Goal: Transaction & Acquisition: Download file/media

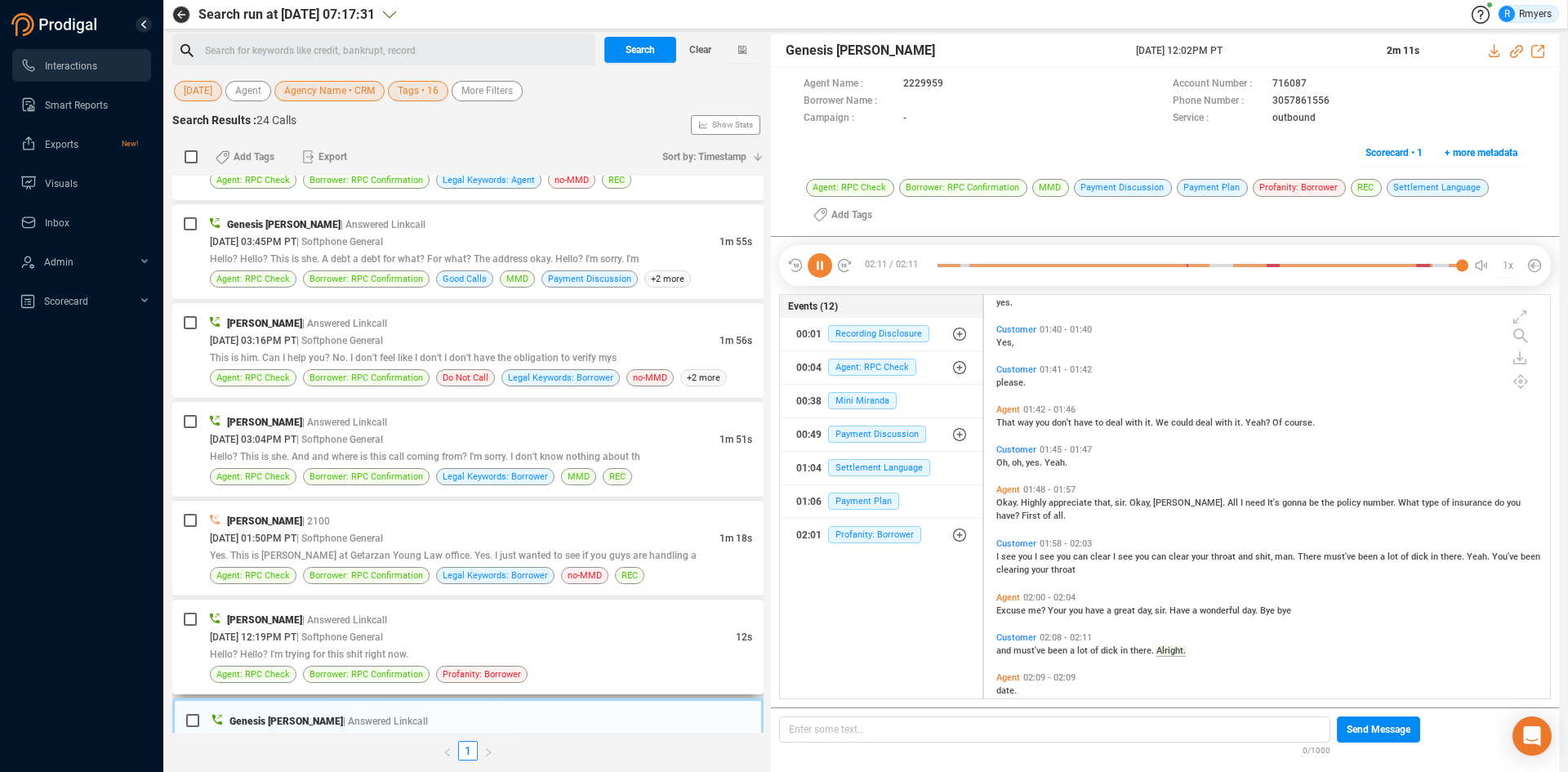
scroll to position [350, 0]
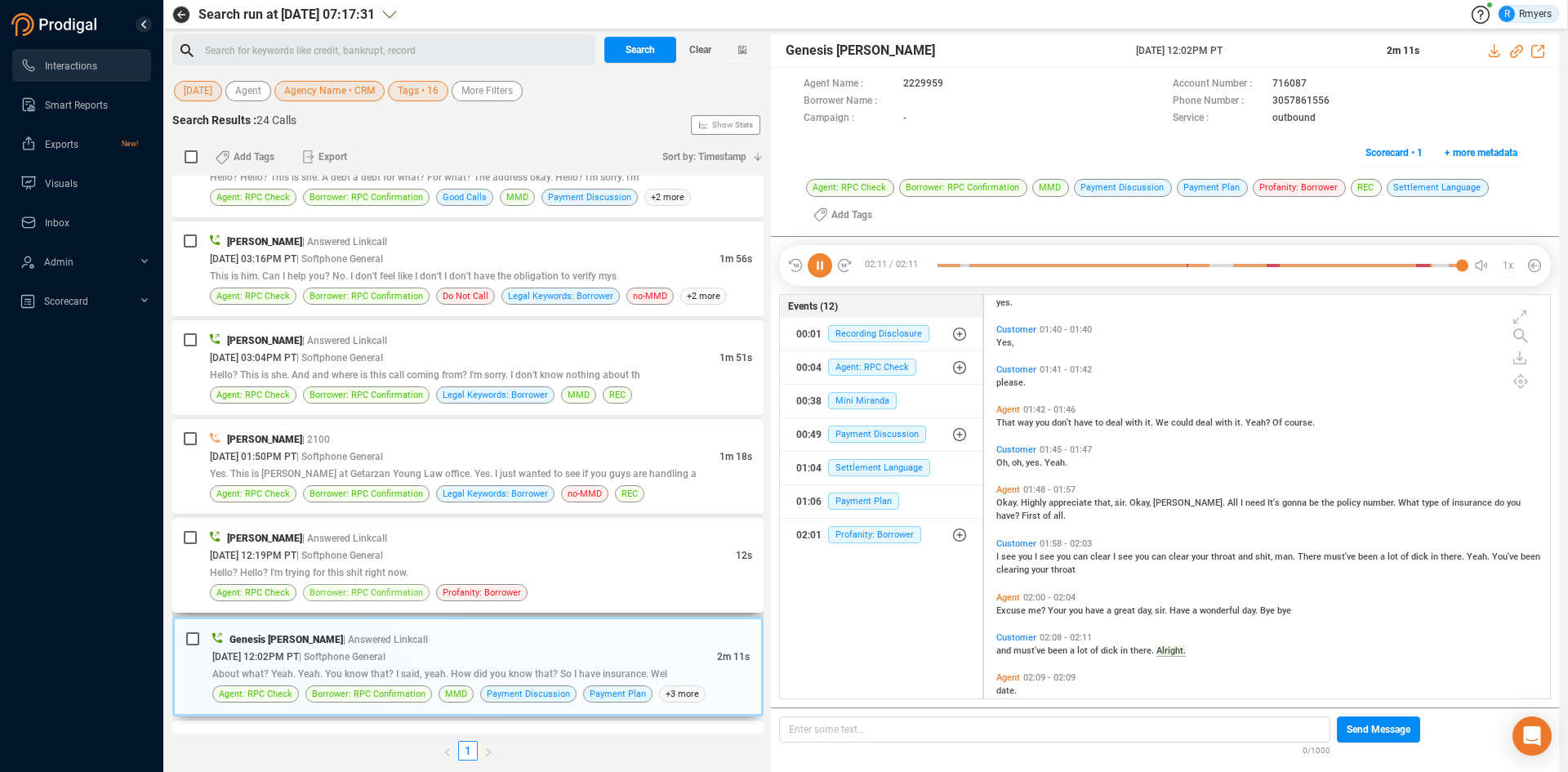
drag, startPoint x: 401, startPoint y: 568, endPoint x: 416, endPoint y: 591, distance: 27.5
click at [402, 568] on span "Hello? Hello? I'm trying for this shit right now." at bounding box center [308, 573] width 198 height 11
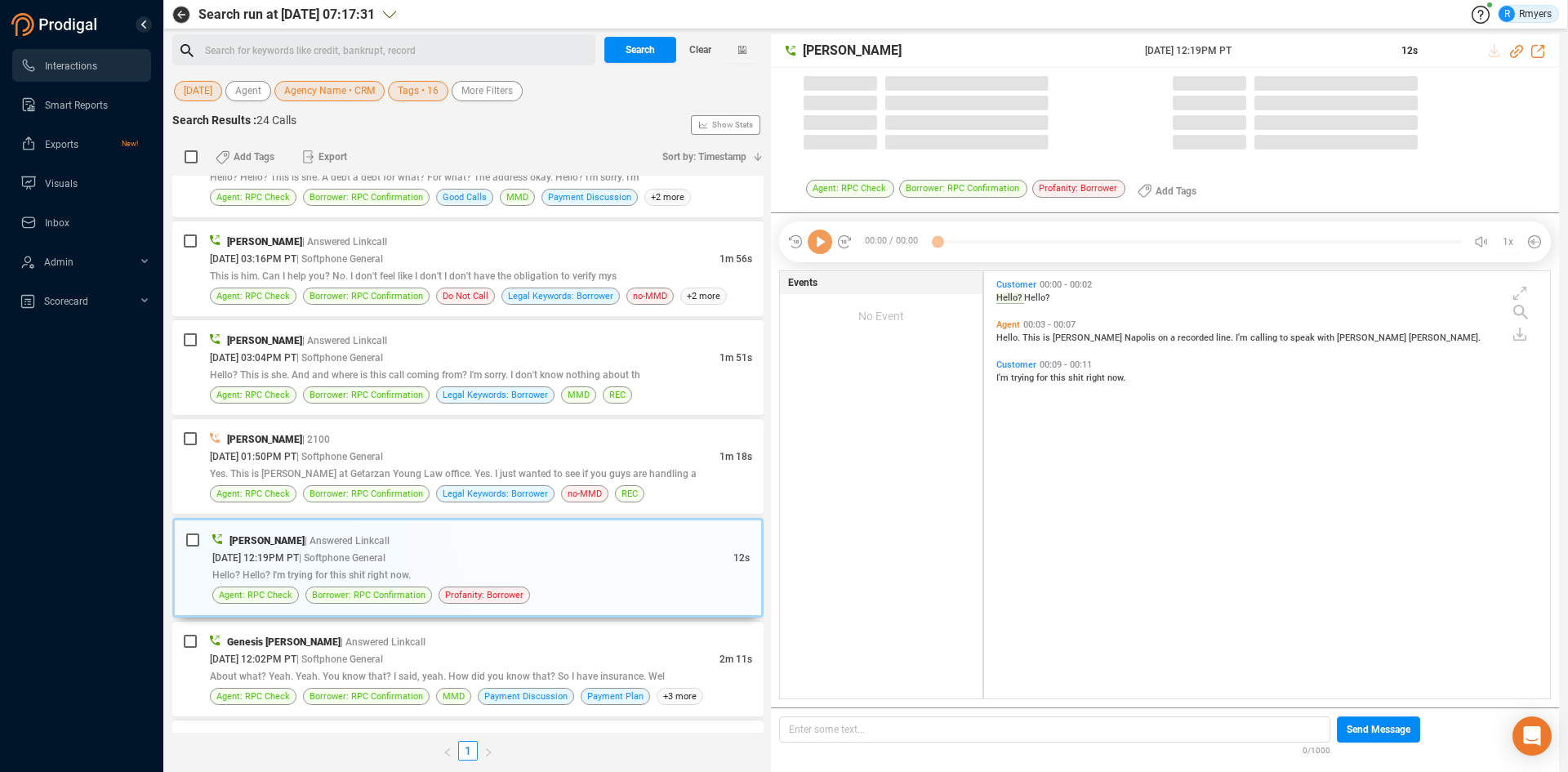
scroll to position [423, 558]
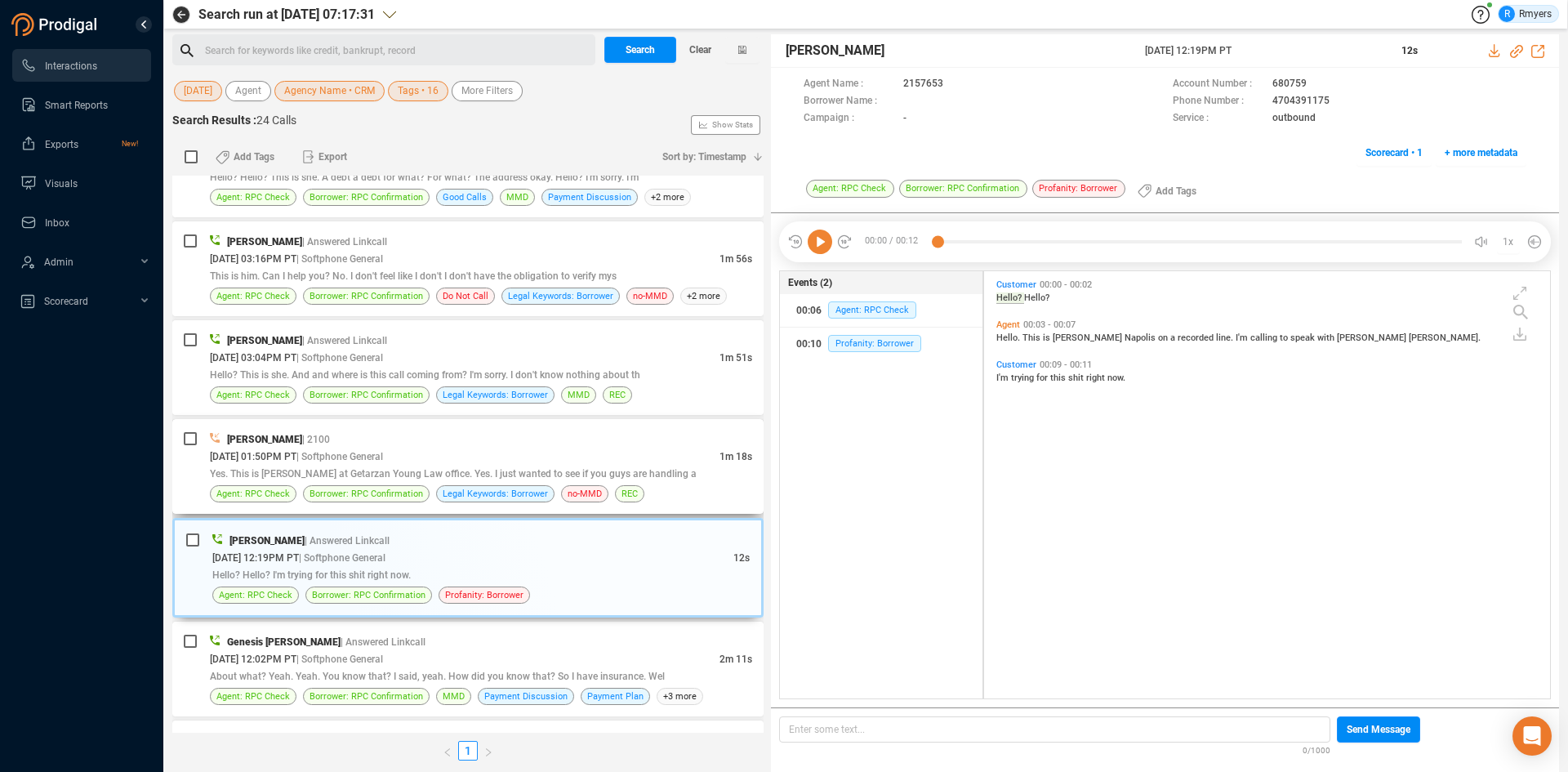
click at [337, 470] on span "Yes. This is Eric at Getarzan Young Law office. Yes. I just wanted to see if yo…" at bounding box center [453, 473] width 487 height 11
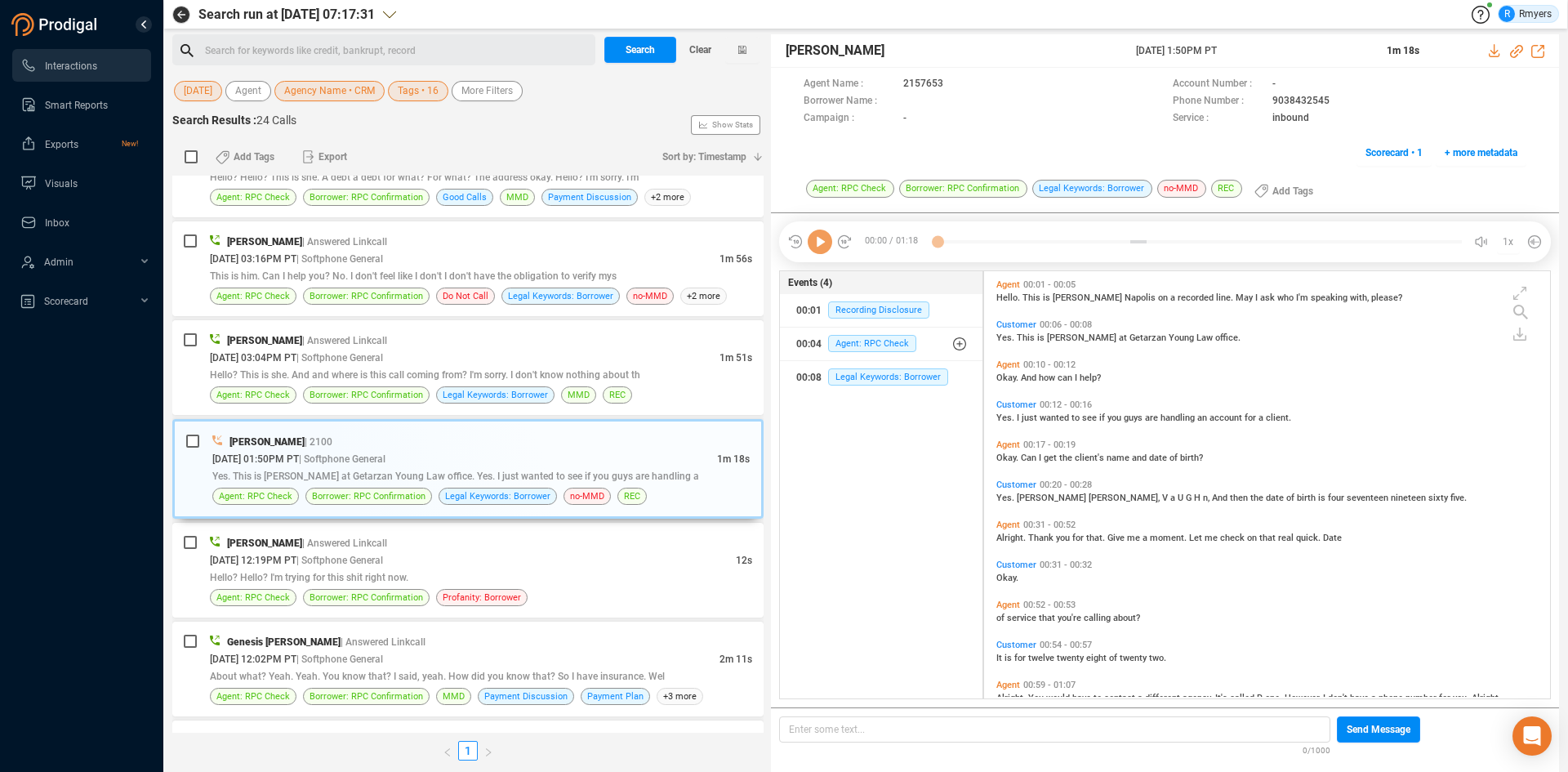
click at [816, 253] on icon at bounding box center [820, 242] width 25 height 25
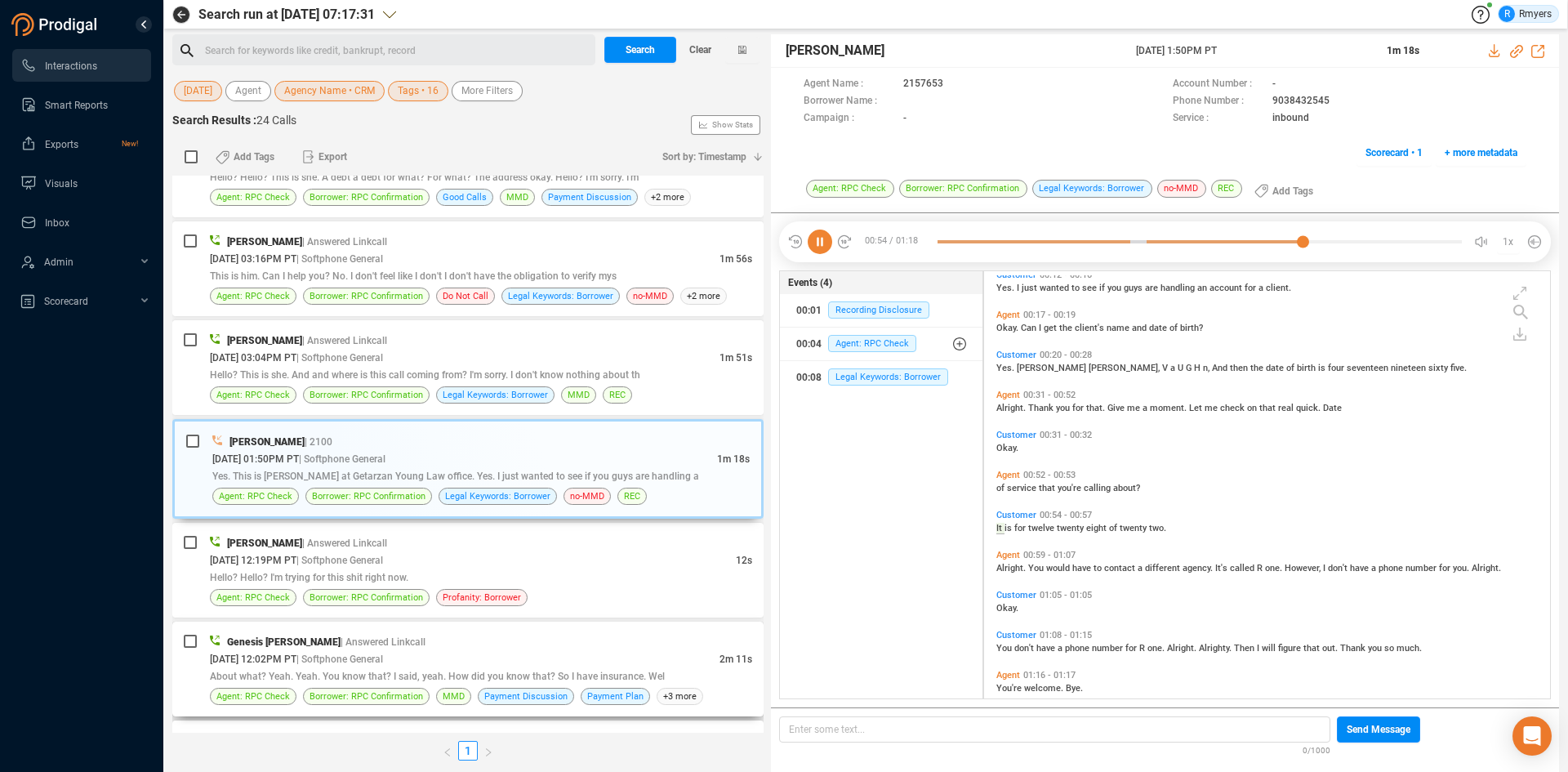
scroll to position [152, 0]
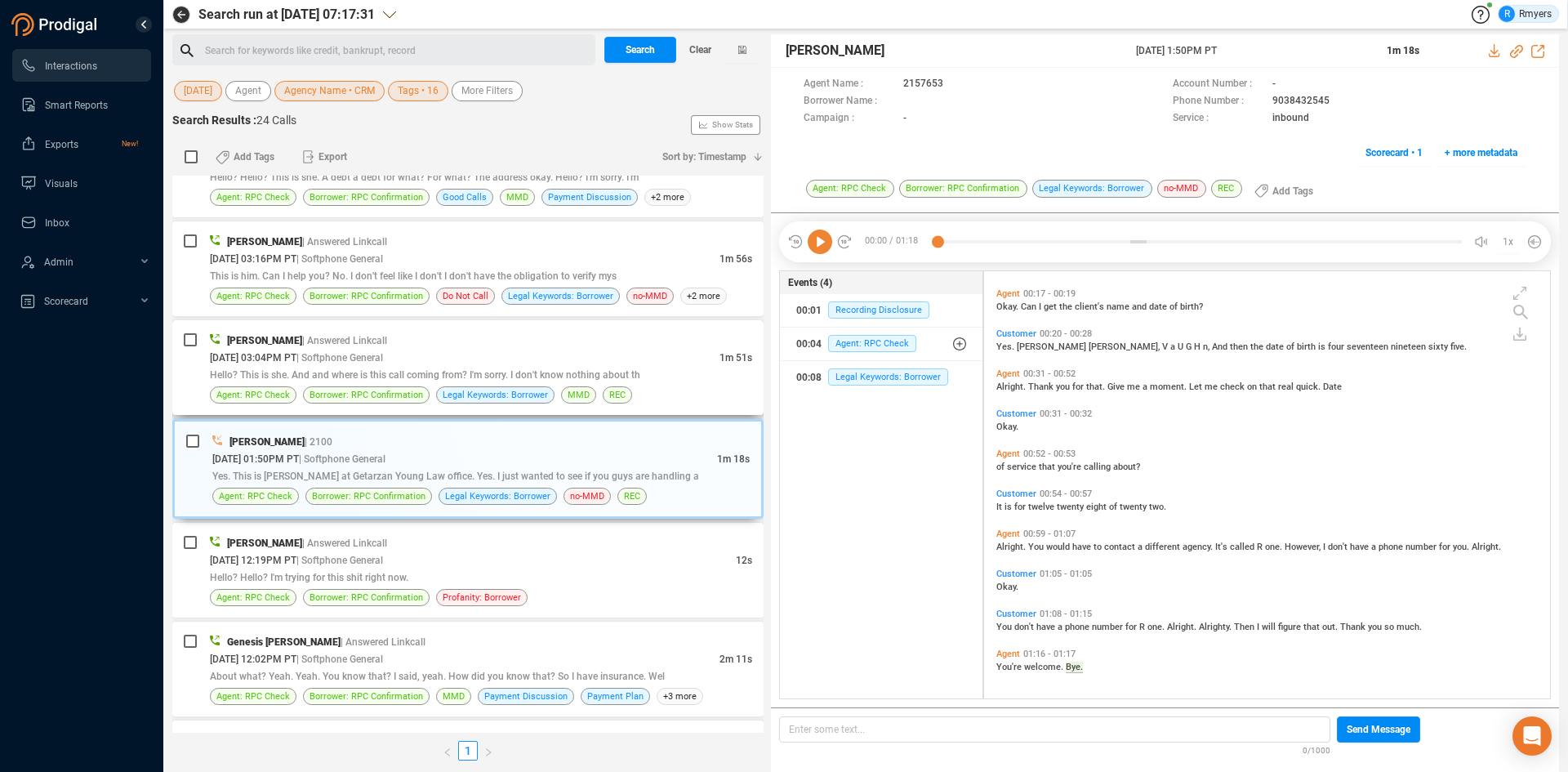
drag, startPoint x: 449, startPoint y: 368, endPoint x: 480, endPoint y: 346, distance: 38.0
click at [449, 367] on div "Hello? This is she. And and where is this call coming from? I'm sorry. I don't …" at bounding box center [481, 374] width 543 height 17
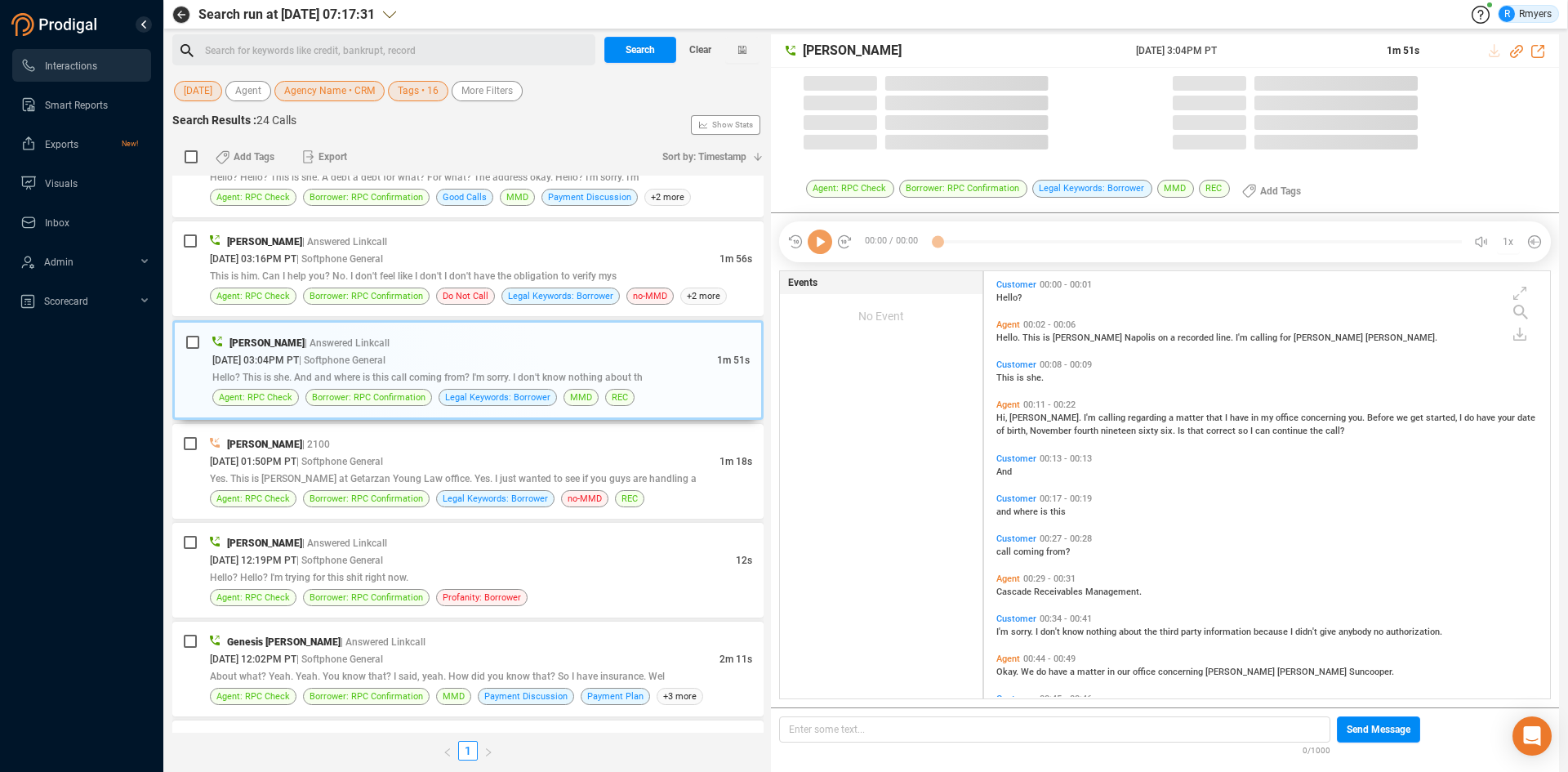
scroll to position [423, 558]
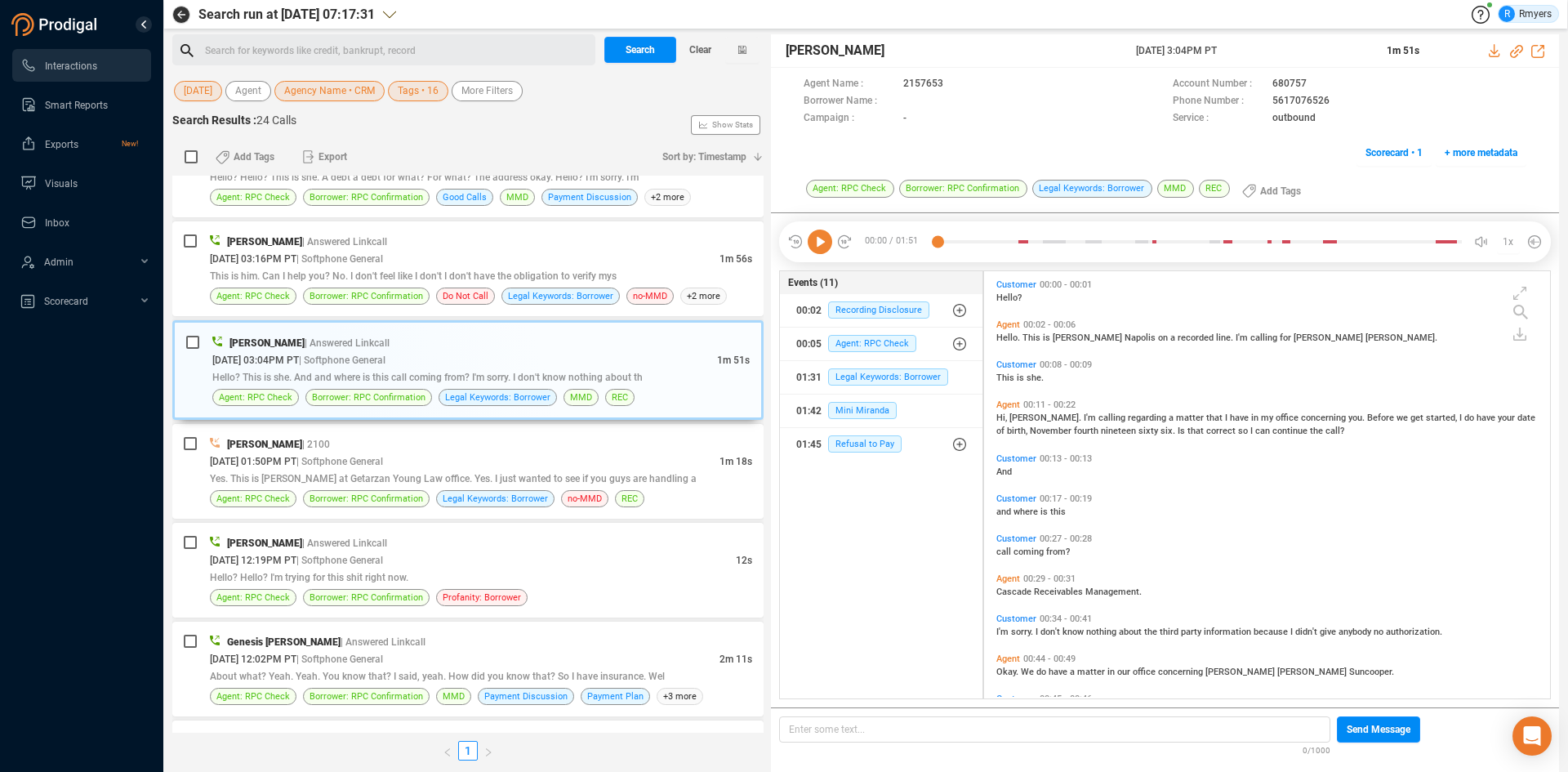
click at [816, 244] on icon at bounding box center [820, 242] width 25 height 25
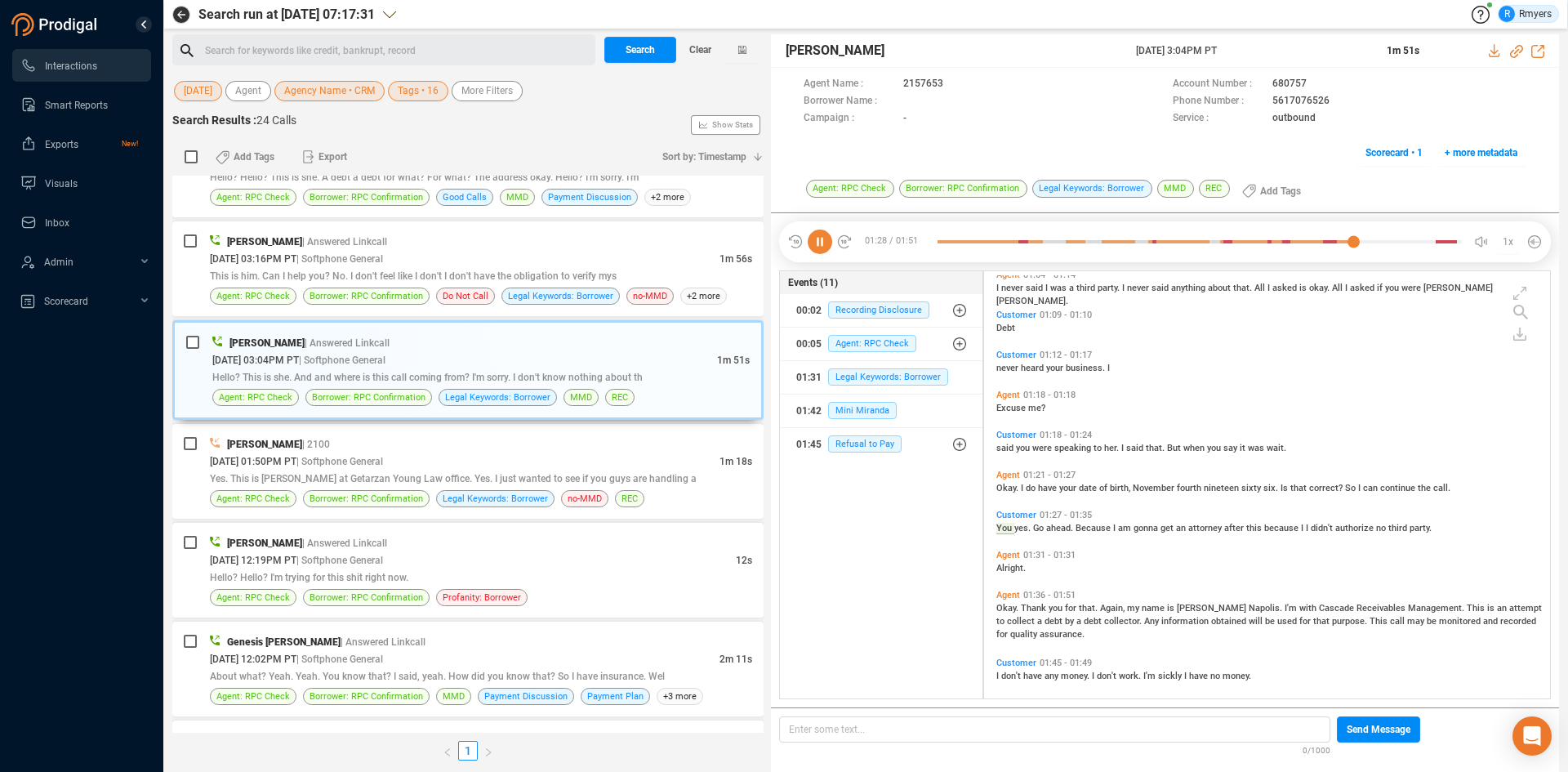
scroll to position [593, 0]
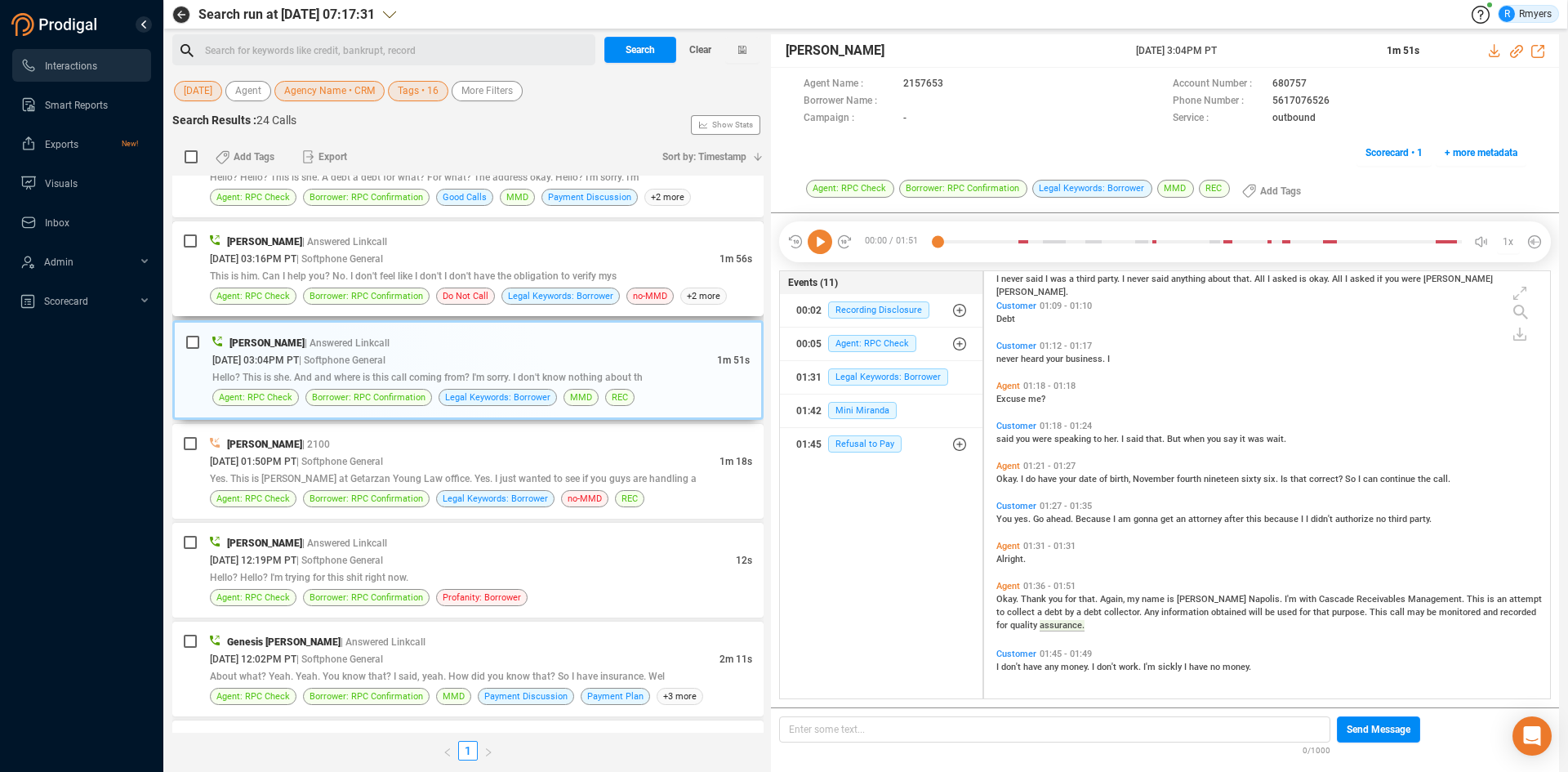
drag, startPoint x: 463, startPoint y: 272, endPoint x: 482, endPoint y: 271, distance: 19.0
click at [463, 272] on span "This is him. Can I help you? No. I don't feel like I don't I don't have the obl…" at bounding box center [413, 276] width 407 height 11
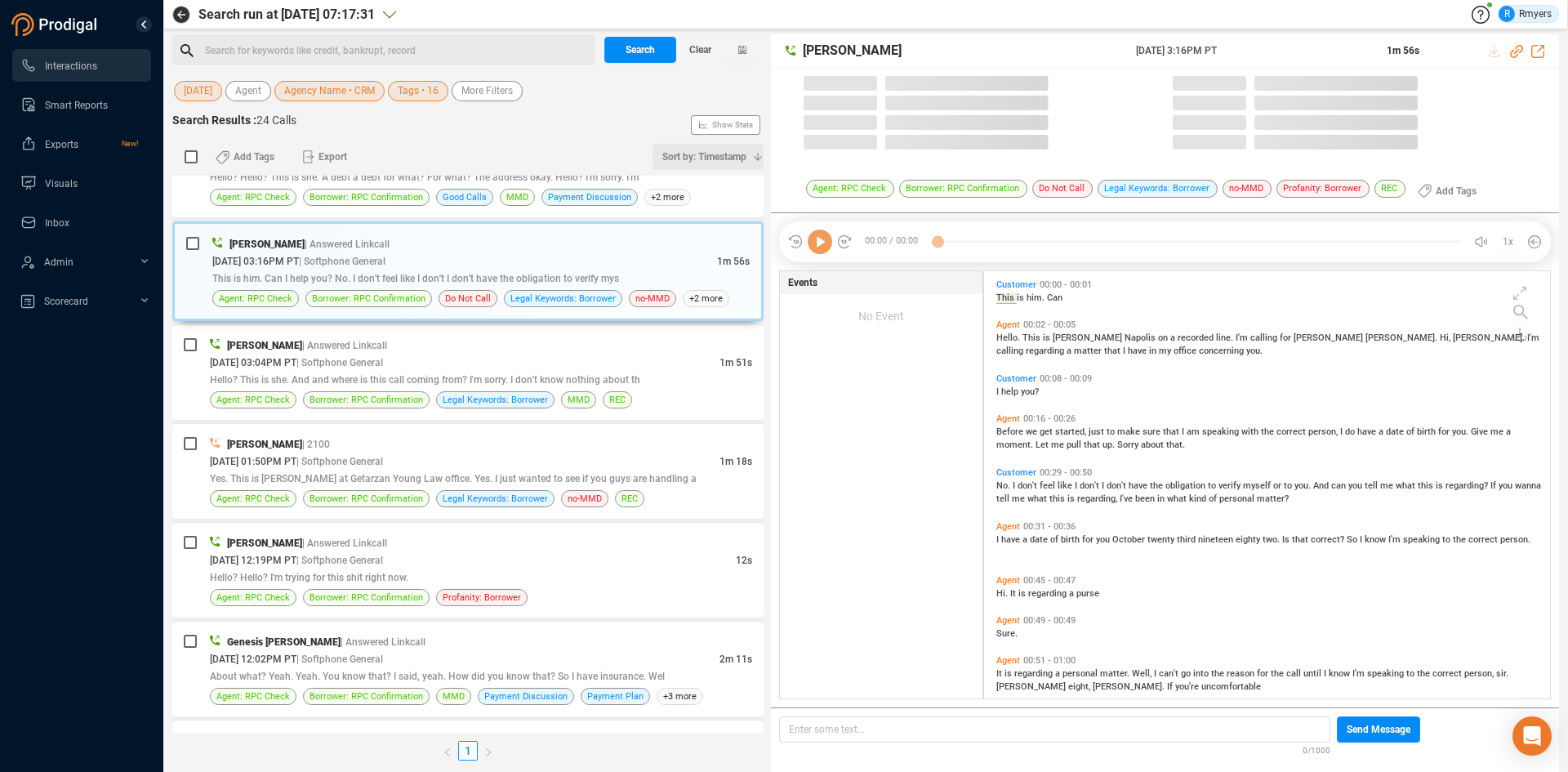
scroll to position [423, 558]
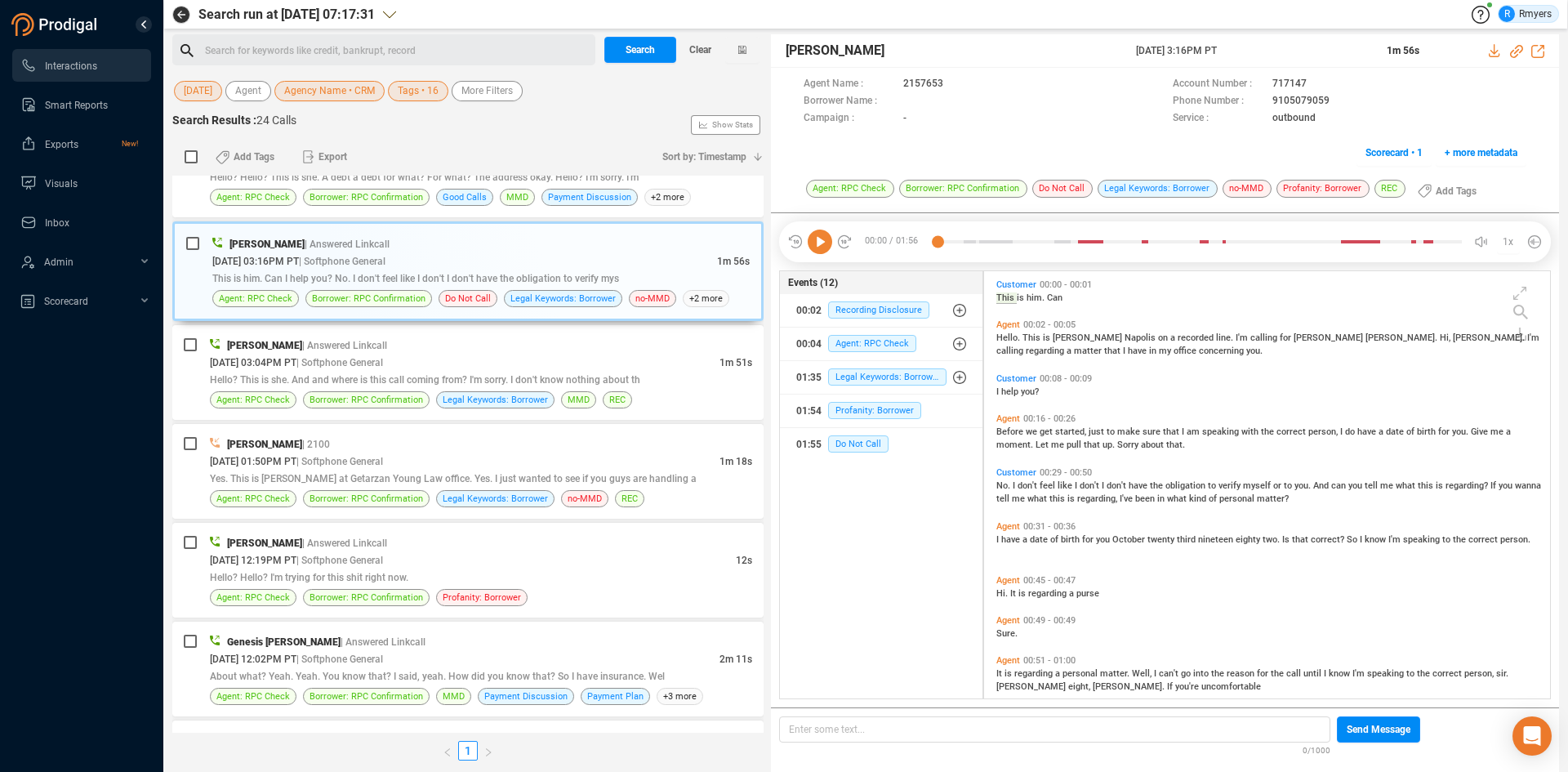
click at [824, 246] on icon at bounding box center [820, 242] width 25 height 25
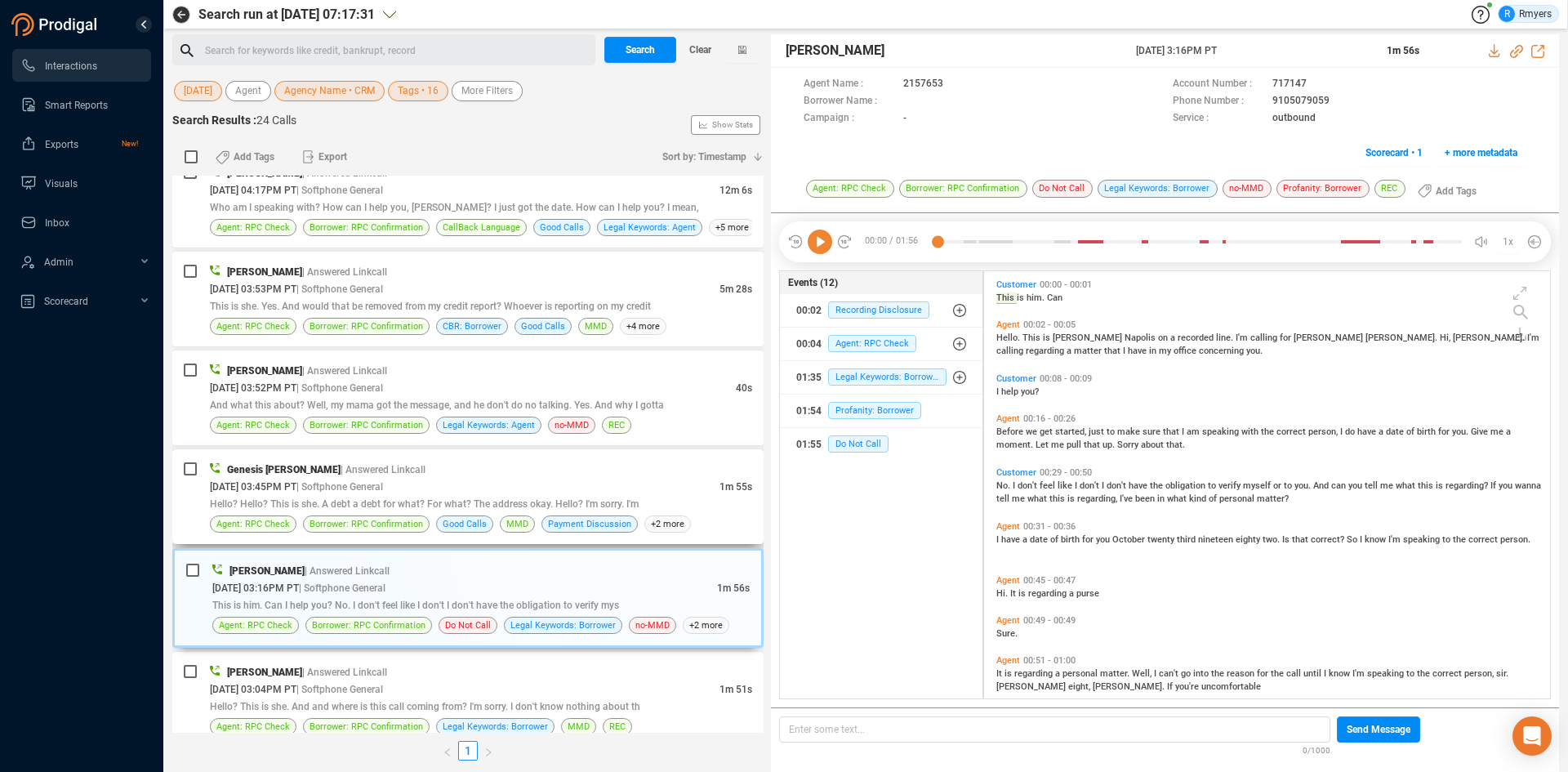
scroll to position [0, 0]
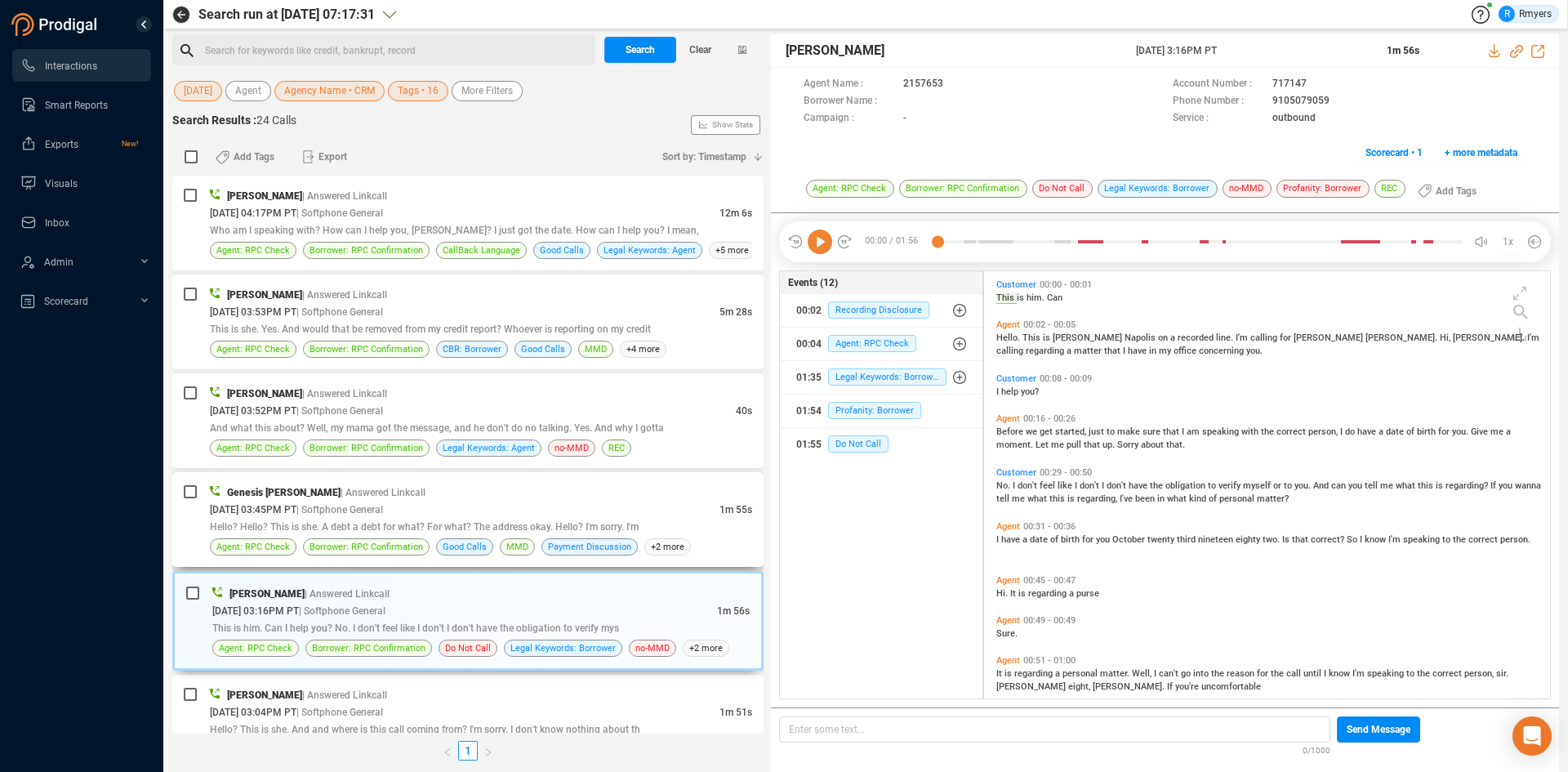
click at [440, 515] on div "09/04/2025 @ 03:45PM PT | Softphone General" at bounding box center [464, 508] width 510 height 17
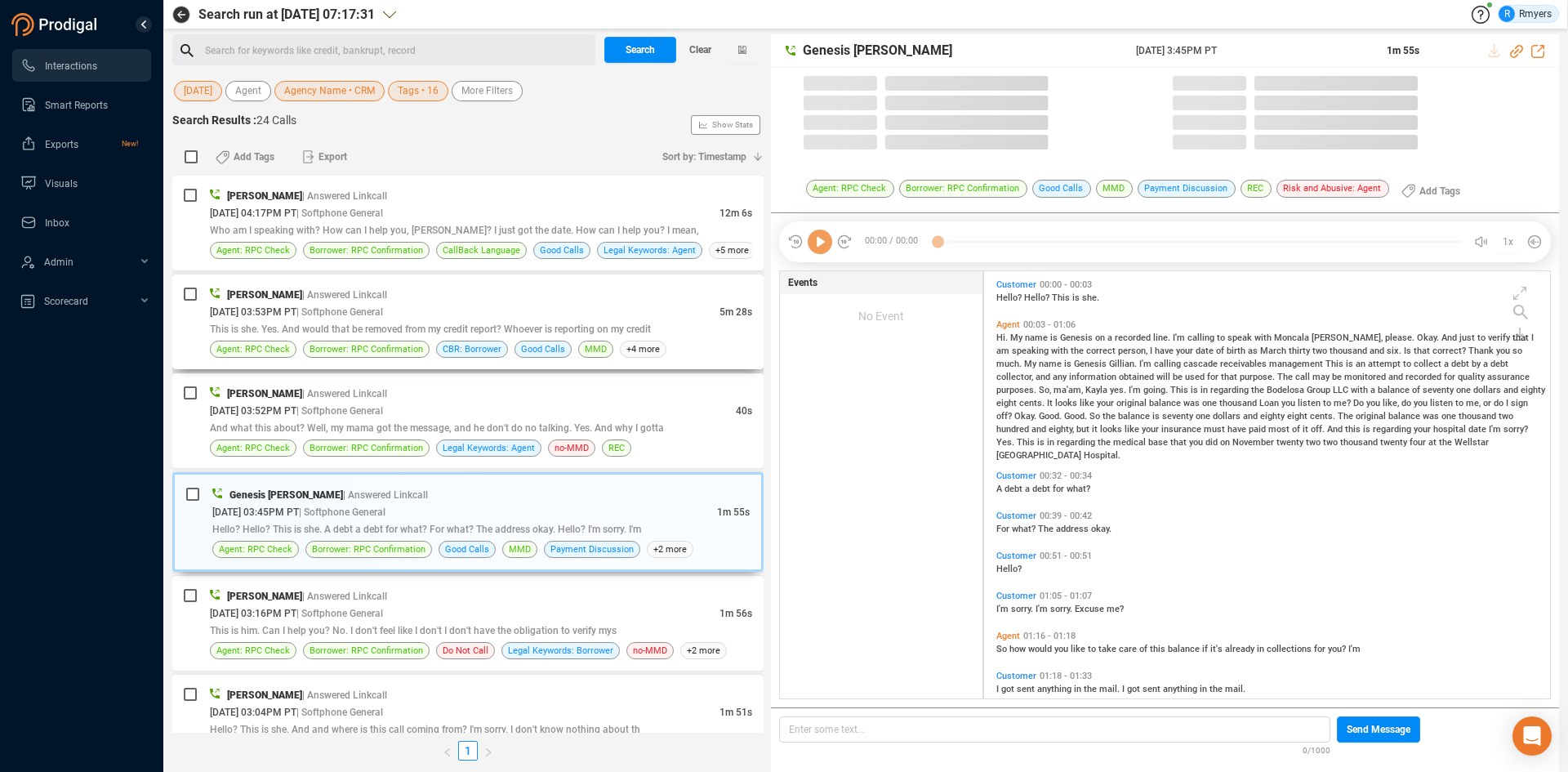
scroll to position [423, 558]
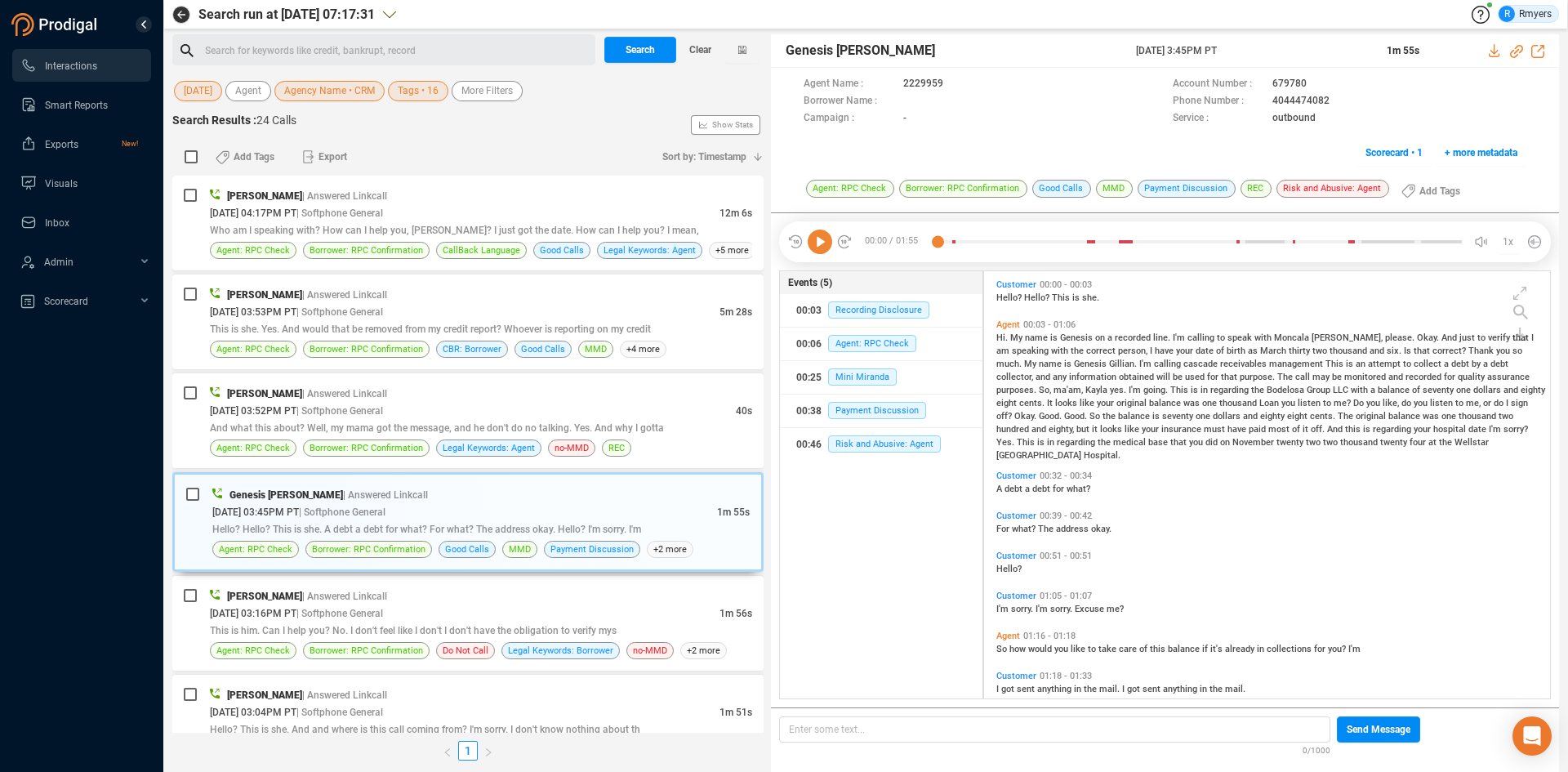
click at [827, 242] on icon at bounding box center [820, 242] width 25 height 25
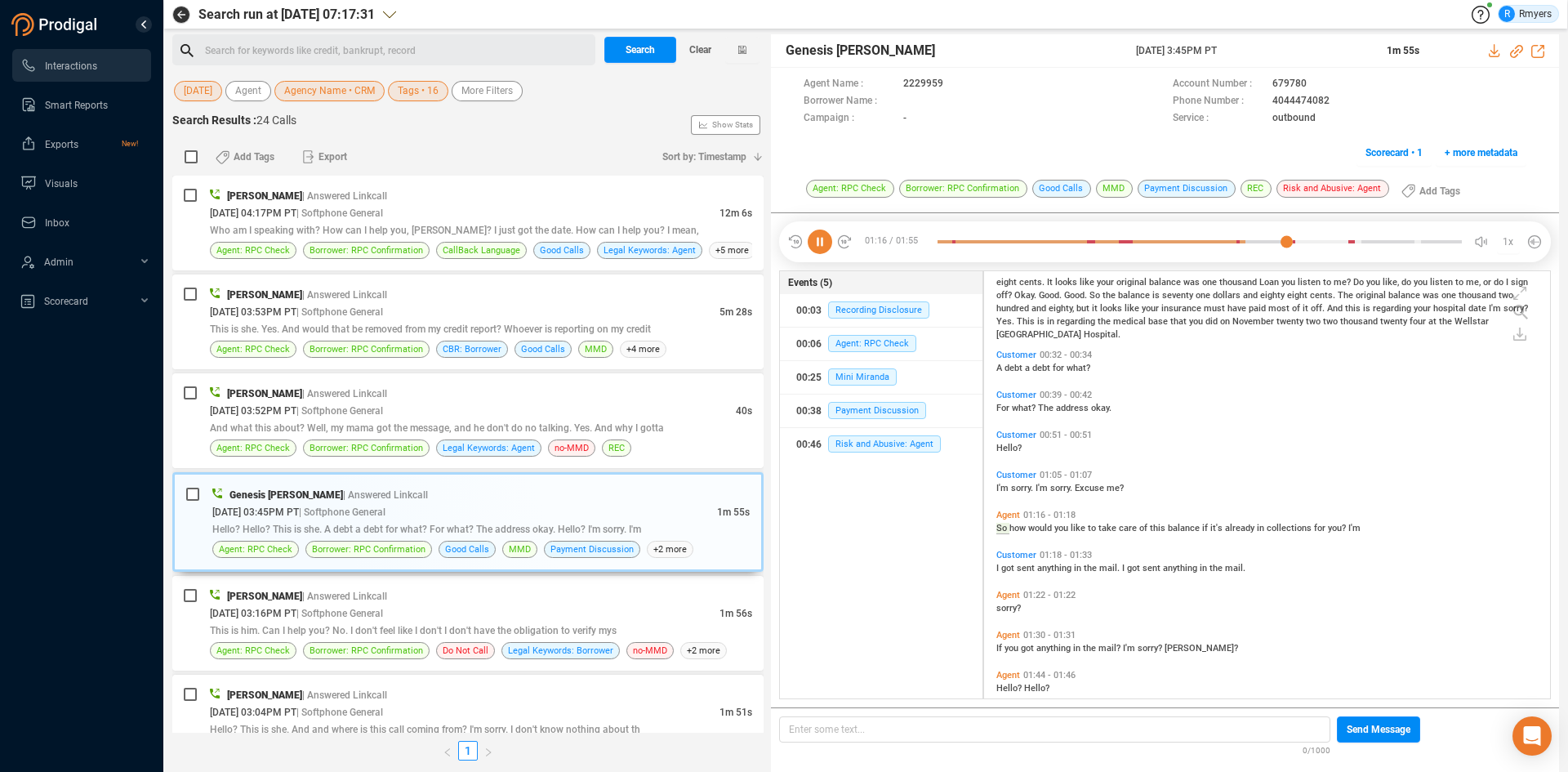
scroll to position [142, 0]
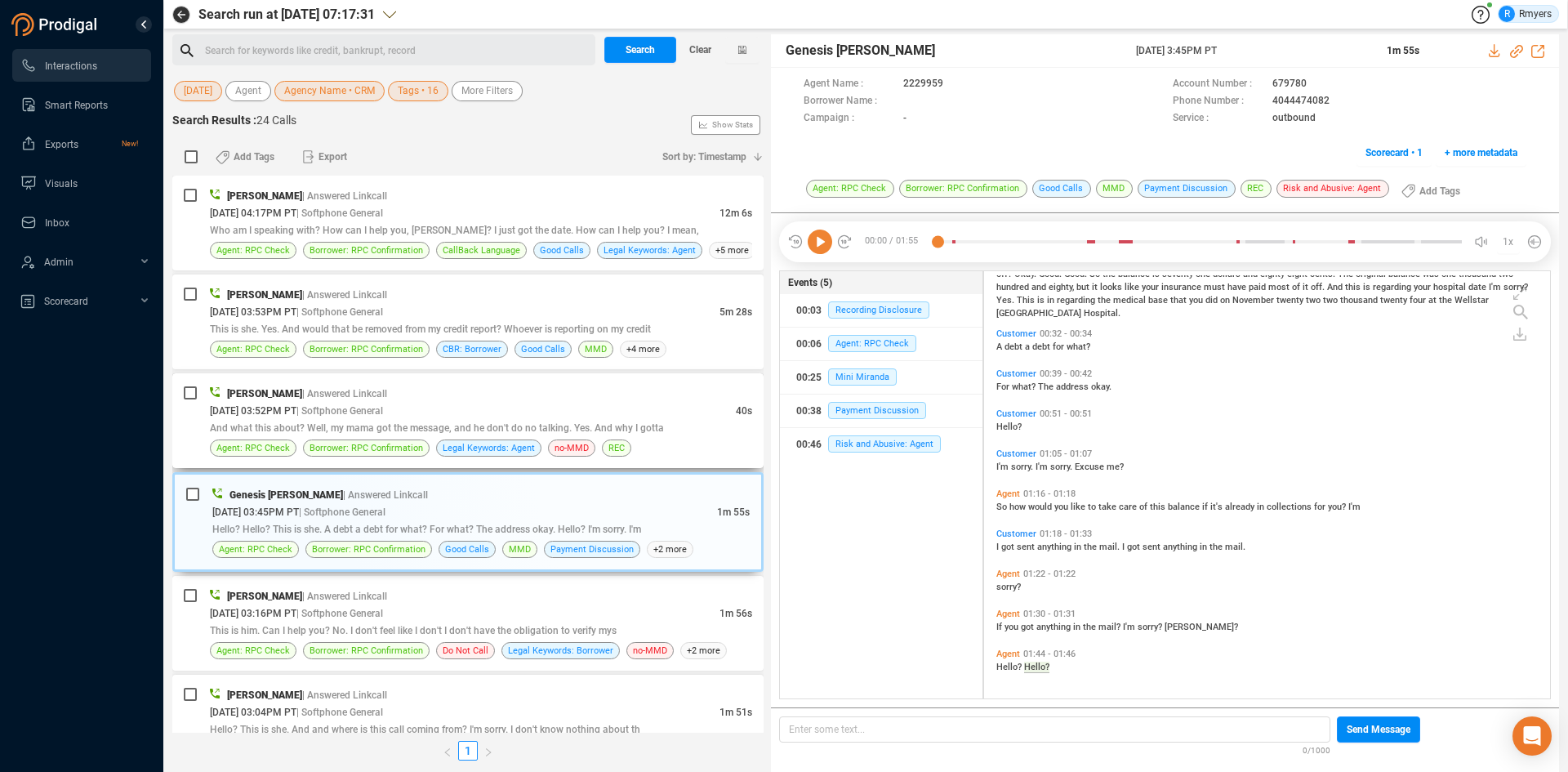
drag, startPoint x: 630, startPoint y: 435, endPoint x: 640, endPoint y: 406, distance: 30.7
click at [630, 435] on div "And what this about? Well, my mama got the message, and he don't do no talking.…" at bounding box center [481, 427] width 543 height 17
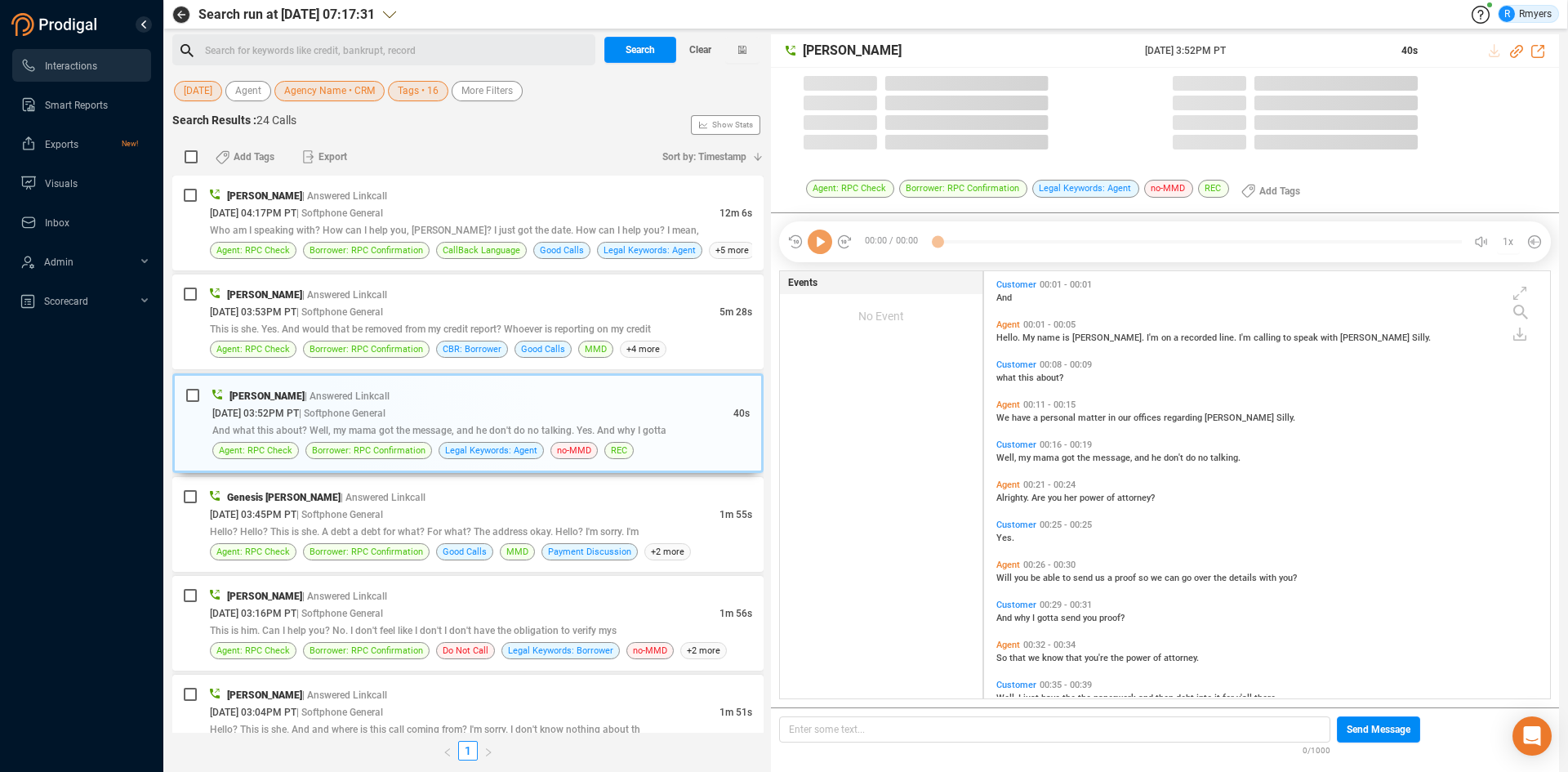
scroll to position [423, 558]
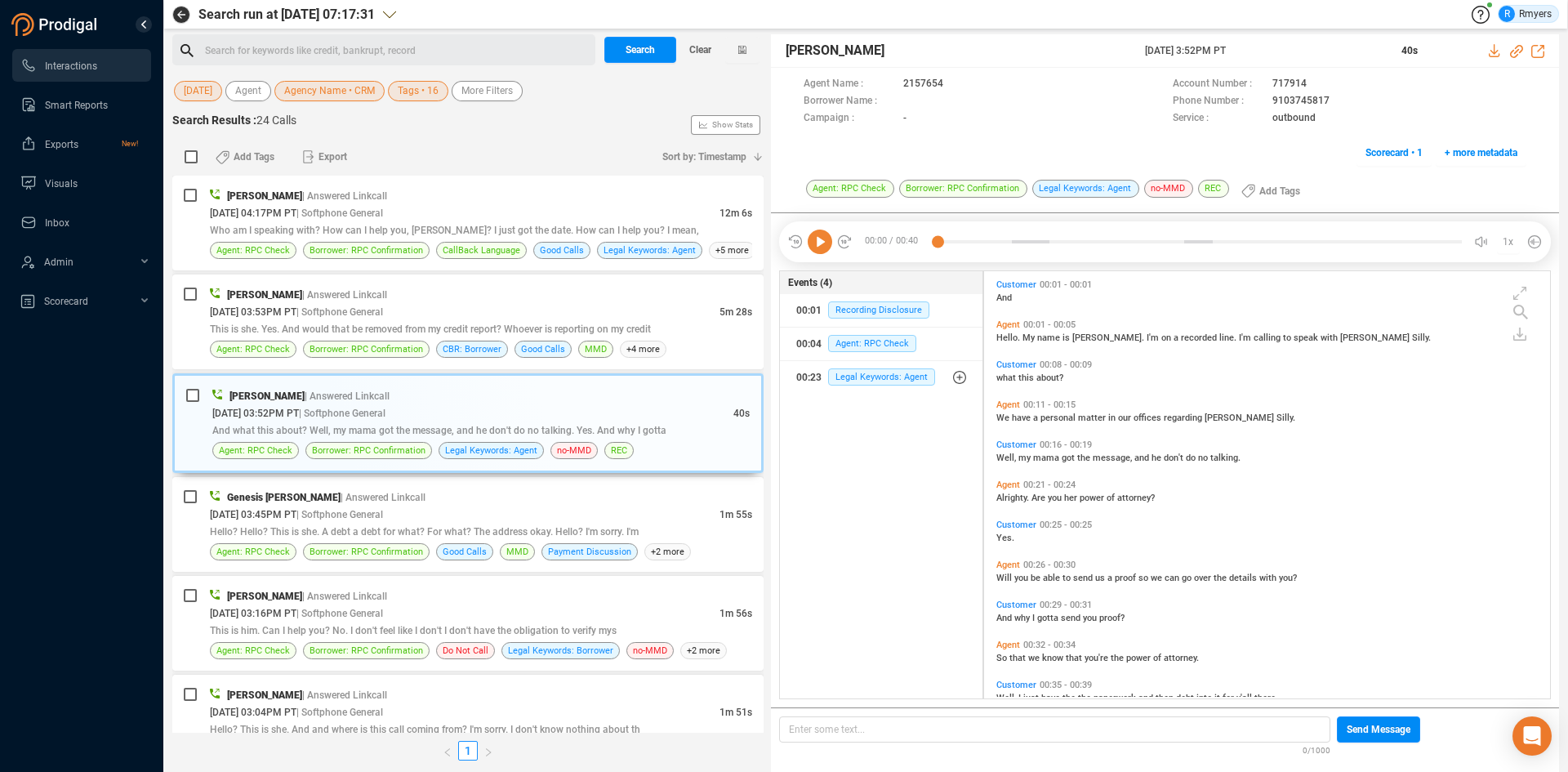
click at [821, 249] on icon at bounding box center [820, 242] width 25 height 25
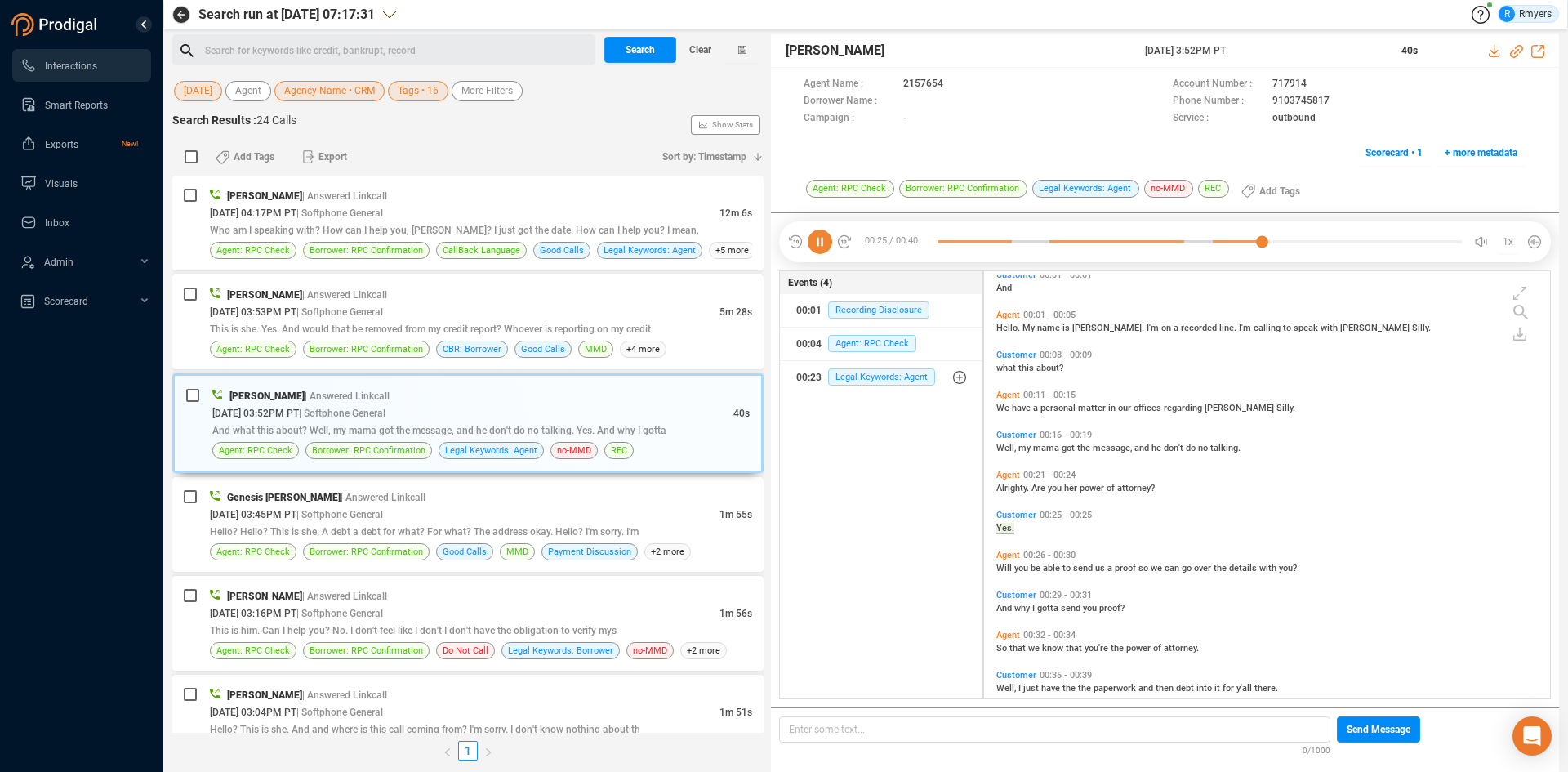
scroll to position [31, 0]
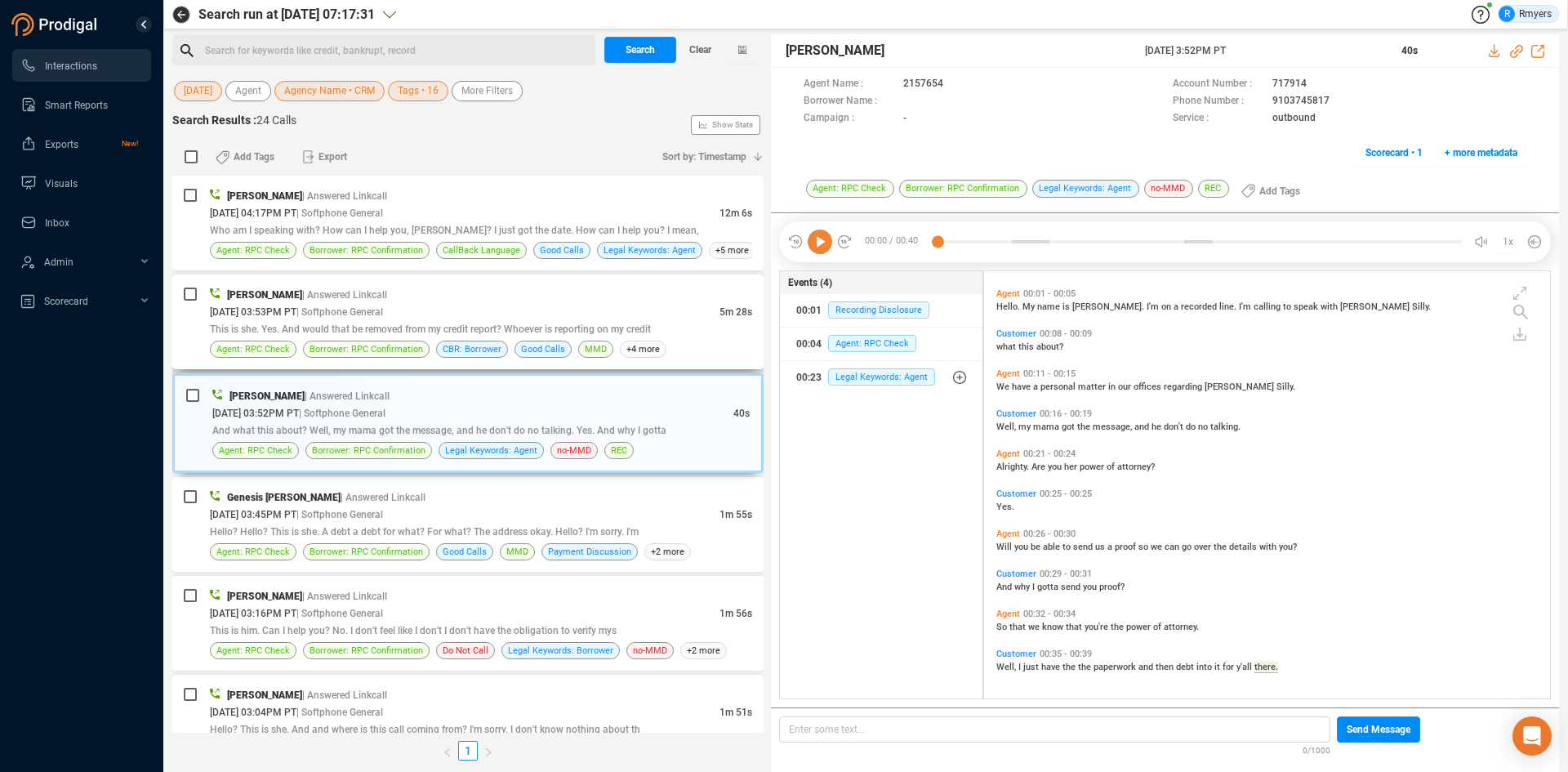
click at [386, 325] on span "This is she. Yes. And would that be removed from my credit report? Whoever is r…" at bounding box center [430, 329] width 441 height 11
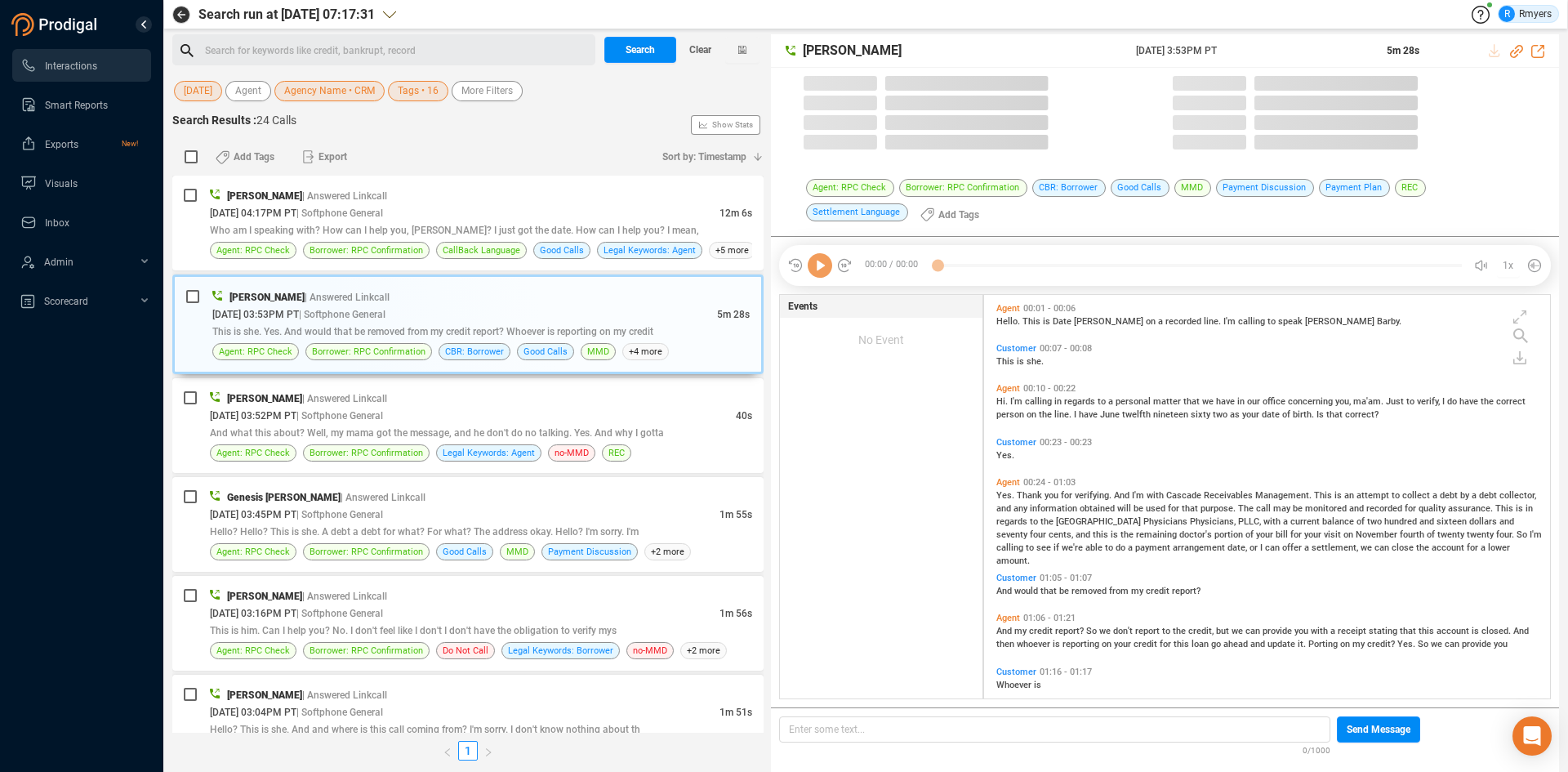
scroll to position [399, 558]
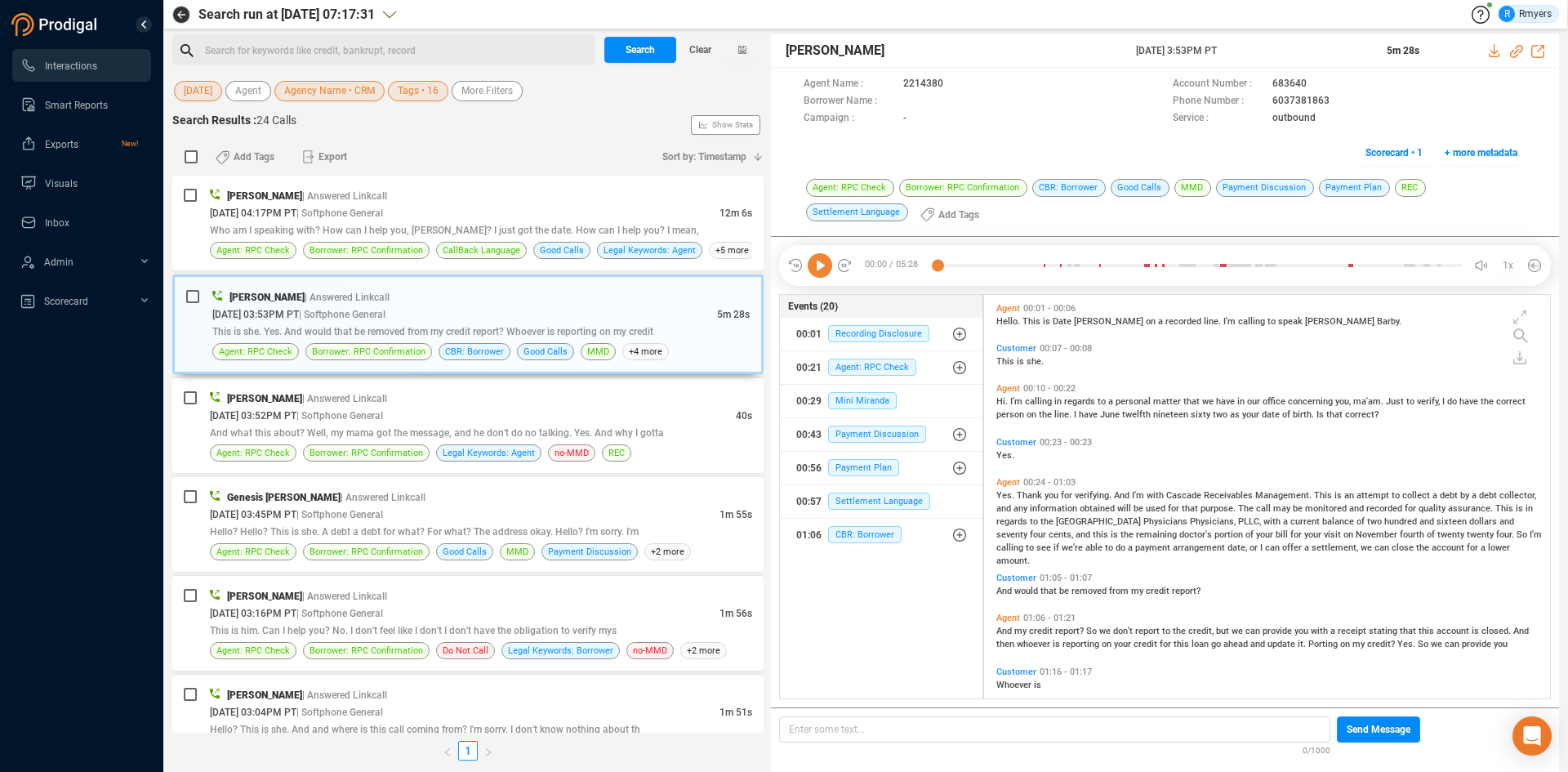
click at [823, 274] on icon at bounding box center [820, 265] width 25 height 25
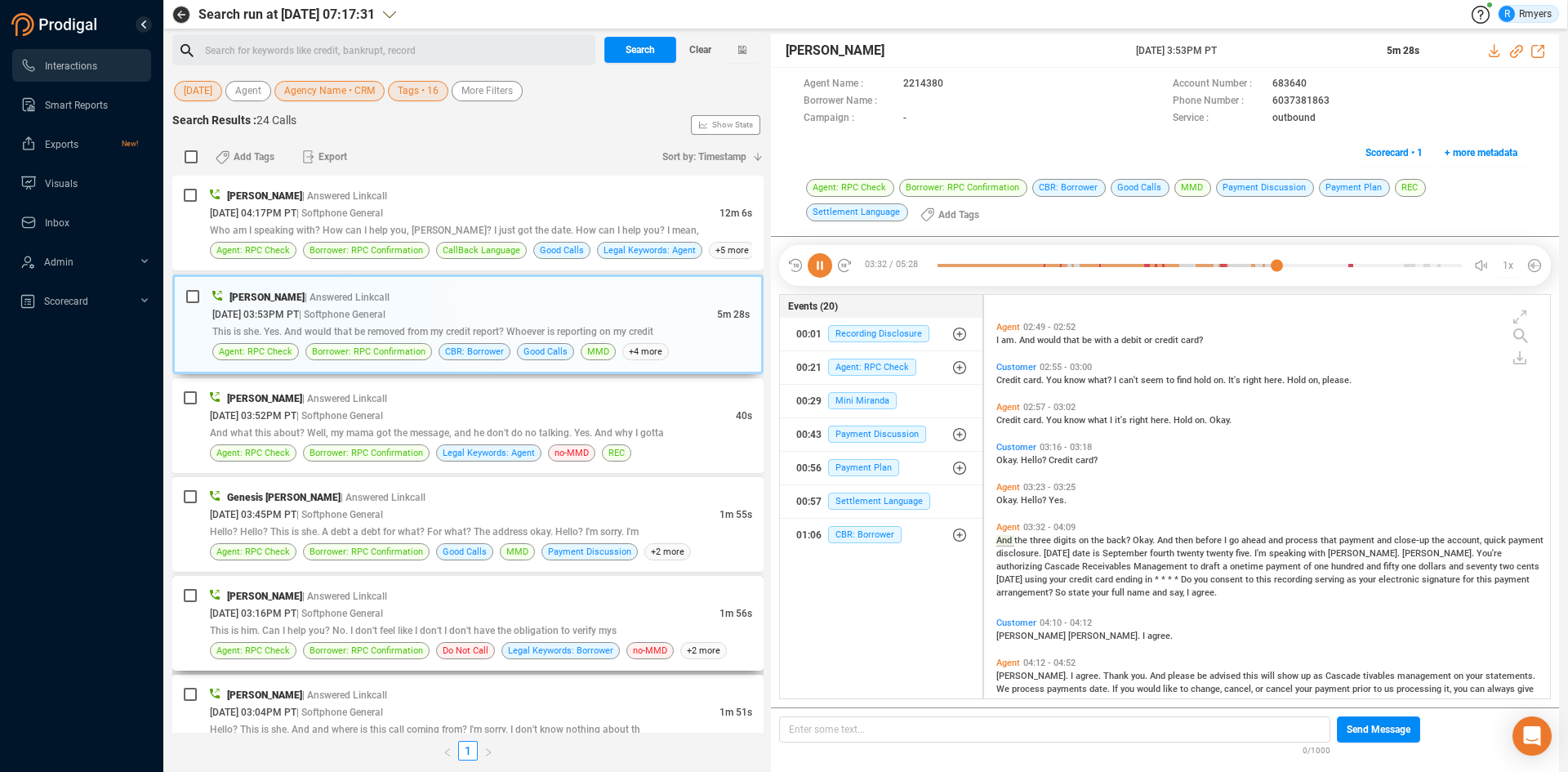
scroll to position [1069, 0]
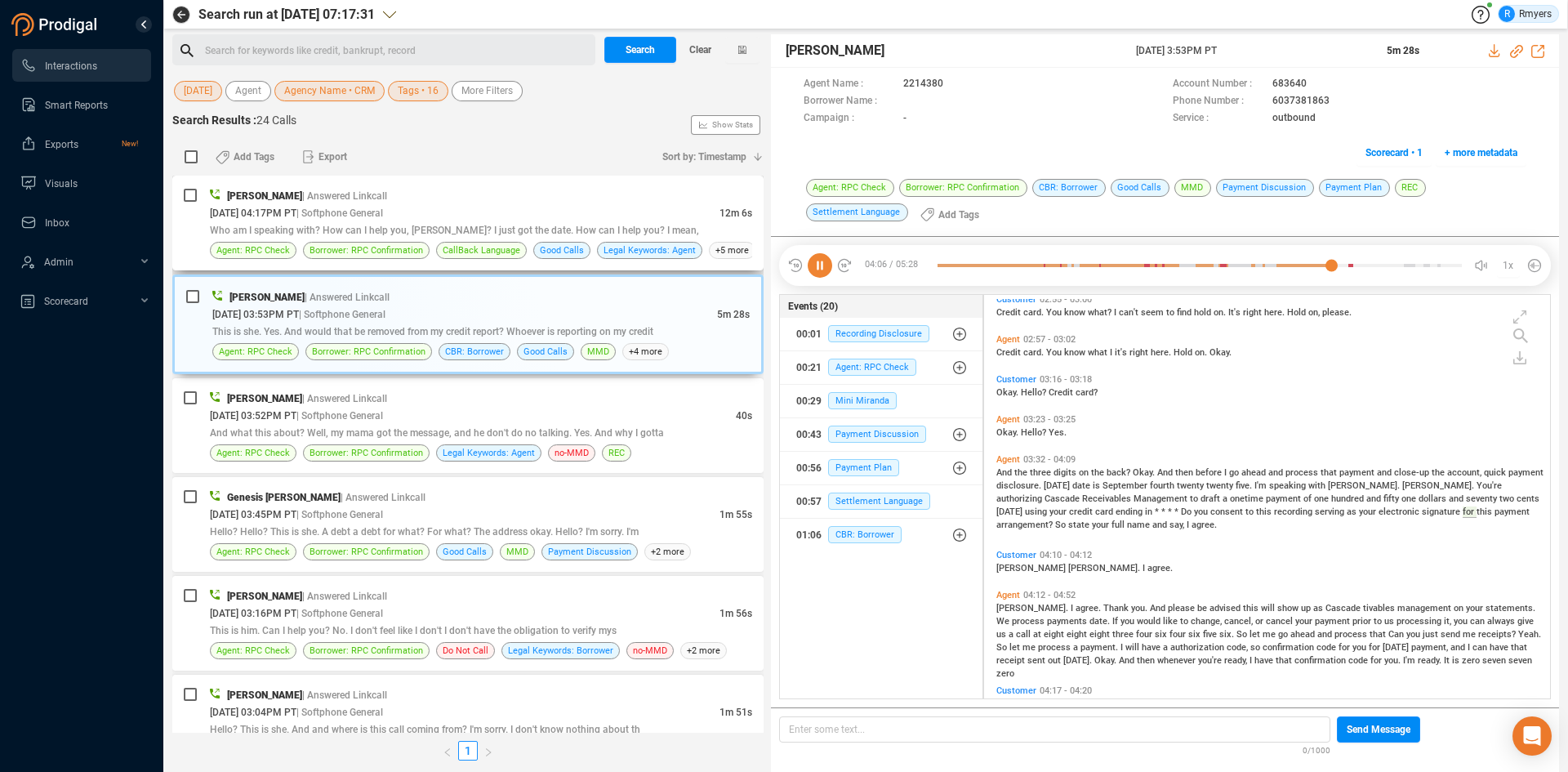
click at [547, 235] on div "Who am I speaking with? How can I help you, Frank? I just got the date. How can…" at bounding box center [481, 229] width 543 height 17
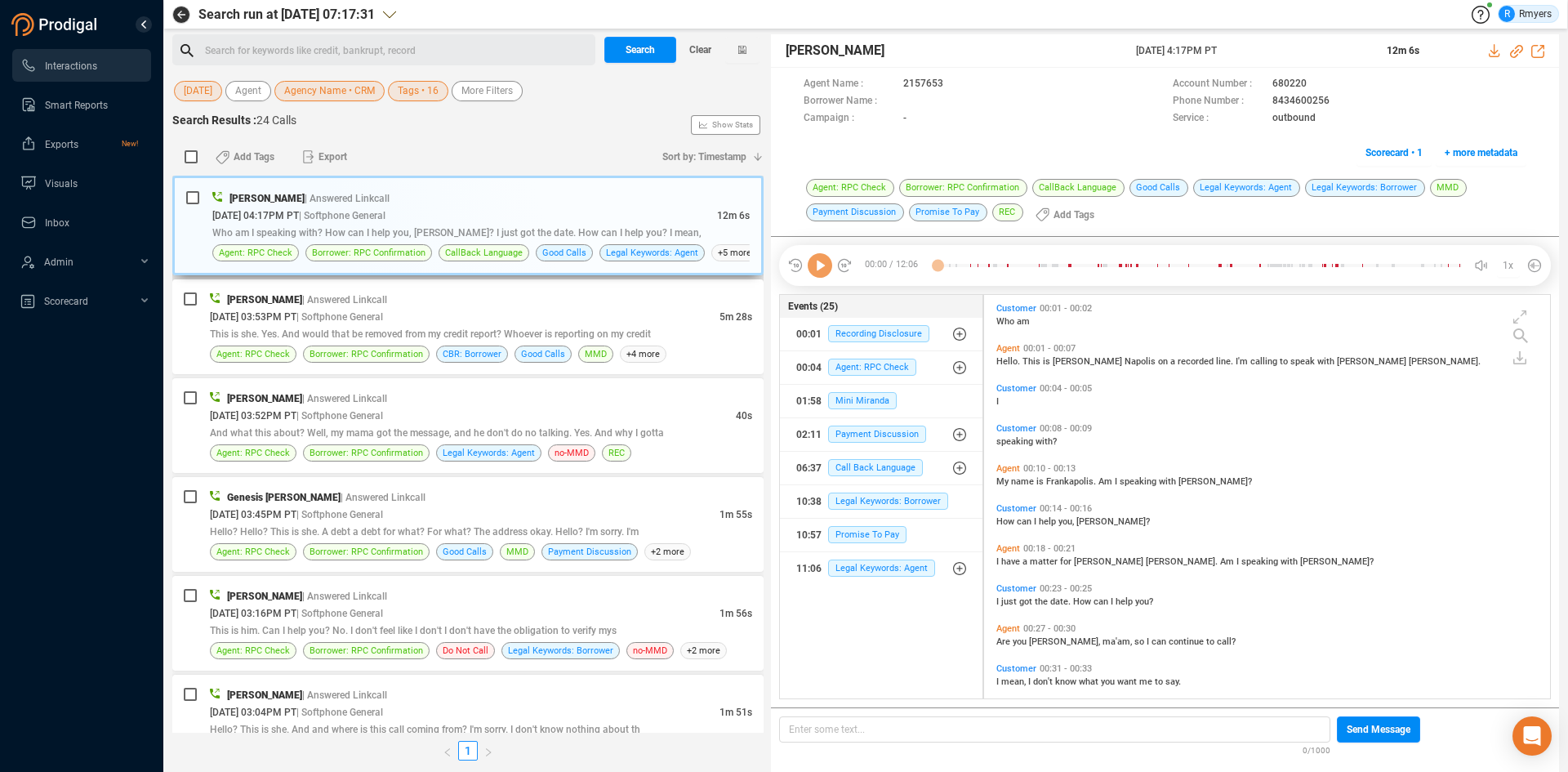
scroll to position [399, 558]
click at [823, 271] on icon at bounding box center [820, 265] width 25 height 25
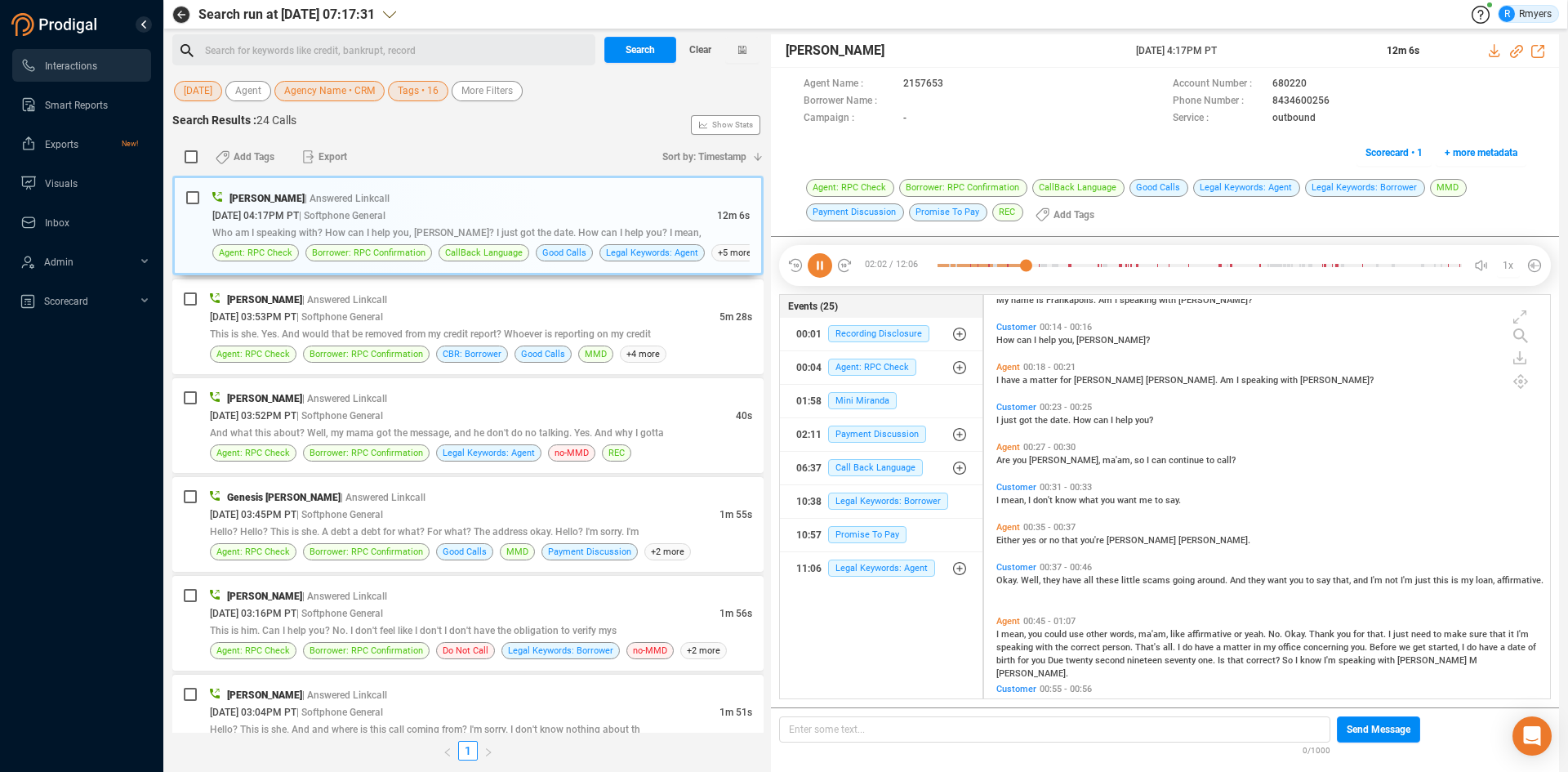
click at [822, 265] on icon at bounding box center [820, 265] width 25 height 25
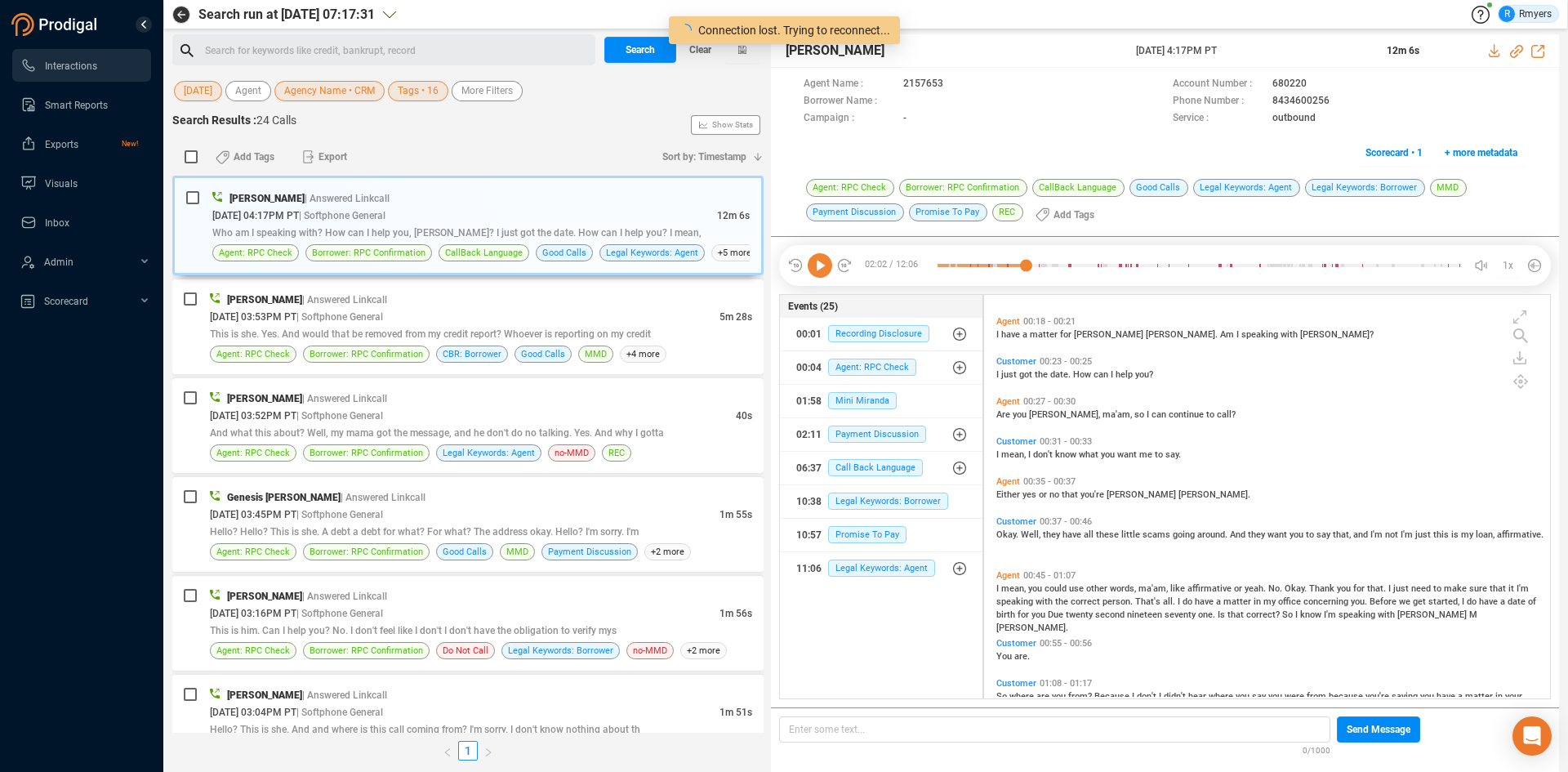
click at [819, 264] on icon at bounding box center [820, 265] width 25 height 25
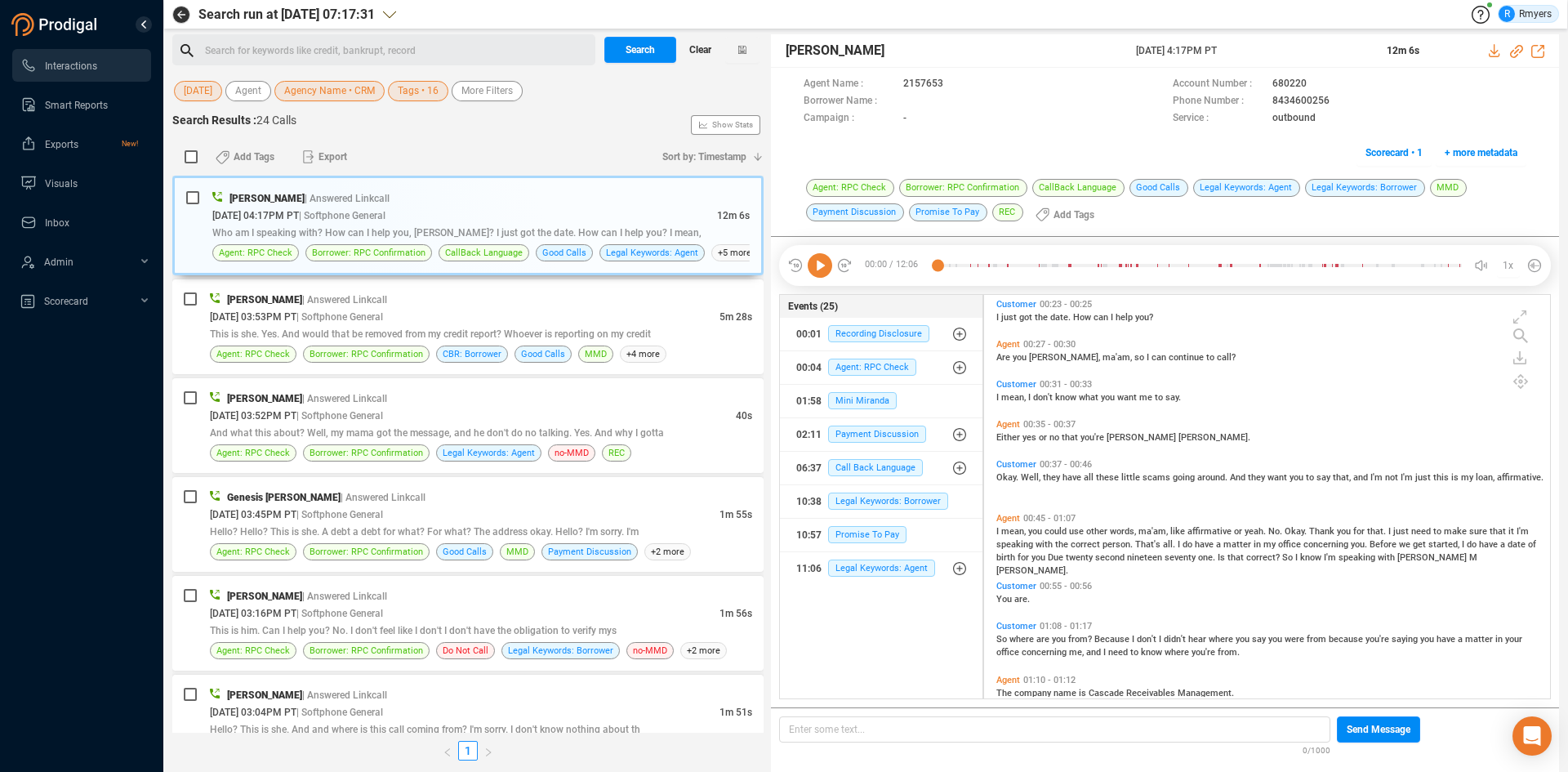
click at [706, 55] on span "Clear" at bounding box center [700, 50] width 22 height 26
click at [216, 86] on span "Last 7 days" at bounding box center [209, 91] width 50 height 20
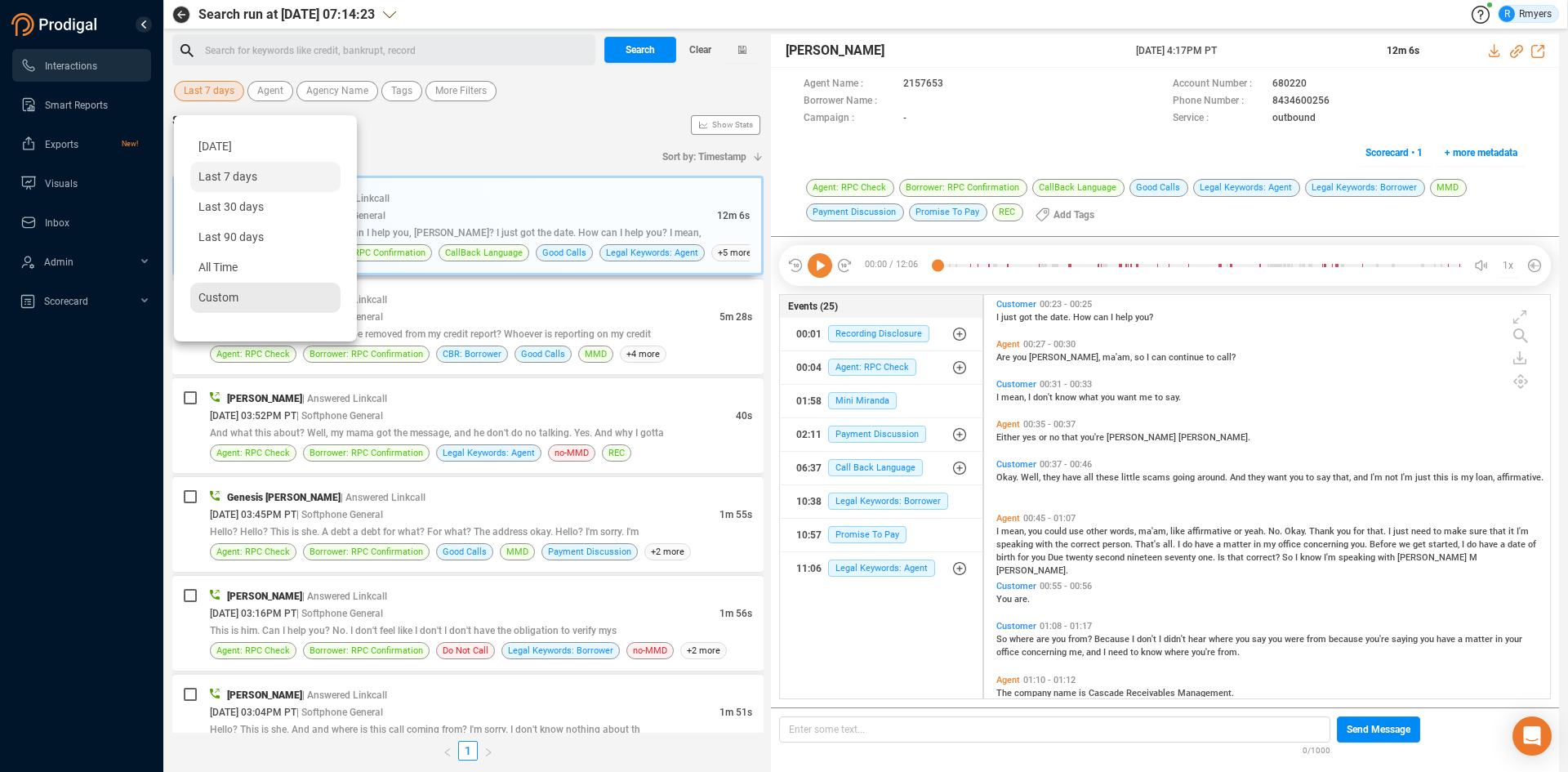
click at [239, 297] on div "Custom" at bounding box center [265, 298] width 151 height 30
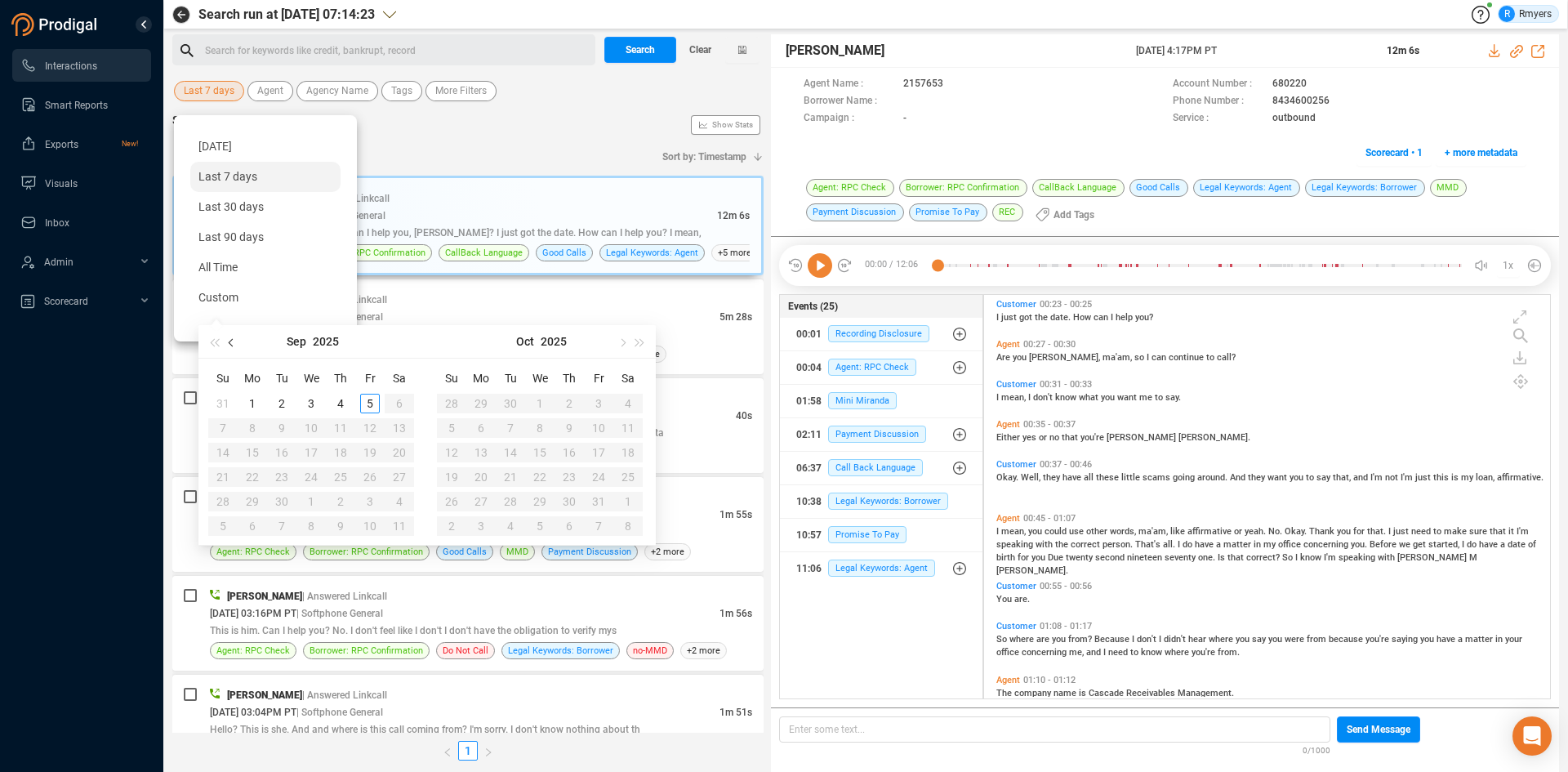
click at [225, 347] on button "button" at bounding box center [232, 341] width 18 height 33
type input "2025-06-01"
drag, startPoint x: 216, startPoint y: 398, endPoint x: 224, endPoint y: 405, distance: 10.6
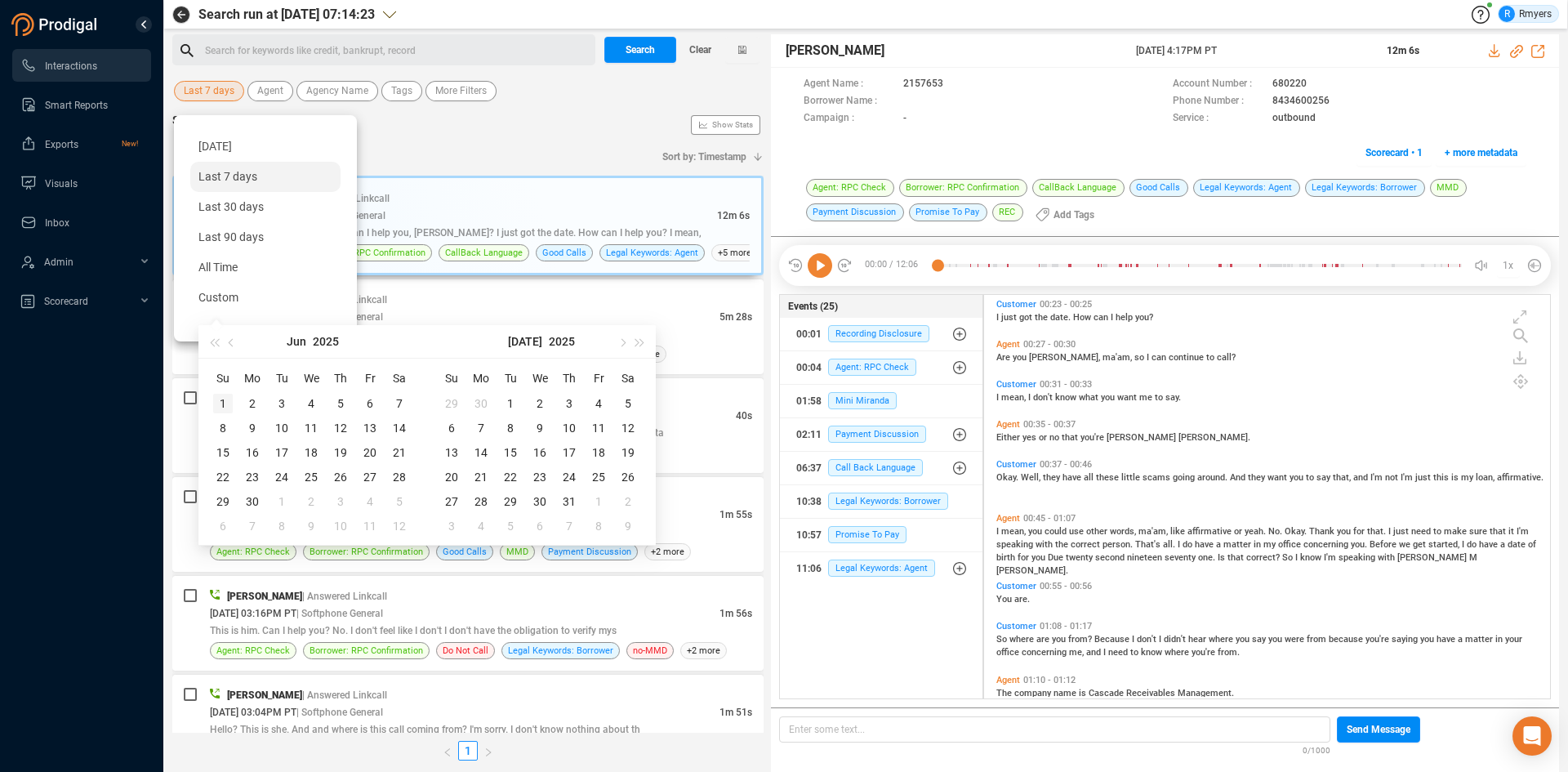
click at [217, 398] on div "1" at bounding box center [223, 404] width 19 height 19
type input "2025-07-05"
type input "2025-07-31"
click at [568, 503] on div "31" at bounding box center [569, 501] width 19 height 19
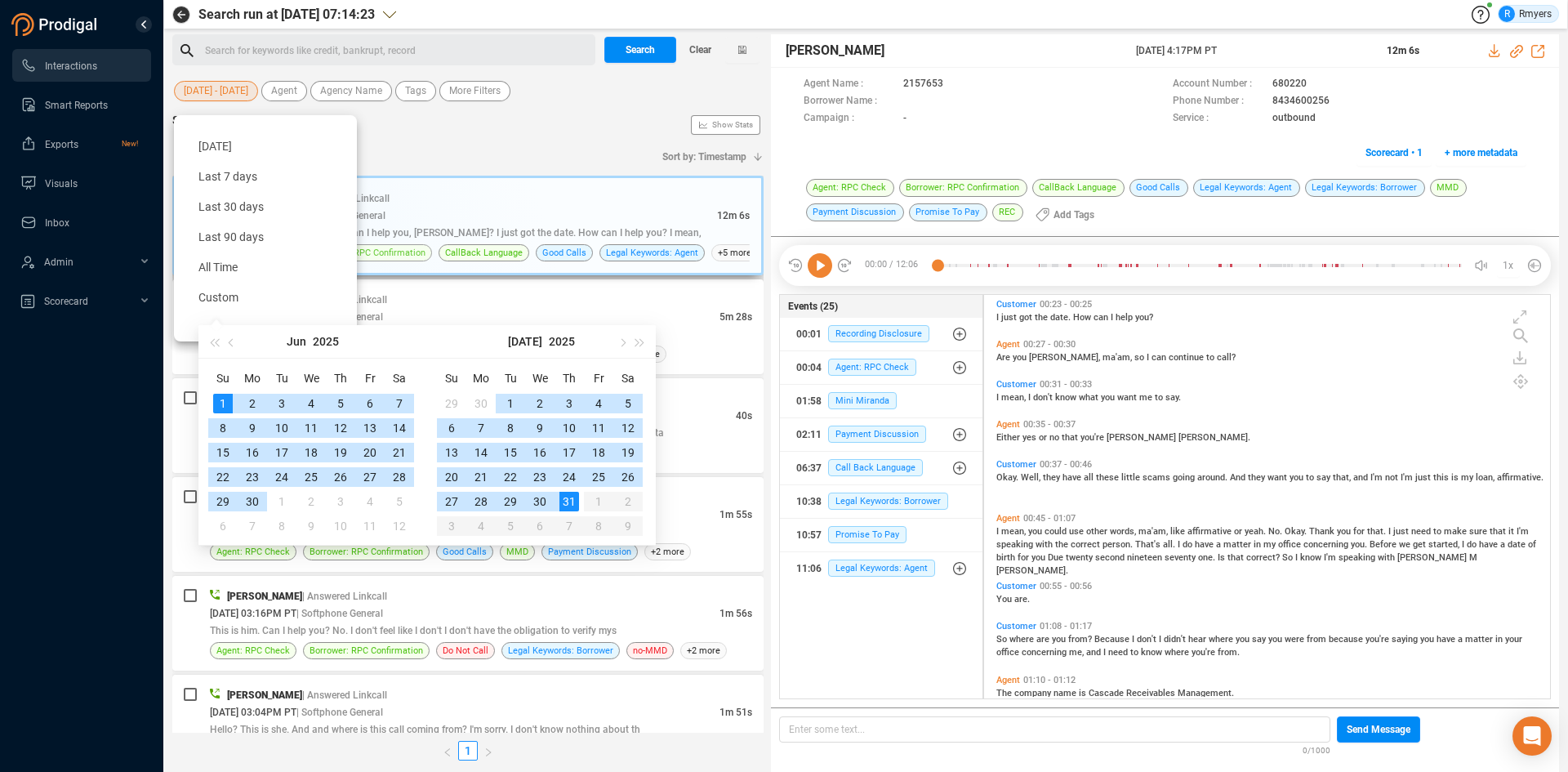
type input "2025-06-01"
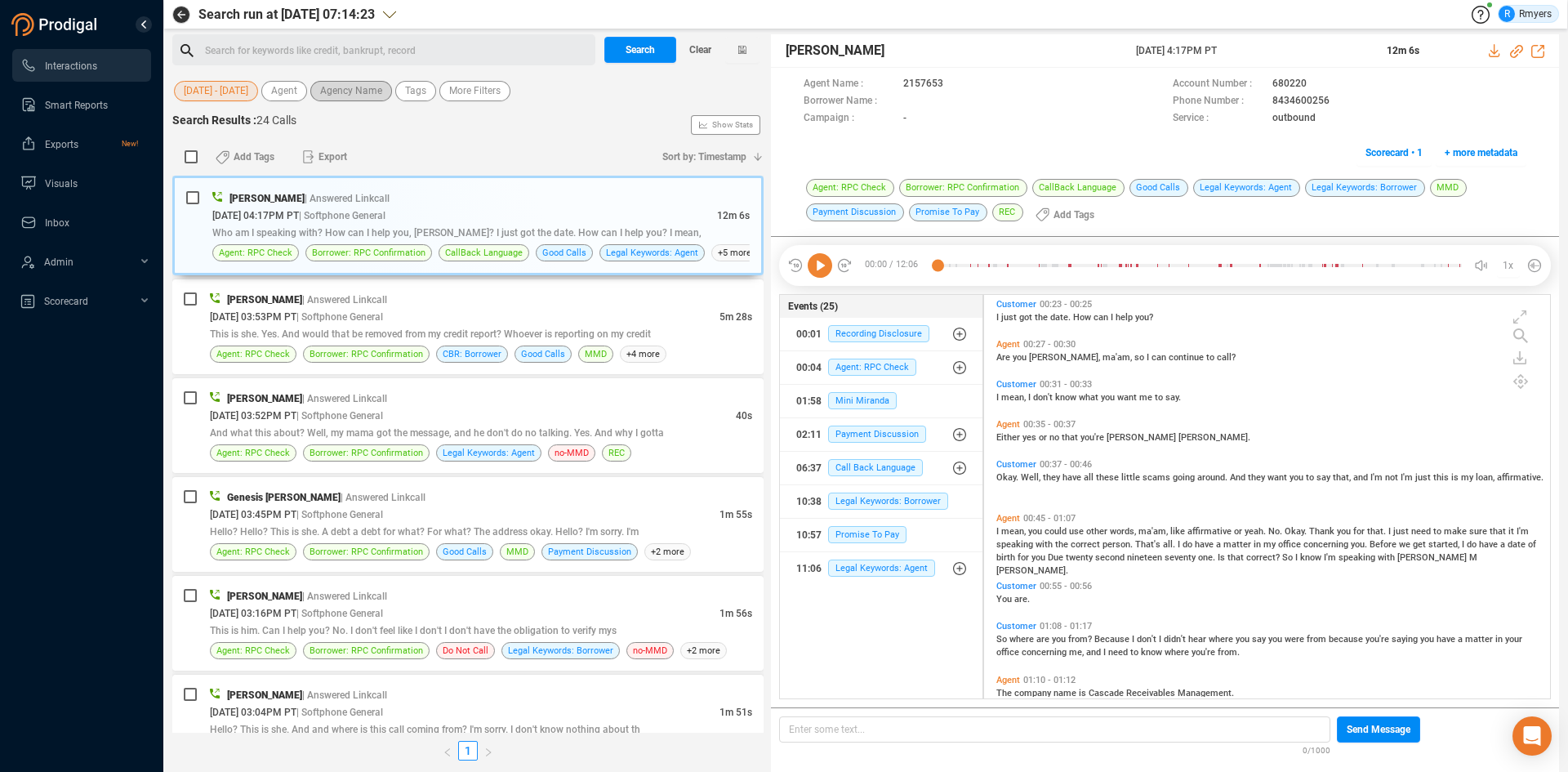
click at [344, 100] on div "01 Jun - 31 Jul Agent Agency Name Tags More Filters" at bounding box center [468, 91] width 591 height 26
click at [351, 88] on span "Agency Name" at bounding box center [351, 91] width 62 height 20
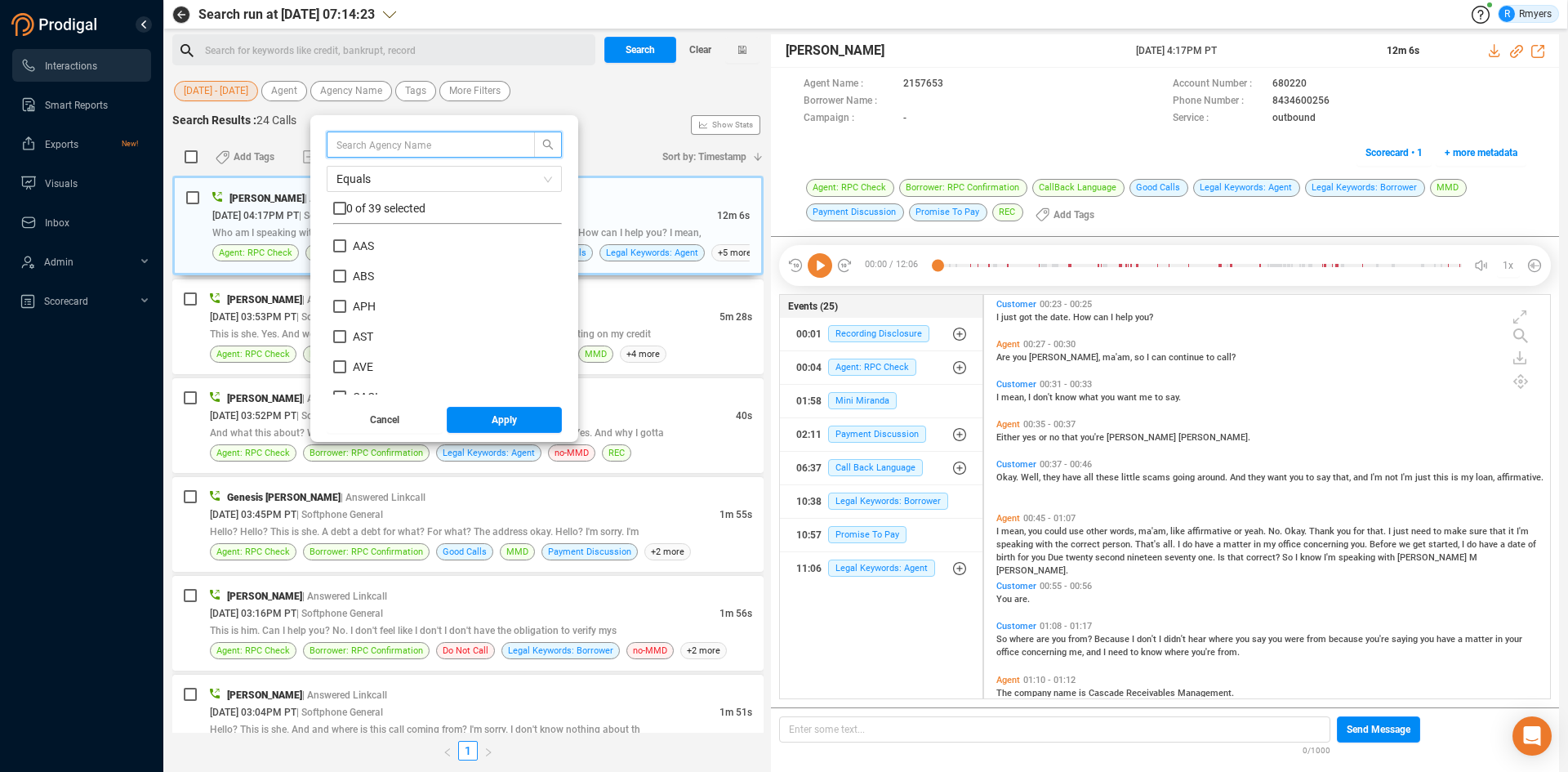
scroll to position [163, 0]
click at [351, 359] on span "CPC" at bounding box center [364, 354] width 35 height 13
click at [346, 359] on input "CPC" at bounding box center [339, 354] width 13 height 13
checkbox input "true"
click at [481, 421] on button "Apply" at bounding box center [505, 420] width 116 height 26
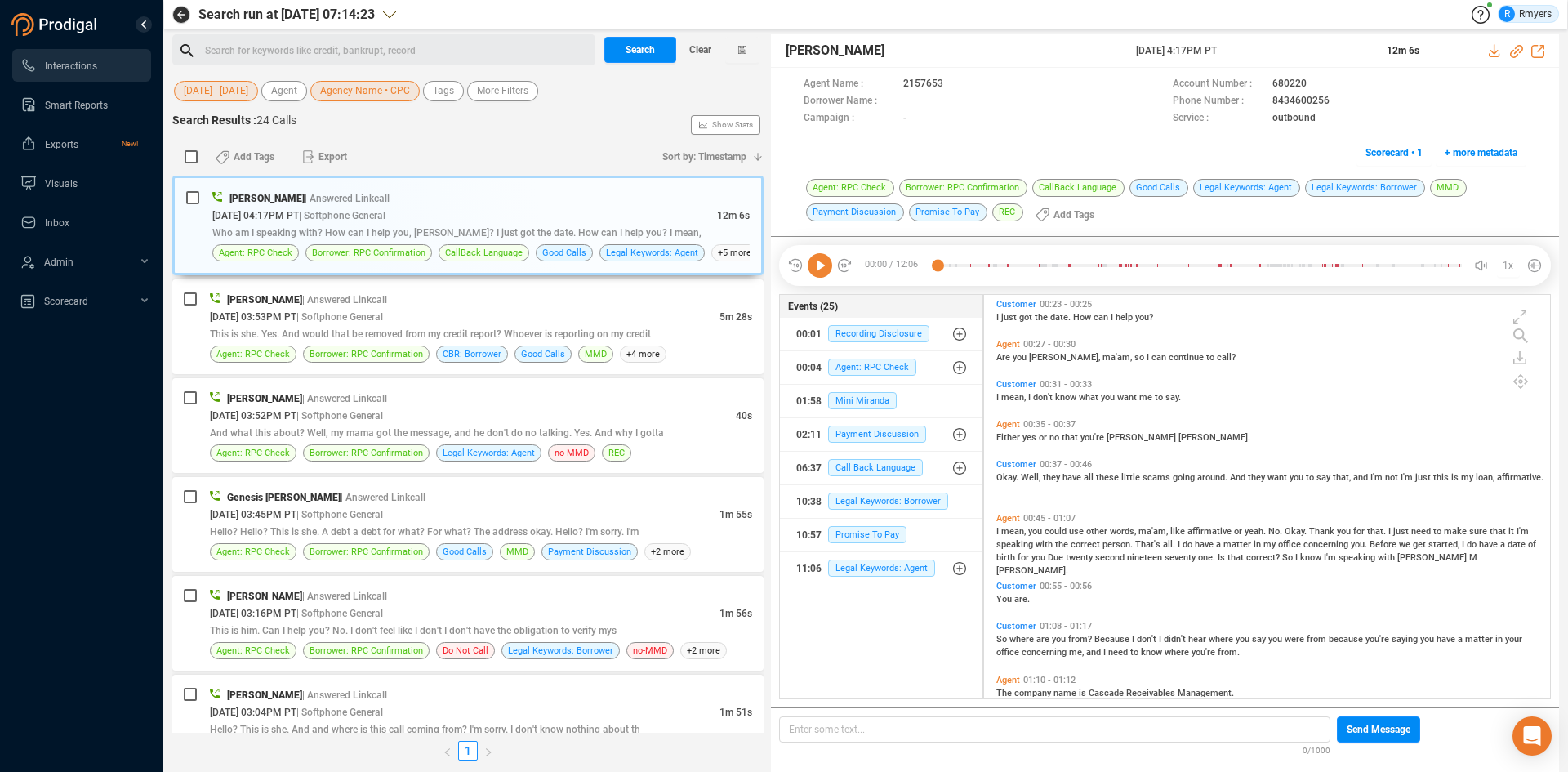
click at [214, 52] on div "Search for keywords like credit, bankrupt, record ﻿" at bounding box center [398, 51] width 386 height 25
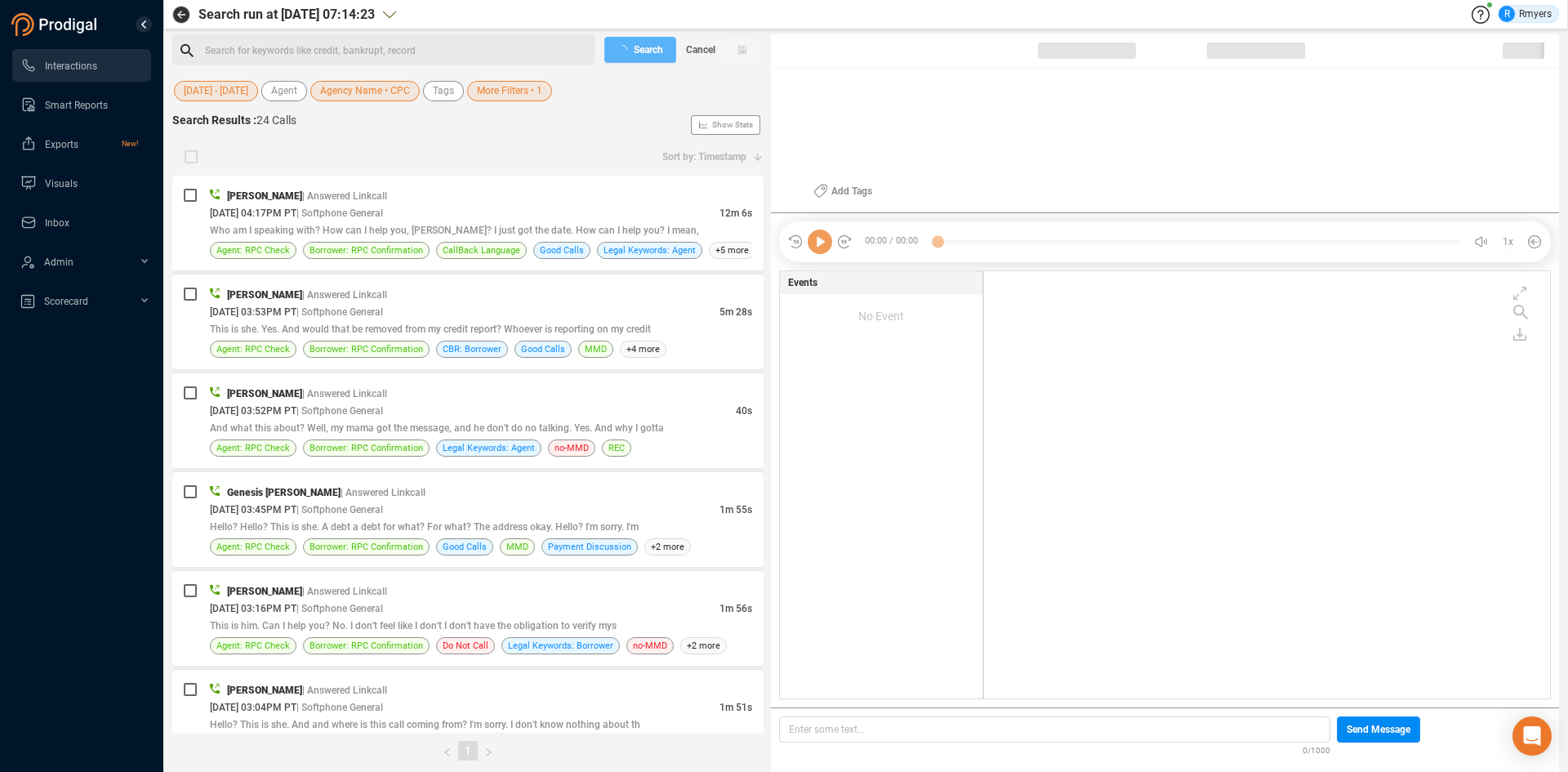
scroll to position [423, 558]
checkbox input "true"
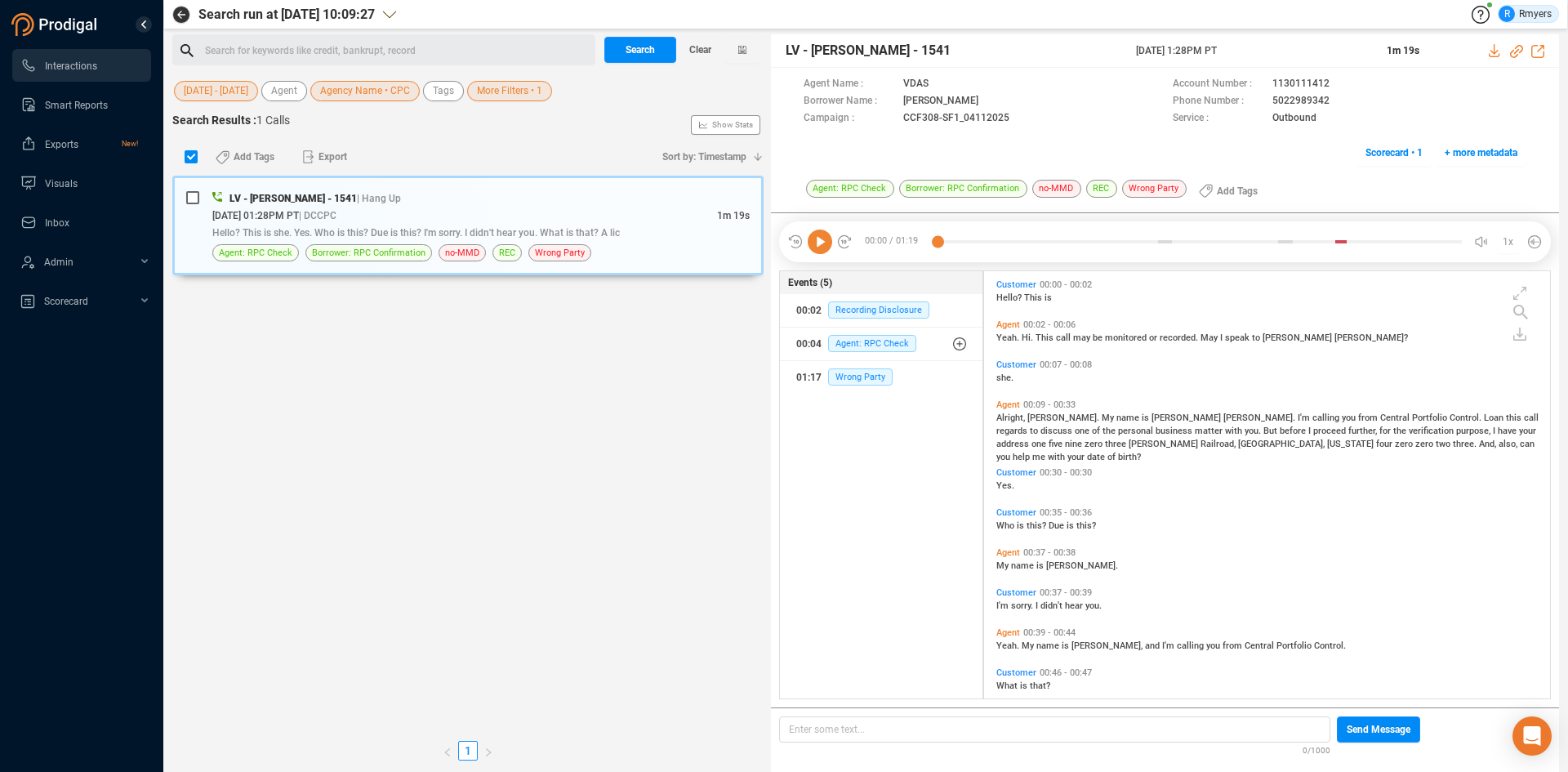
click at [208, 94] on span "01 Jun - 31 Jul" at bounding box center [216, 91] width 64 height 20
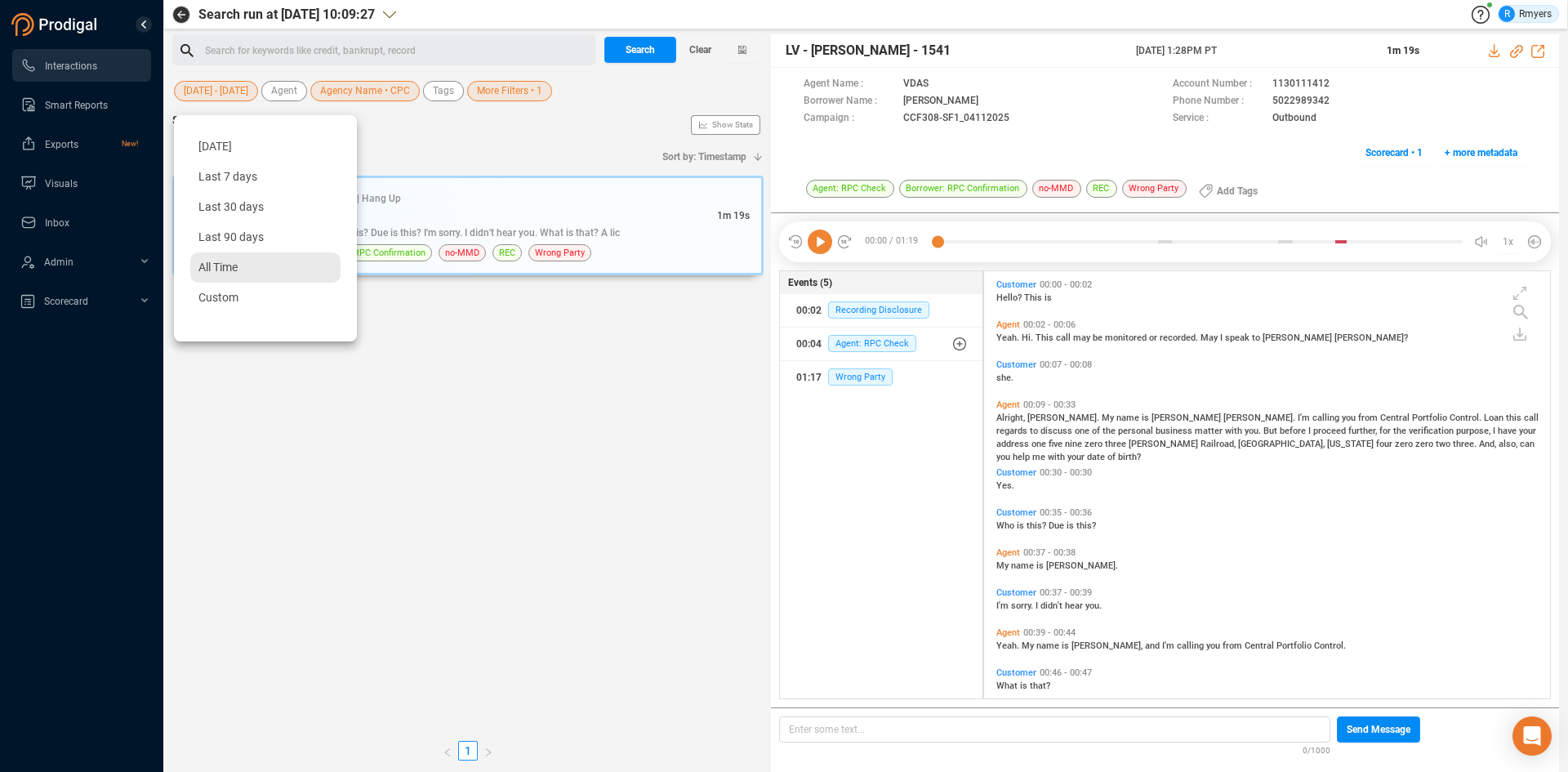
click at [210, 271] on span "All Time" at bounding box center [218, 267] width 40 height 13
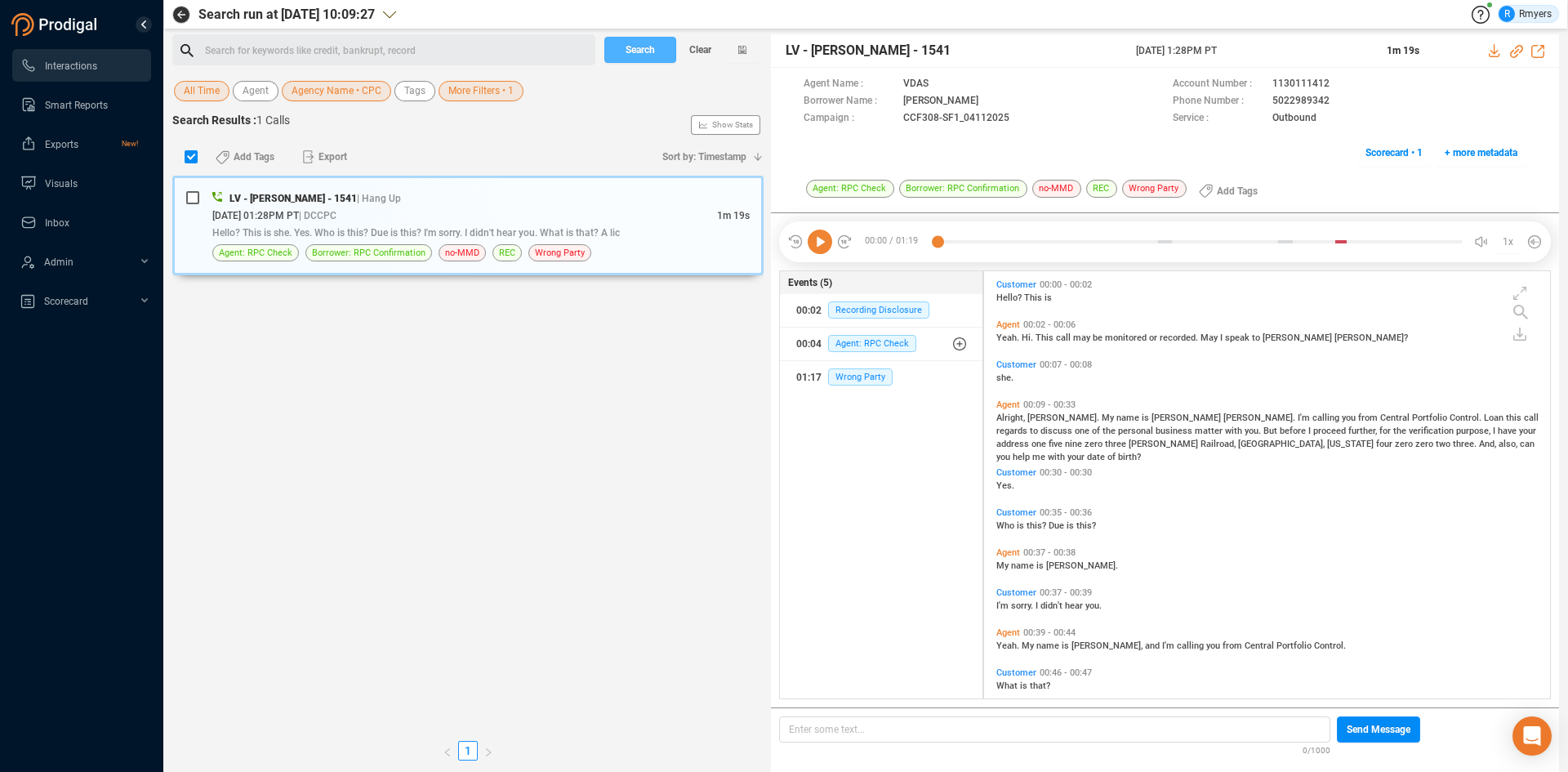
click at [640, 47] on span "Search" at bounding box center [640, 50] width 29 height 26
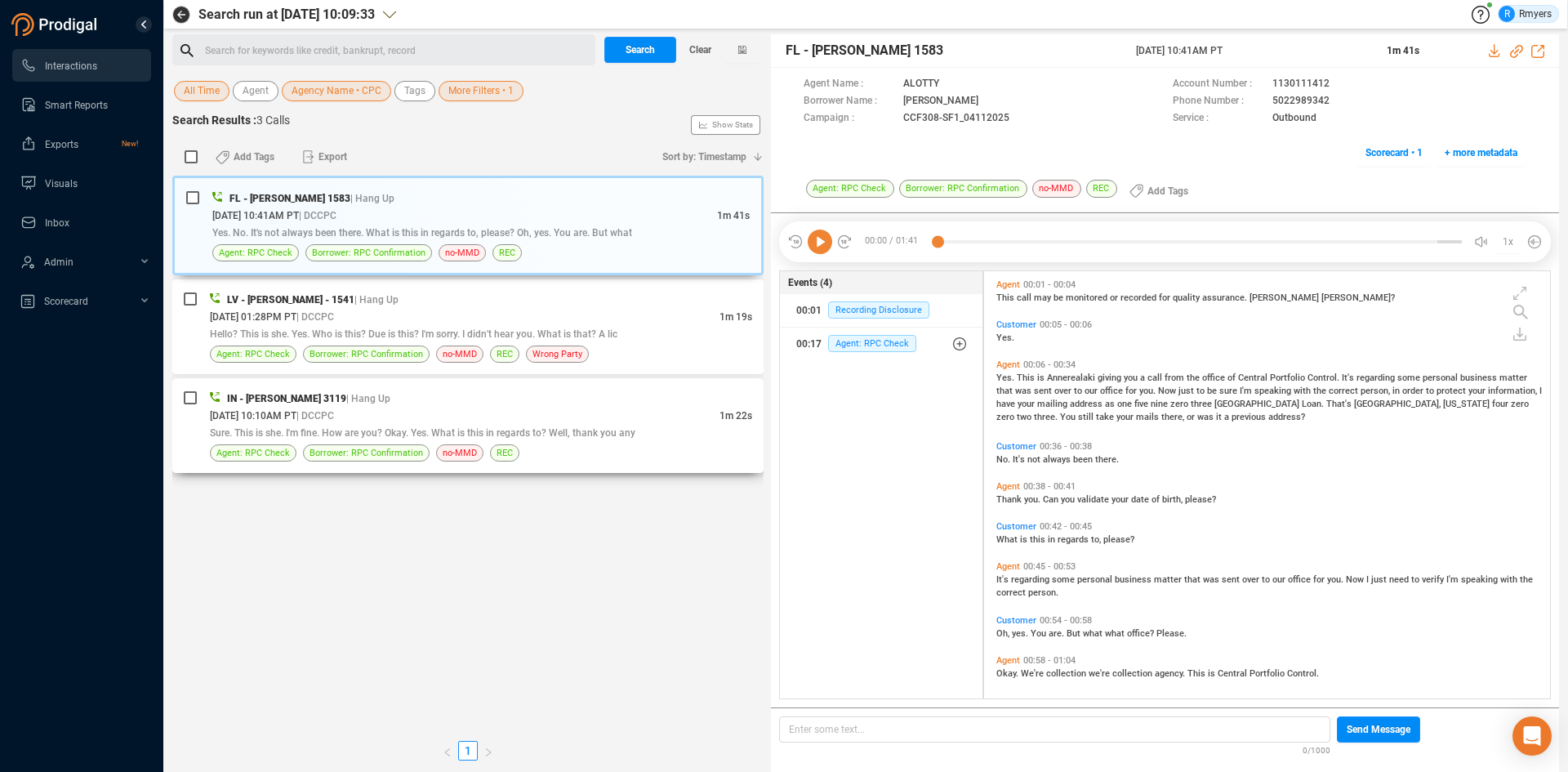
click at [437, 415] on div "05/28/2025 @ 10:10AM PT | DCCPC" at bounding box center [464, 415] width 510 height 17
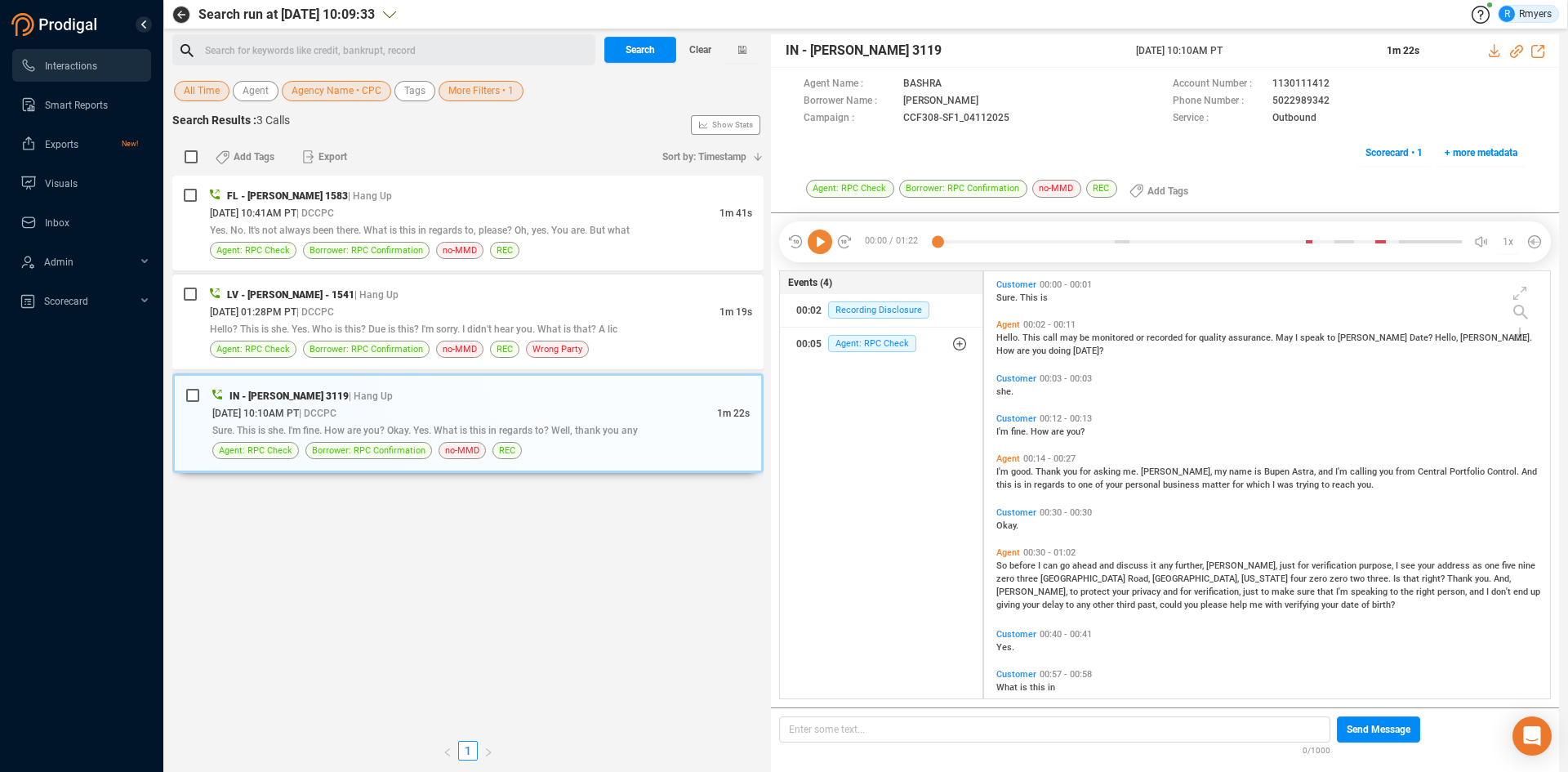
scroll to position [140, 0]
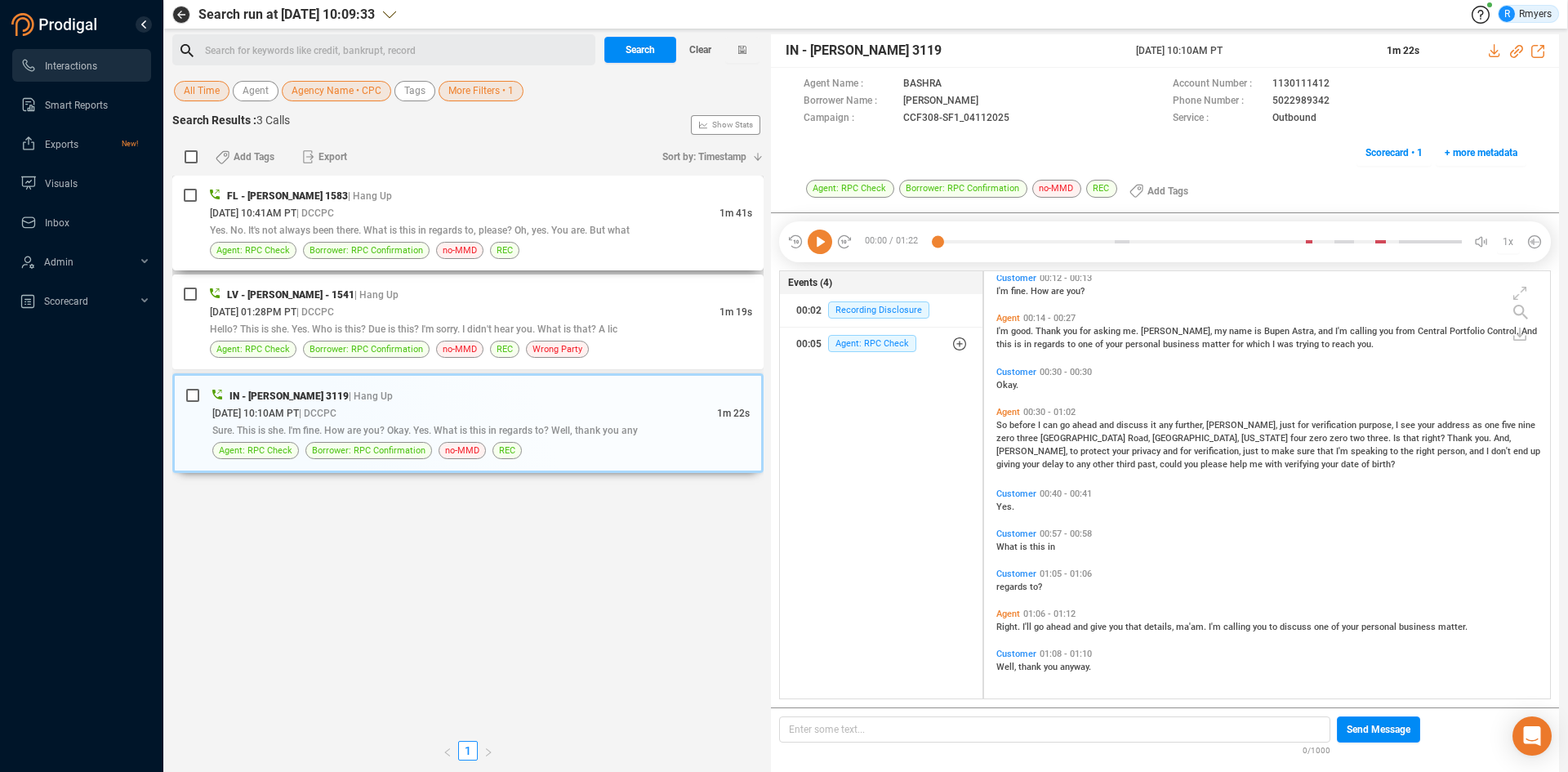
click at [334, 228] on span "Yes. No. It's not always been there. What is this in regards to, please? Oh, ye…" at bounding box center [419, 230] width 420 height 11
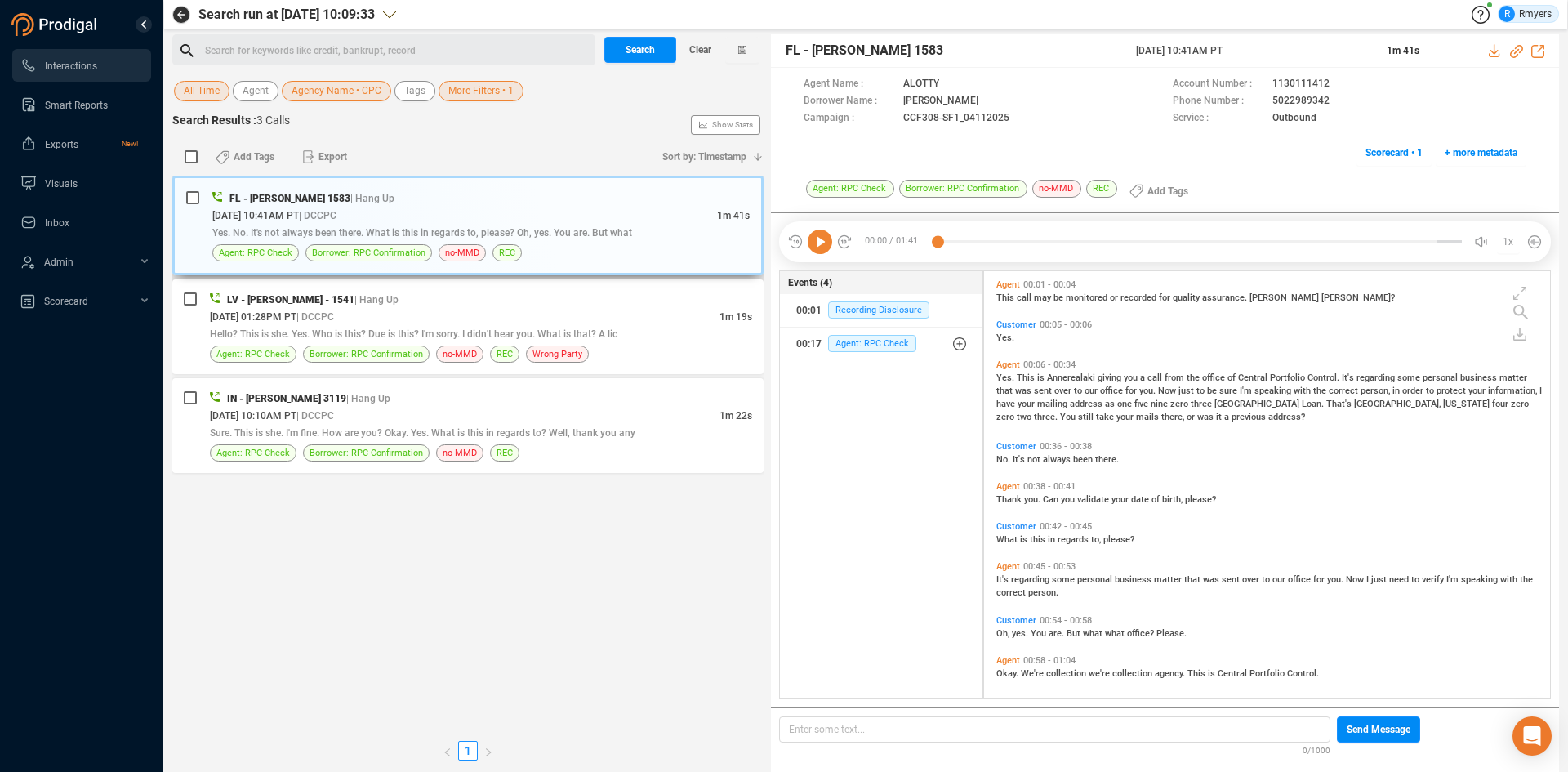
scroll to position [423, 558]
click at [403, 320] on div "06/25/2025 @ 01:28PM PT | DCCPC" at bounding box center [464, 316] width 510 height 17
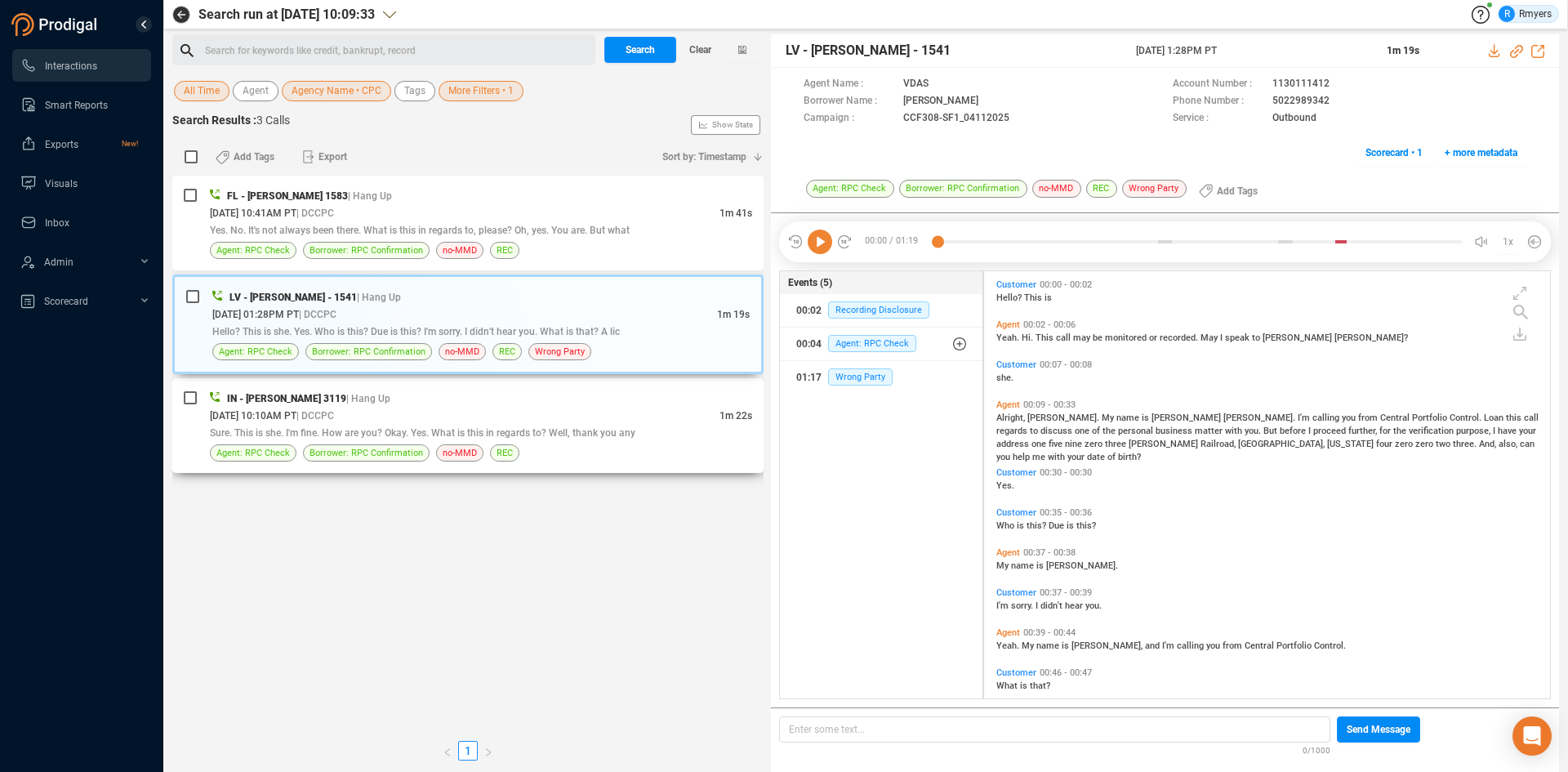
click at [377, 408] on div "05/28/2025 @ 10:10AM PT | DCCPC" at bounding box center [464, 415] width 510 height 17
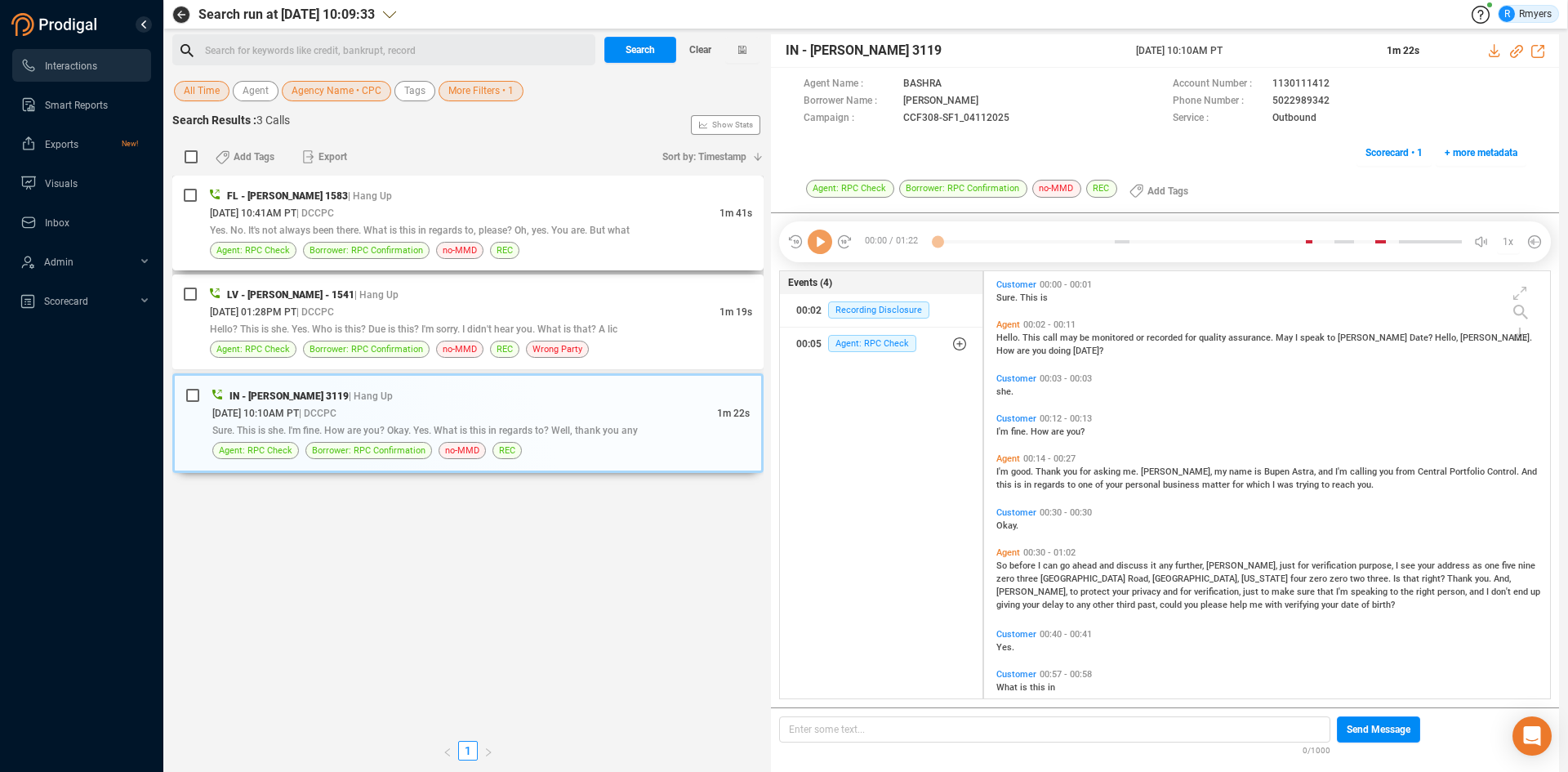
click at [459, 208] on div "08/01/2025 @ 10:41AM PT | DCCPC" at bounding box center [464, 212] width 510 height 17
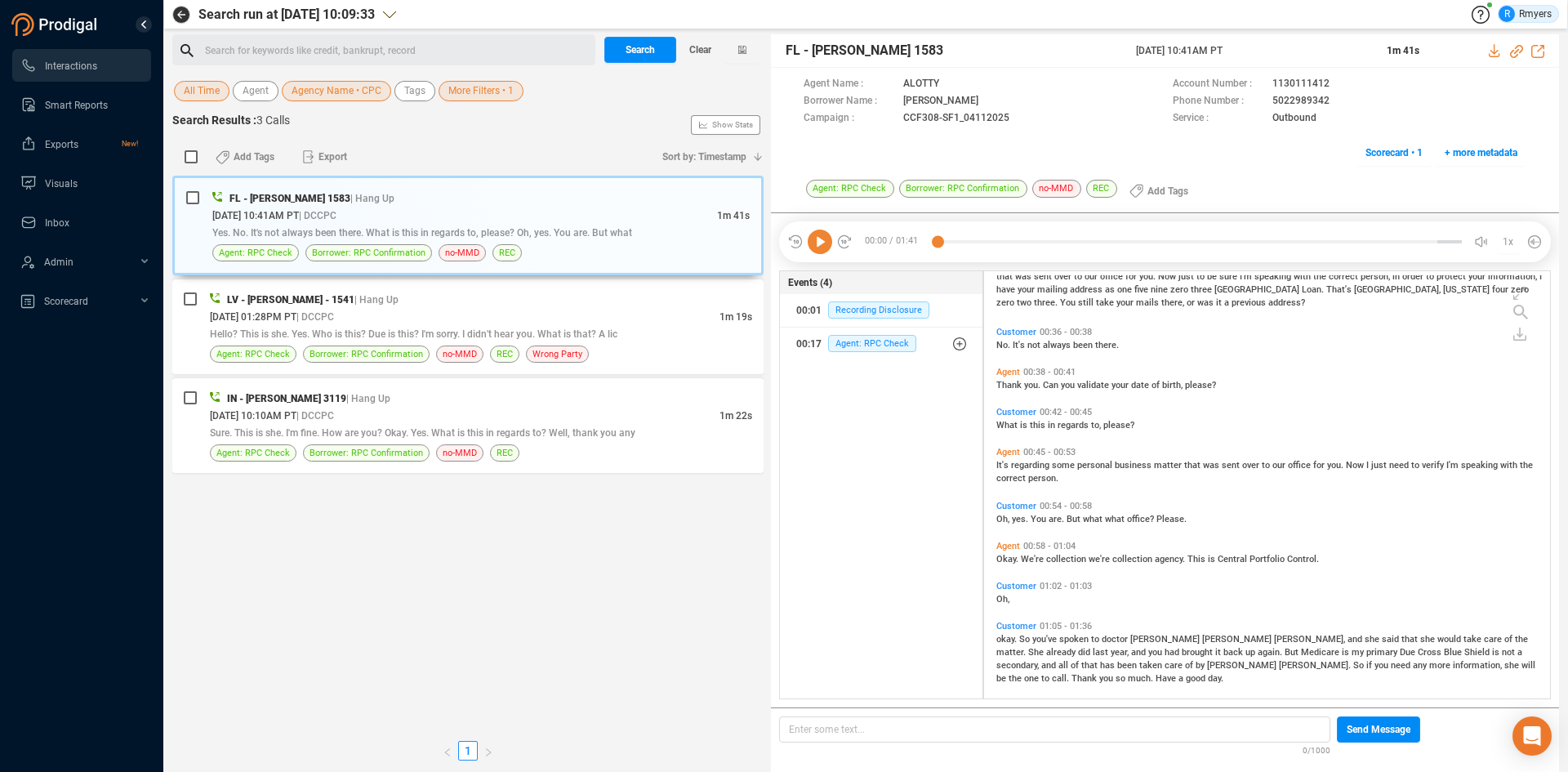
scroll to position [0, 0]
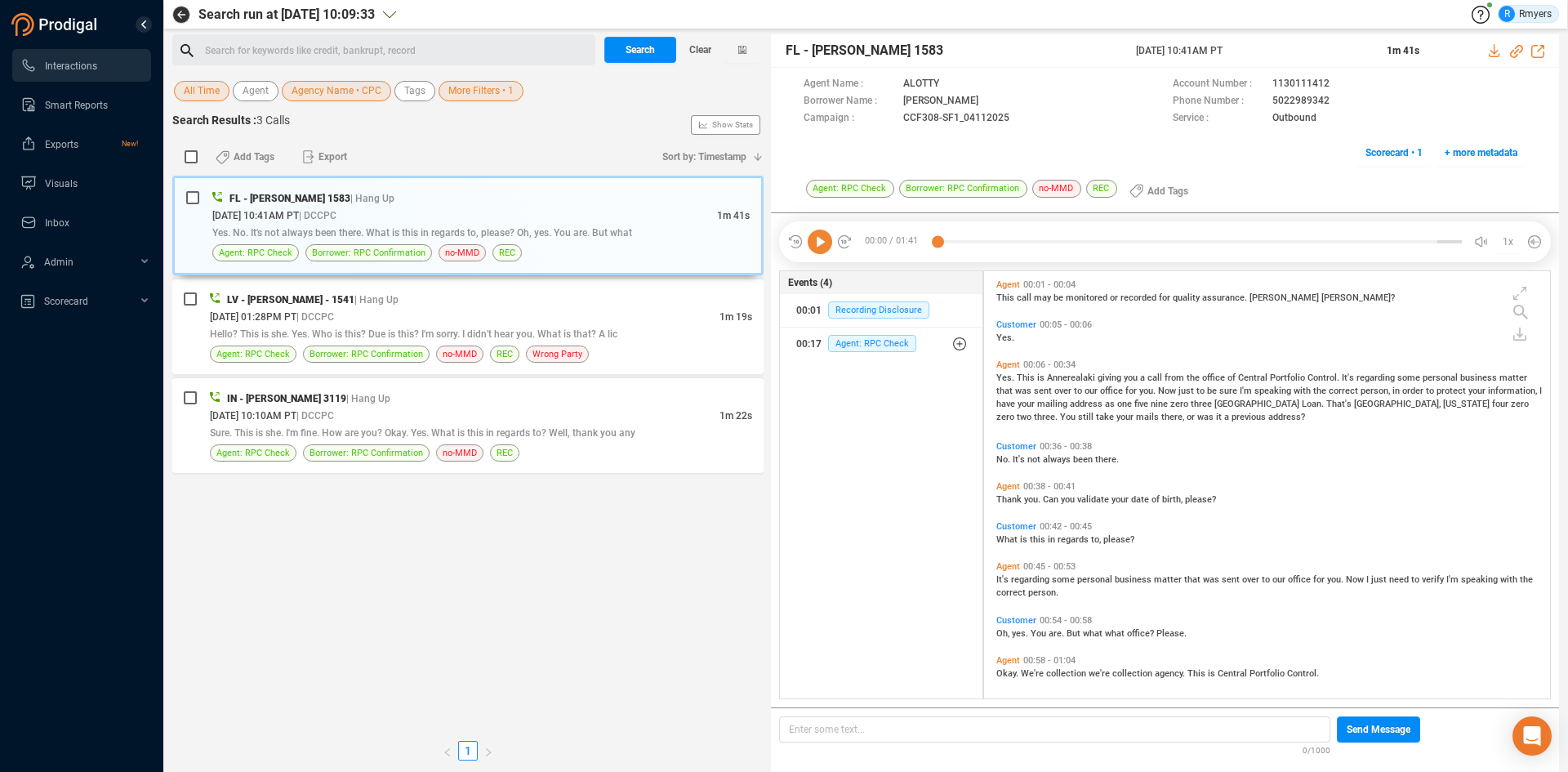
click at [825, 241] on icon at bounding box center [820, 242] width 25 height 25
click at [817, 251] on icon at bounding box center [820, 242] width 25 height 25
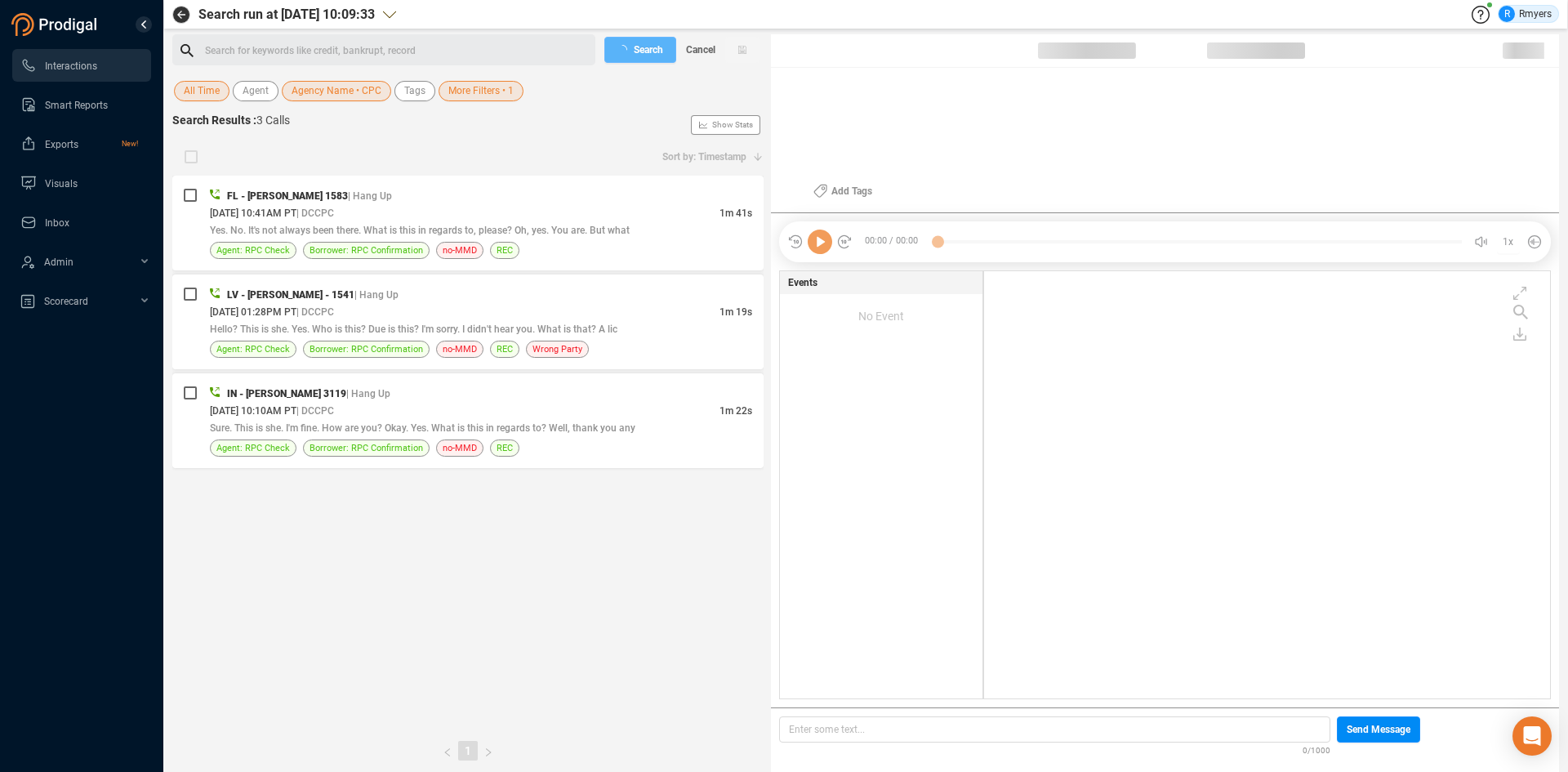
scroll to position [423, 558]
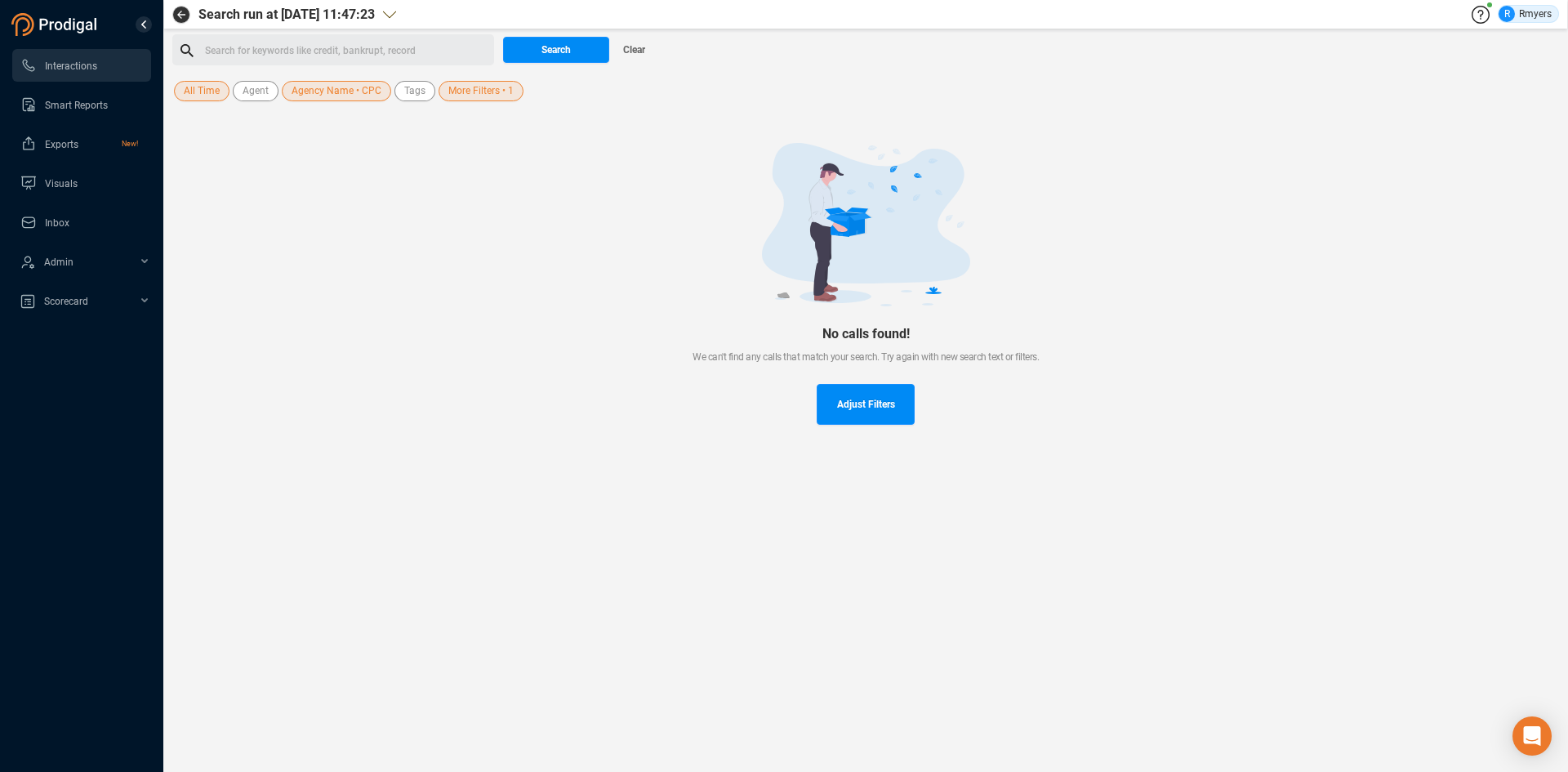
click at [298, 92] on span "Agency Name • CPC" at bounding box center [337, 91] width 90 height 20
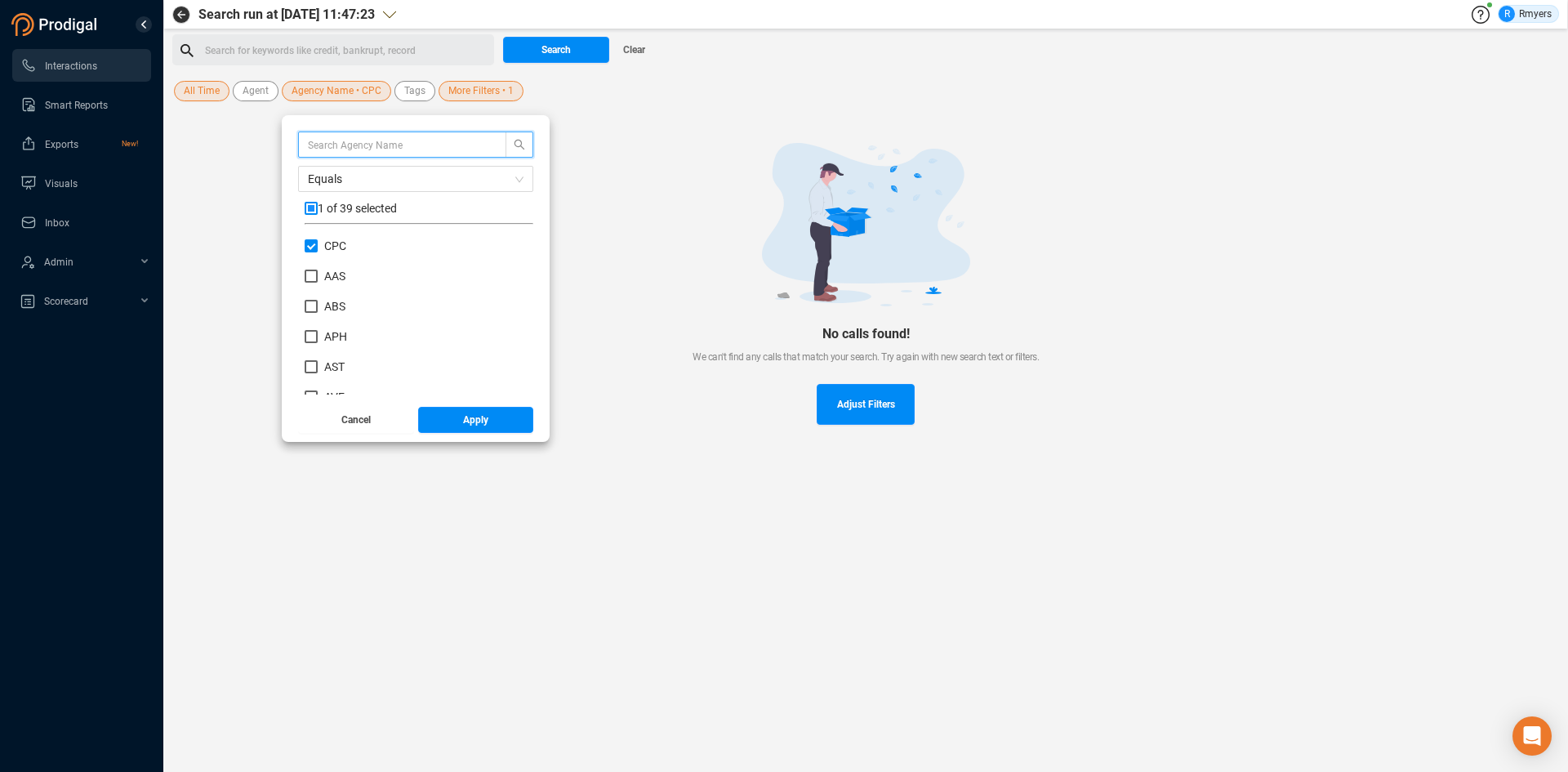
scroll to position [152, 220]
click at [308, 251] on input "CPC" at bounding box center [311, 246] width 13 height 13
checkbox input "false"
click at [335, 382] on label "LMM" at bounding box center [330, 390] width 52 height 17
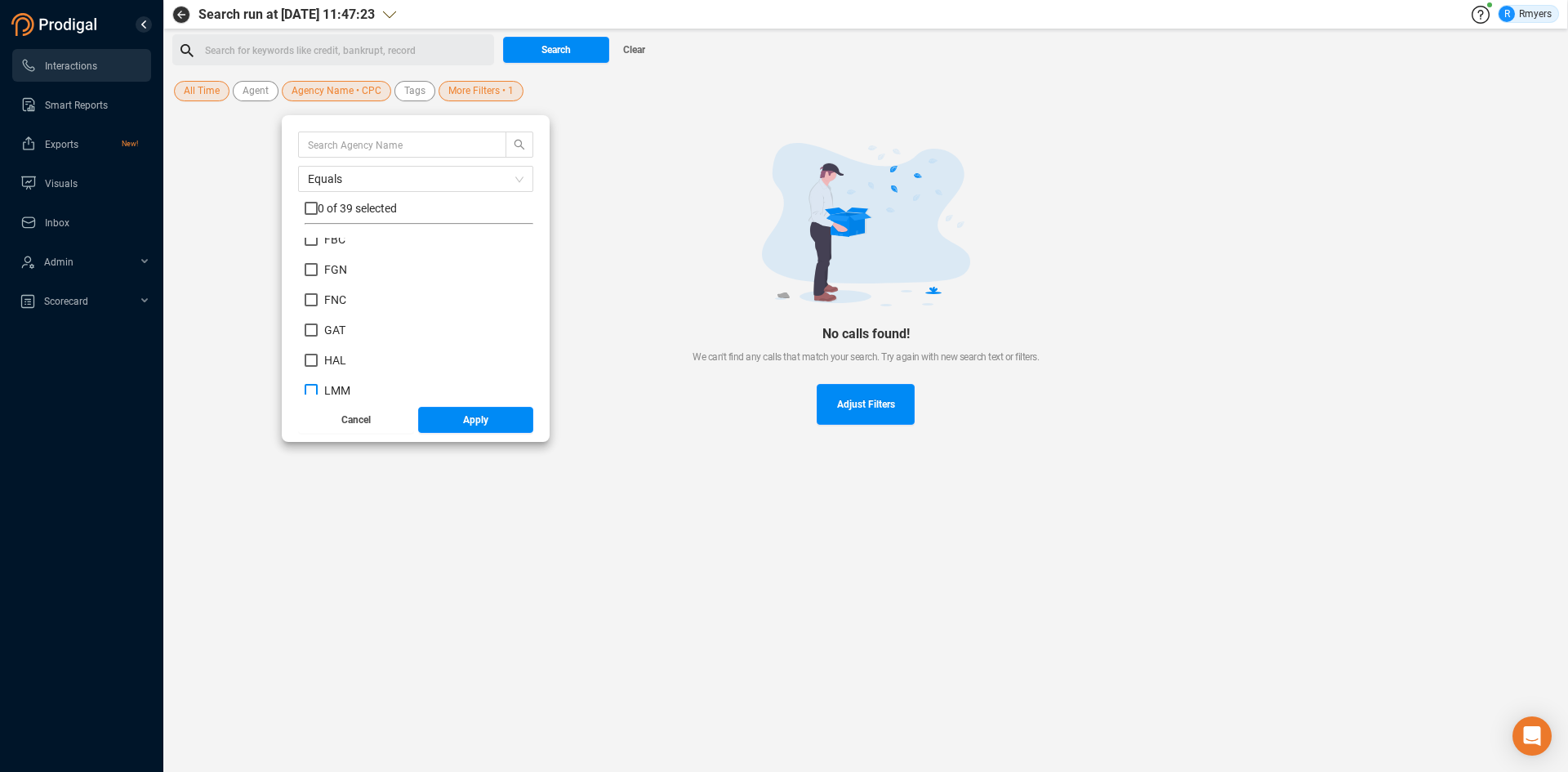
click at [318, 384] on input "LMM" at bounding box center [311, 390] width 13 height 13
checkbox input "true"
click at [457, 427] on button "Apply" at bounding box center [477, 420] width 116 height 26
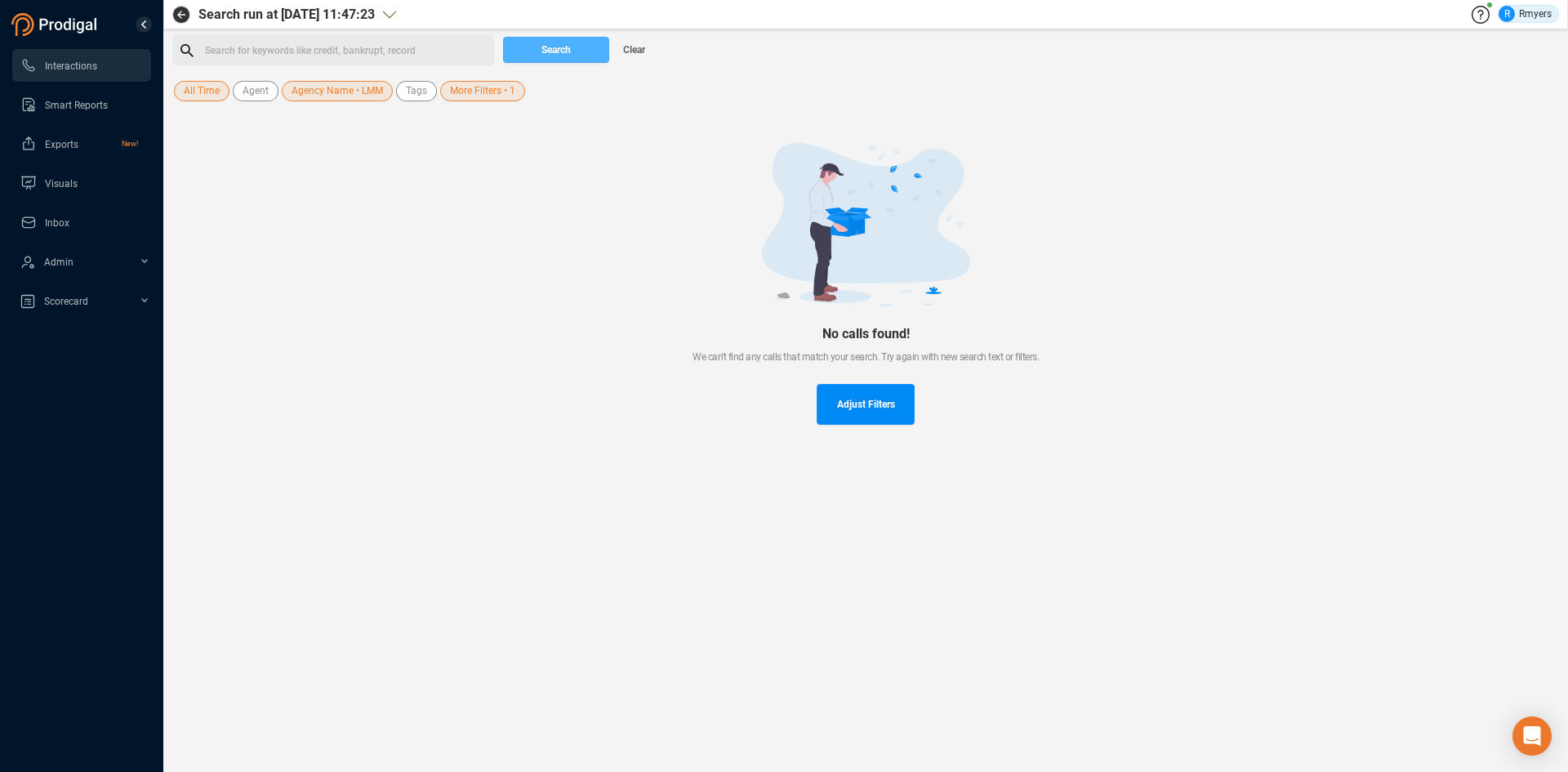
click at [523, 44] on button "Search" at bounding box center [556, 50] width 107 height 26
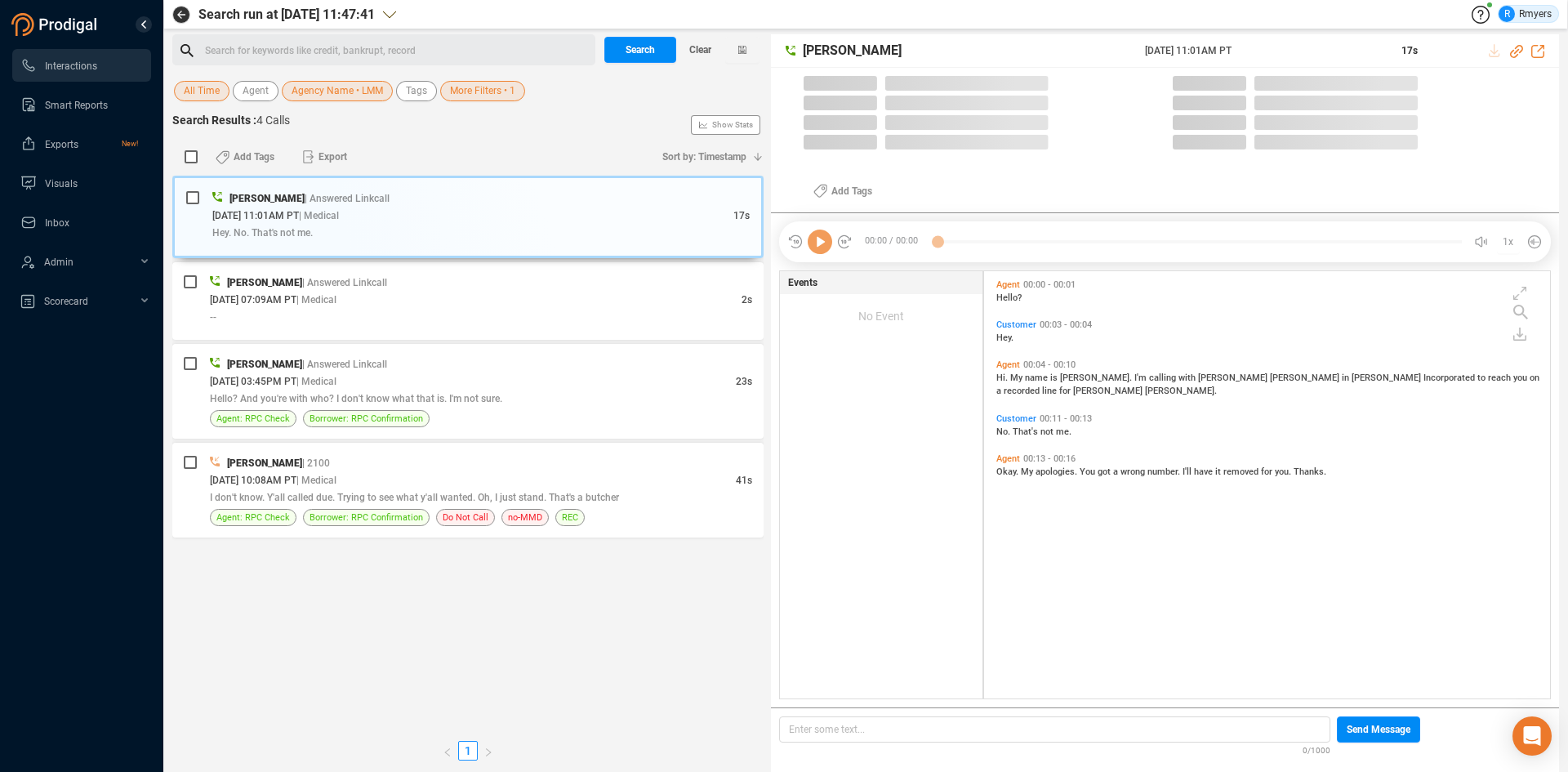
scroll to position [423, 558]
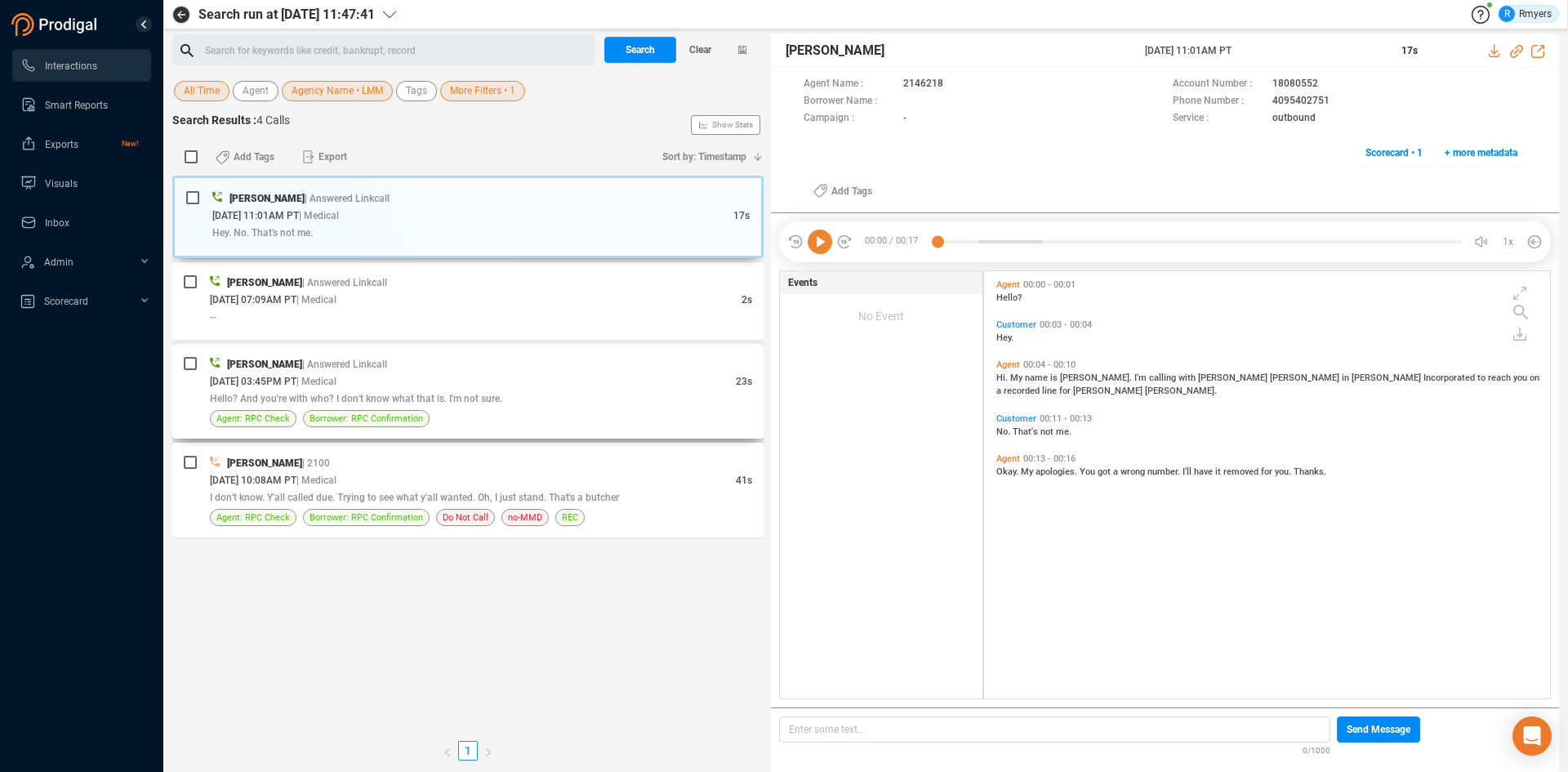
click at [493, 389] on div "06/17/2025 @ 03:45PM PT | Medical" at bounding box center [472, 381] width 526 height 17
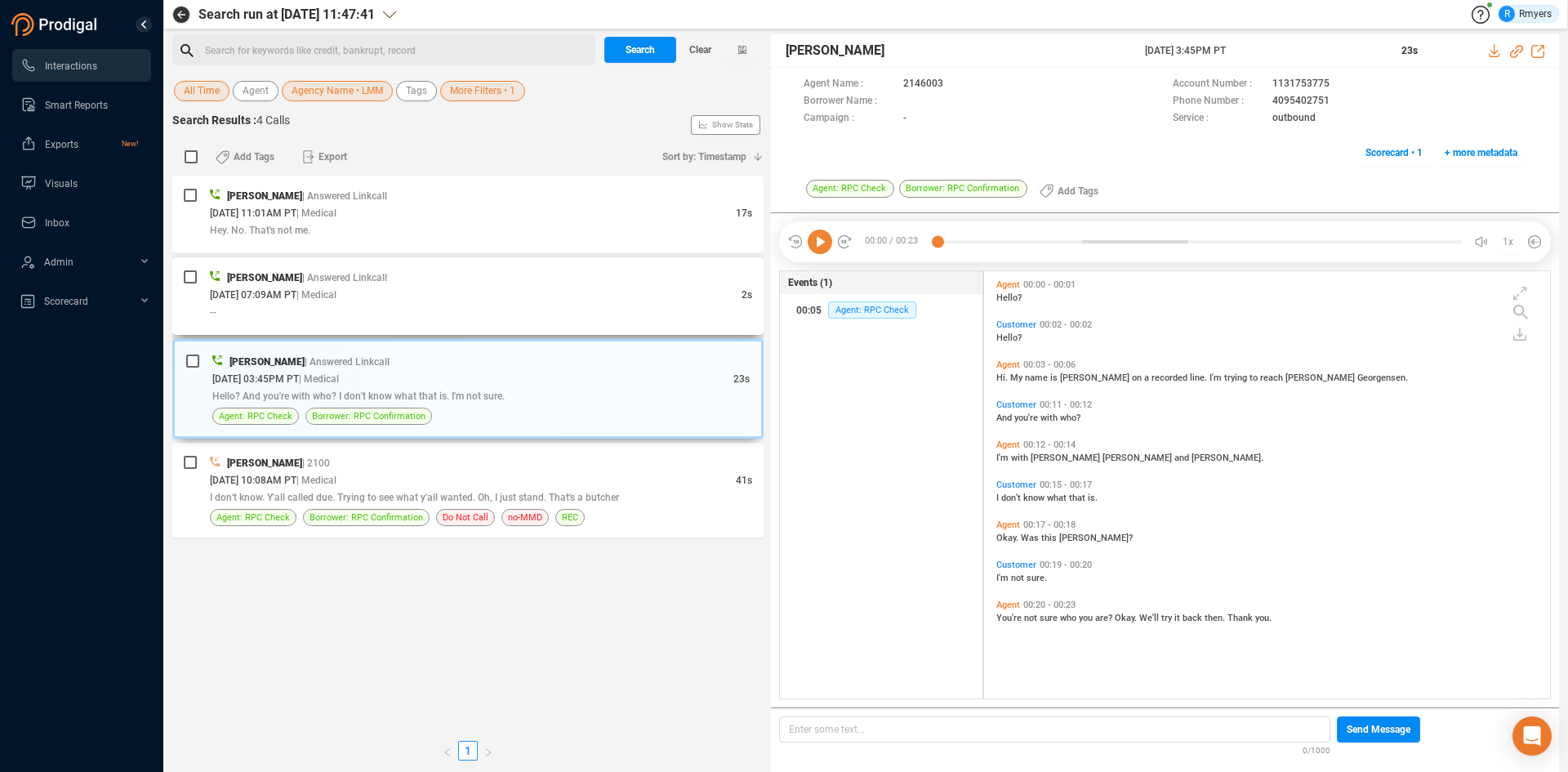
click at [456, 308] on div "--" at bounding box center [481, 311] width 543 height 17
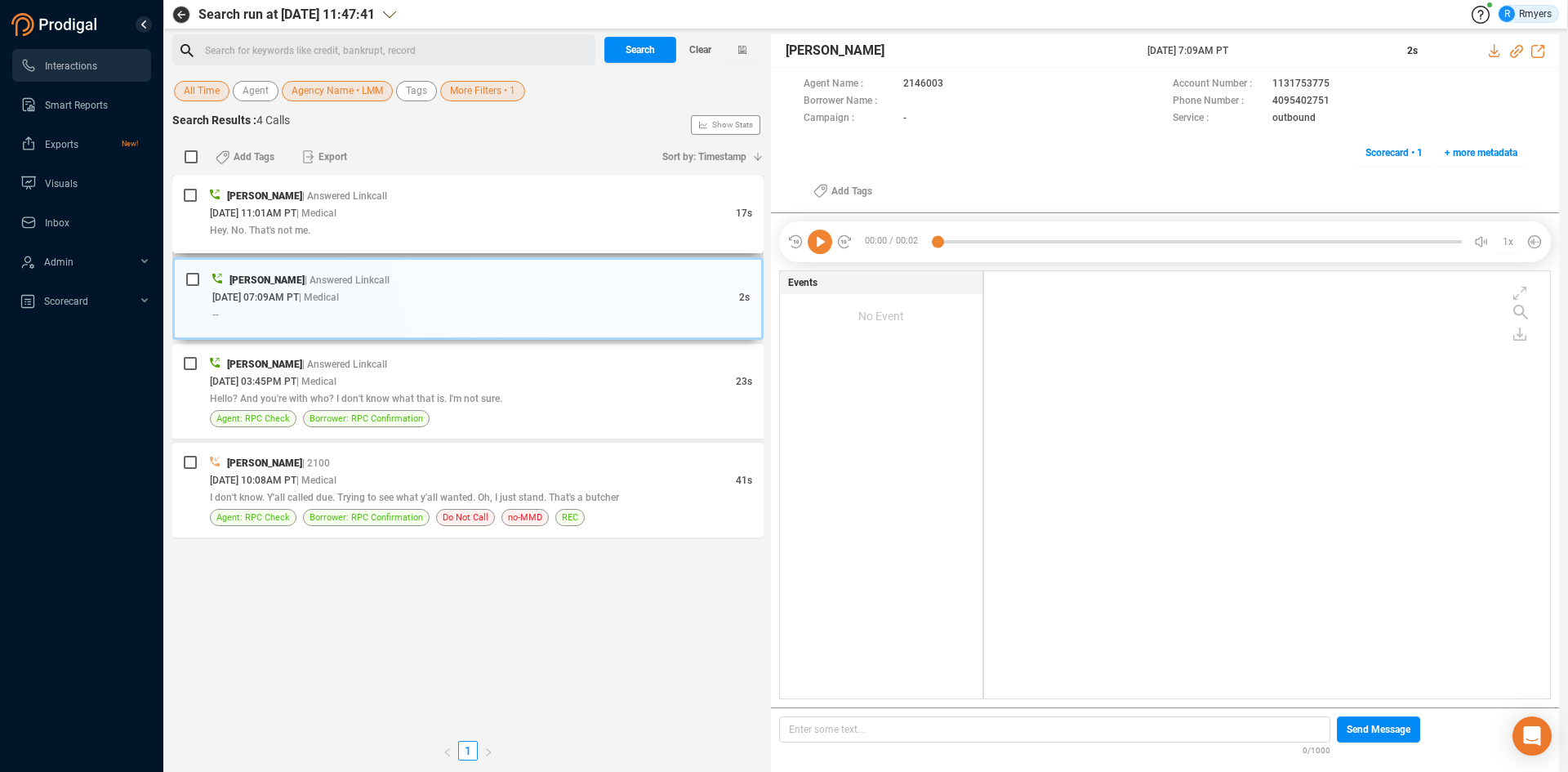
click at [475, 219] on div "06/23/2025 @ 11:01AM PT | Medical" at bounding box center [472, 212] width 526 height 17
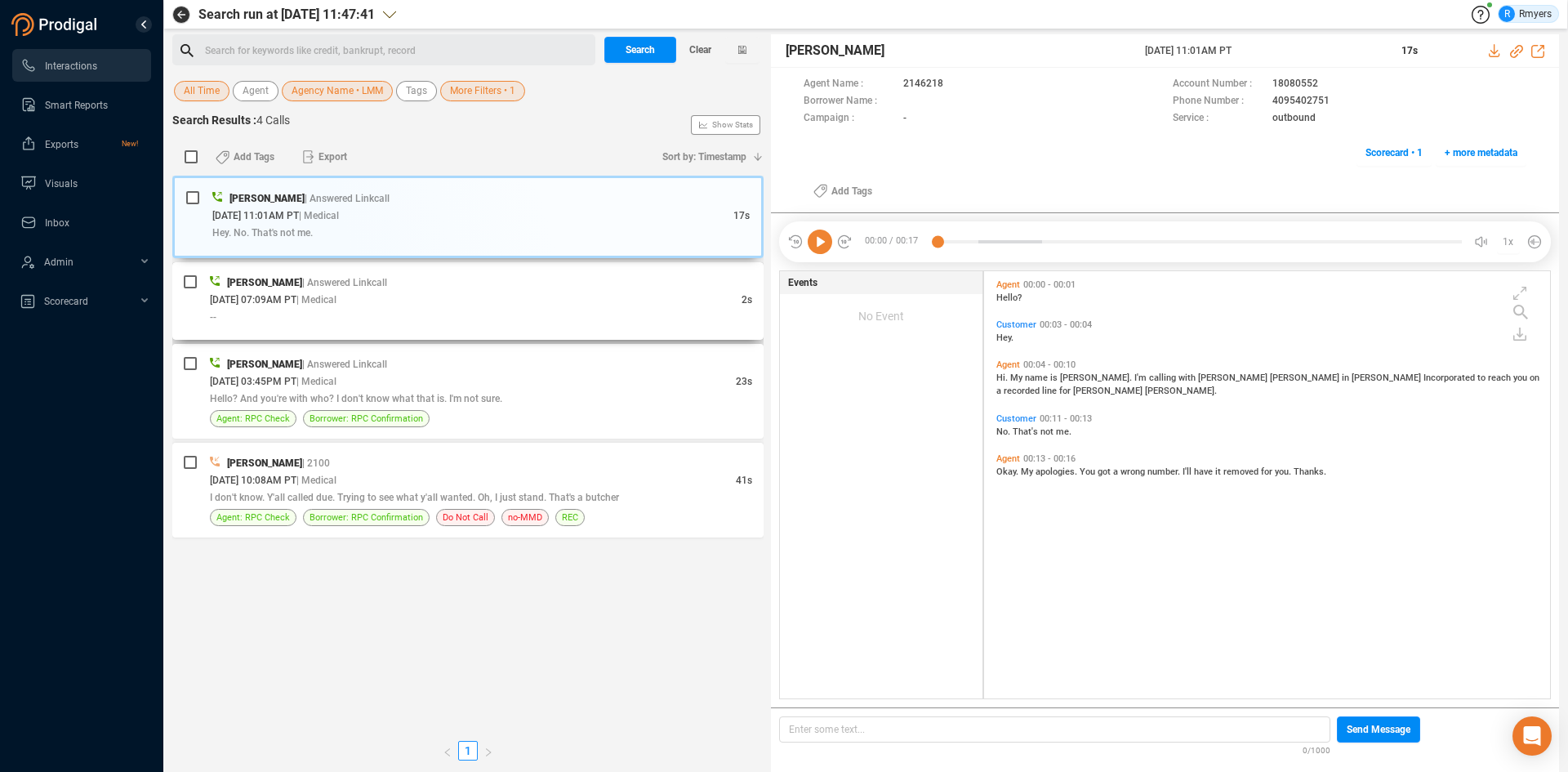
click at [556, 302] on div "06/18/2025 @ 07:09AM PT | Medical" at bounding box center [476, 299] width 532 height 17
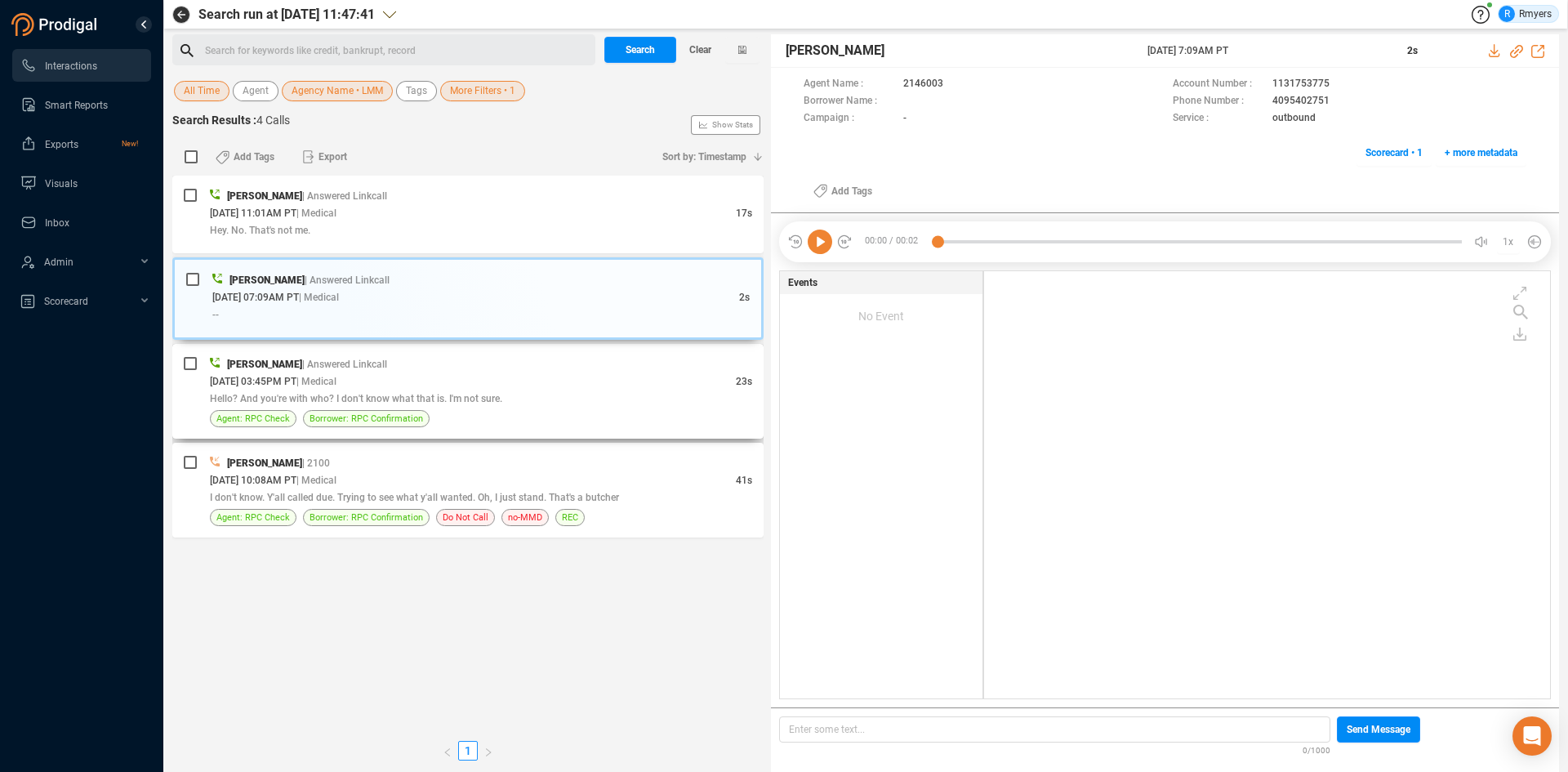
click at [523, 391] on div "Hello? And you're with who? I don't know what that is. I'm not sure." at bounding box center [481, 397] width 543 height 17
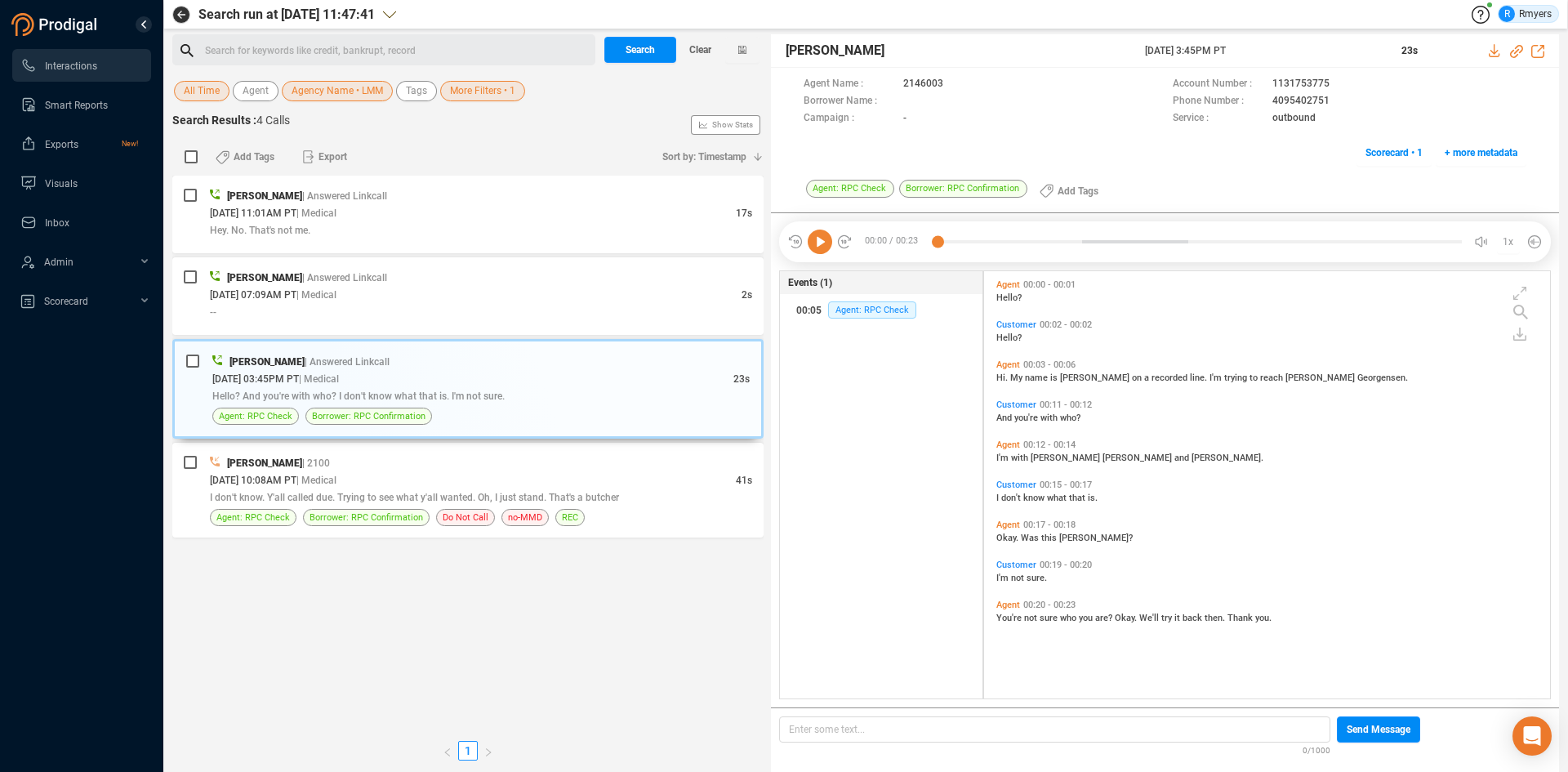
click at [275, 45] on div "Search for keywords like credit, bankrupt, record ﻿" at bounding box center [398, 51] width 386 height 25
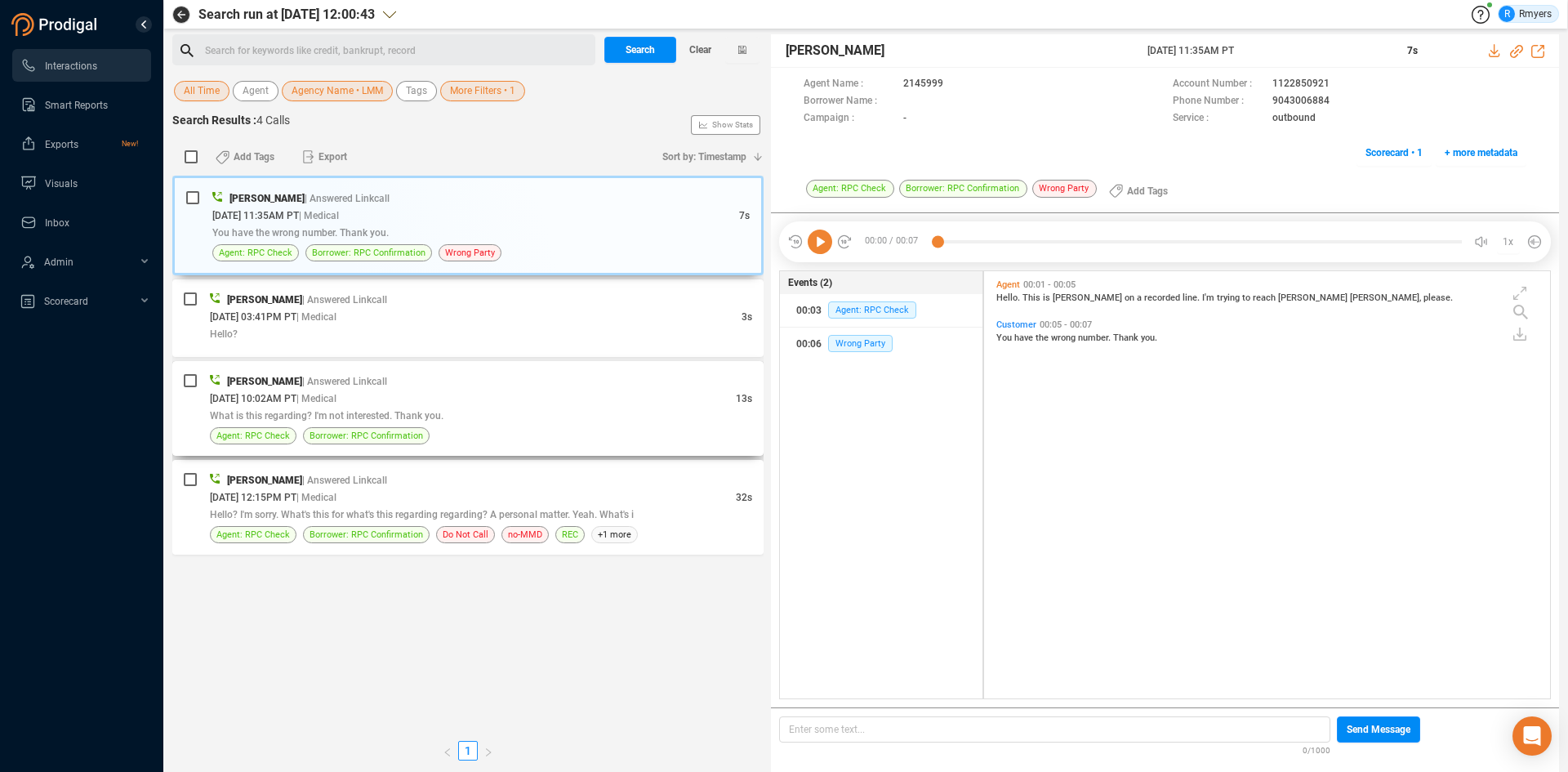
click at [473, 397] on div "07/07/2025 @ 10:02AM PT | Medical" at bounding box center [472, 397] width 526 height 17
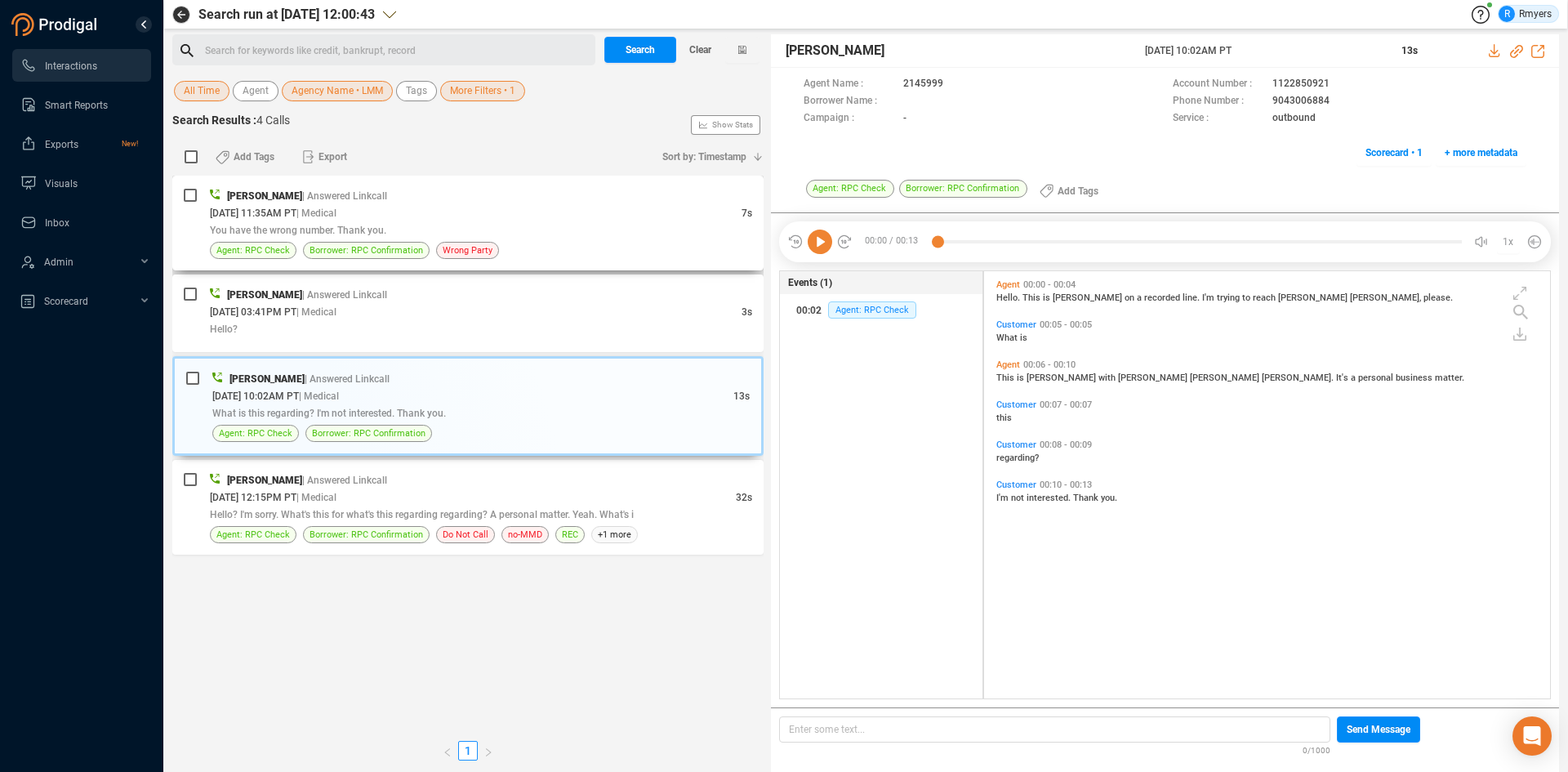
click at [374, 219] on div "07/18/2025 @ 11:35AM PT | Medical" at bounding box center [476, 212] width 532 height 17
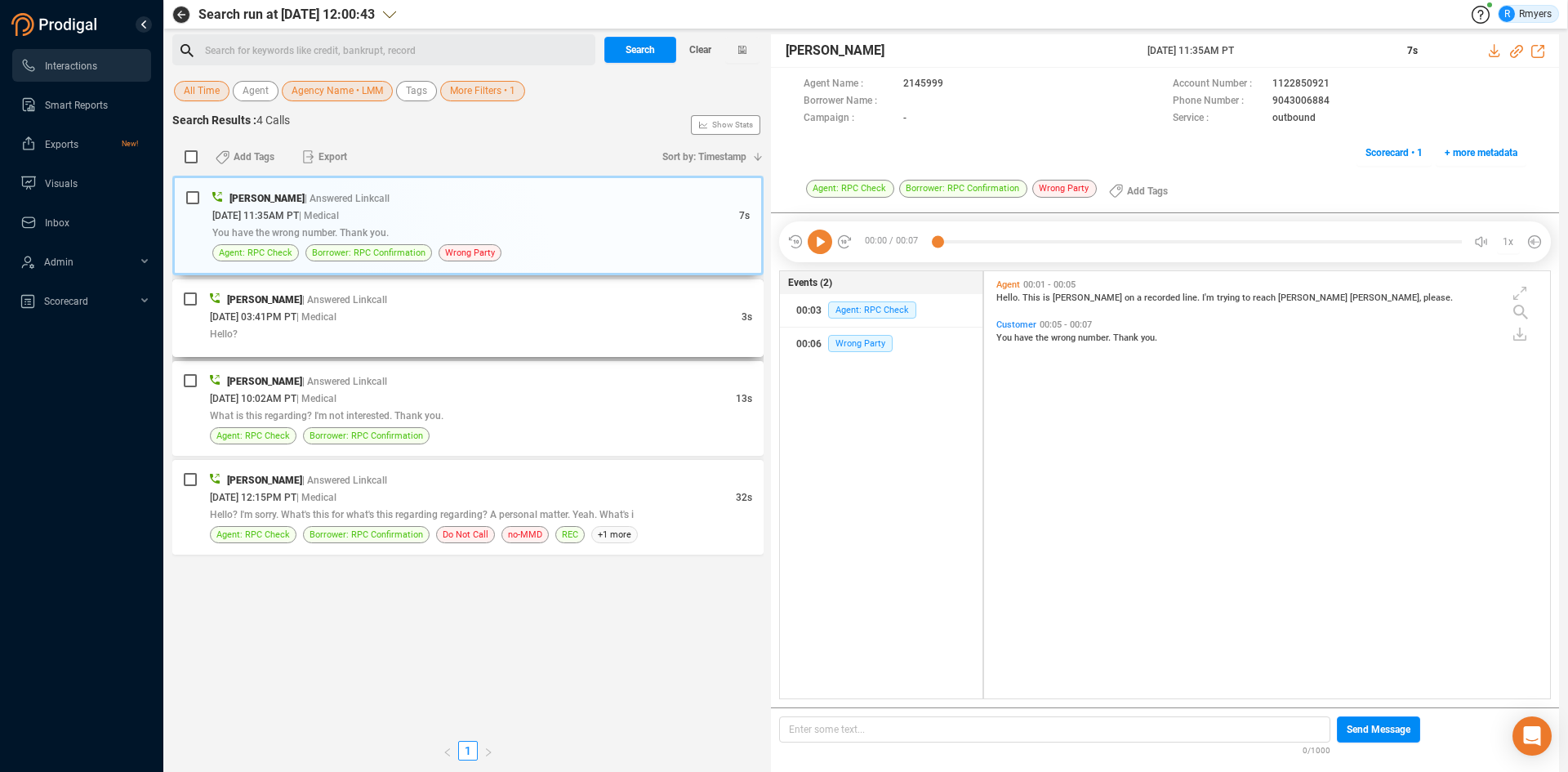
click at [452, 313] on div "07/15/2025 @ 03:41PM PT | Medical" at bounding box center [476, 316] width 532 height 17
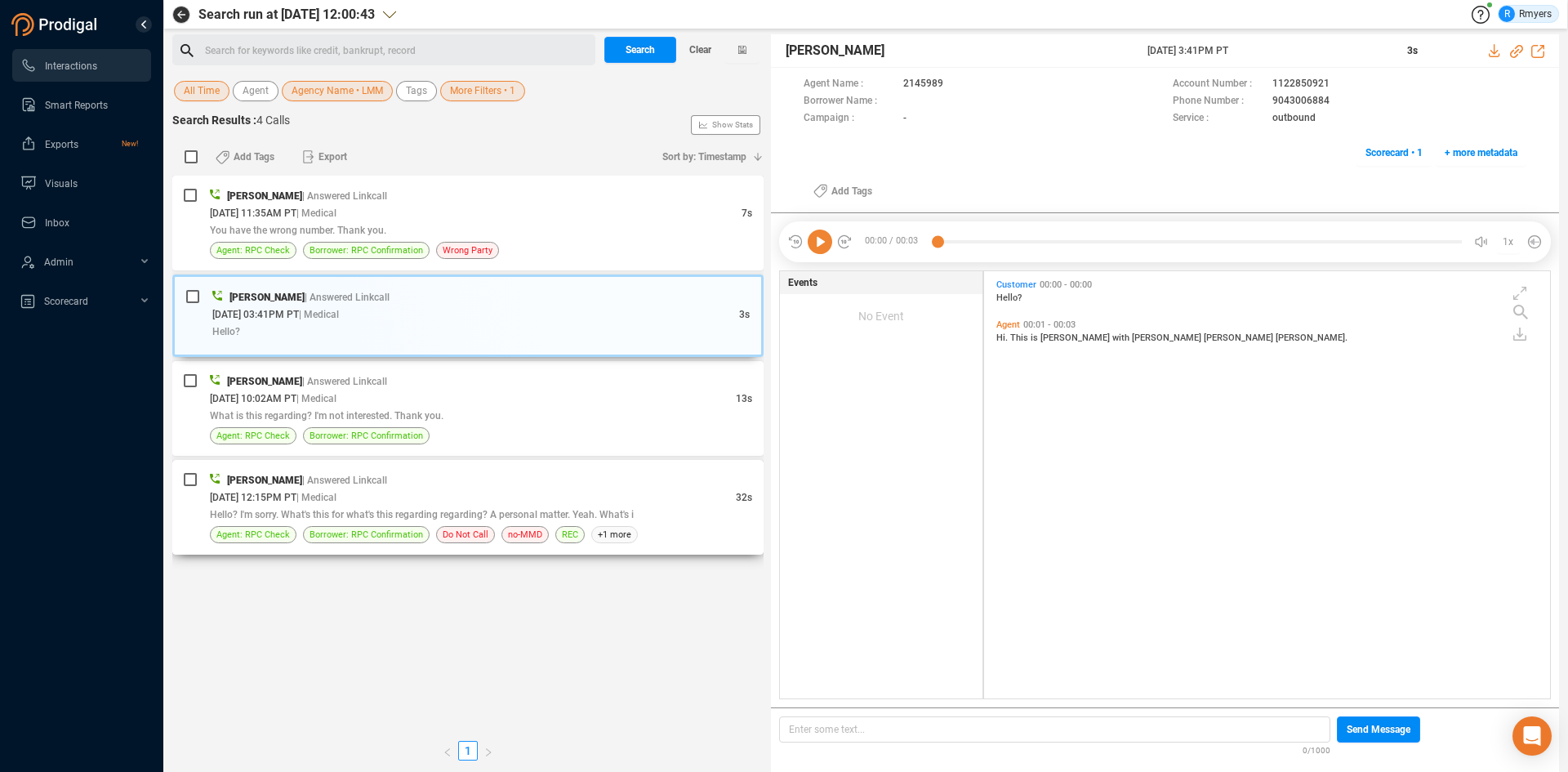
click at [494, 487] on div "Danielle Micheletti | Answered Linkcall" at bounding box center [481, 479] width 543 height 17
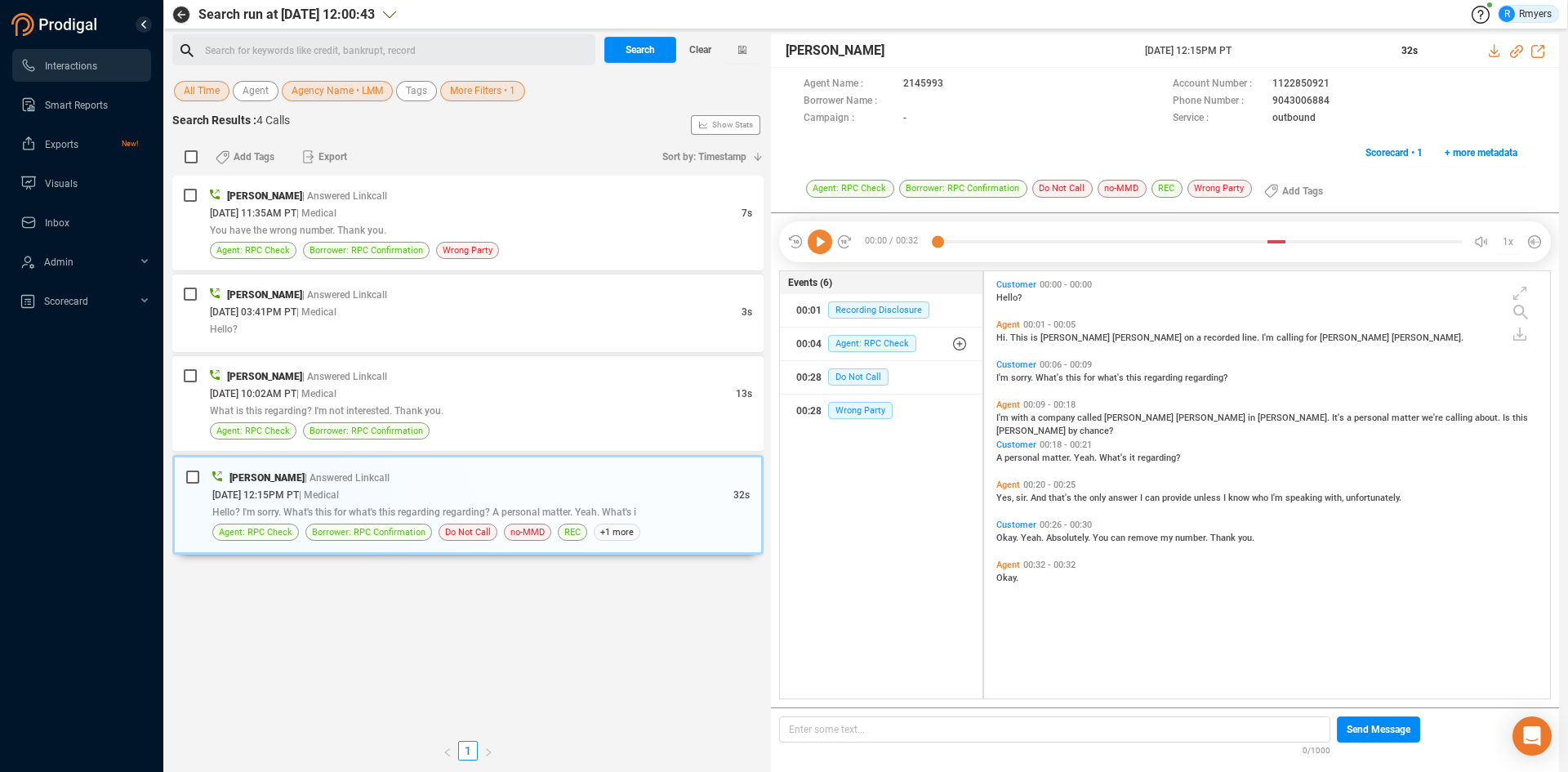
click at [253, 54] on div "Search for keywords like credit, bankrupt, record ﻿" at bounding box center [398, 51] width 386 height 25
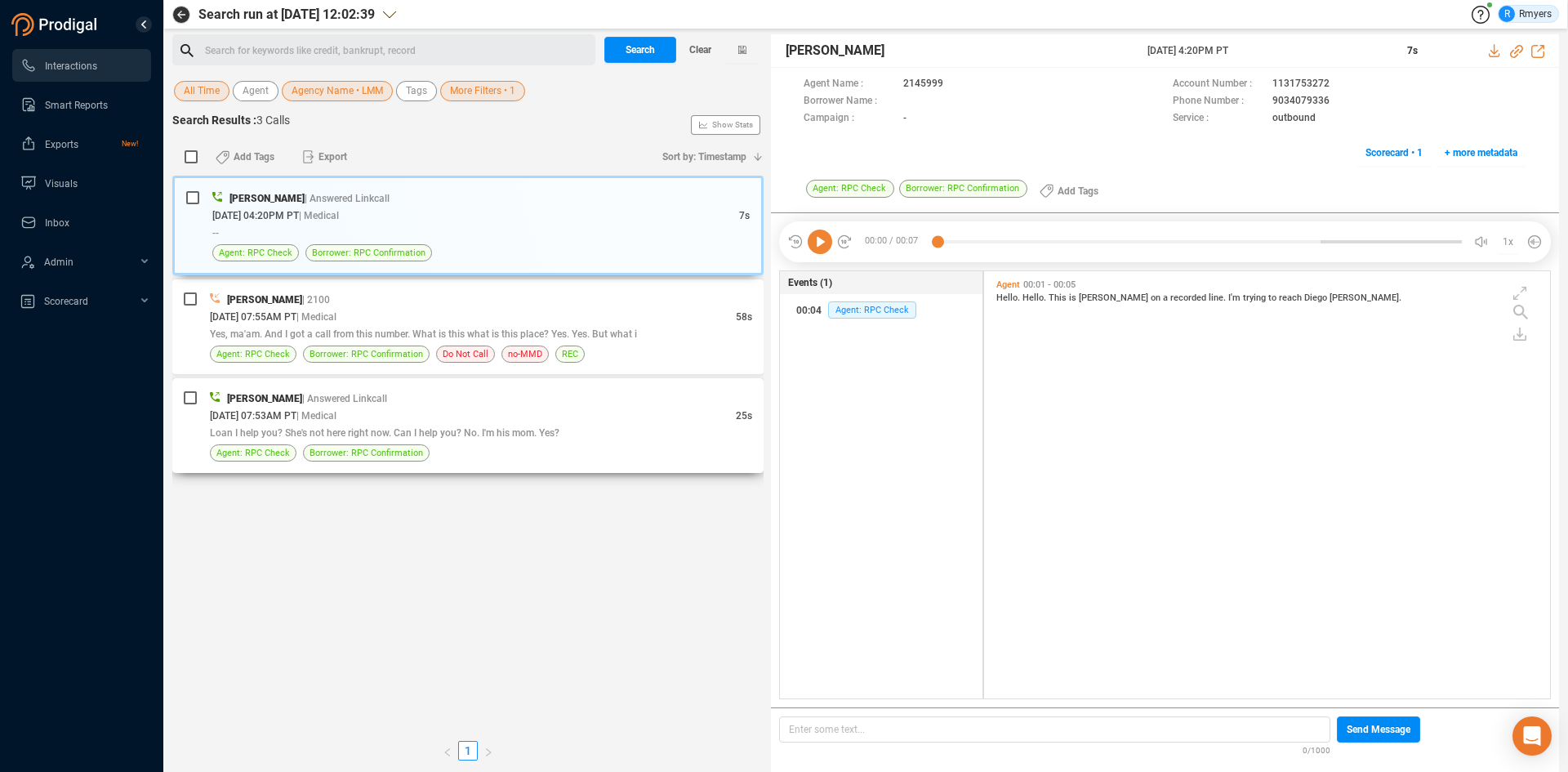
click at [419, 405] on div "Terri Garrison | Answered Linkcall" at bounding box center [481, 397] width 543 height 17
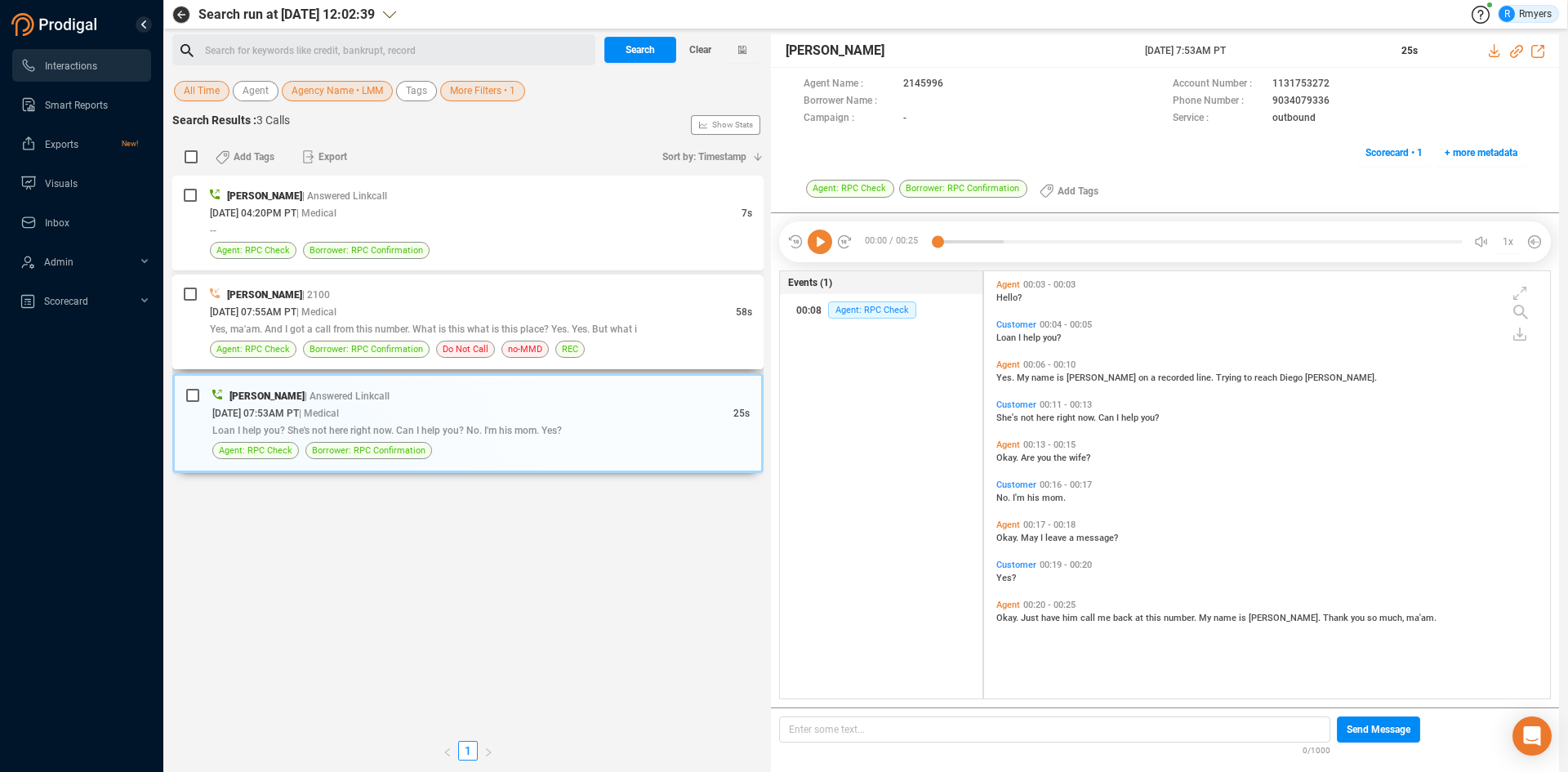
click at [495, 311] on div "06/18/2025 @ 07:55AM PT | Medical" at bounding box center [472, 311] width 526 height 17
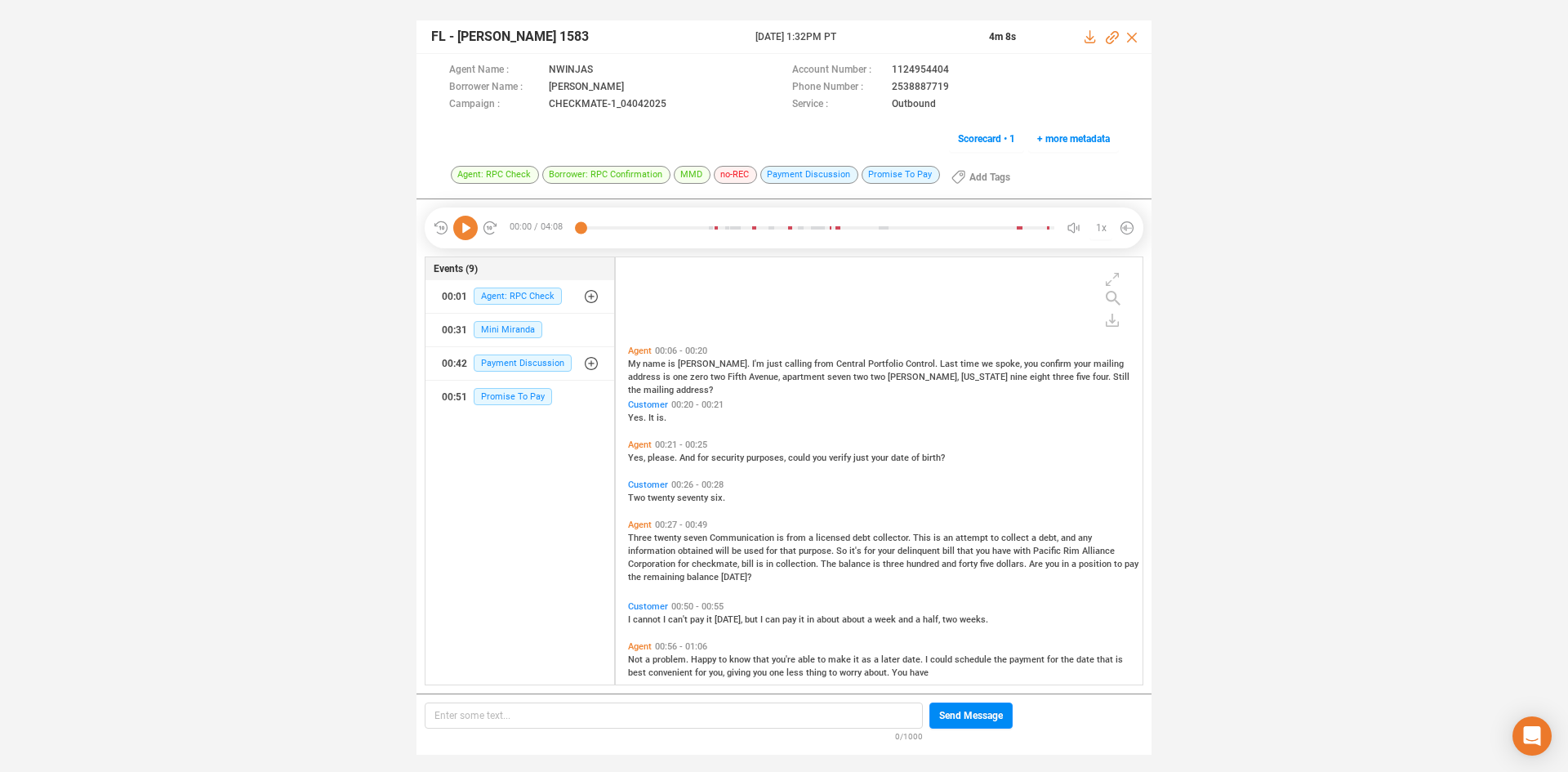
scroll to position [163, 0]
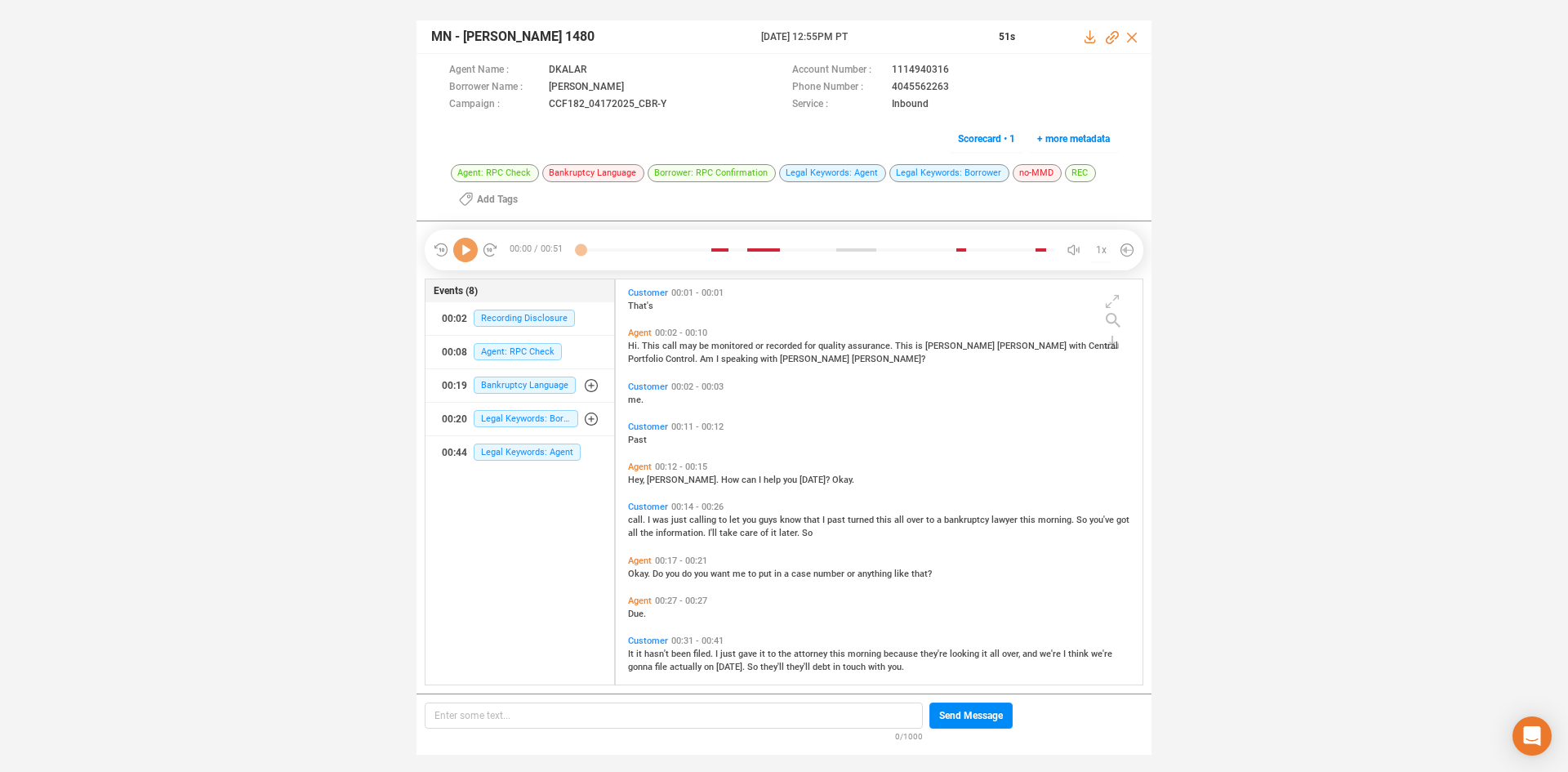
scroll to position [401, 519]
click at [462, 243] on icon at bounding box center [466, 250] width 25 height 25
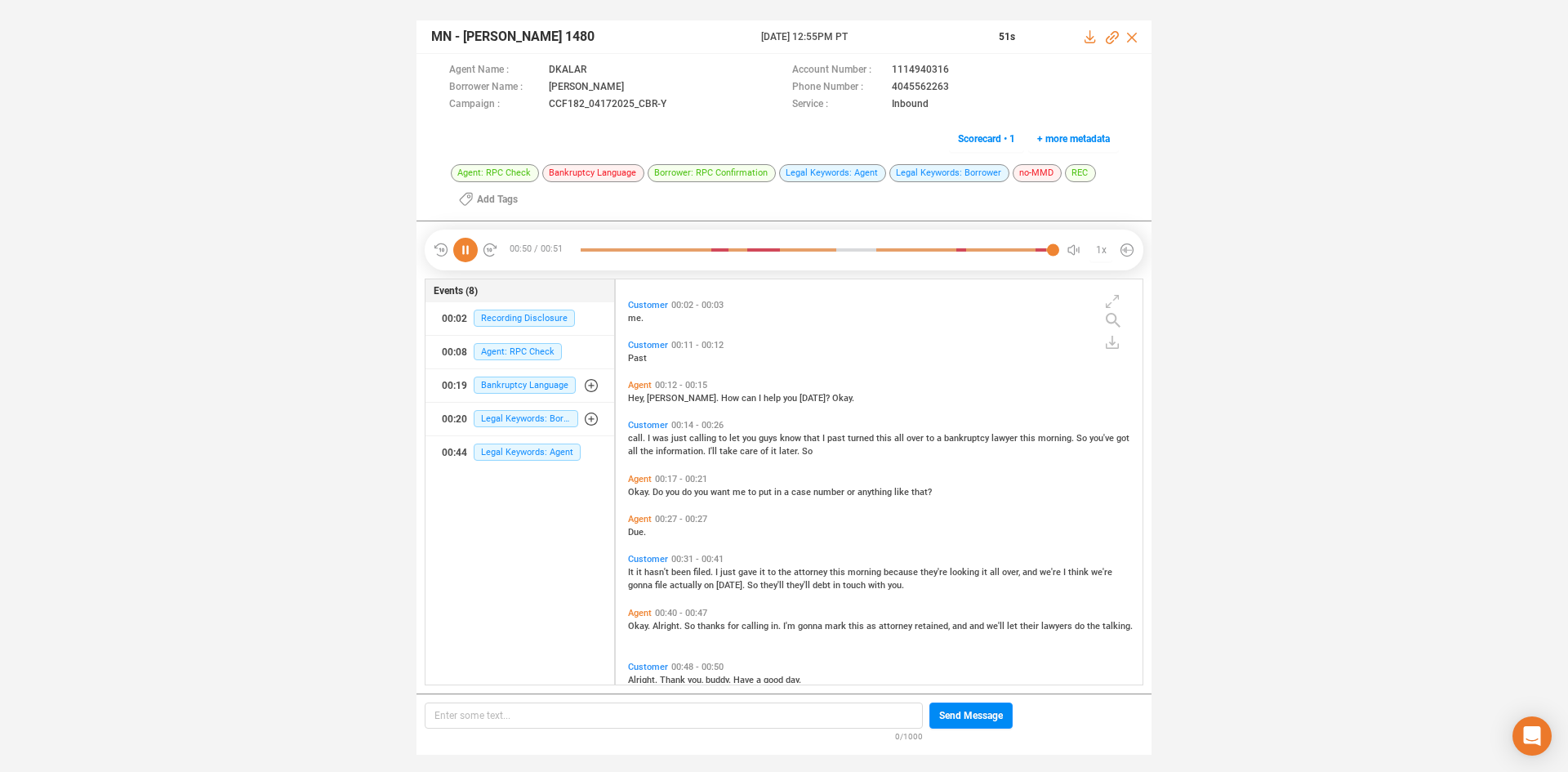
scroll to position [149, 0]
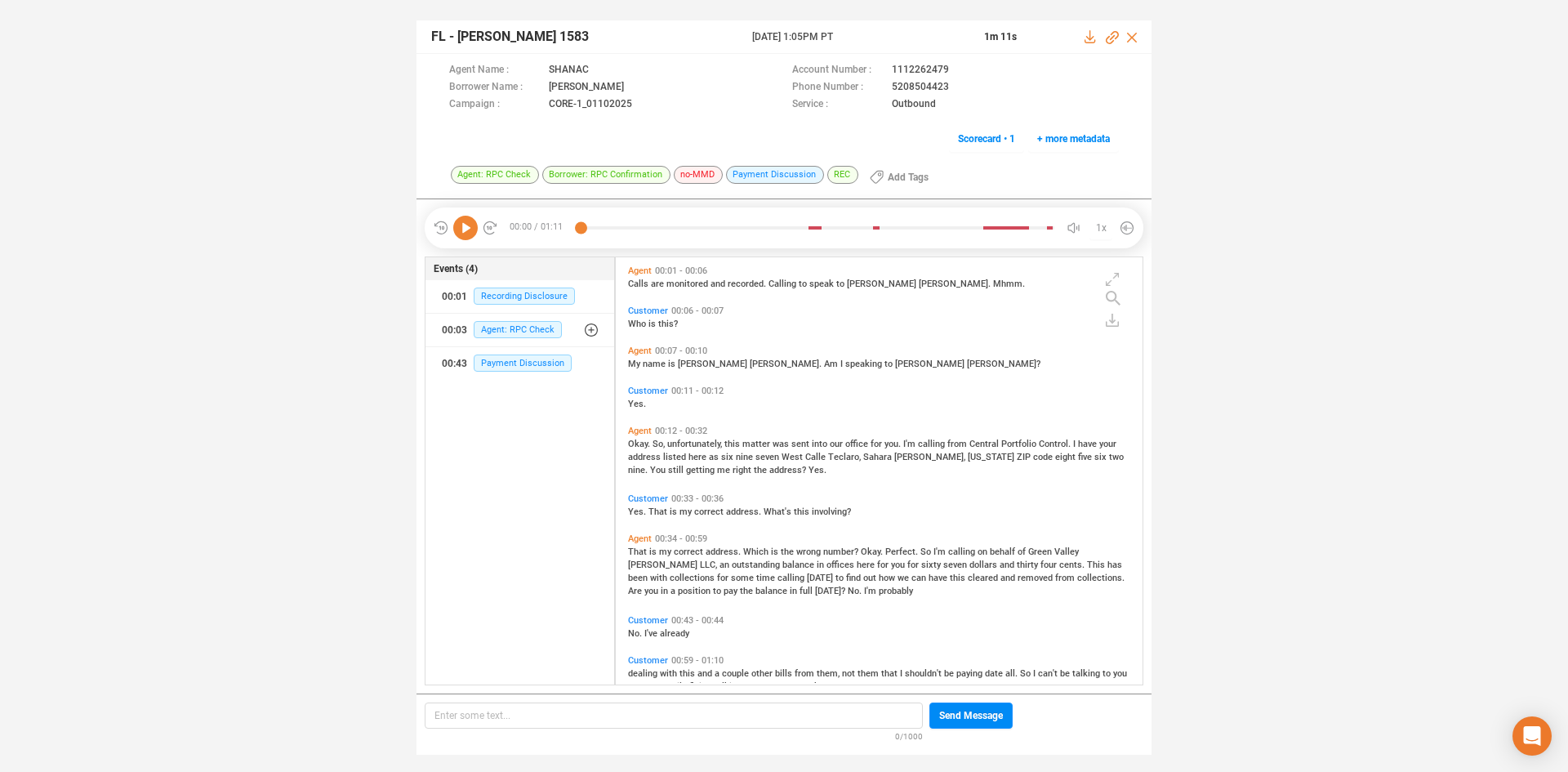
scroll to position [423, 519]
click at [461, 232] on icon at bounding box center [466, 228] width 25 height 25
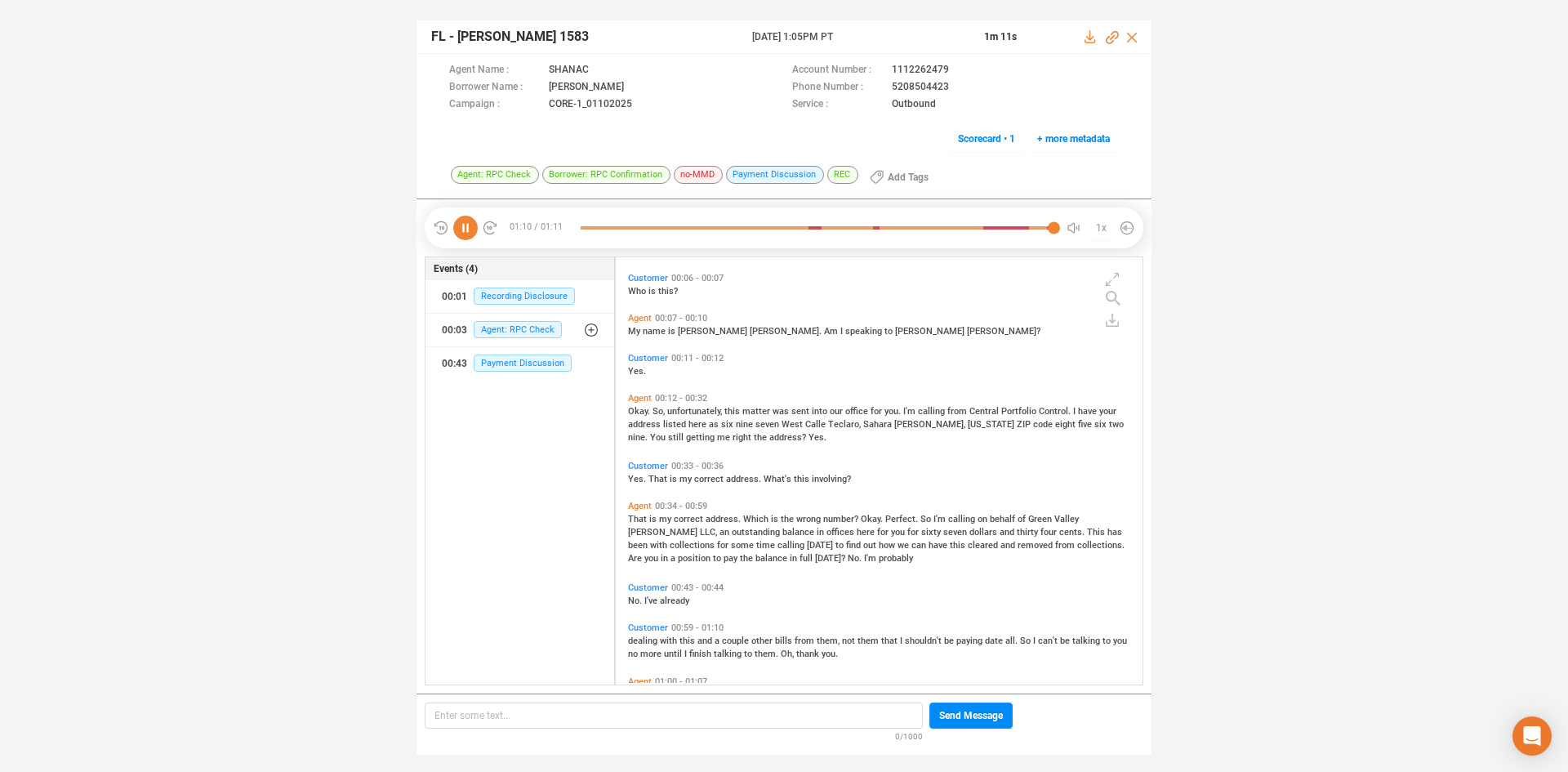
scroll to position [0, 0]
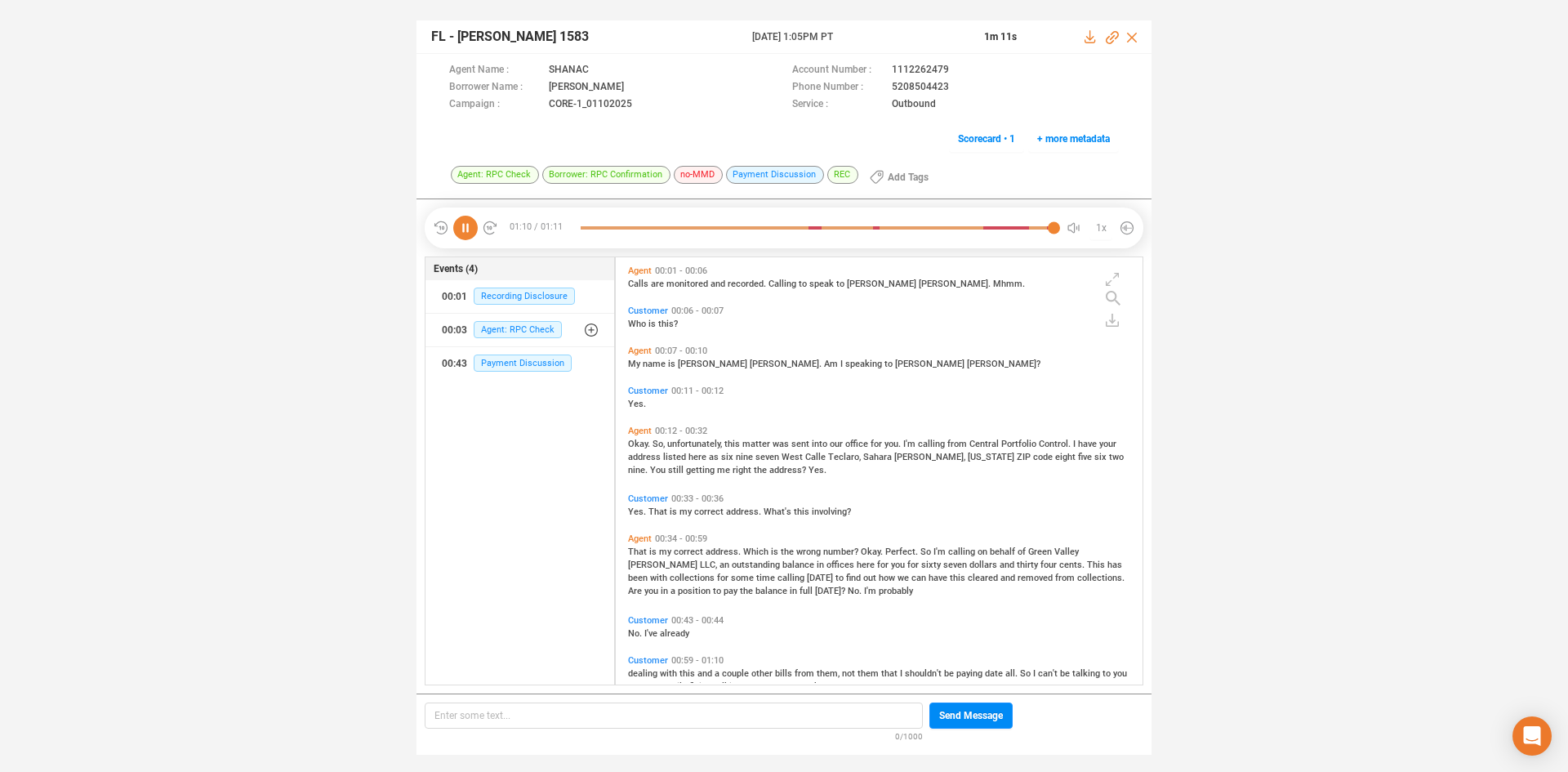
click at [470, 227] on icon at bounding box center [466, 228] width 25 height 25
click at [470, 228] on icon at bounding box center [466, 228] width 25 height 25
click at [926, 551] on span "So" at bounding box center [927, 552] width 13 height 11
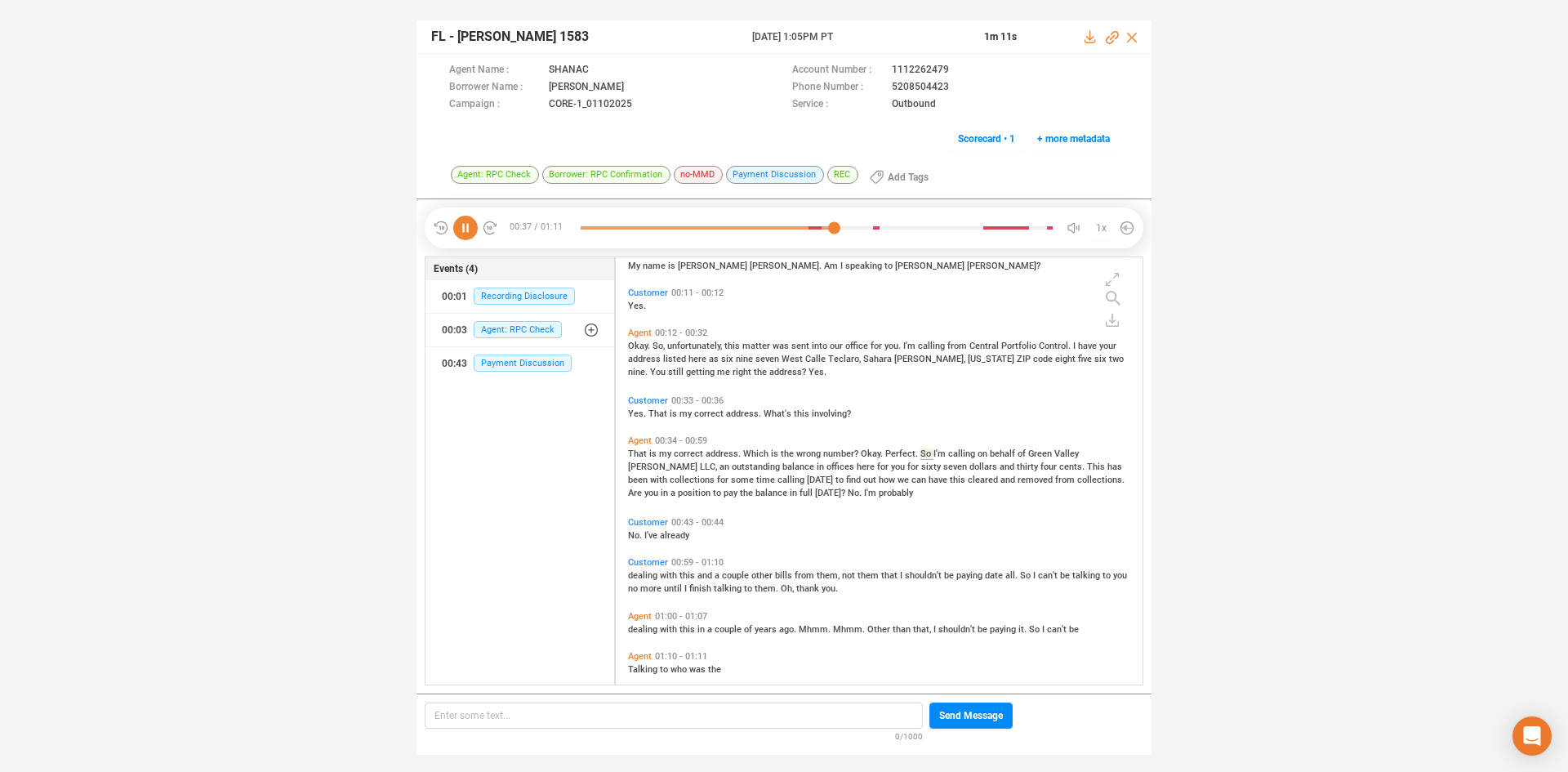
click at [458, 230] on icon at bounding box center [466, 228] width 25 height 25
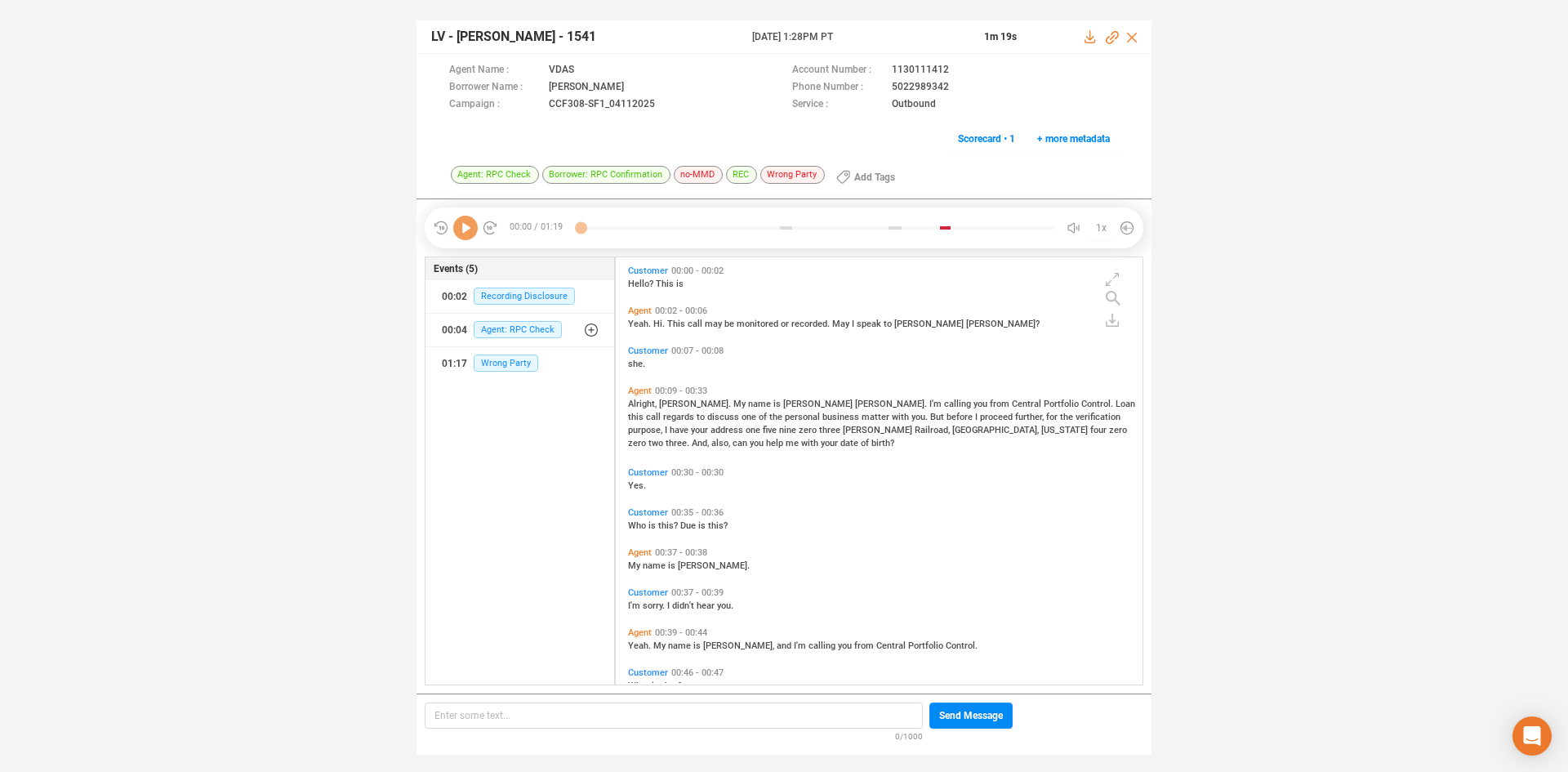
scroll to position [423, 519]
click at [469, 233] on icon at bounding box center [466, 228] width 25 height 25
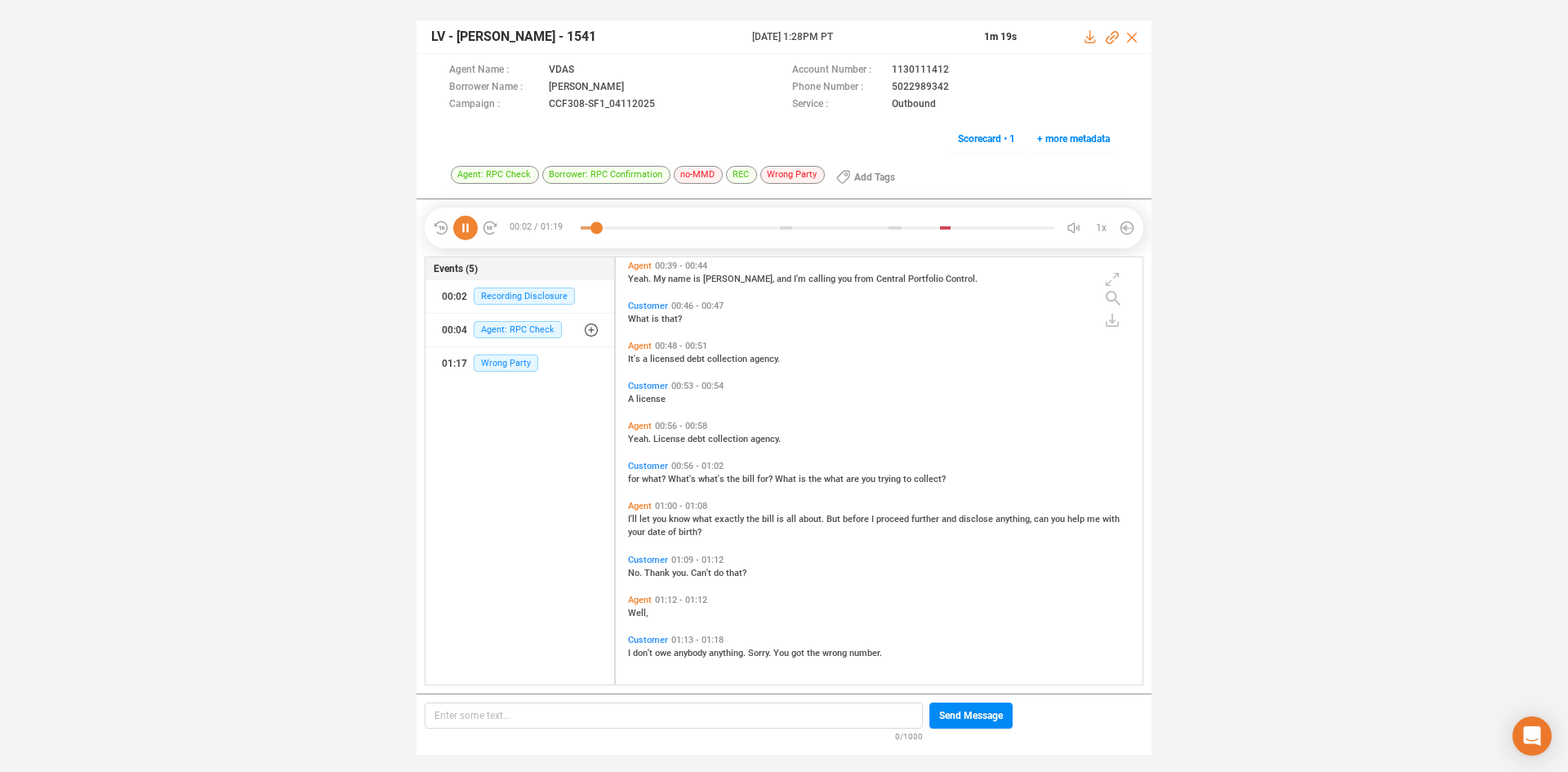
scroll to position [0, 0]
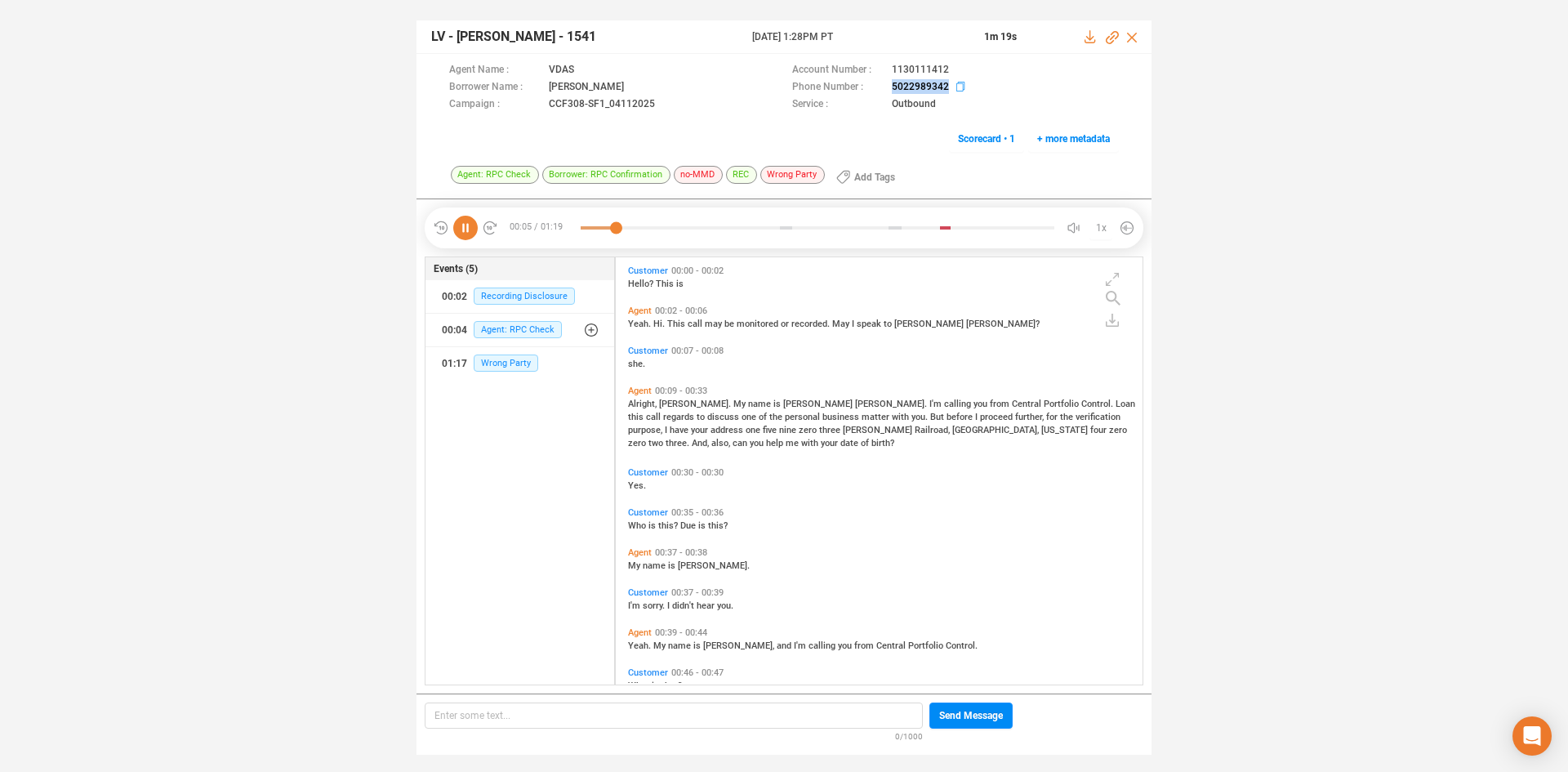
drag, startPoint x: 891, startPoint y: 85, endPoint x: 954, endPoint y: 89, distance: 63.1
click at [954, 89] on div "Phone Number : 5022989342" at bounding box center [955, 87] width 327 height 17
copy span "5022989342"
click at [455, 237] on icon at bounding box center [466, 228] width 25 height 25
click at [460, 232] on icon at bounding box center [466, 228] width 25 height 25
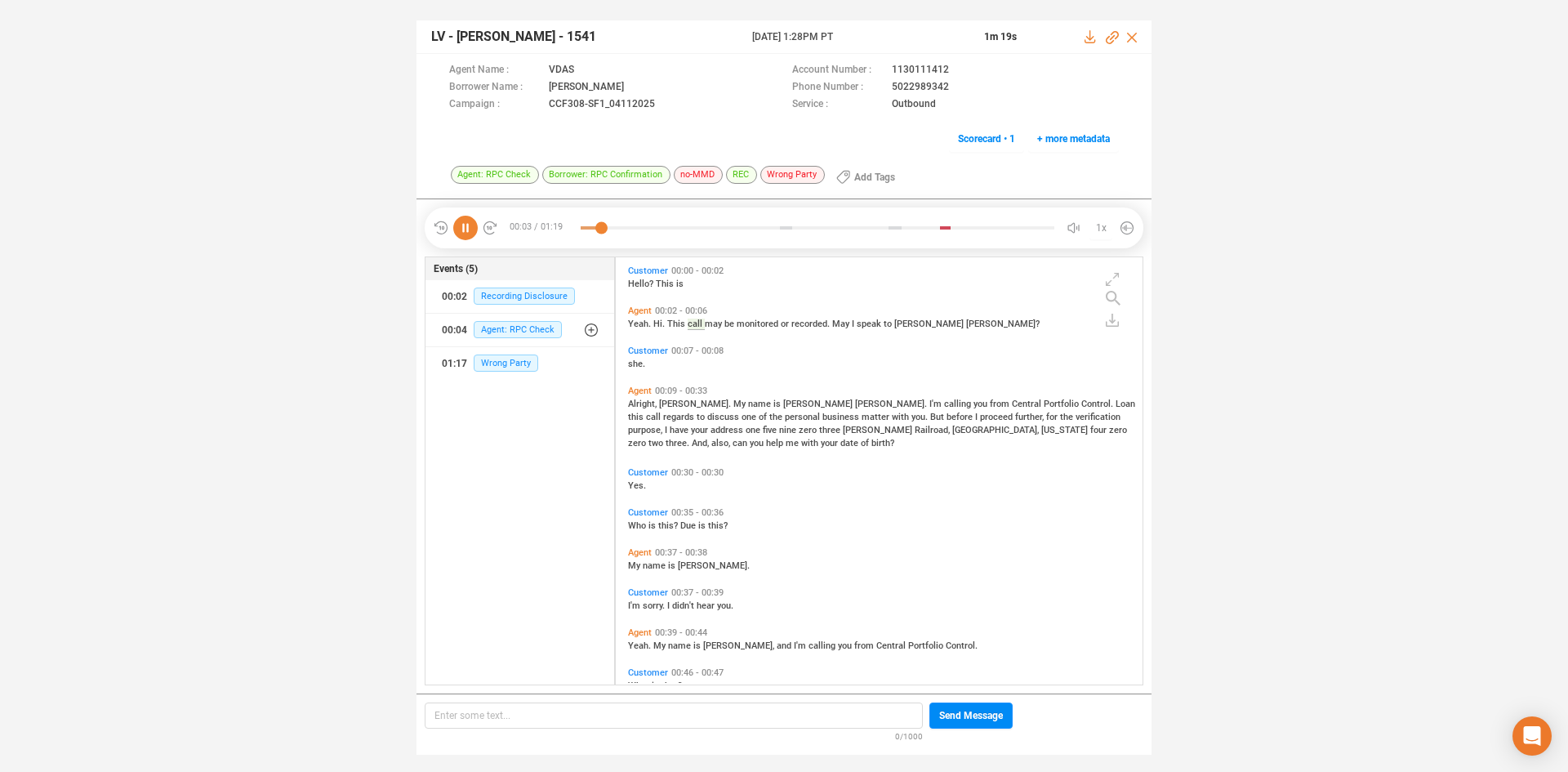
click at [646, 405] on span "Alright," at bounding box center [643, 404] width 31 height 11
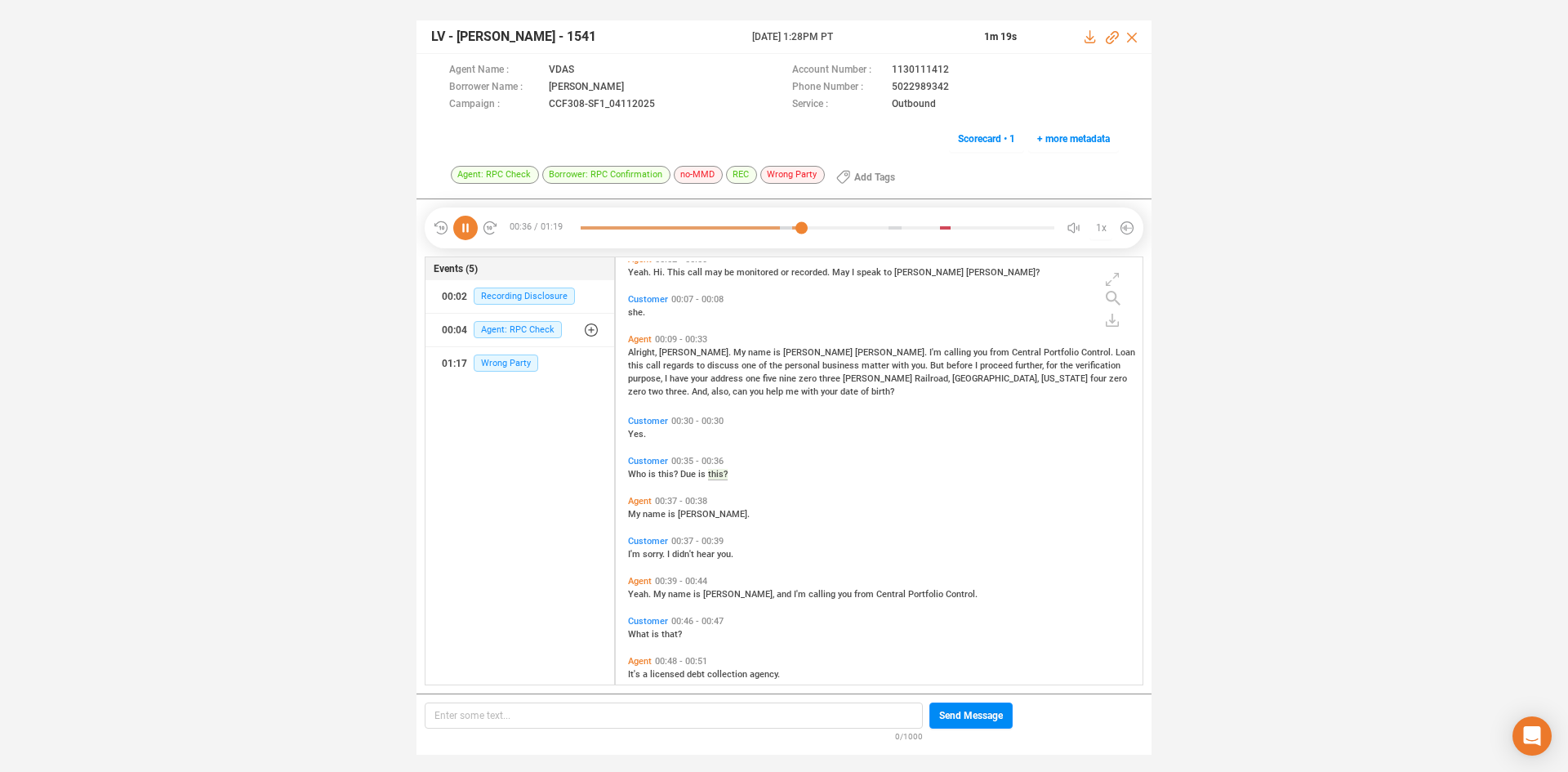
click at [632, 437] on span "Yes." at bounding box center [637, 434] width 18 height 11
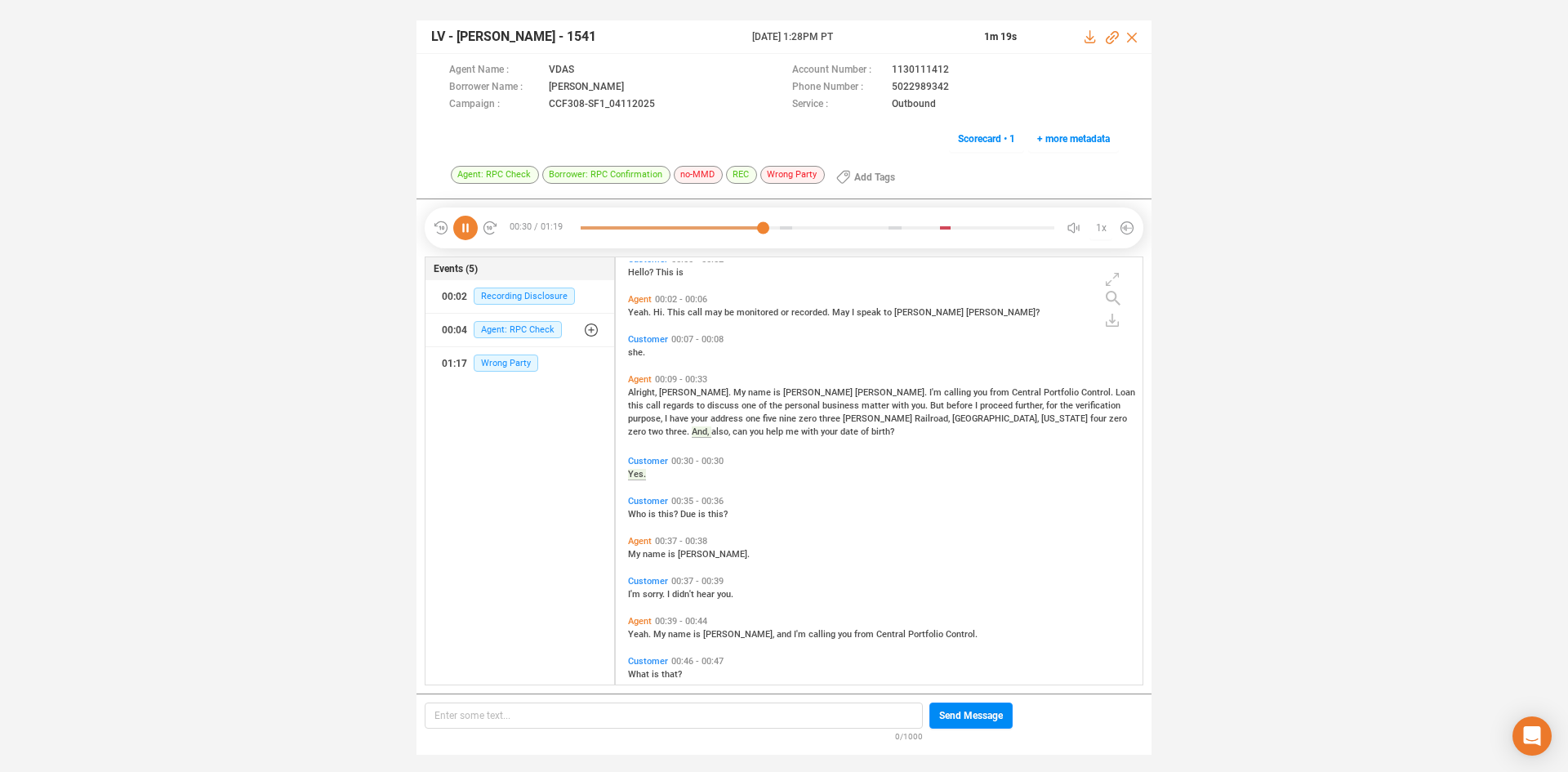
scroll to position [0, 0]
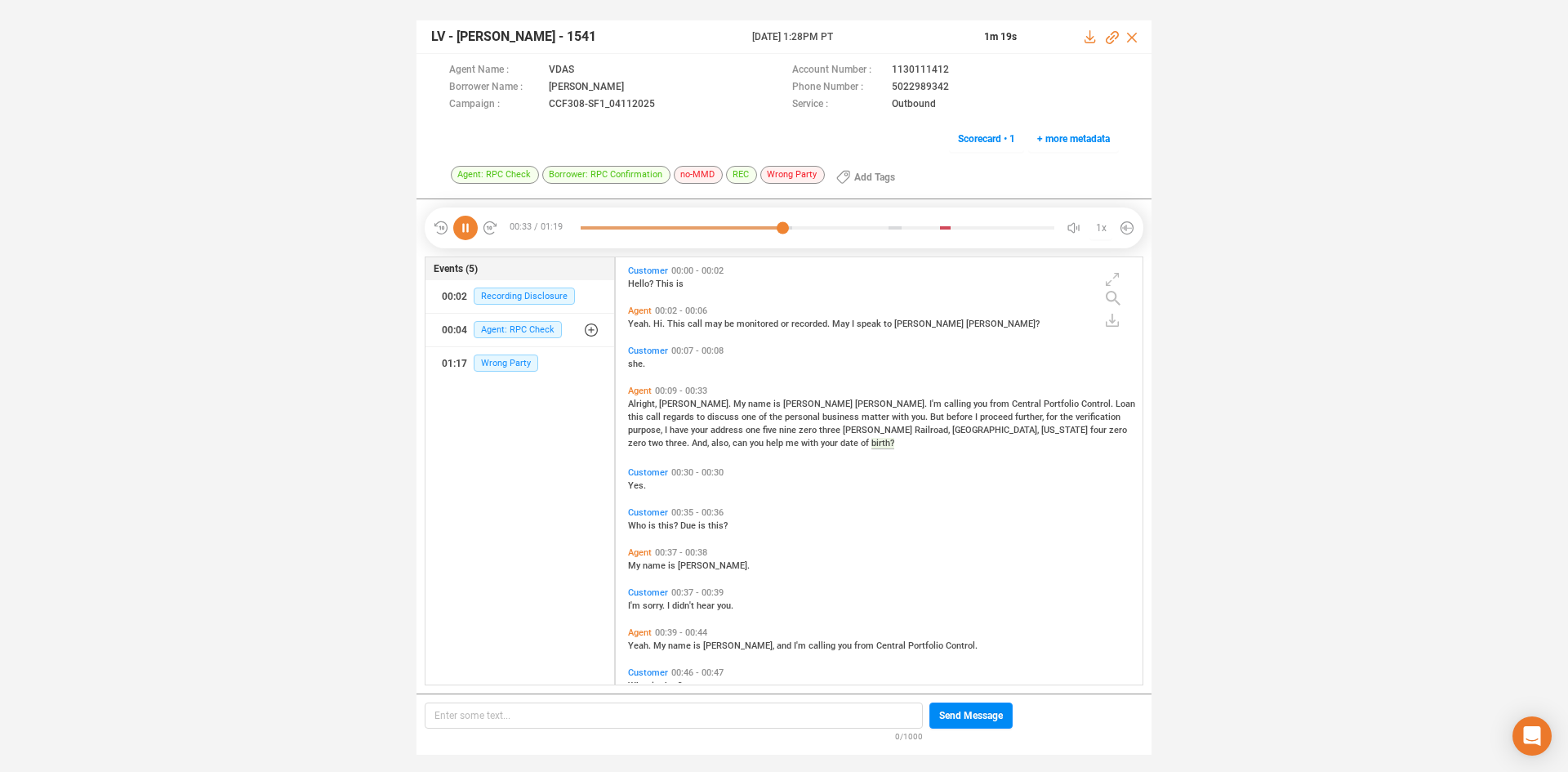
click at [692, 438] on span "three." at bounding box center [679, 443] width 26 height 11
click at [746, 426] on div "Alright, Janice. My name is Lee Jane. I'm calling you from Central Portfolio Co…" at bounding box center [884, 422] width 511 height 52
click at [915, 430] on span "Railroad," at bounding box center [934, 430] width 38 height 11
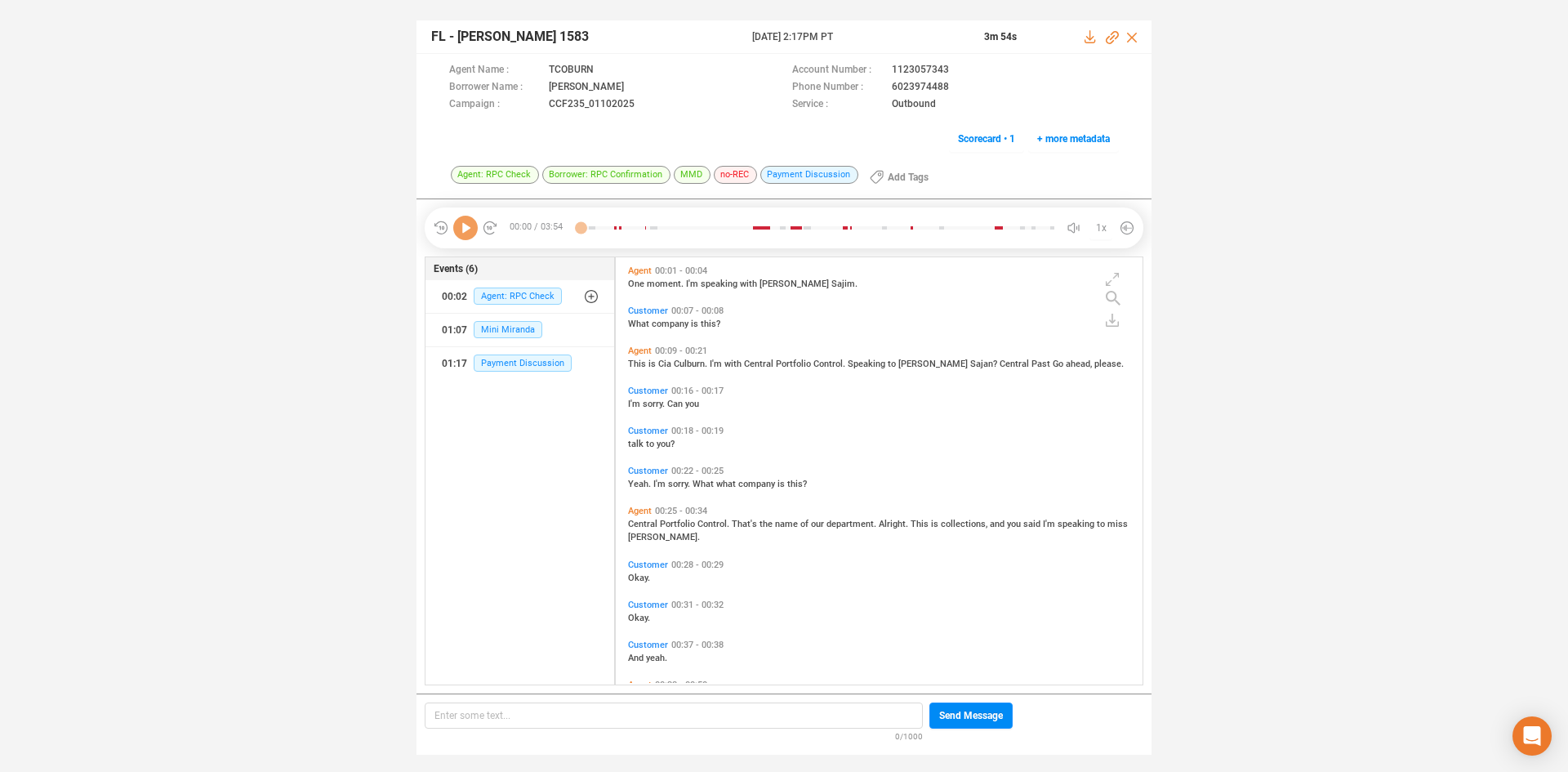
scroll to position [423, 519]
click at [465, 227] on icon at bounding box center [466, 228] width 25 height 25
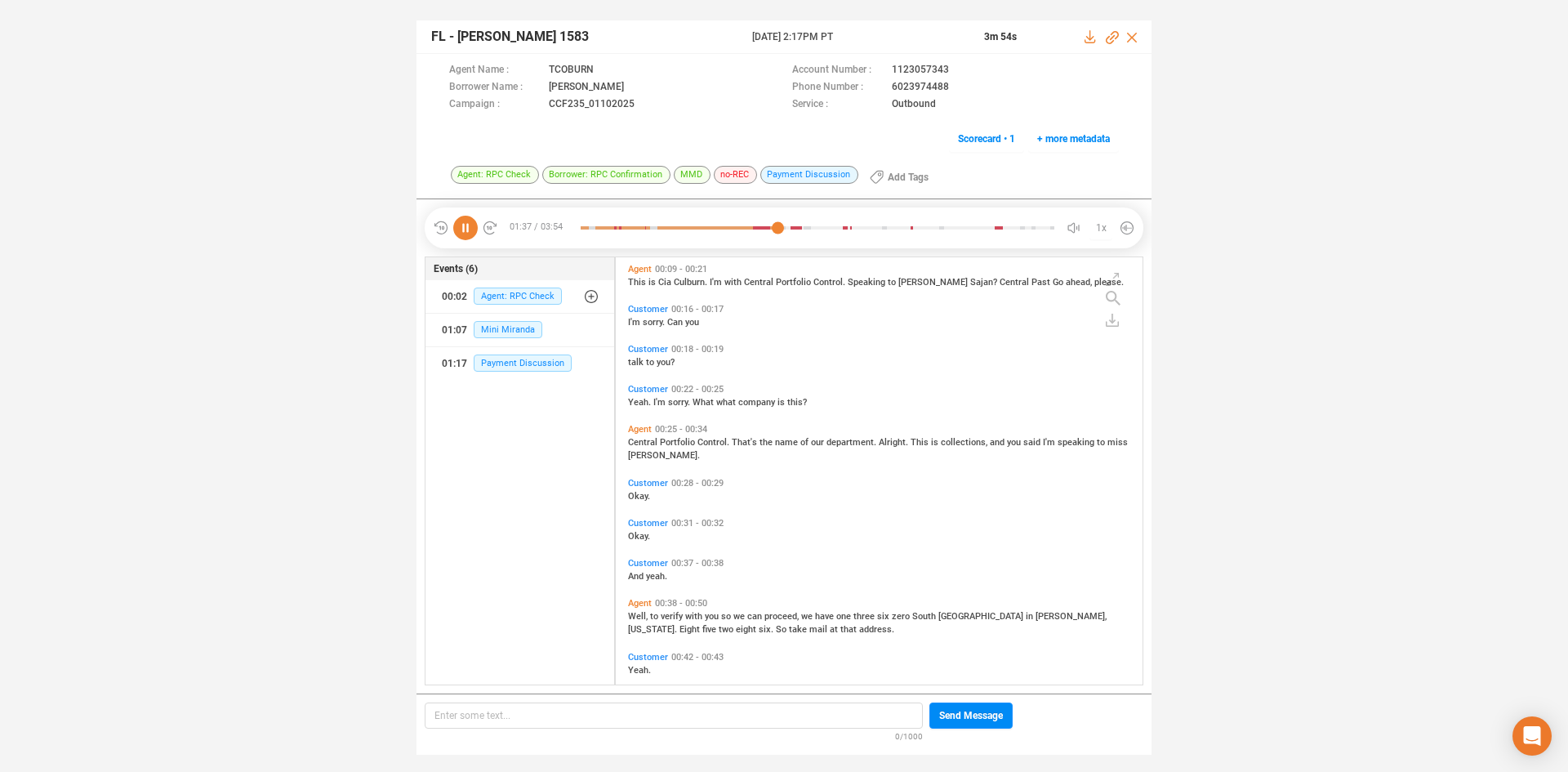
scroll to position [0, 0]
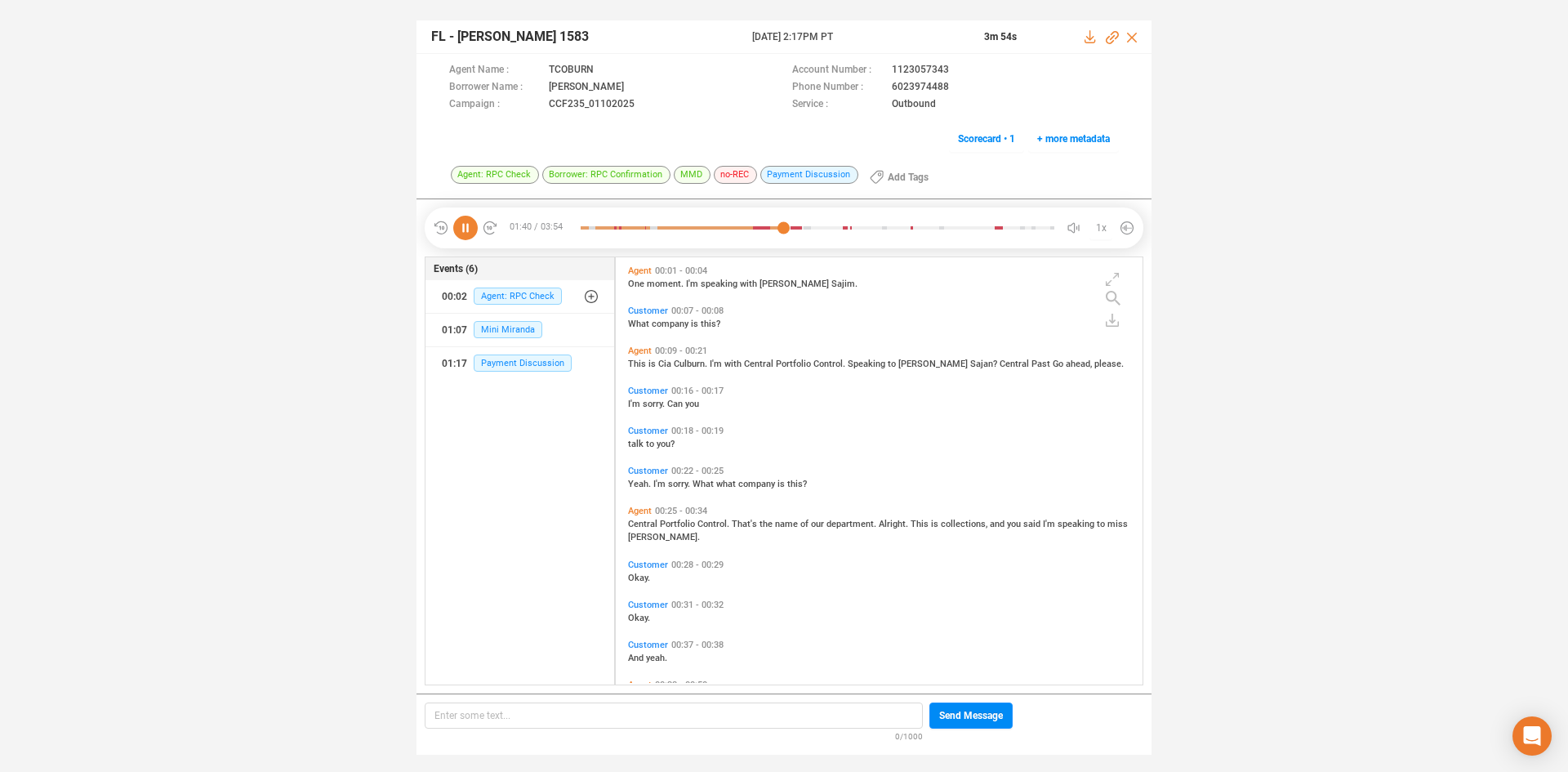
click at [797, 365] on span "Portfolio" at bounding box center [795, 364] width 38 height 11
click at [640, 281] on span "One" at bounding box center [637, 284] width 18 height 11
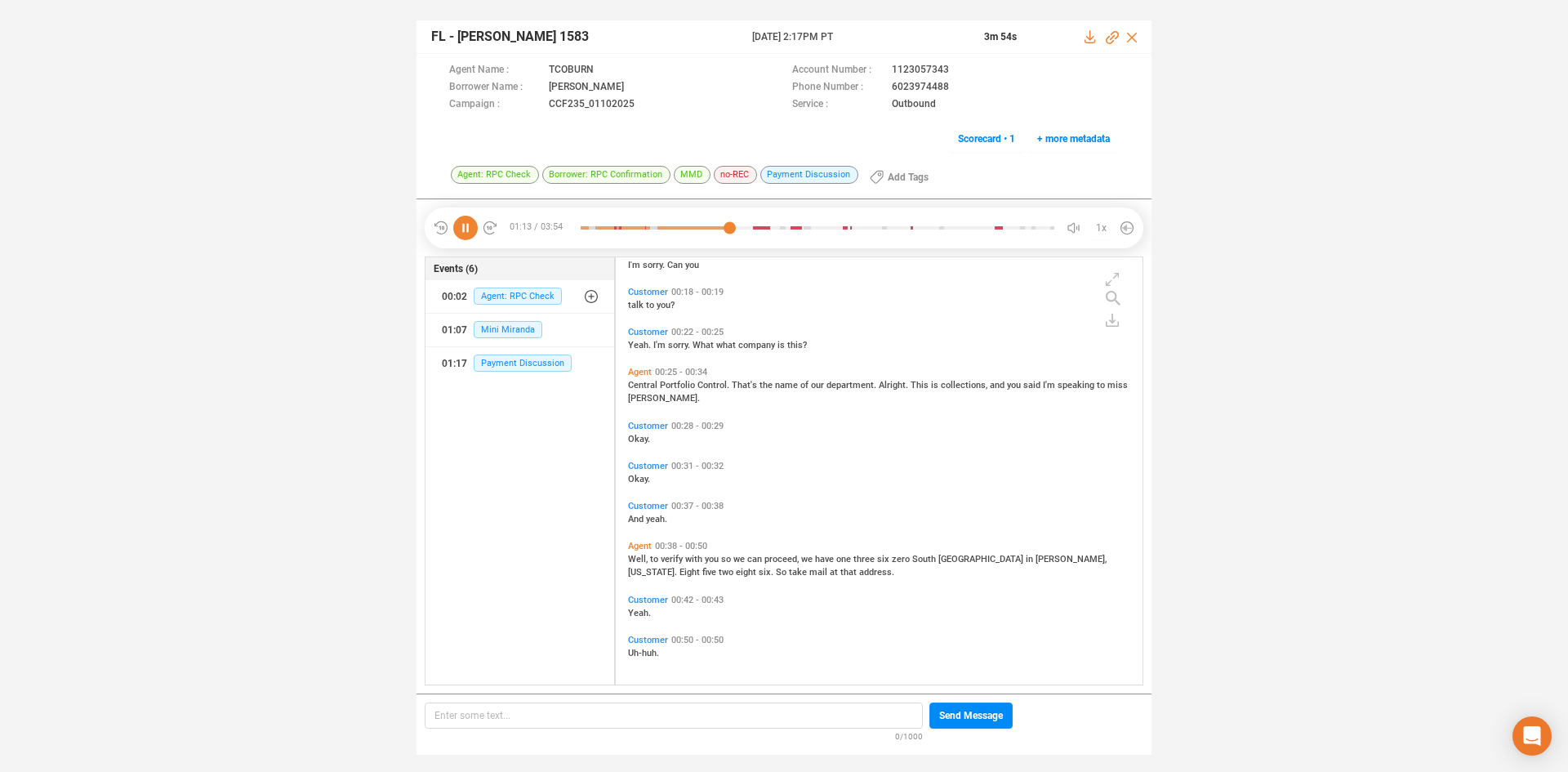
scroll to position [57, 0]
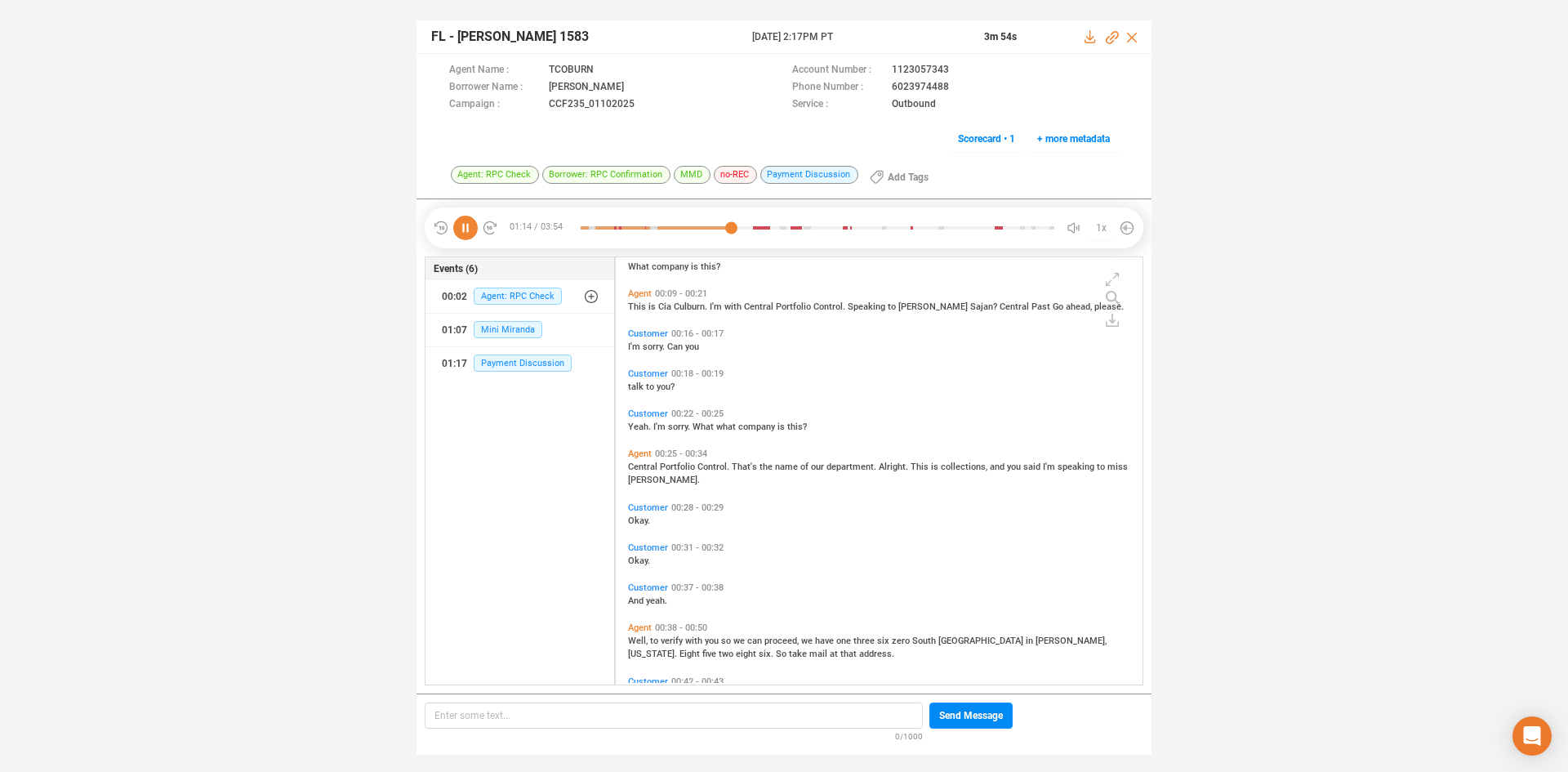
drag, startPoint x: 471, startPoint y: 230, endPoint x: 578, endPoint y: 318, distance: 138.5
click at [470, 231] on icon at bounding box center [466, 228] width 25 height 25
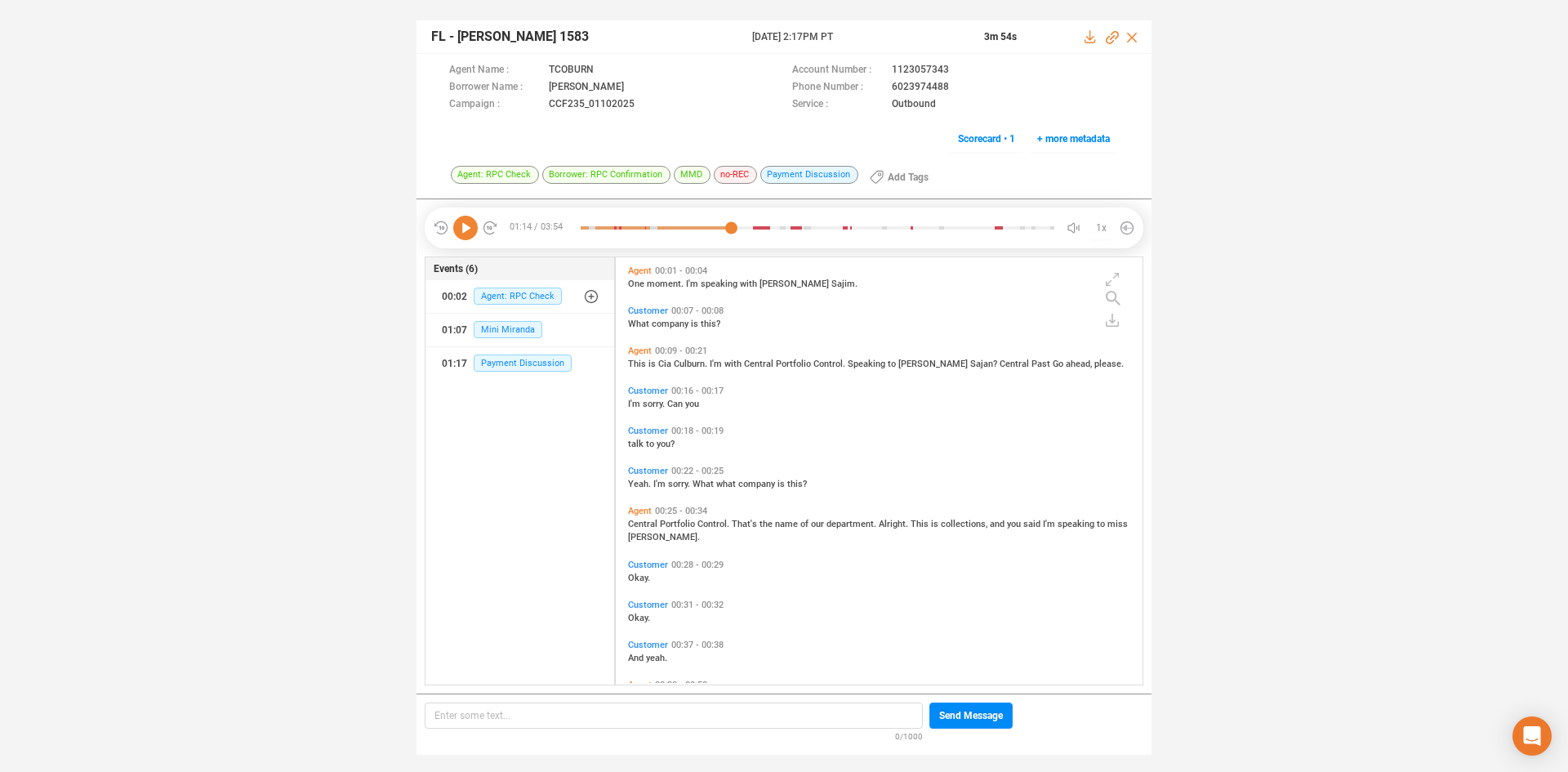
scroll to position [82, 0]
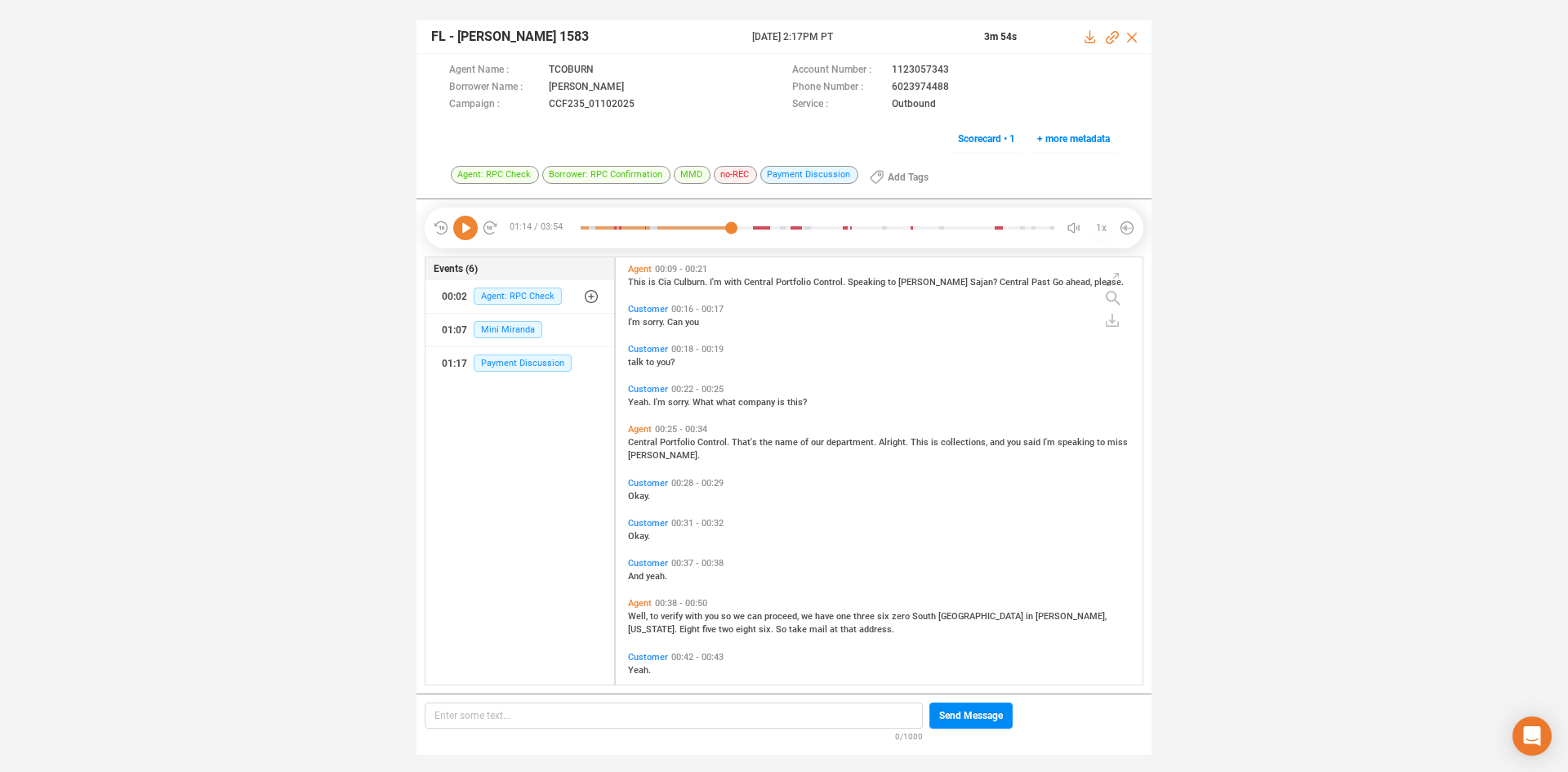
click at [644, 445] on span "Central" at bounding box center [644, 442] width 32 height 11
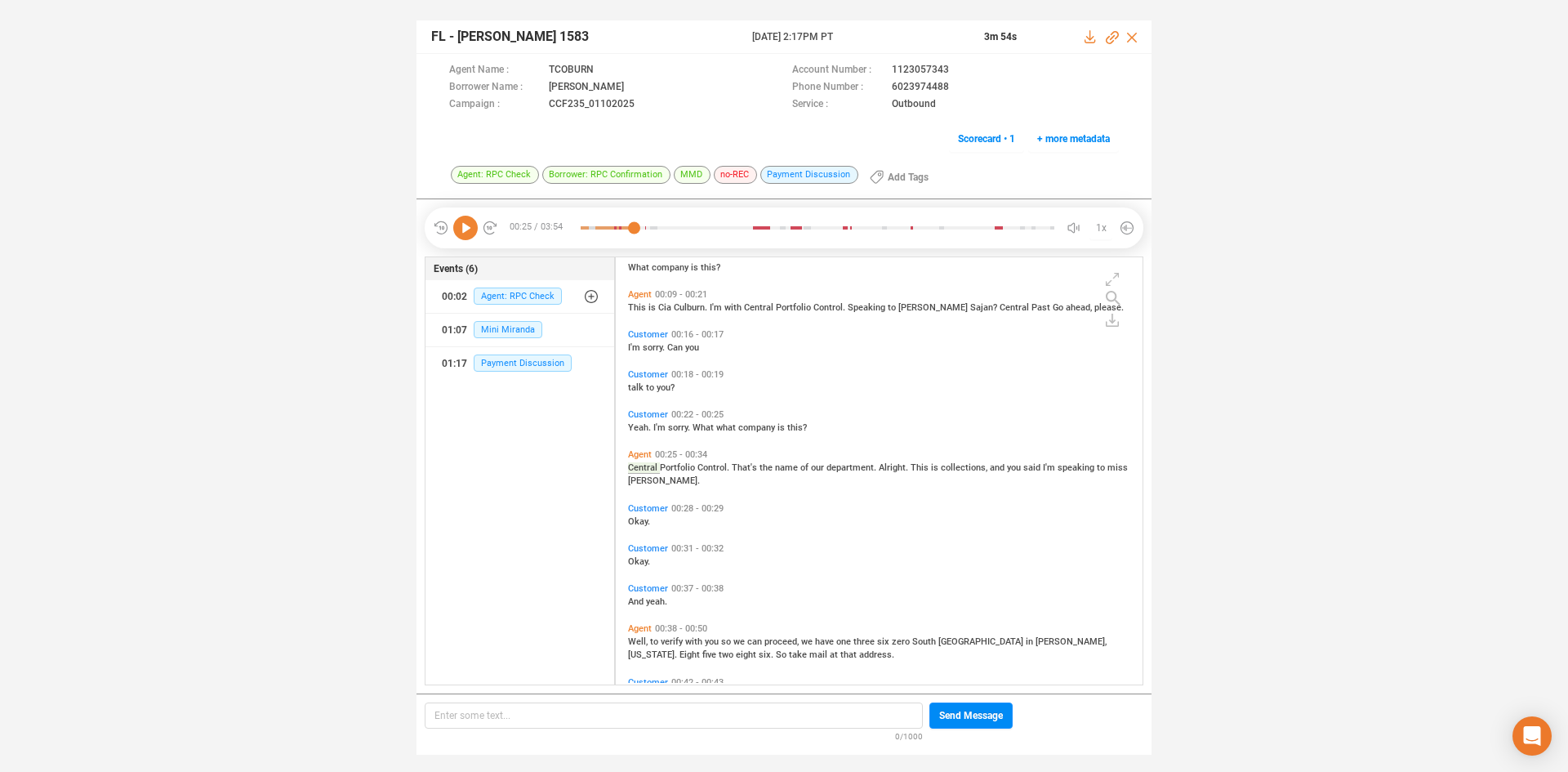
click at [464, 233] on icon at bounding box center [466, 228] width 25 height 25
click at [645, 426] on span "Yeah." at bounding box center [640, 427] width 26 height 11
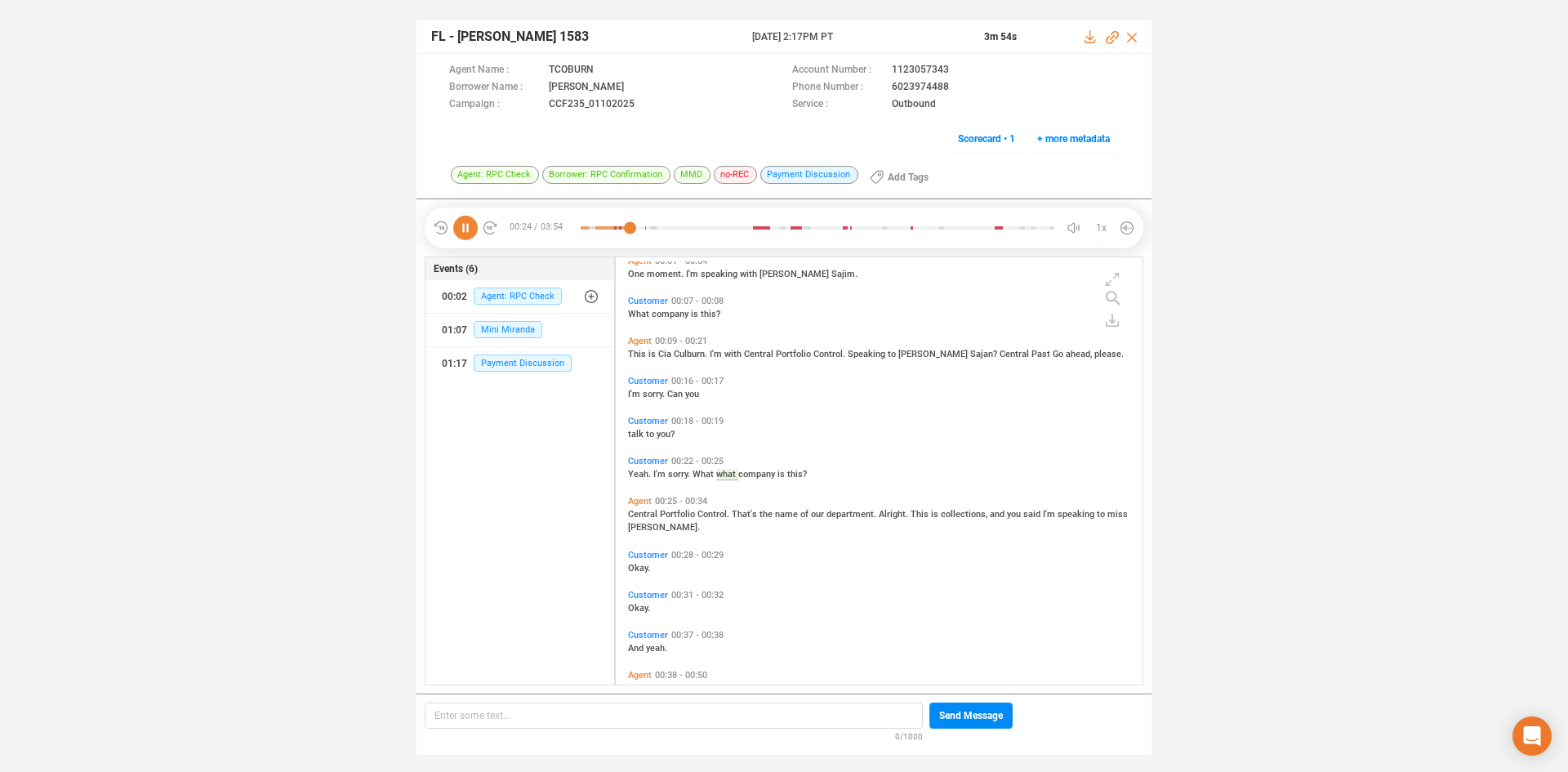
click at [645, 354] on span "This" at bounding box center [638, 354] width 20 height 11
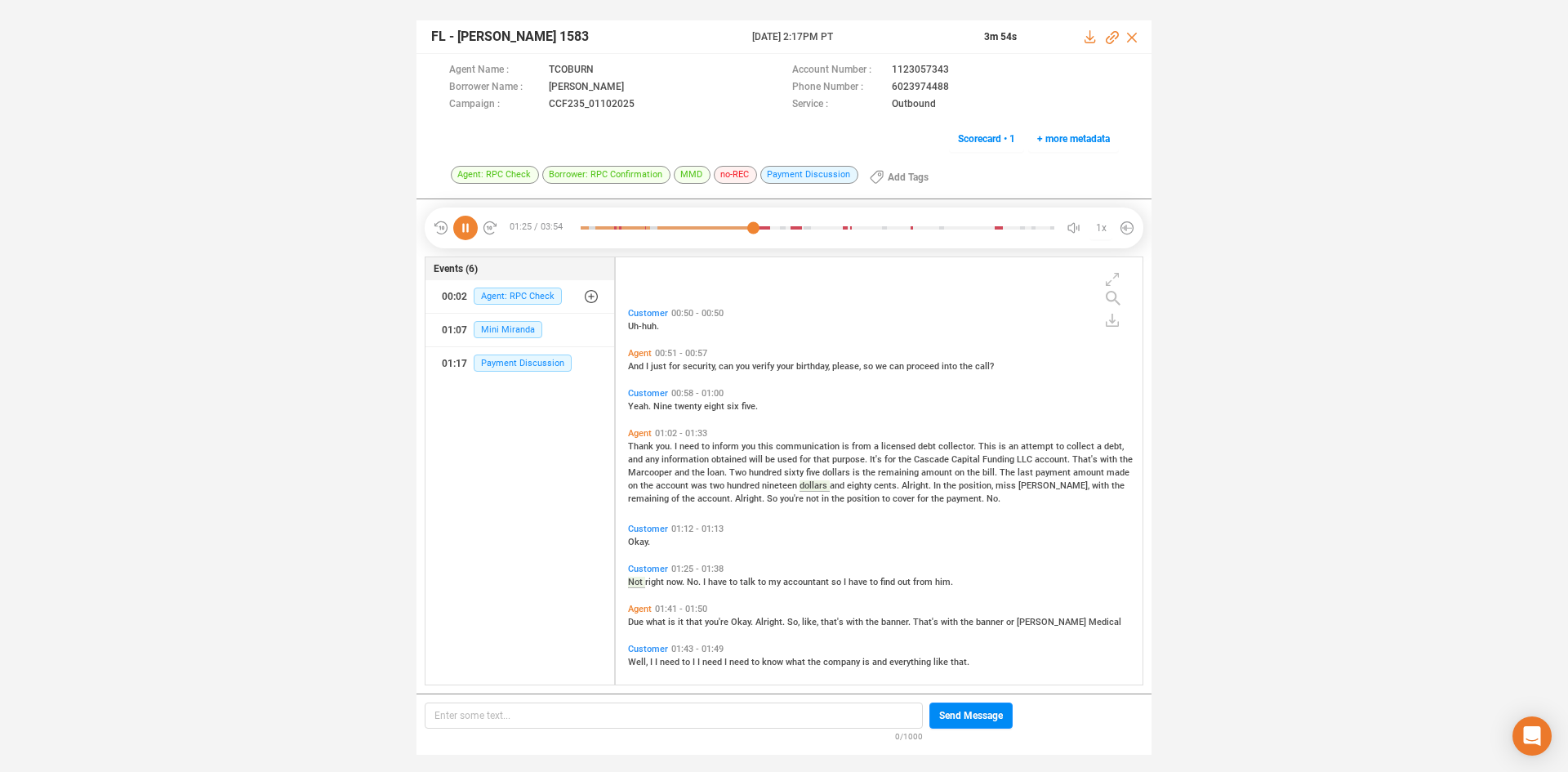
scroll to position [574, 0]
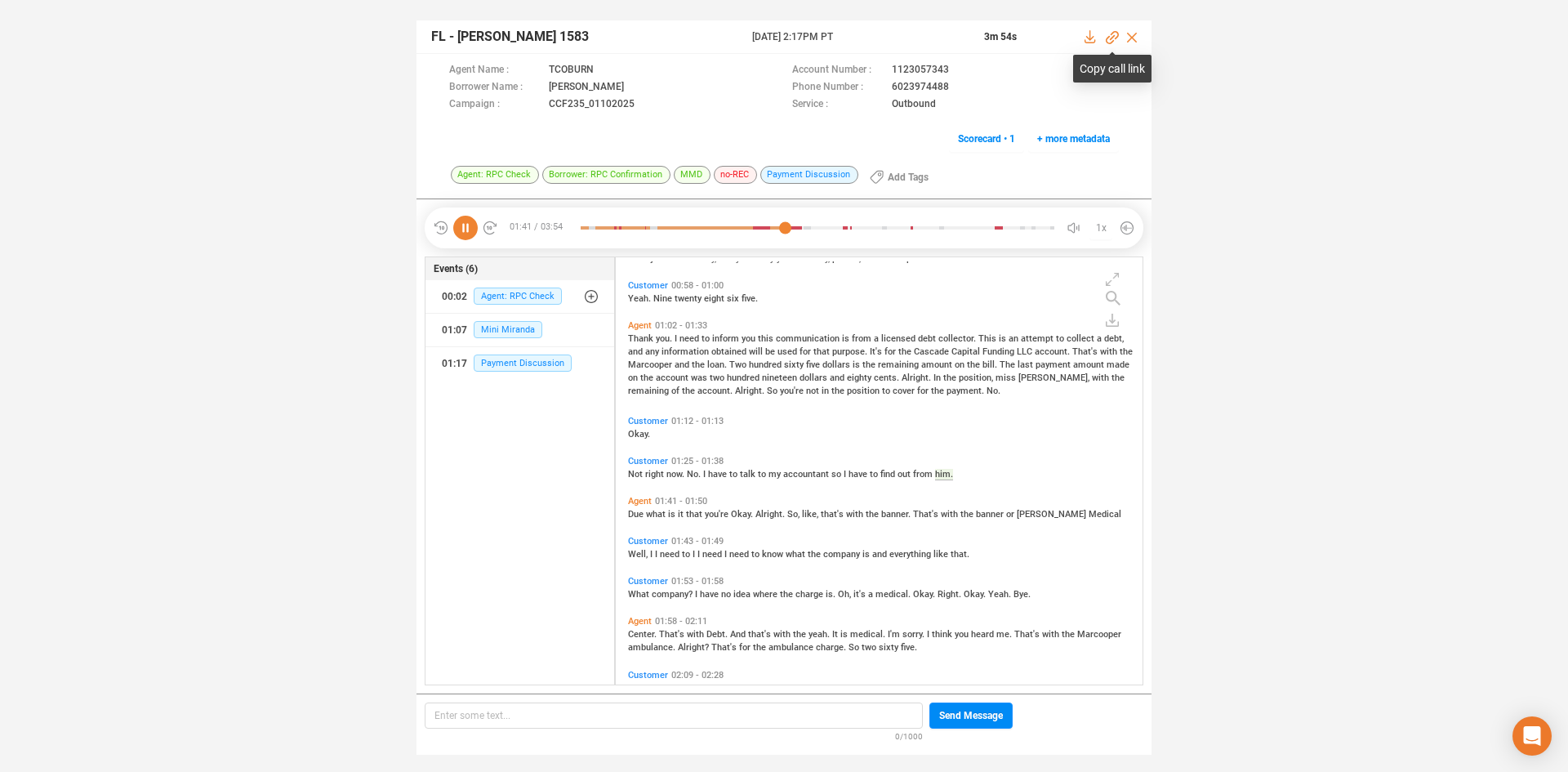
click at [1111, 36] on icon at bounding box center [1112, 37] width 13 height 13
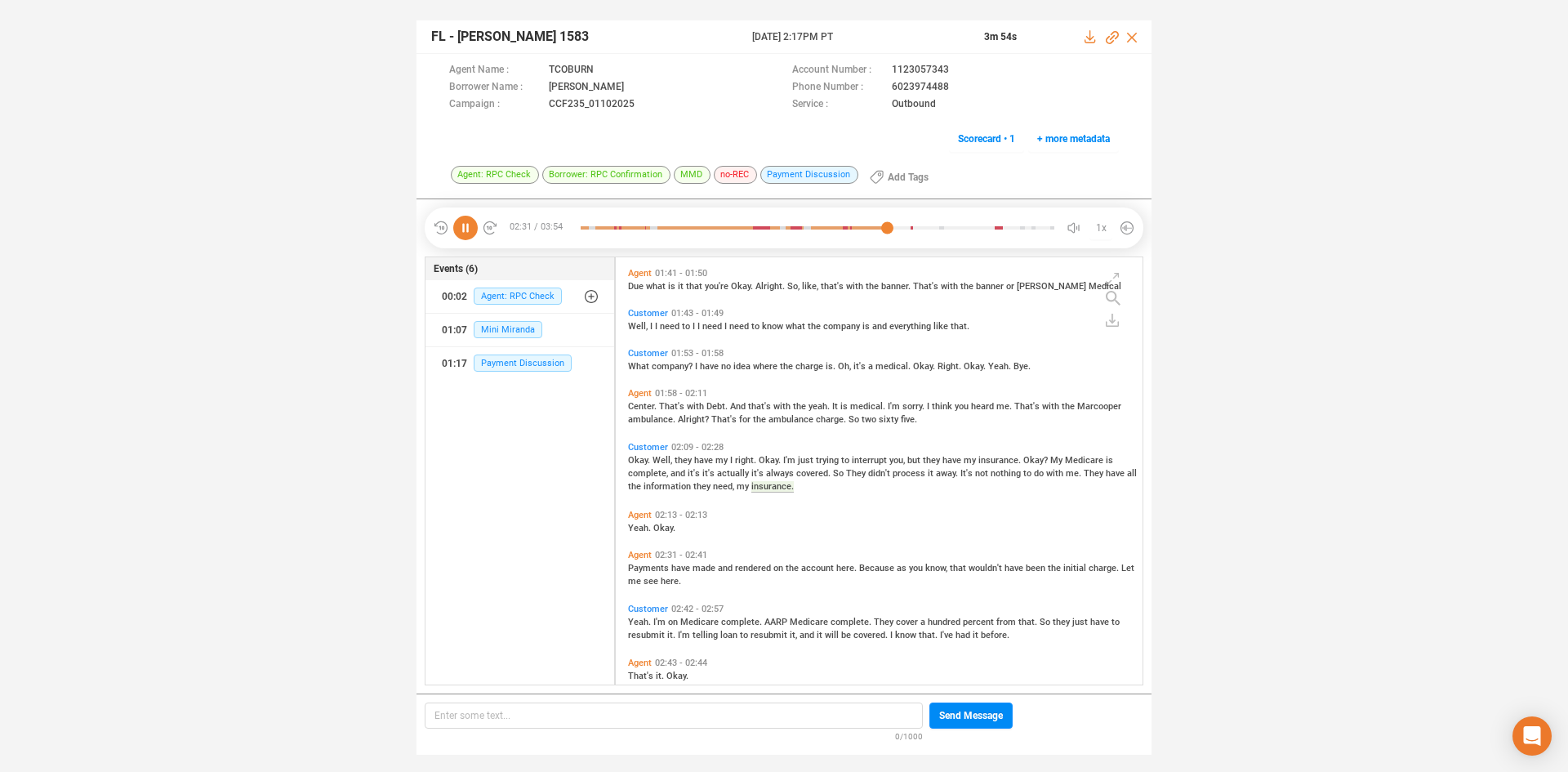
scroll to position [902, 0]
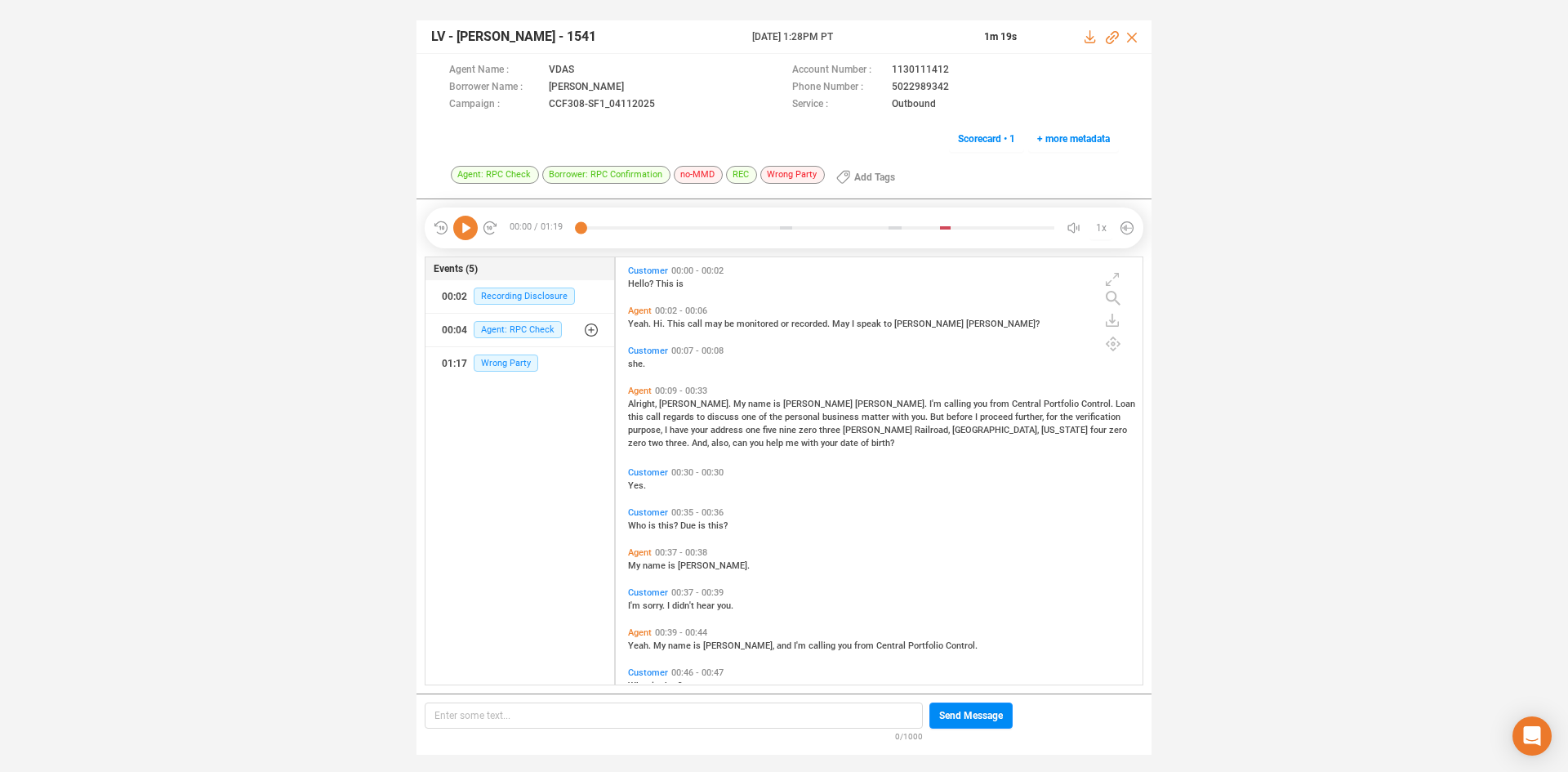
scroll to position [423, 519]
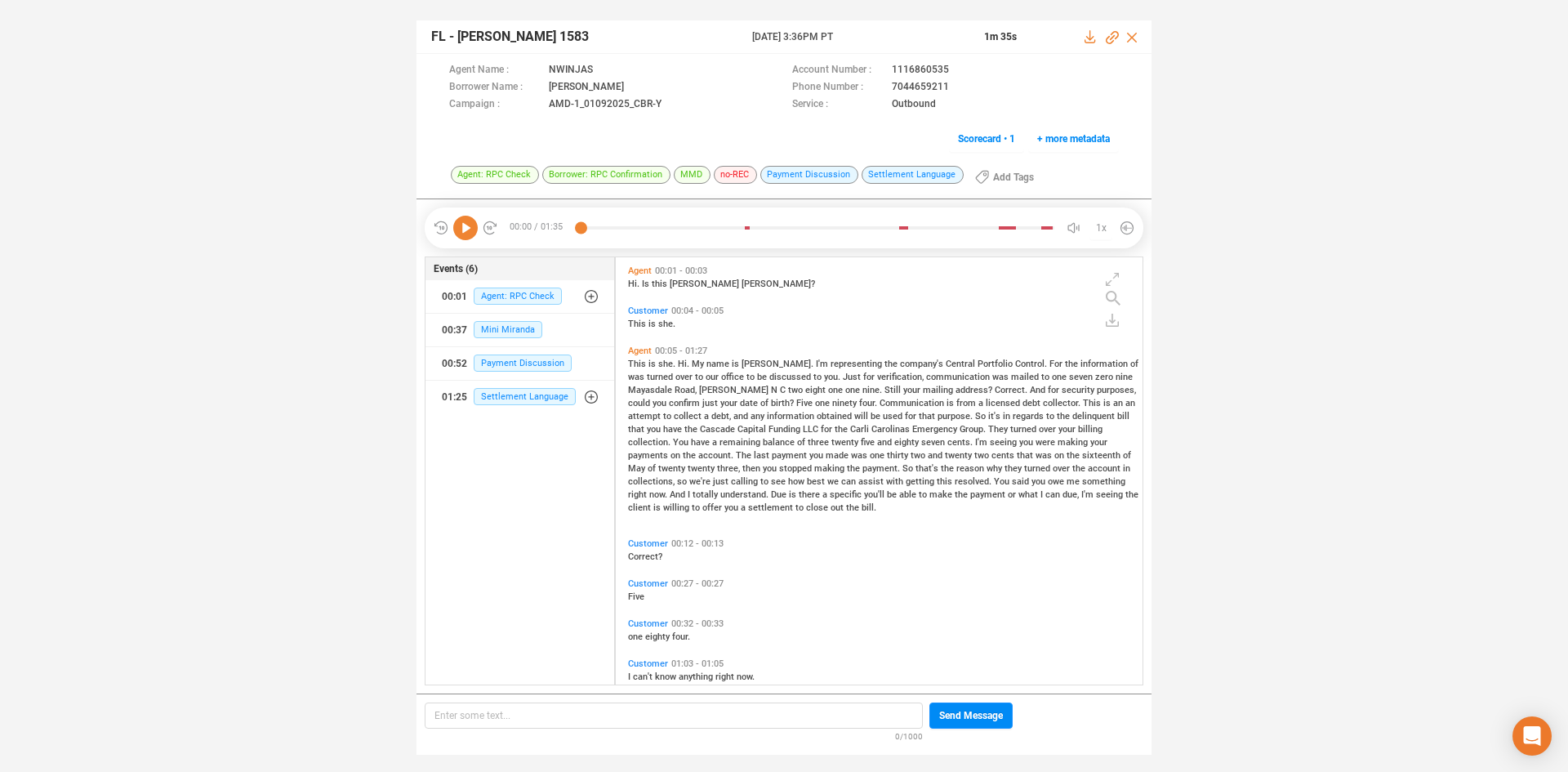
scroll to position [423, 519]
click at [463, 222] on icon at bounding box center [466, 228] width 25 height 25
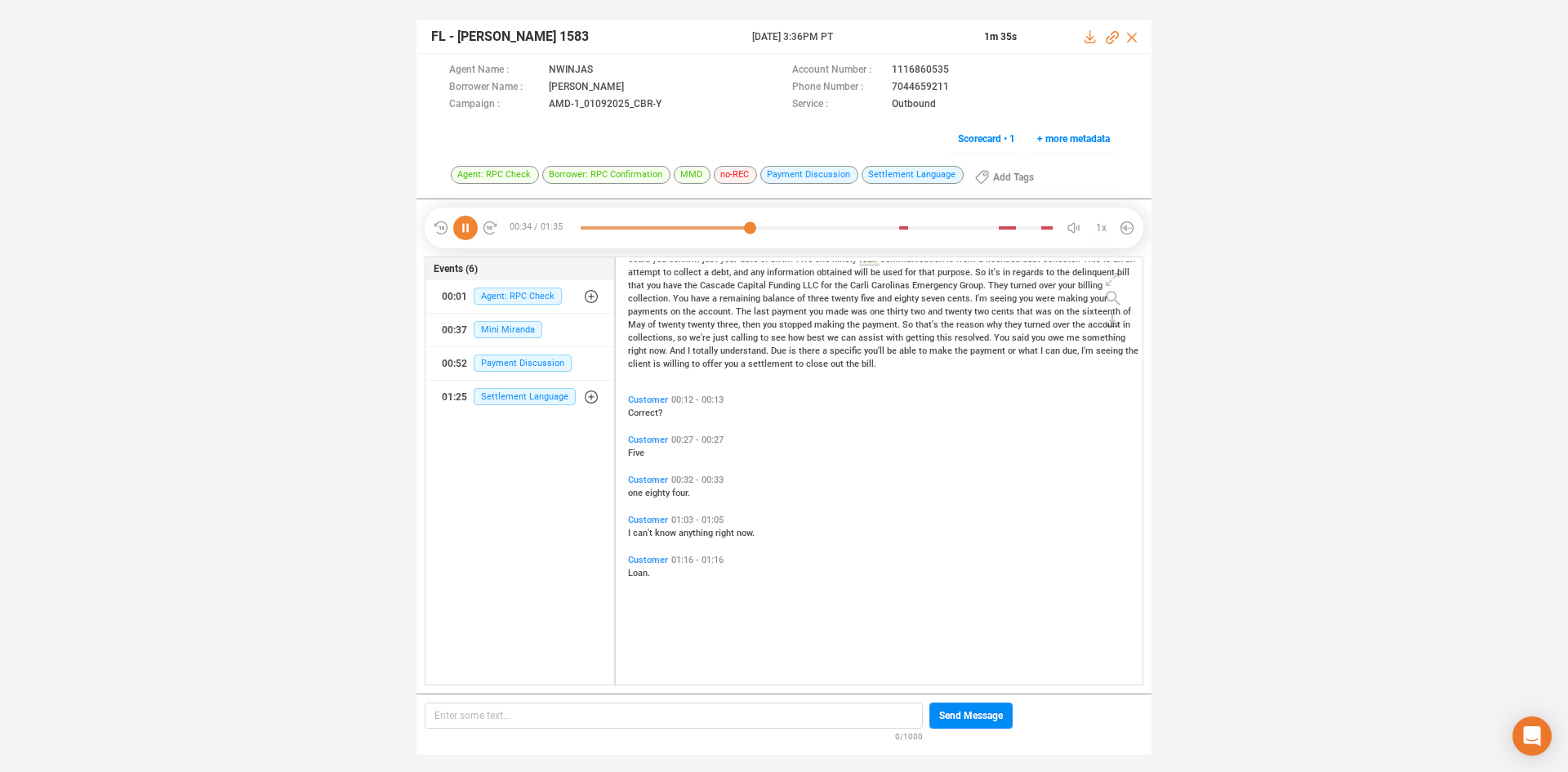
scroll to position [0, 0]
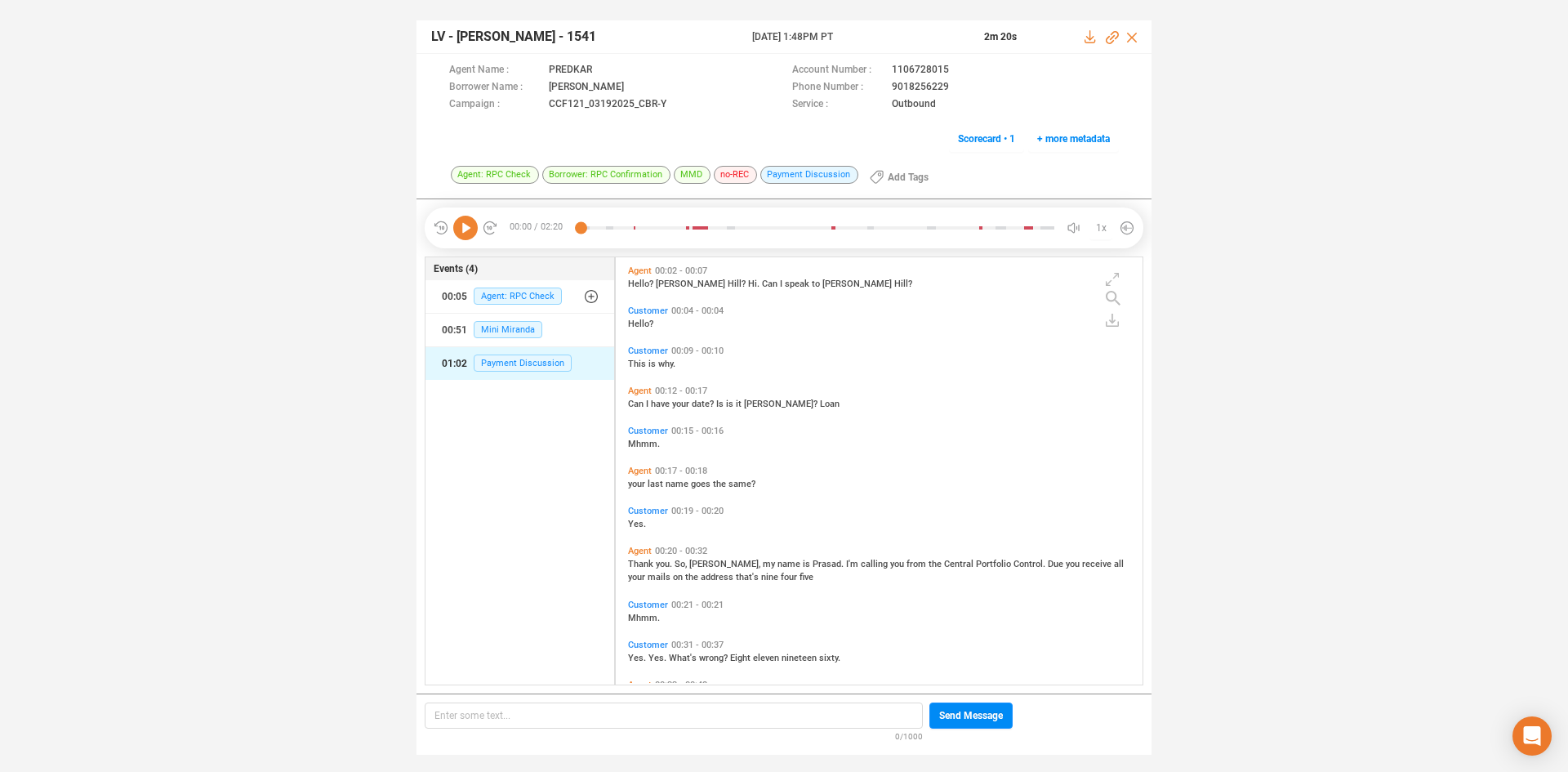
scroll to position [423, 519]
click at [465, 235] on icon at bounding box center [466, 228] width 25 height 25
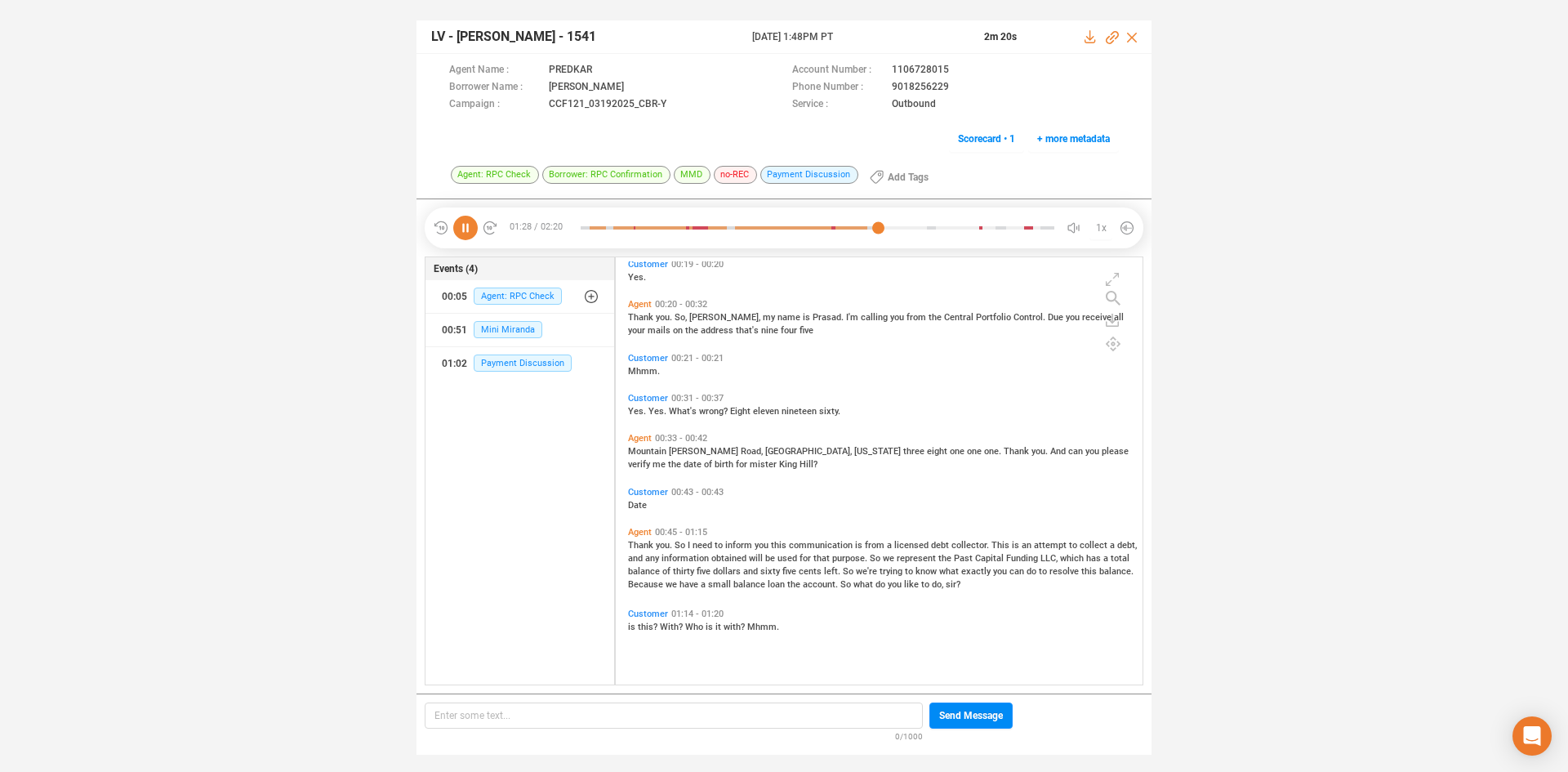
scroll to position [165, 0]
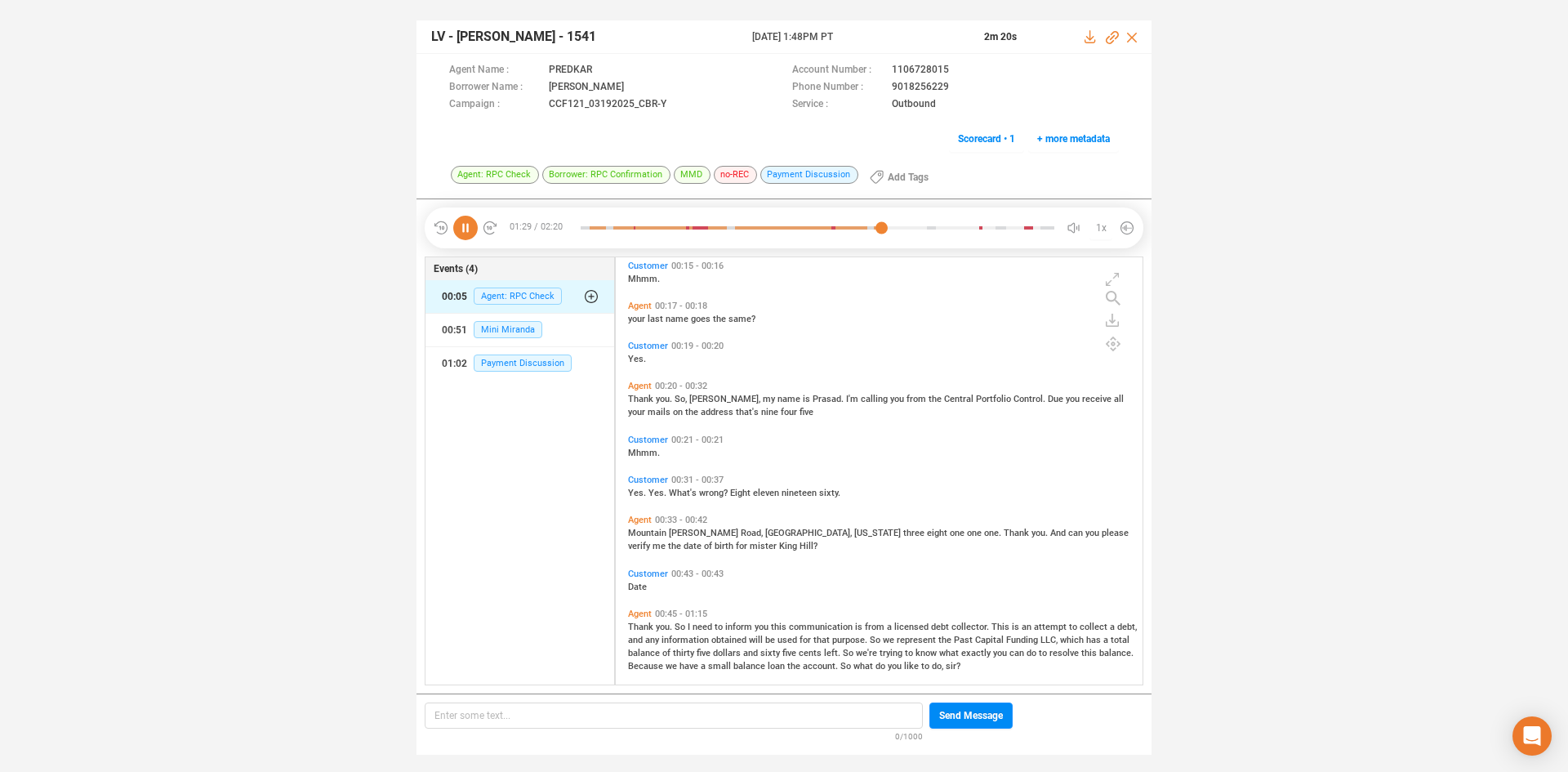
drag, startPoint x: 472, startPoint y: 233, endPoint x: 585, endPoint y: 301, distance: 131.9
click at [476, 234] on icon at bounding box center [466, 228] width 25 height 25
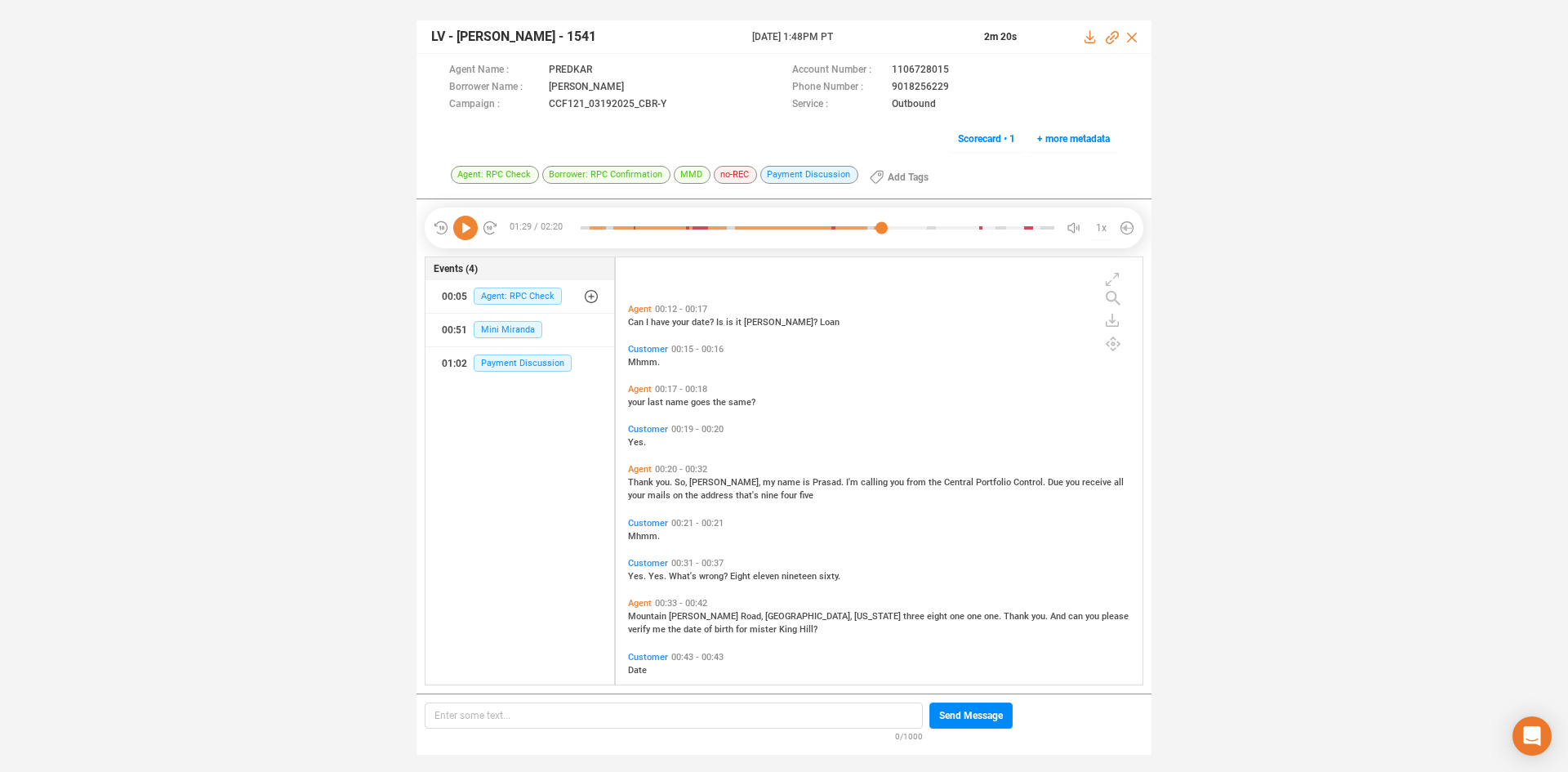
scroll to position [163, 0]
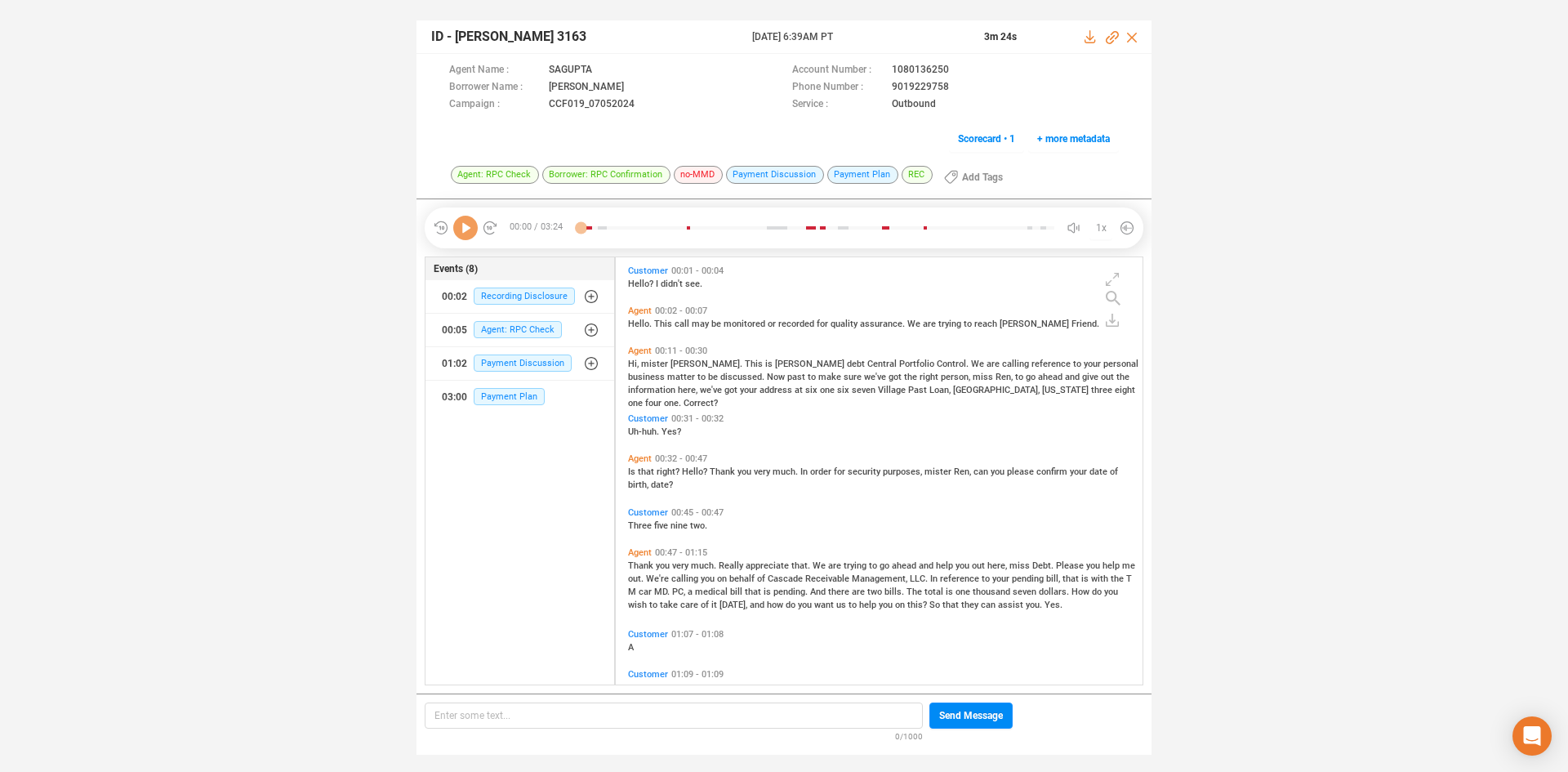
scroll to position [423, 519]
drag, startPoint x: 468, startPoint y: 230, endPoint x: 488, endPoint y: 265, distance: 40.3
click at [468, 232] on icon at bounding box center [466, 228] width 25 height 25
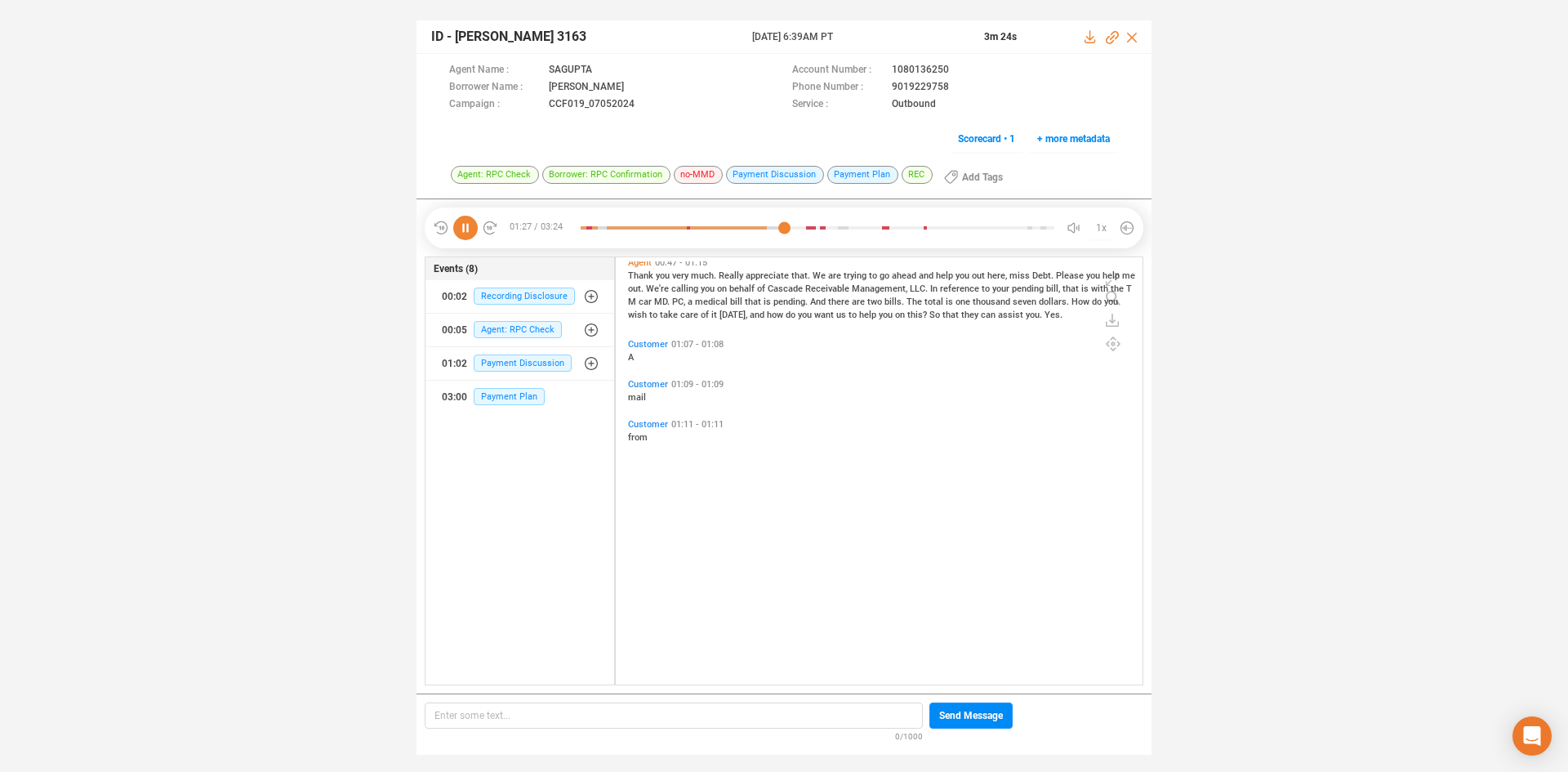
scroll to position [0, 0]
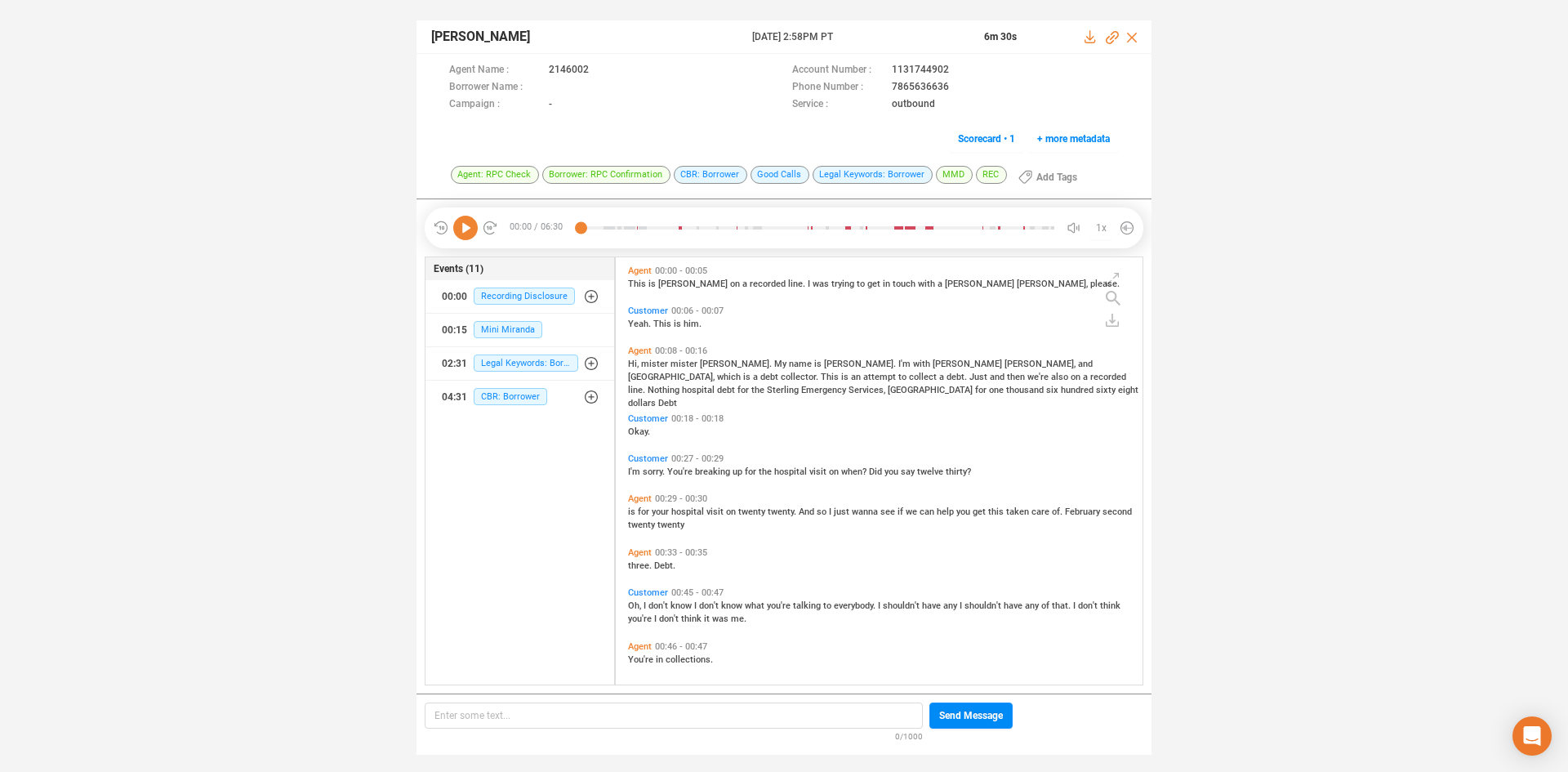
scroll to position [423, 519]
click at [454, 238] on icon at bounding box center [466, 228] width 25 height 25
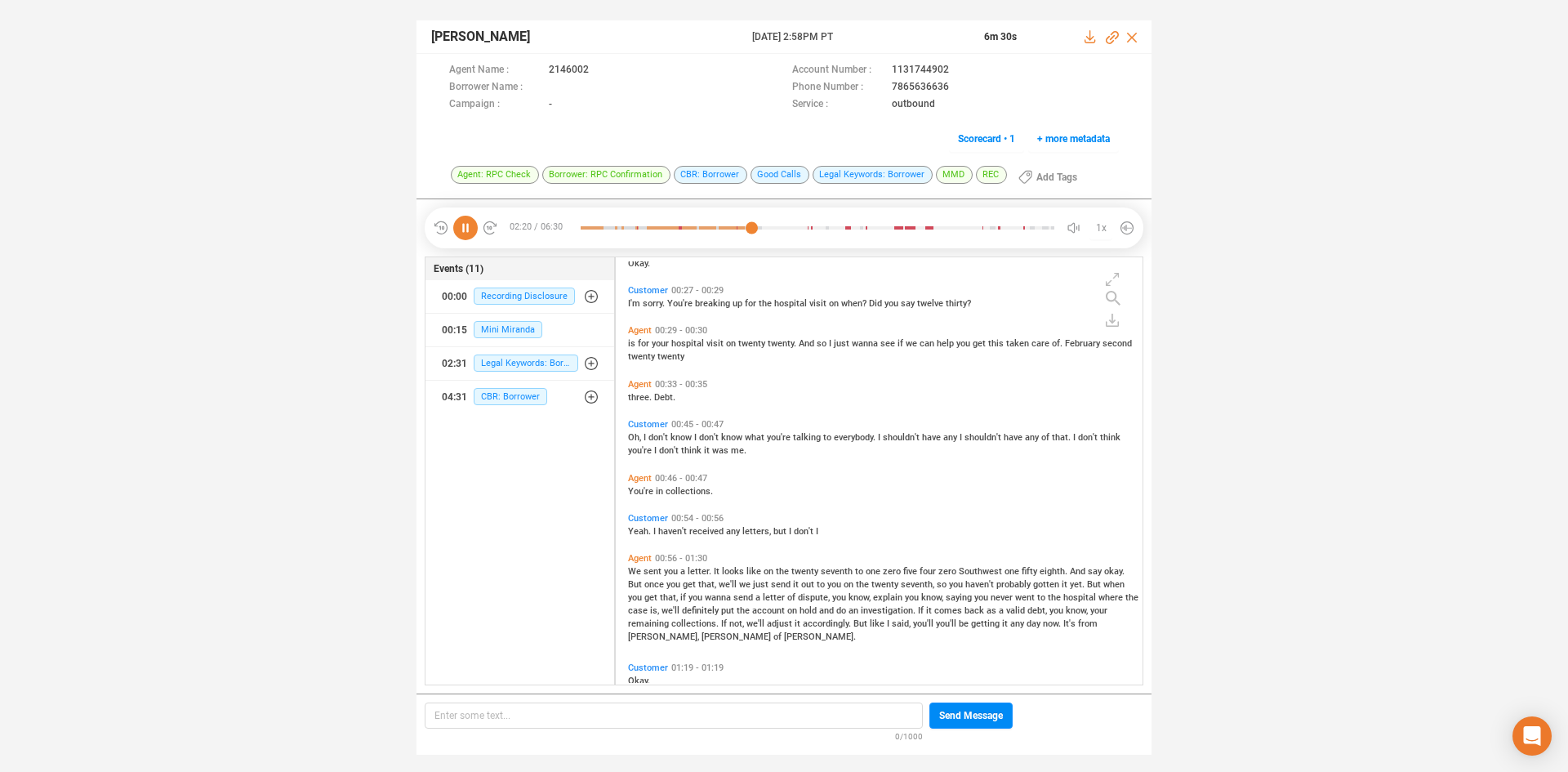
scroll to position [86, 0]
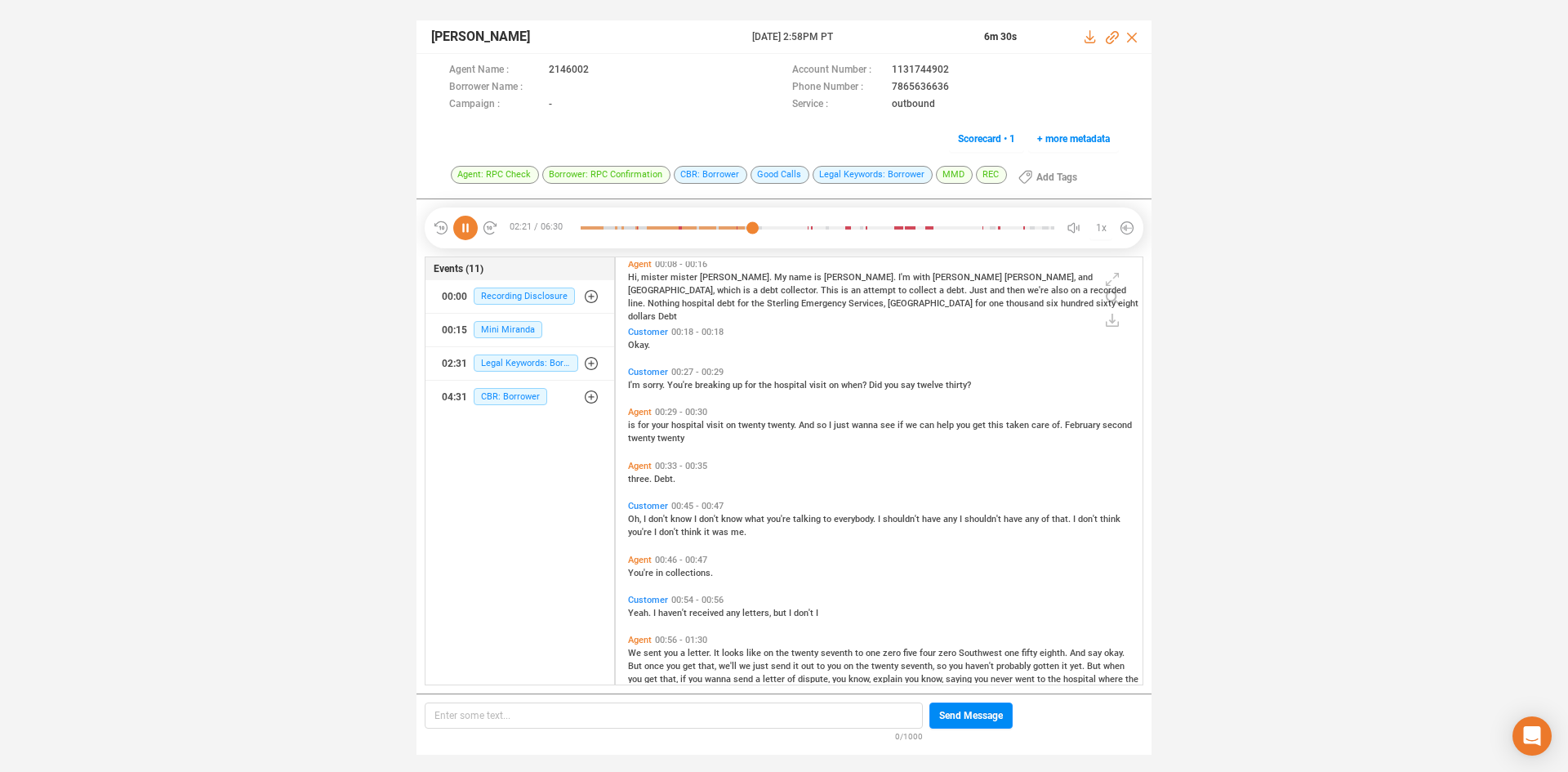
drag, startPoint x: 471, startPoint y: 224, endPoint x: 634, endPoint y: 385, distance: 229.1
click at [477, 226] on icon at bounding box center [466, 228] width 25 height 25
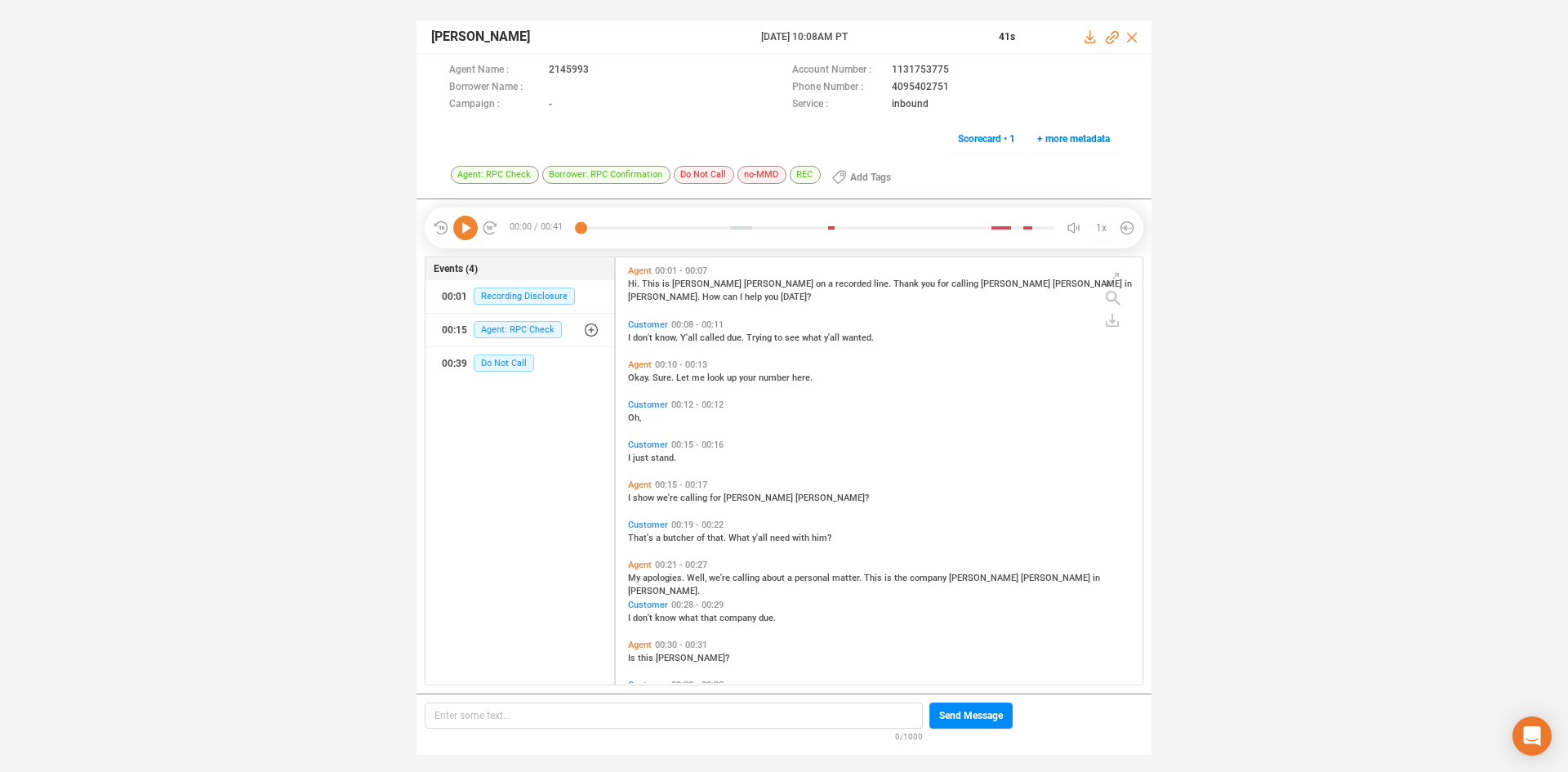
scroll to position [423, 519]
click at [468, 229] on icon at bounding box center [466, 228] width 25 height 25
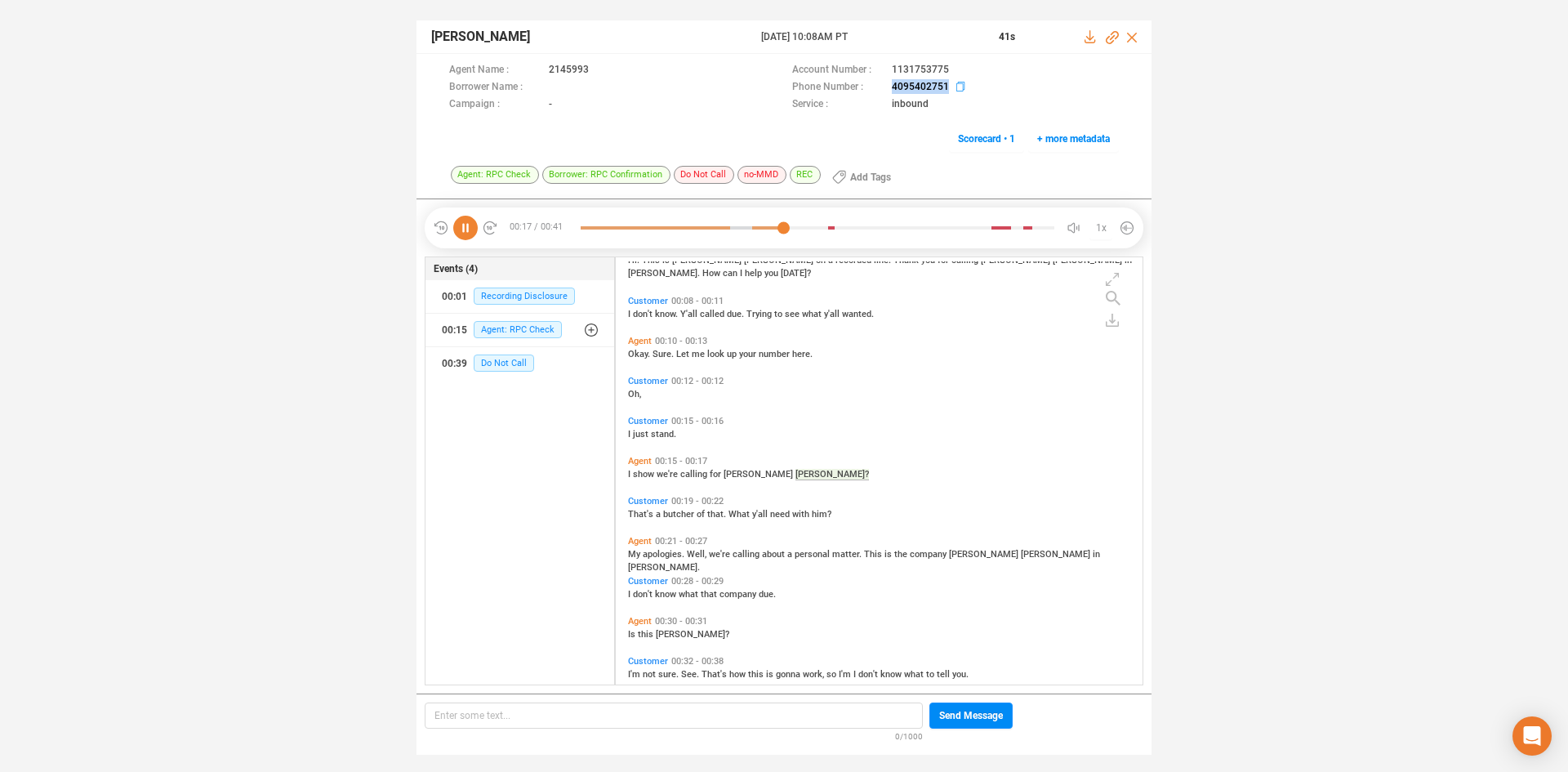
drag, startPoint x: 881, startPoint y: 88, endPoint x: 949, endPoint y: 93, distance: 68.2
click at [949, 93] on div "Phone Number : [PHONE_NUMBER]" at bounding box center [955, 87] width 327 height 17
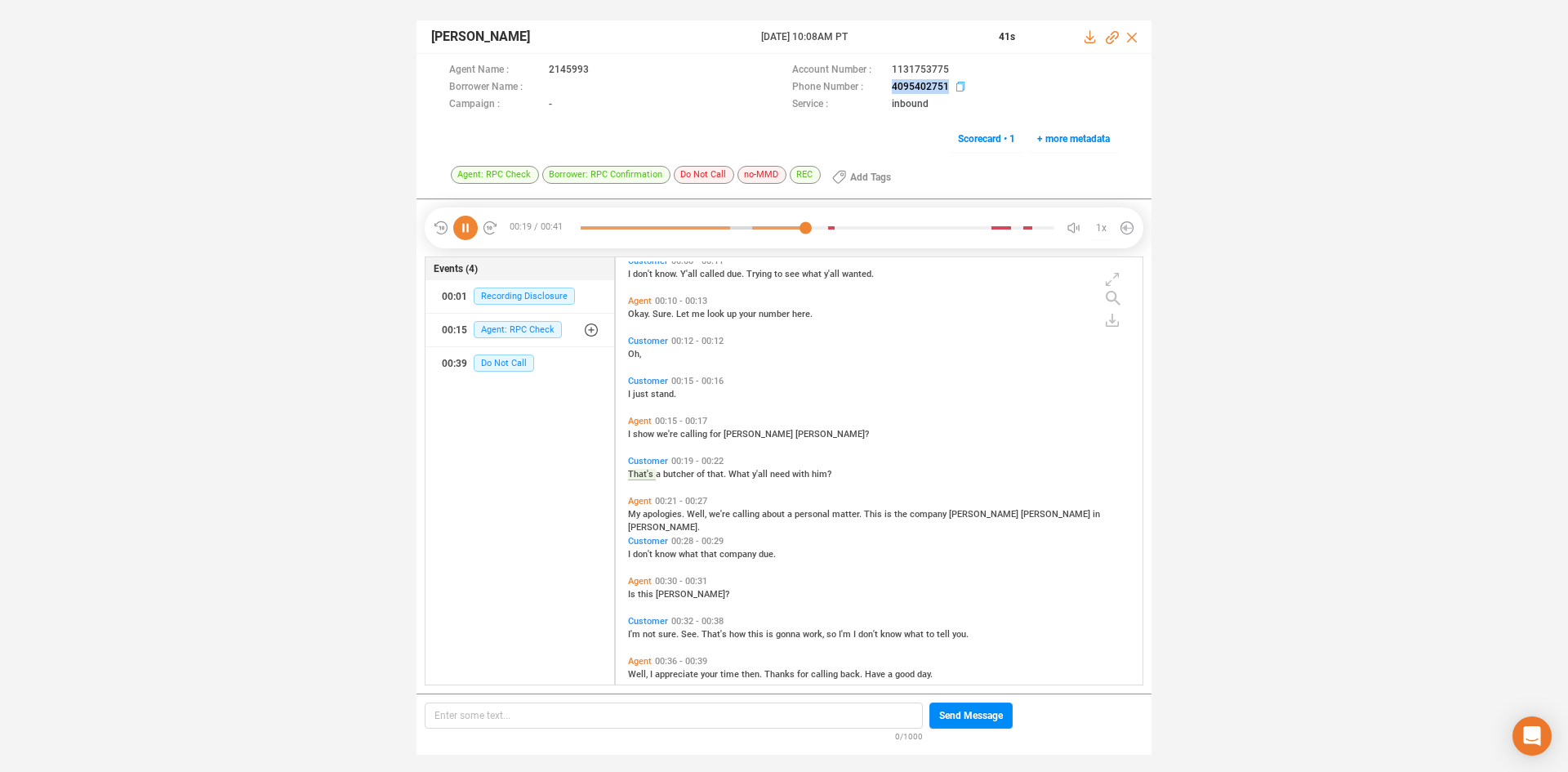
copy div "4095402751"
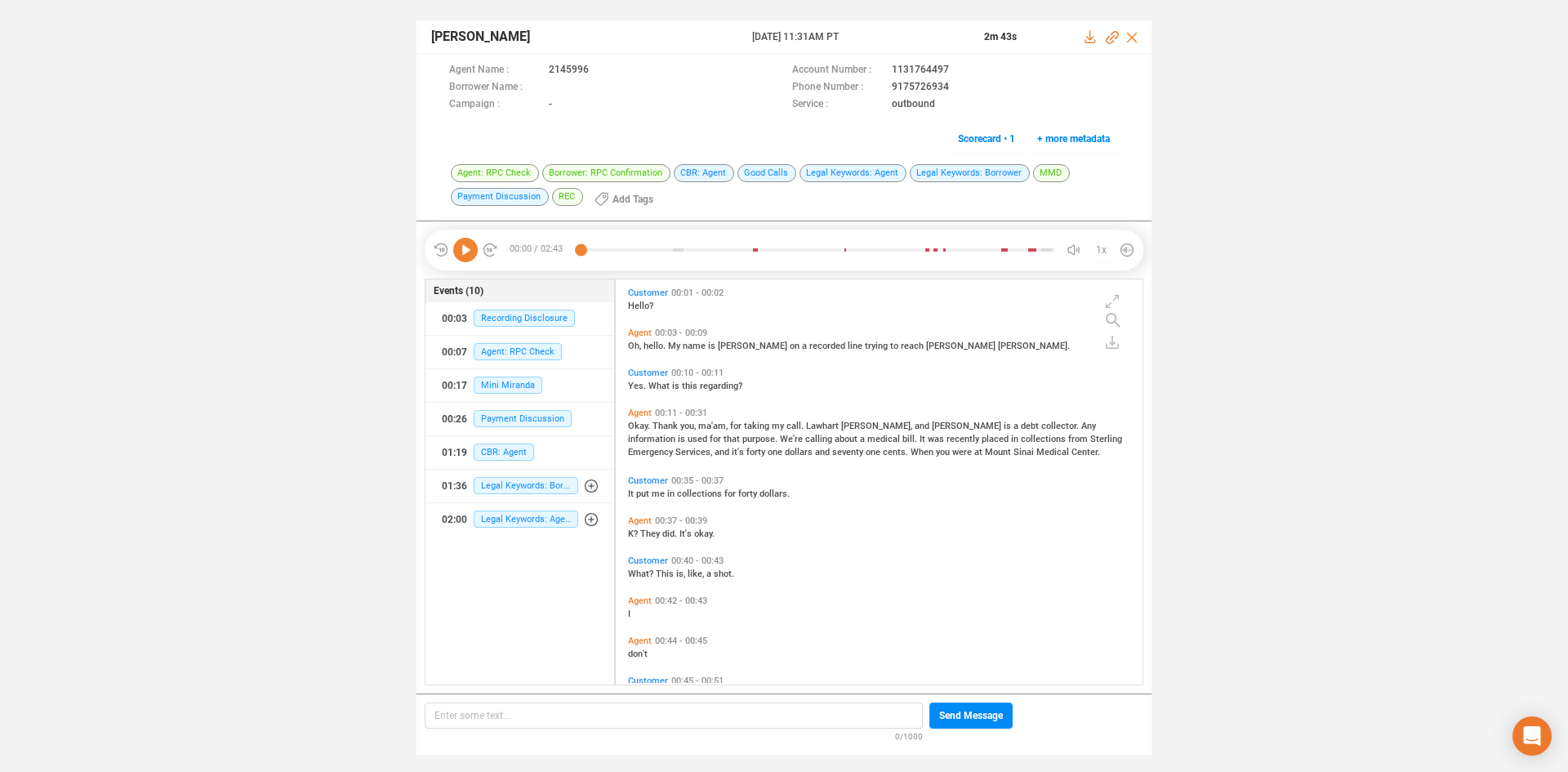
scroll to position [401, 519]
click at [465, 254] on icon at bounding box center [466, 250] width 25 height 25
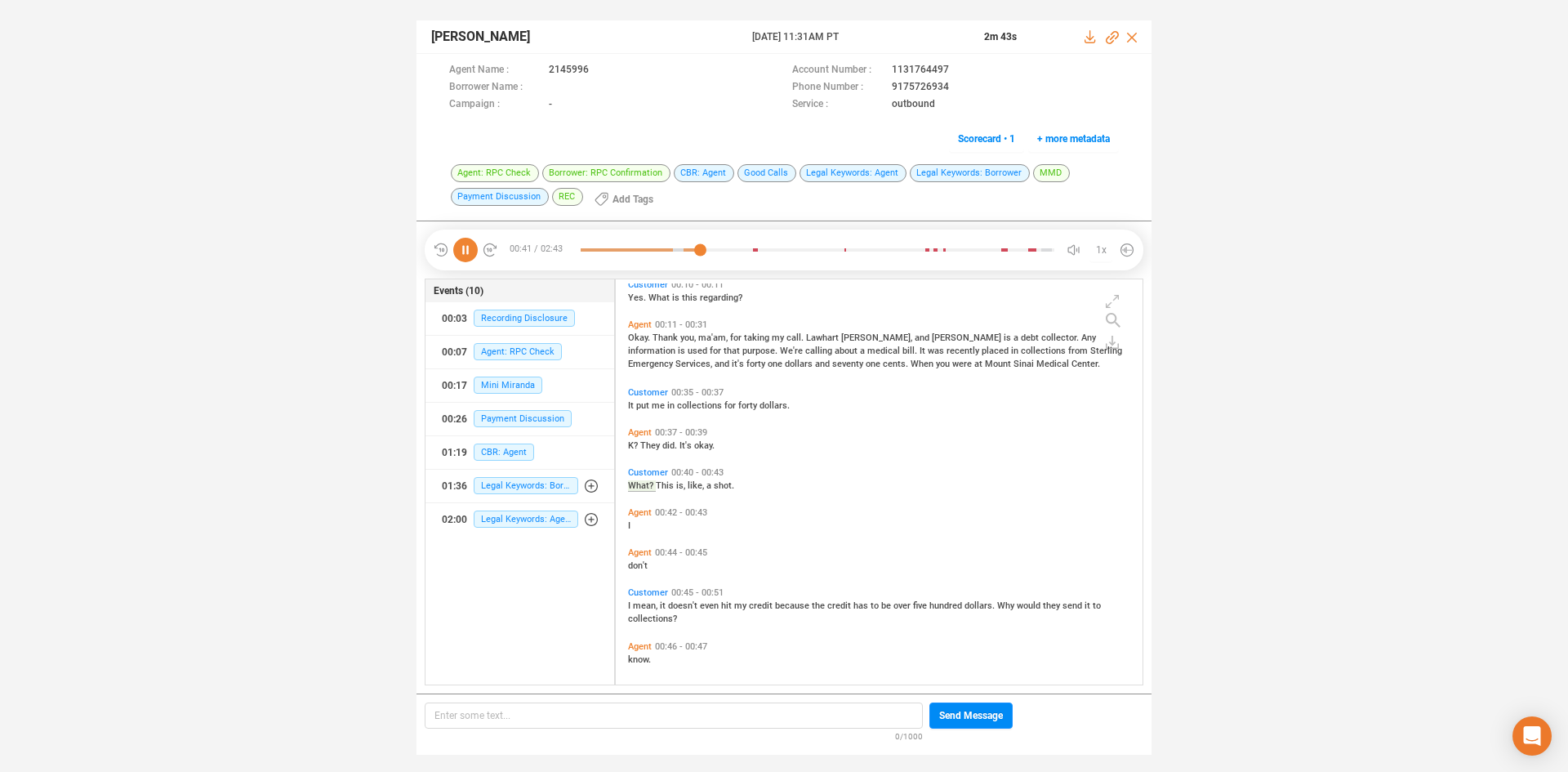
scroll to position [0, 0]
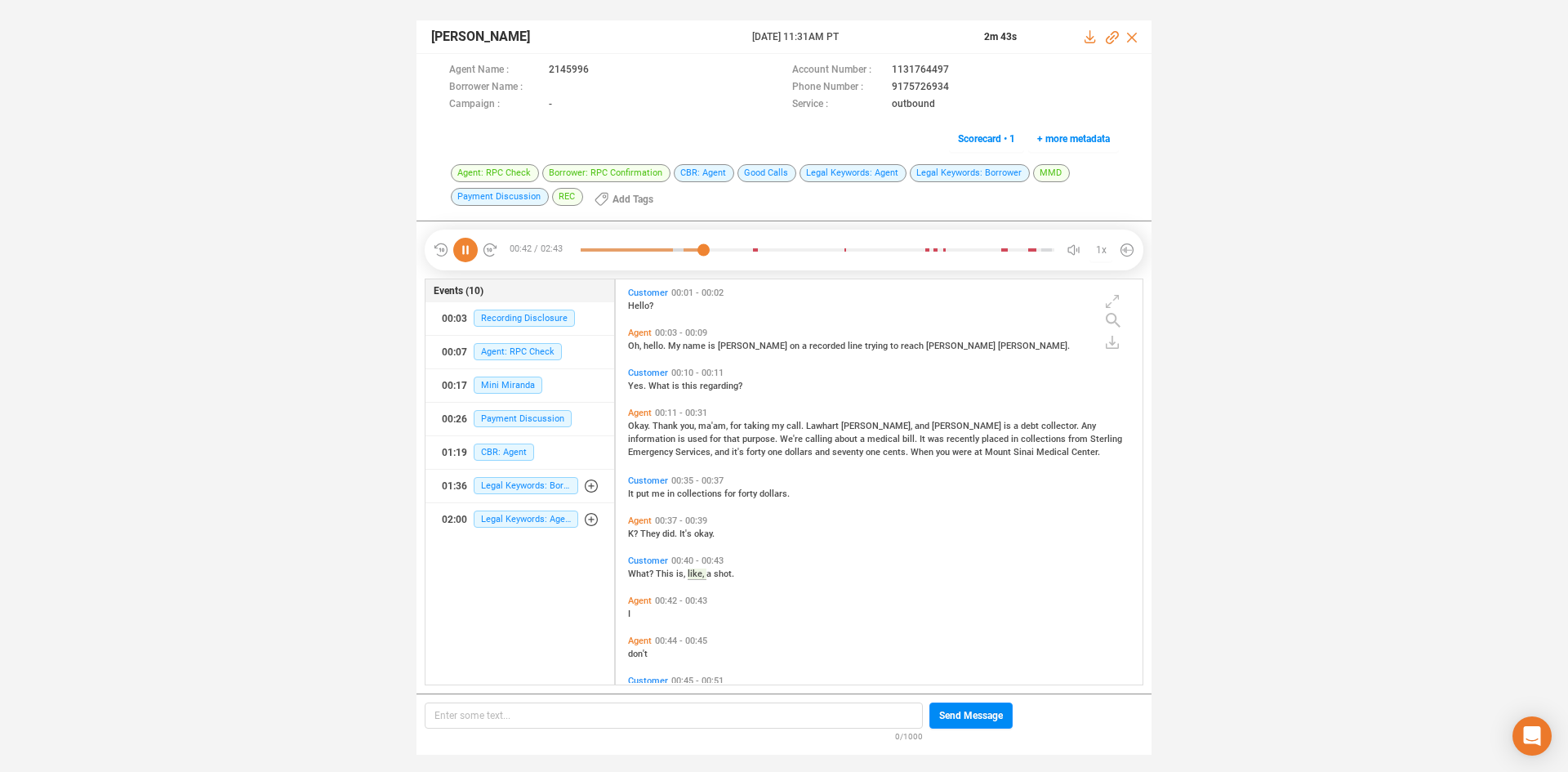
click at [462, 253] on icon at bounding box center [466, 250] width 25 height 25
click at [463, 253] on icon at bounding box center [466, 250] width 25 height 25
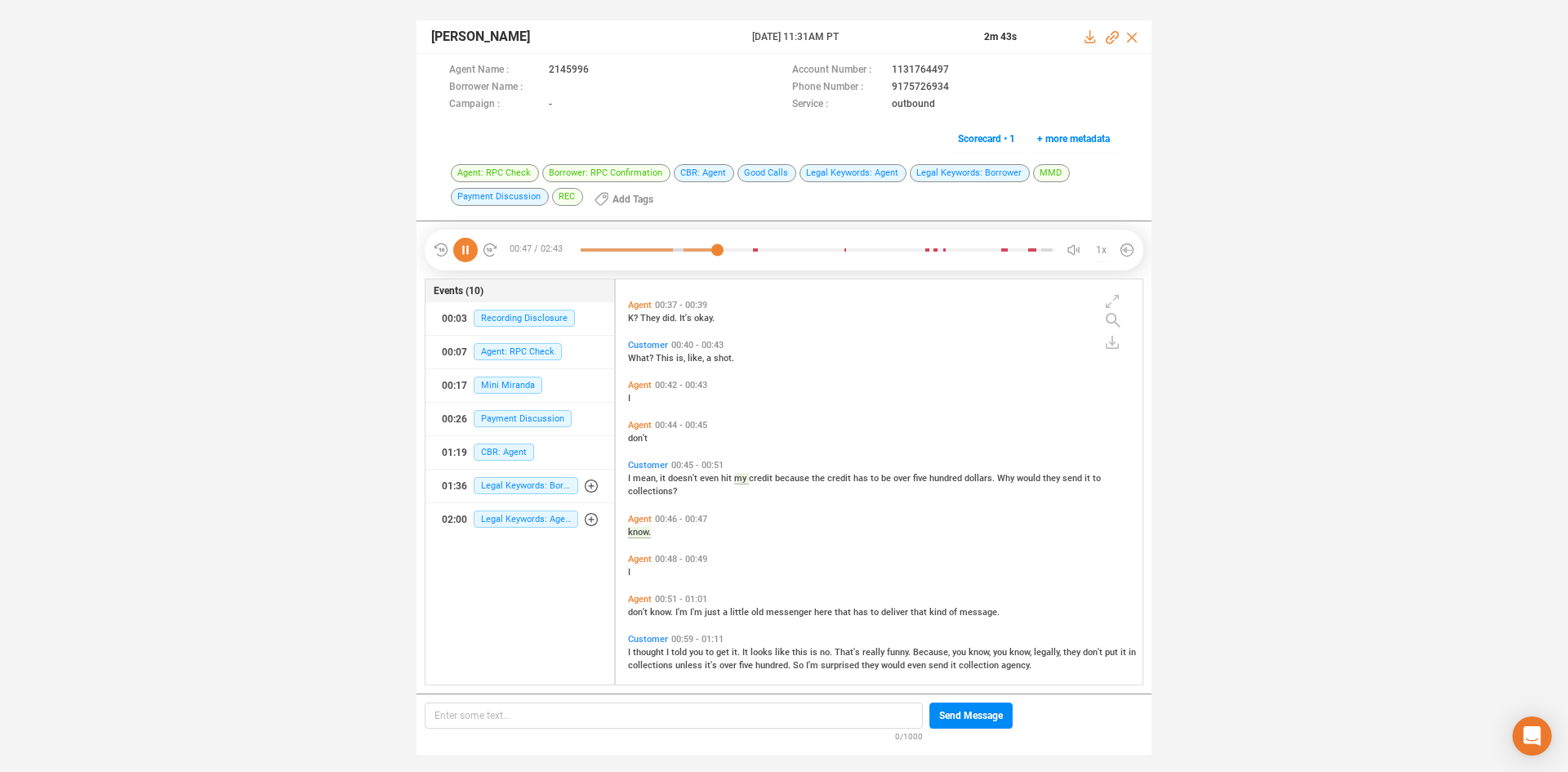
scroll to position [263, 0]
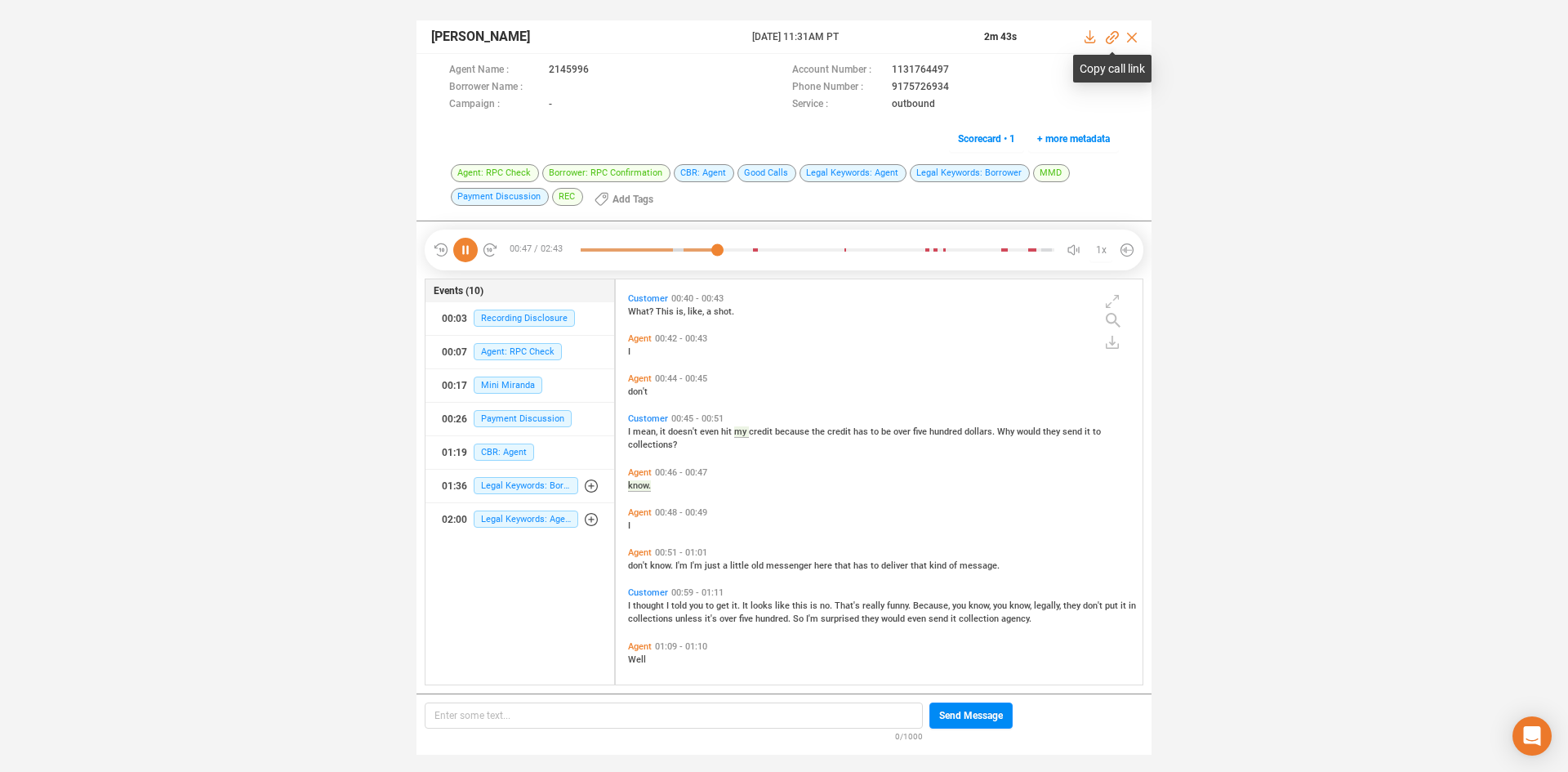
drag, startPoint x: 1110, startPoint y: 36, endPoint x: 1084, endPoint y: 50, distance: 29.5
click at [1110, 36] on icon at bounding box center [1112, 37] width 13 height 13
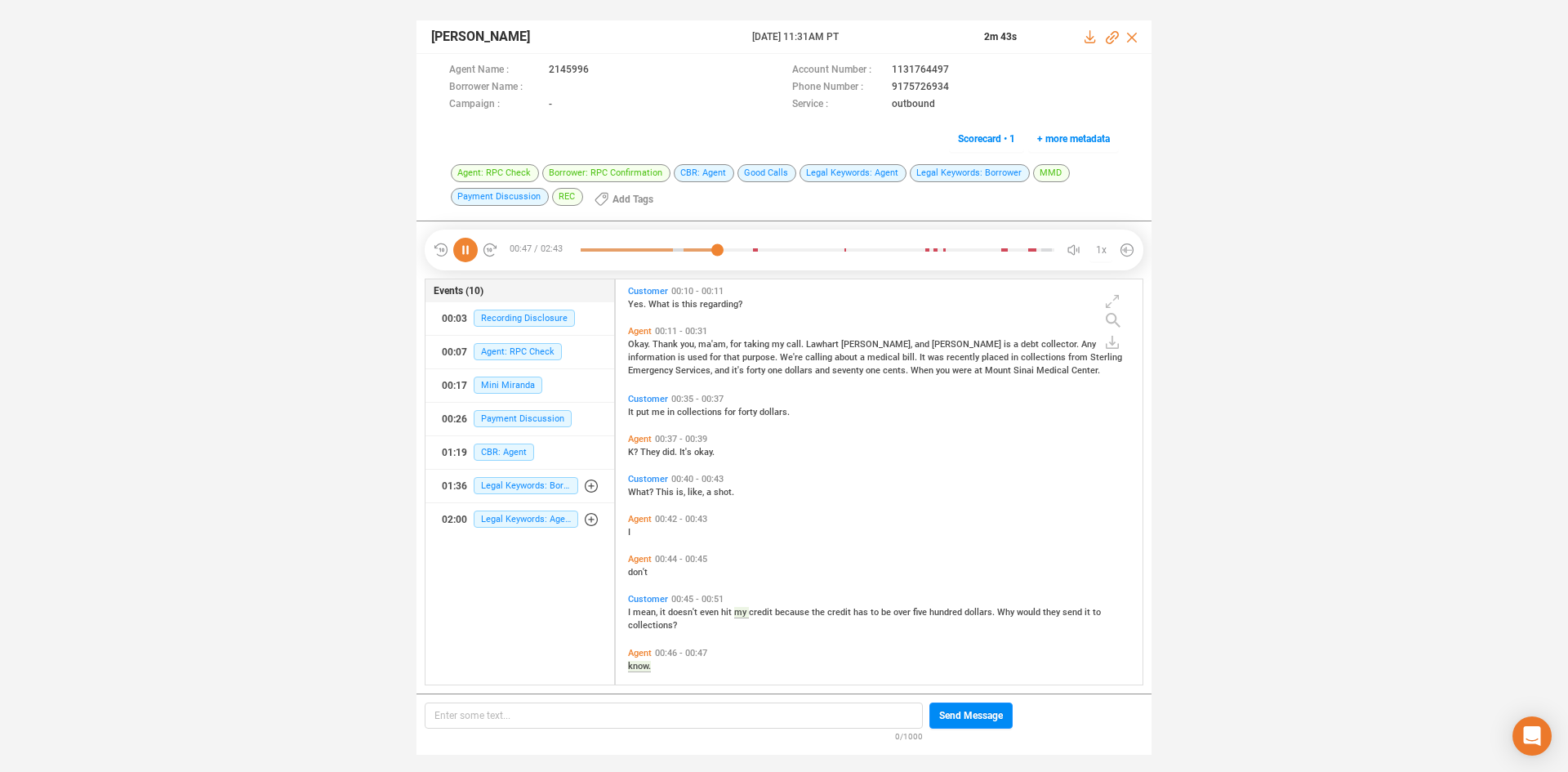
scroll to position [0, 0]
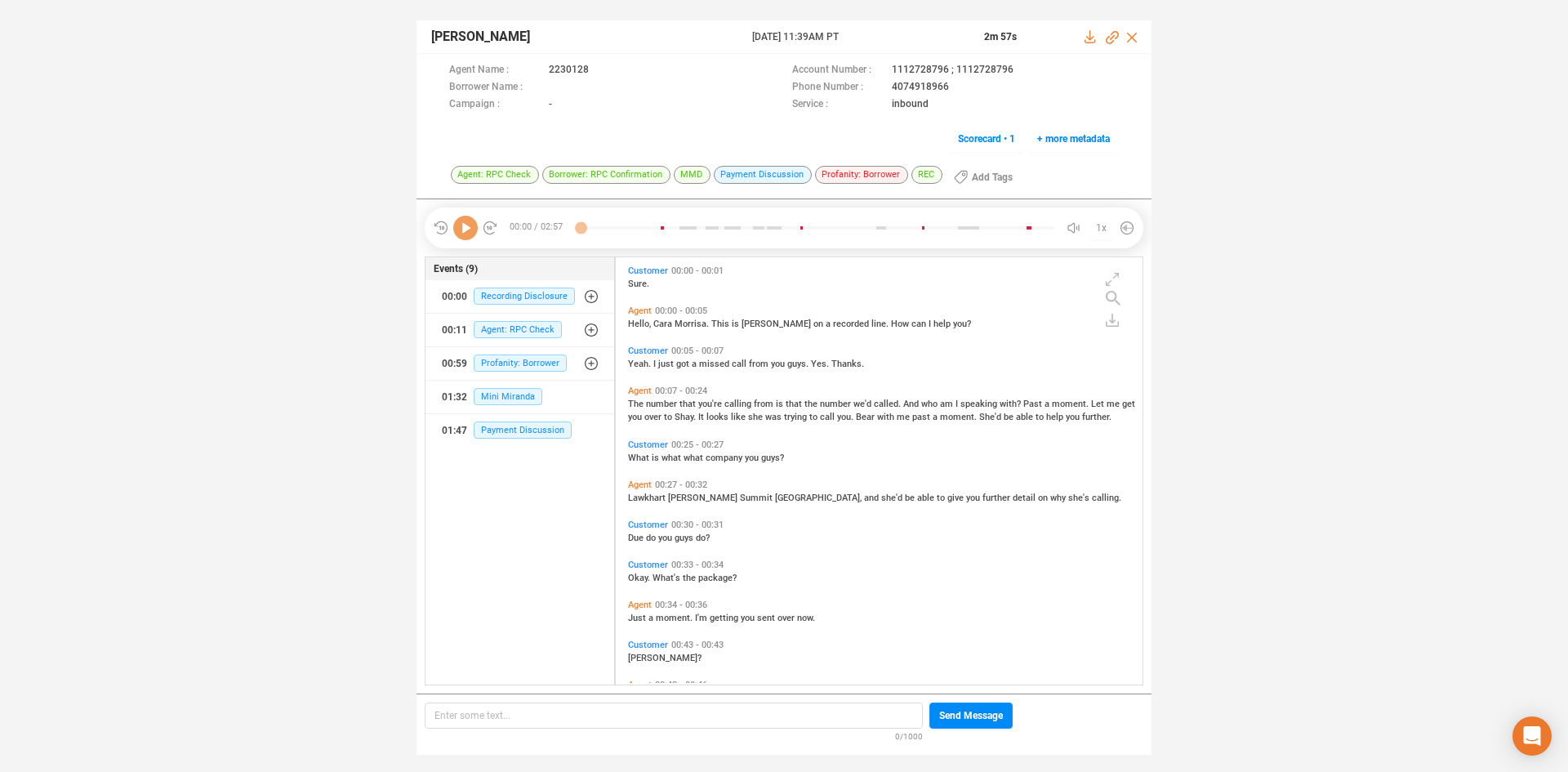
scroll to position [423, 519]
click at [474, 228] on icon at bounding box center [466, 228] width 25 height 25
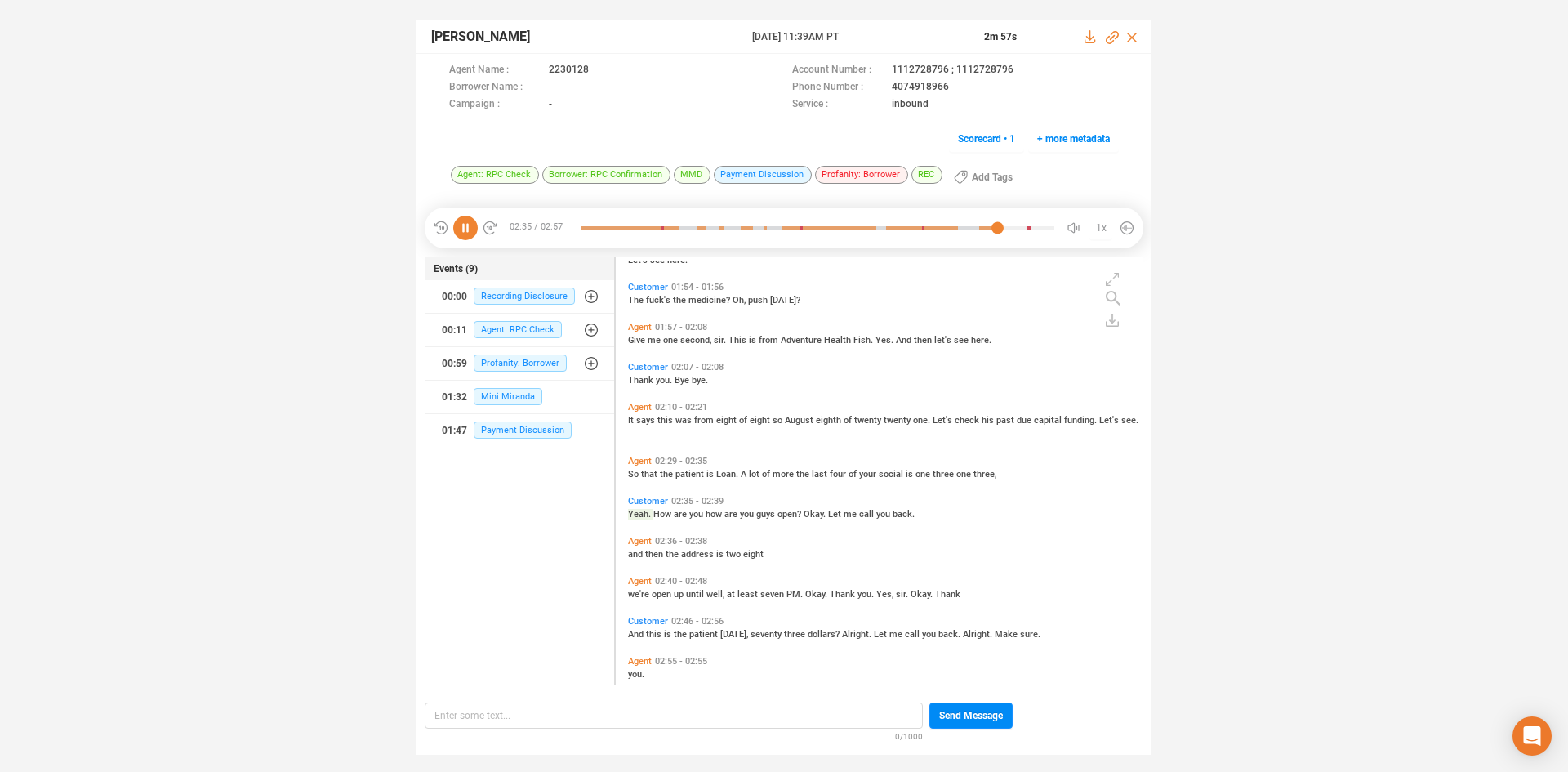
scroll to position [821, 0]
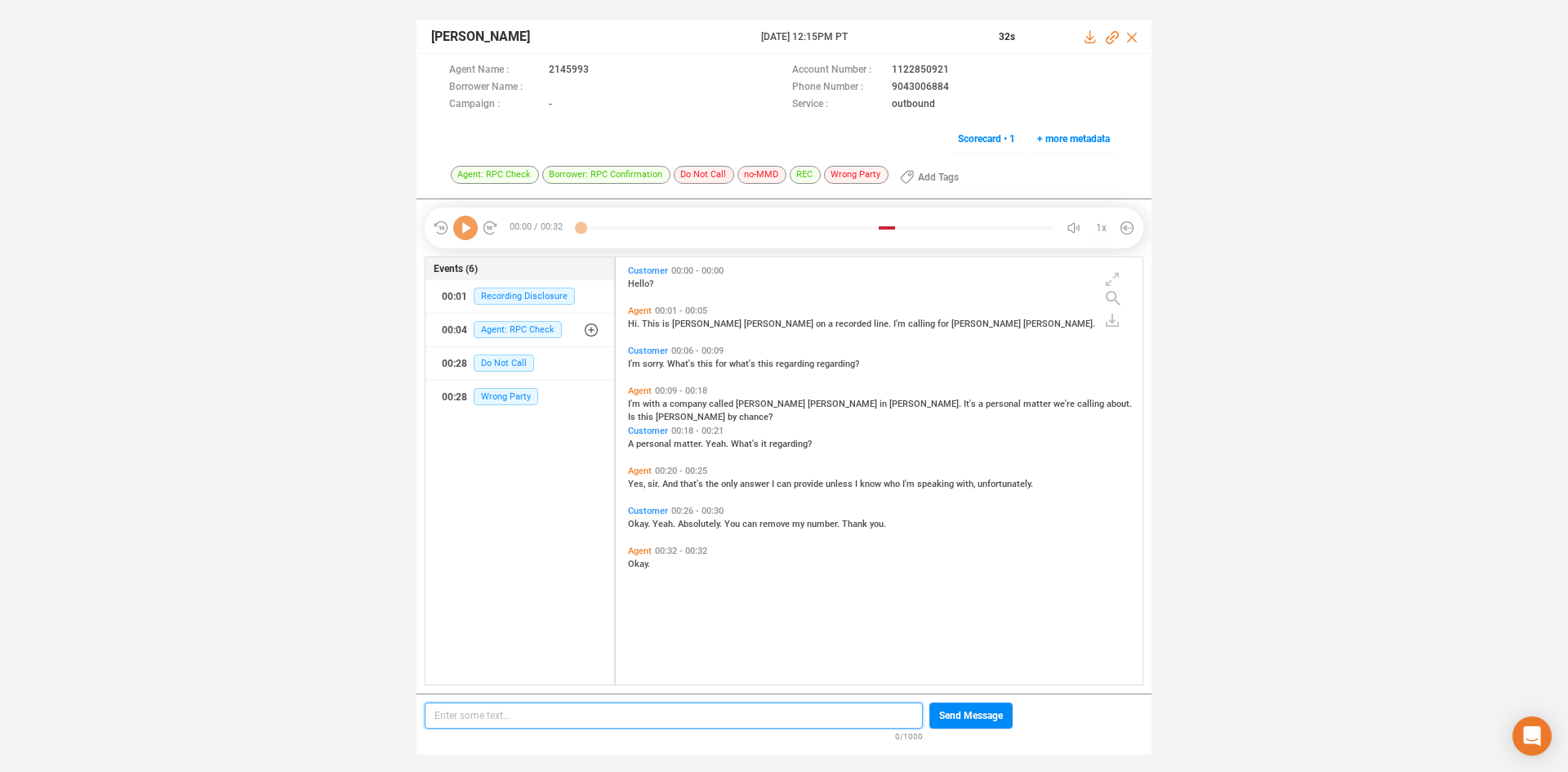
scroll to position [423, 519]
click at [464, 230] on icon at bounding box center [466, 228] width 25 height 25
drag, startPoint x: 879, startPoint y: 85, endPoint x: 949, endPoint y: 88, distance: 70.1
click at [949, 88] on div "Phone Number : 9043006884" at bounding box center [955, 87] width 327 height 17
copy div "9043006884"
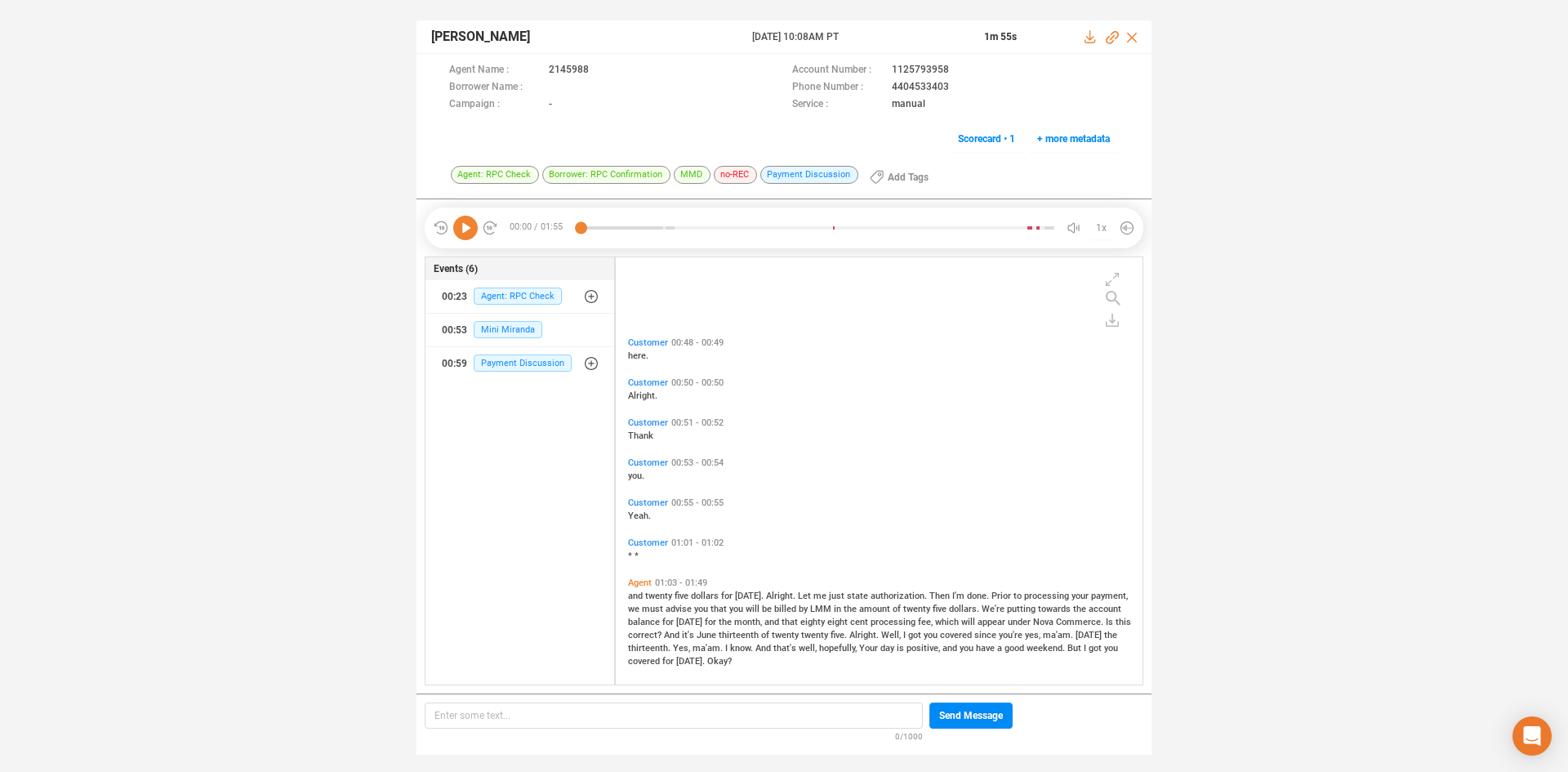
scroll to position [623, 0]
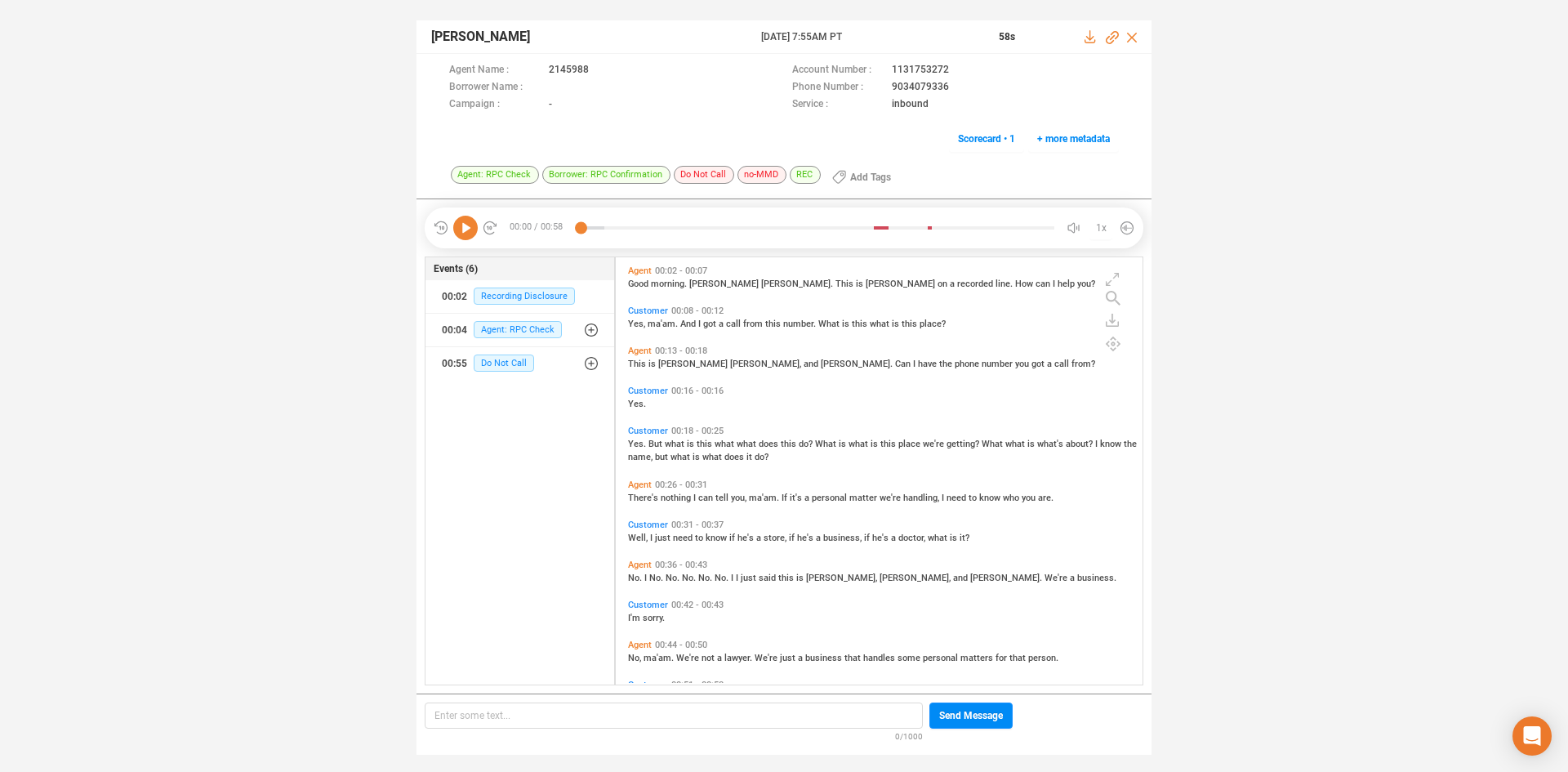
scroll to position [423, 519]
click at [459, 229] on icon at bounding box center [466, 228] width 25 height 25
drag, startPoint x: 884, startPoint y: 87, endPoint x: 950, endPoint y: 91, distance: 66.1
click at [950, 91] on div "Phone Number : 9034079336" at bounding box center [955, 87] width 327 height 17
copy div "9034079336"
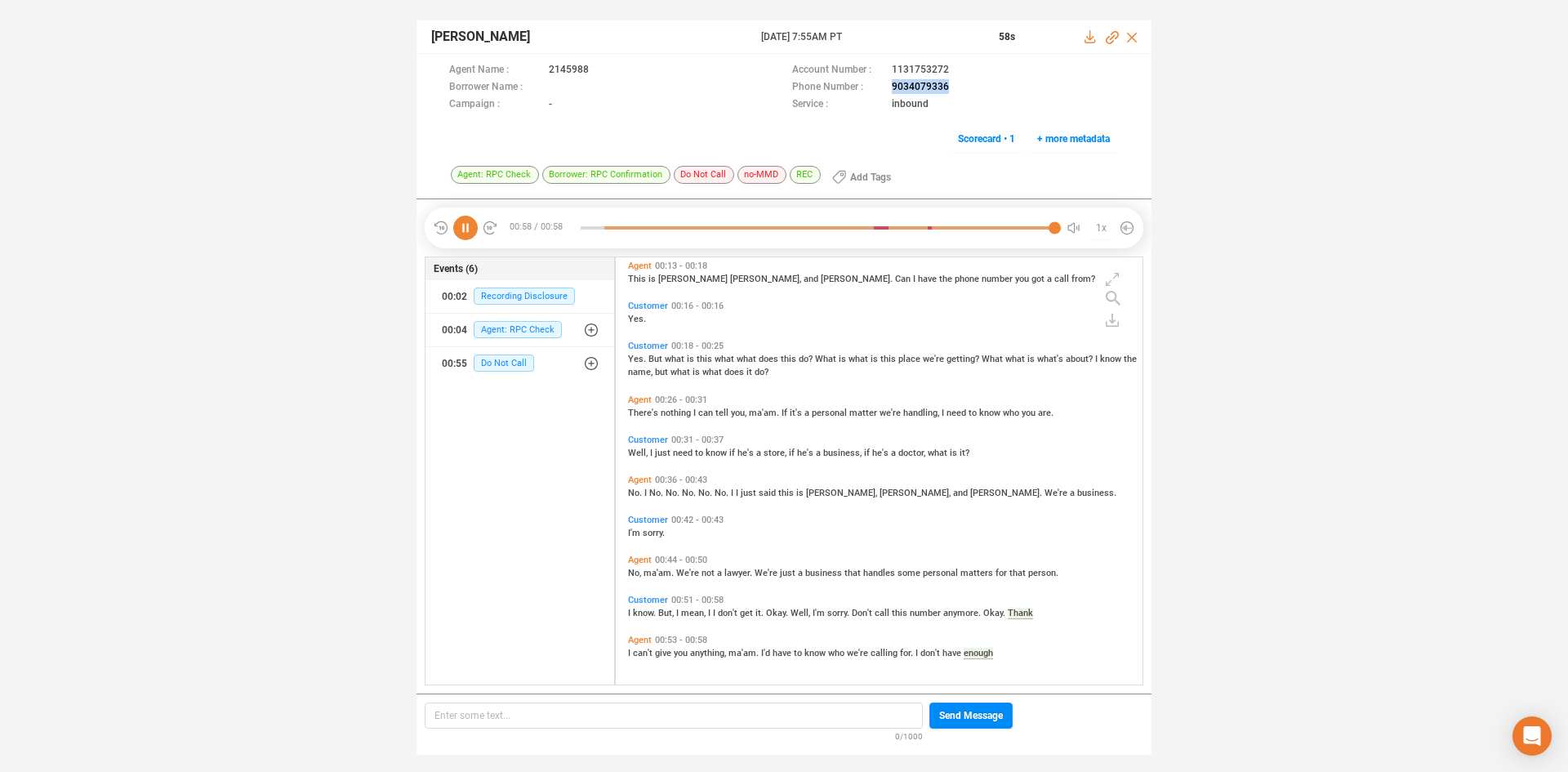
scroll to position [0, 0]
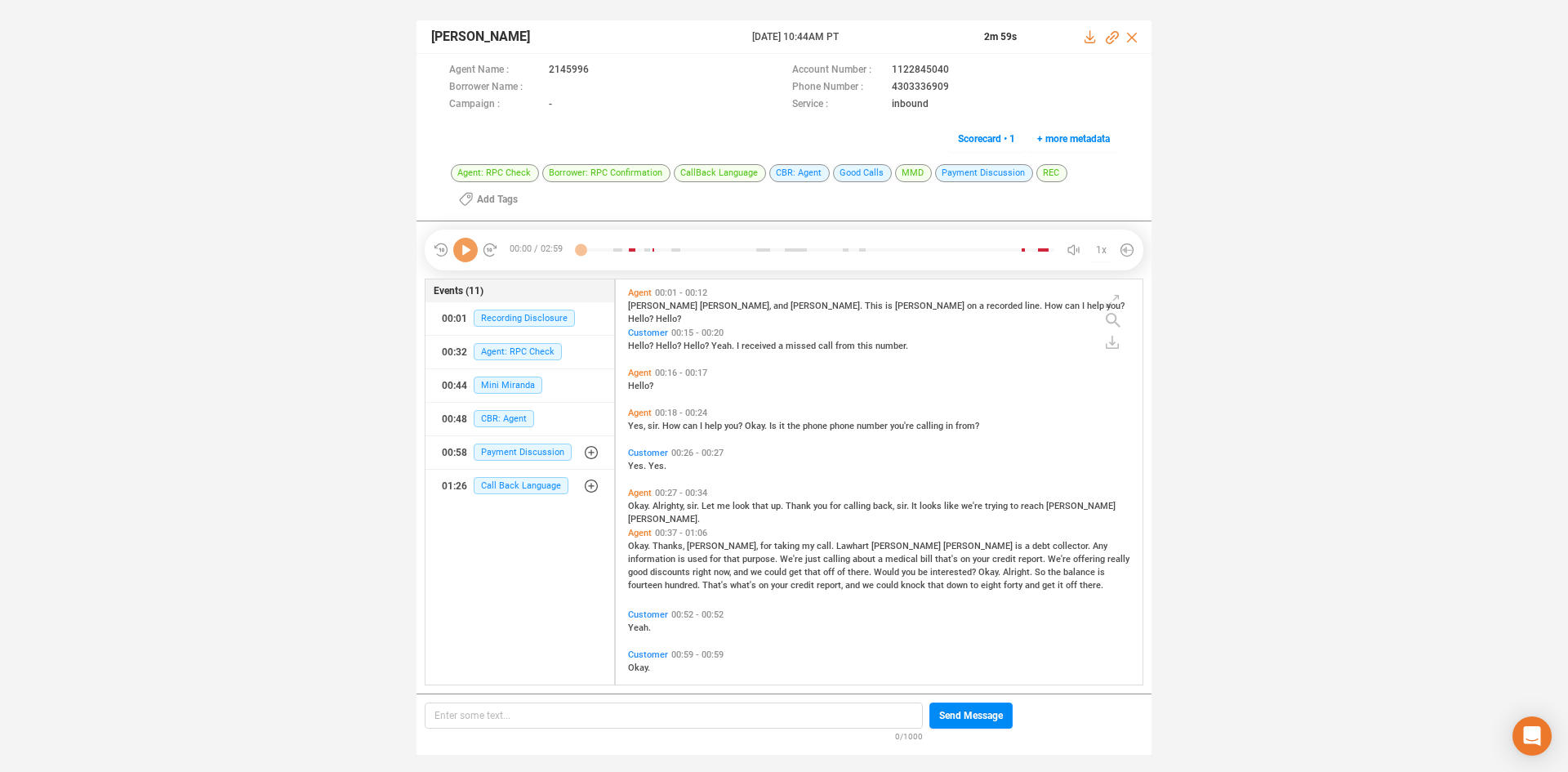
scroll to position [401, 519]
click at [468, 249] on icon at bounding box center [466, 250] width 25 height 25
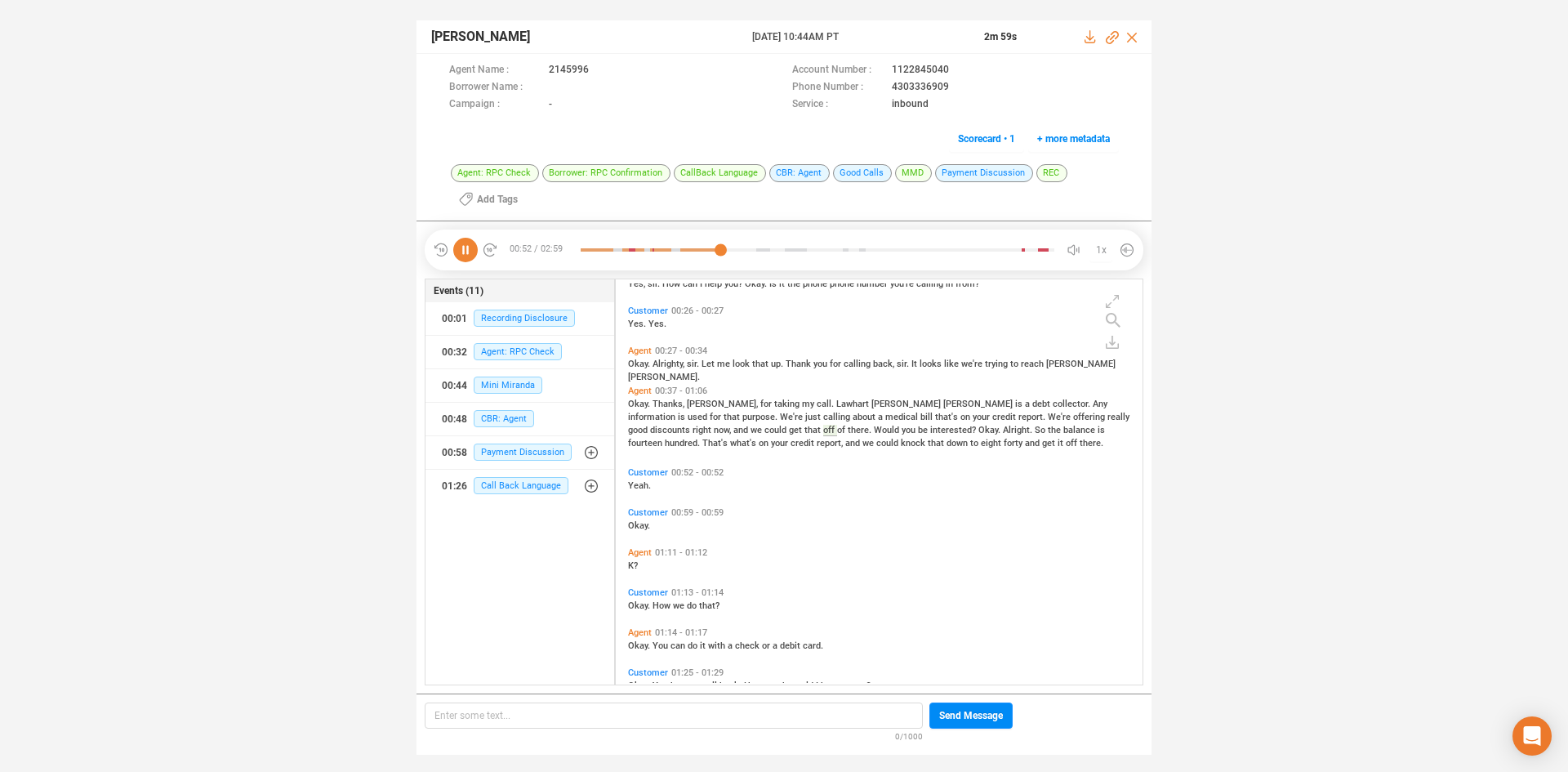
scroll to position [82, 0]
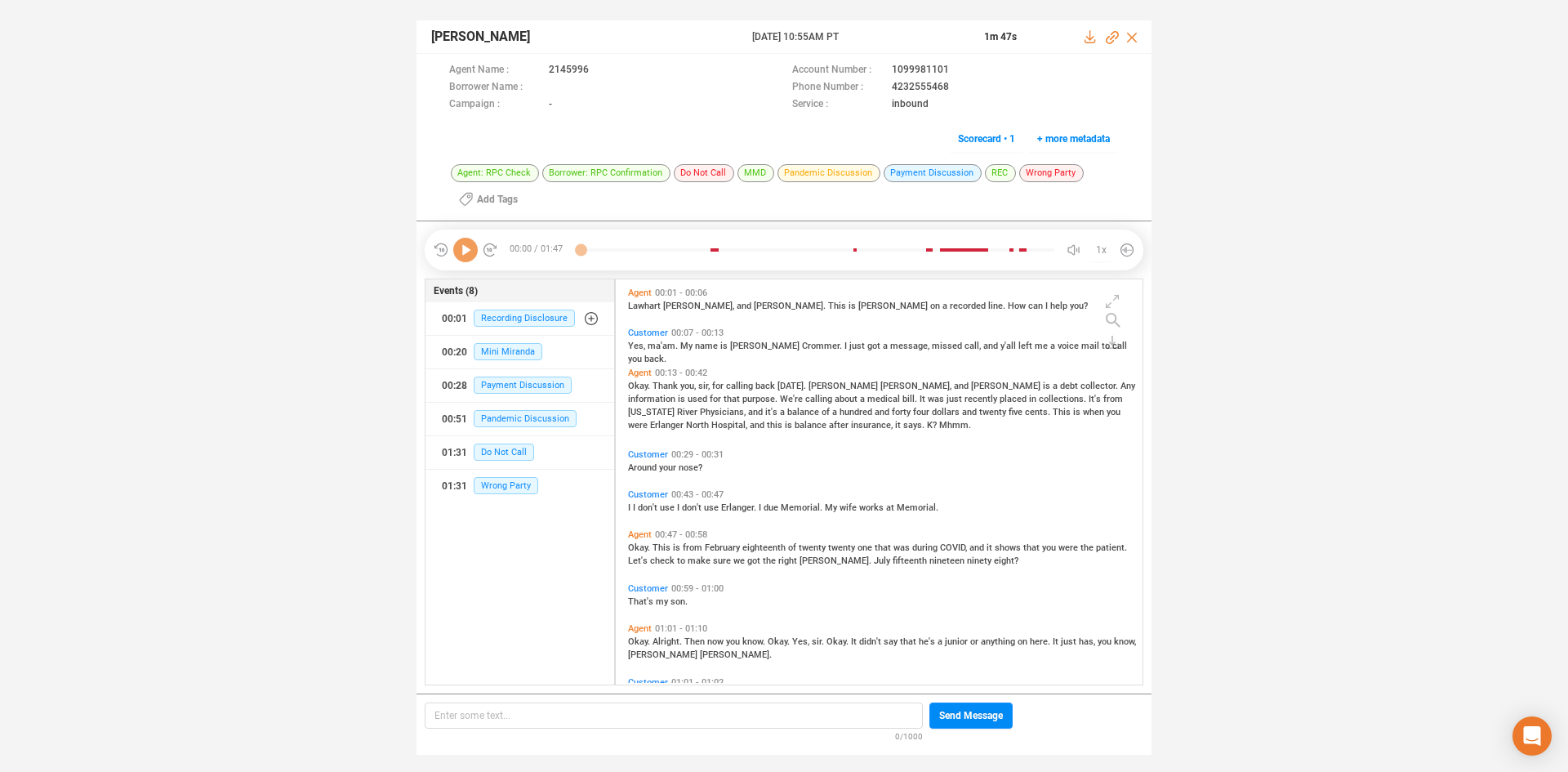
scroll to position [401, 519]
drag, startPoint x: 466, startPoint y: 253, endPoint x: 450, endPoint y: 266, distance: 20.6
click at [466, 253] on icon at bounding box center [466, 250] width 25 height 25
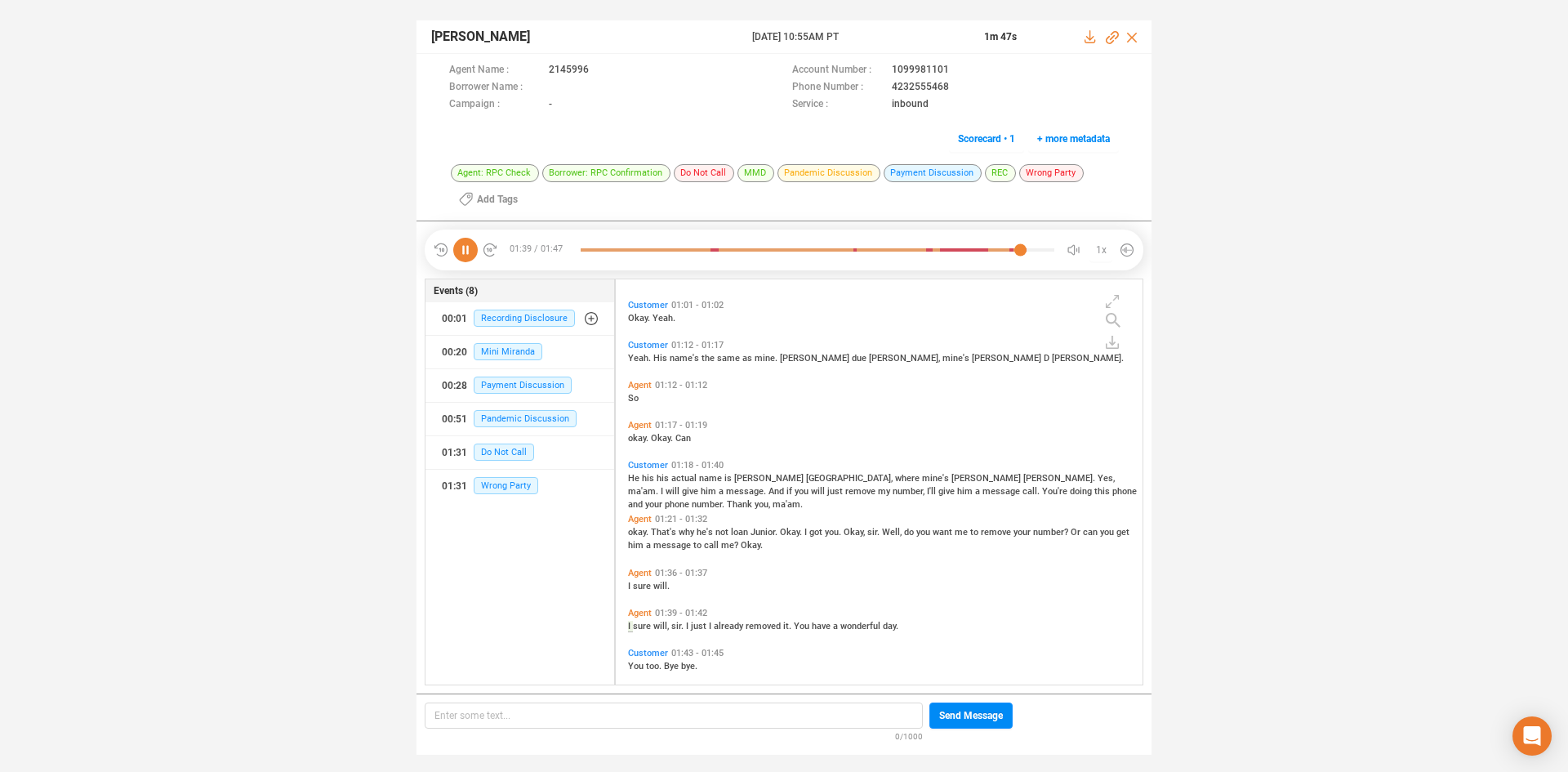
scroll to position [431, 0]
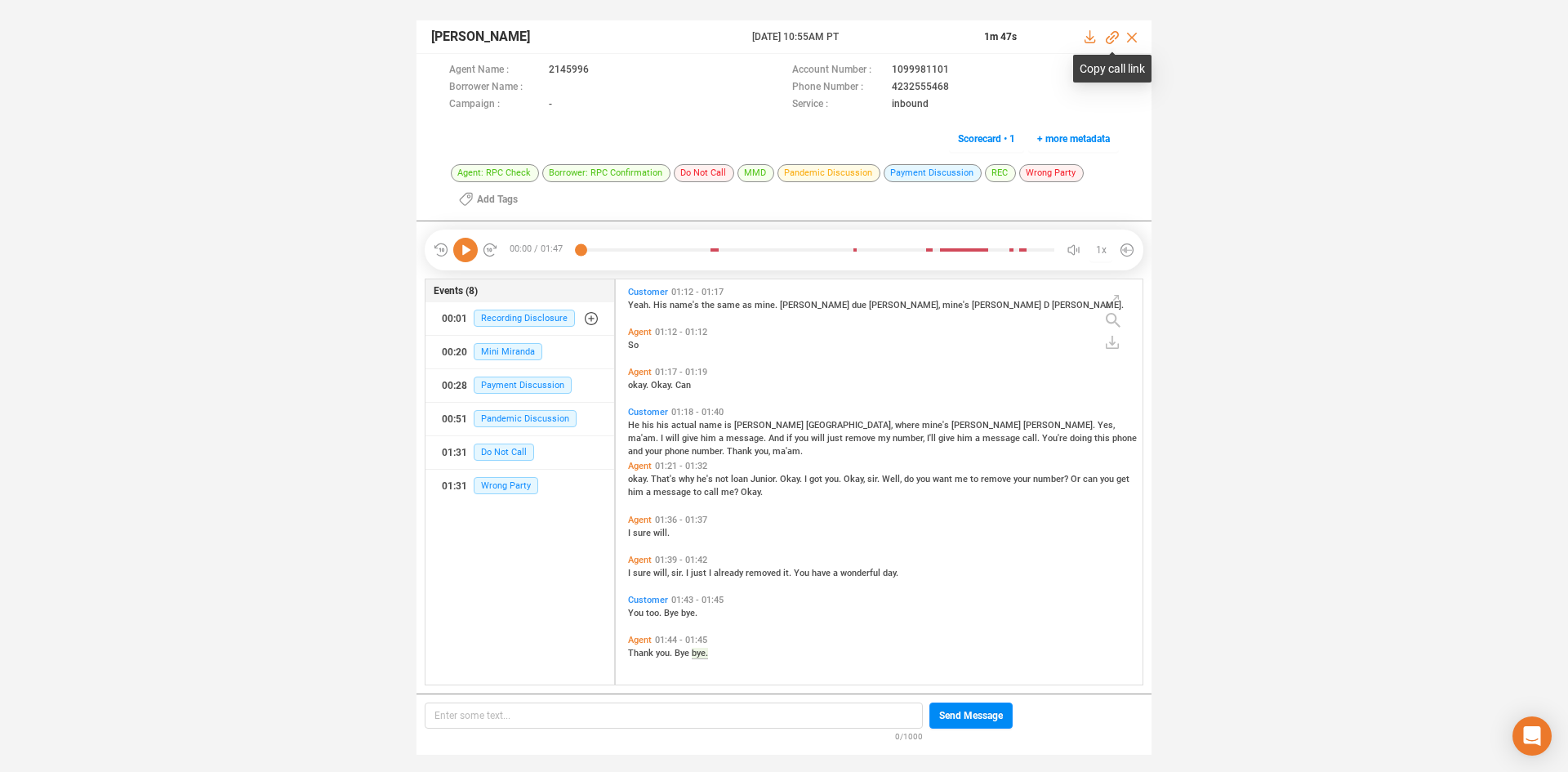
click at [1113, 38] on icon at bounding box center [1112, 37] width 13 height 13
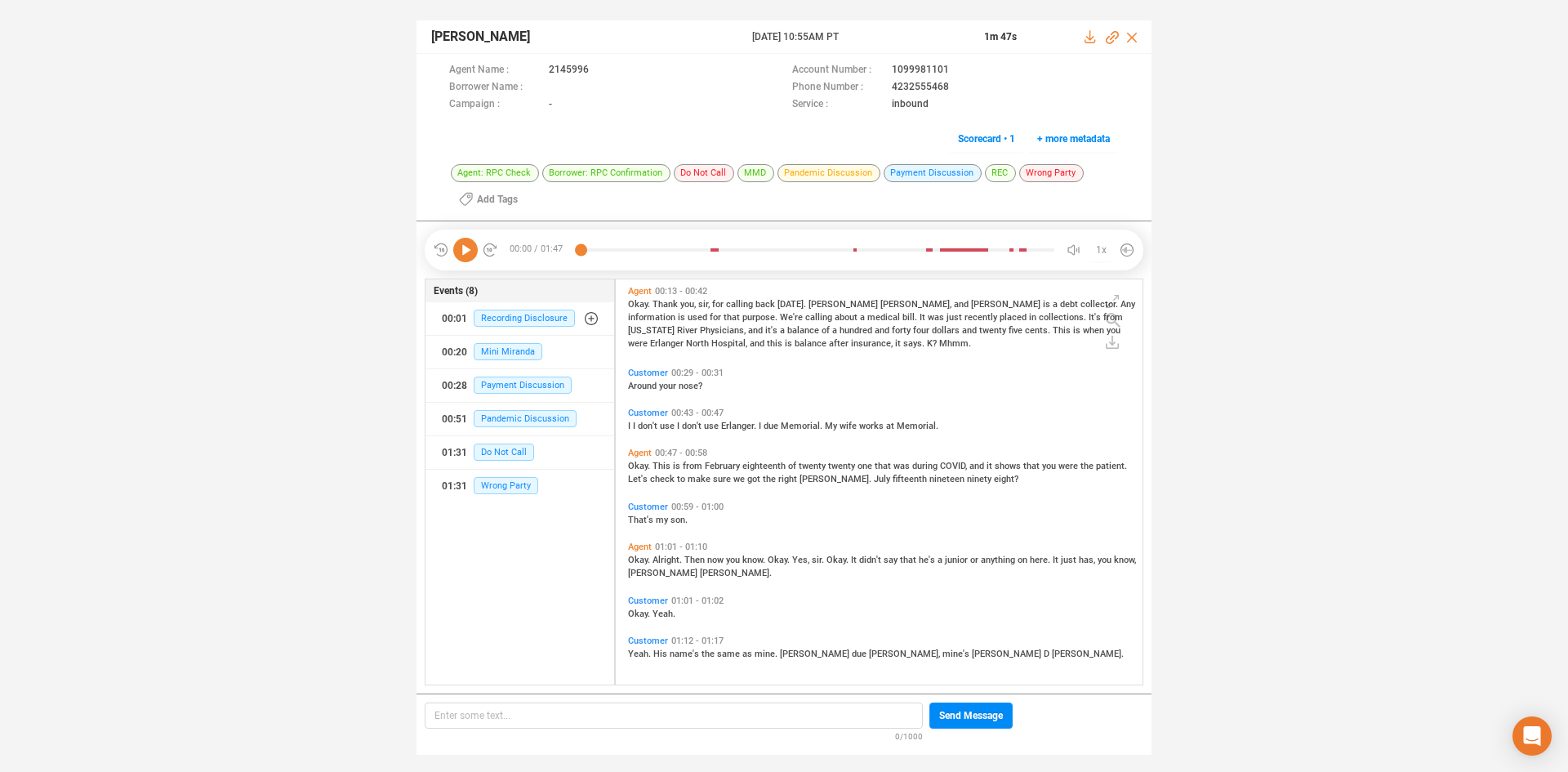
scroll to position [0, 0]
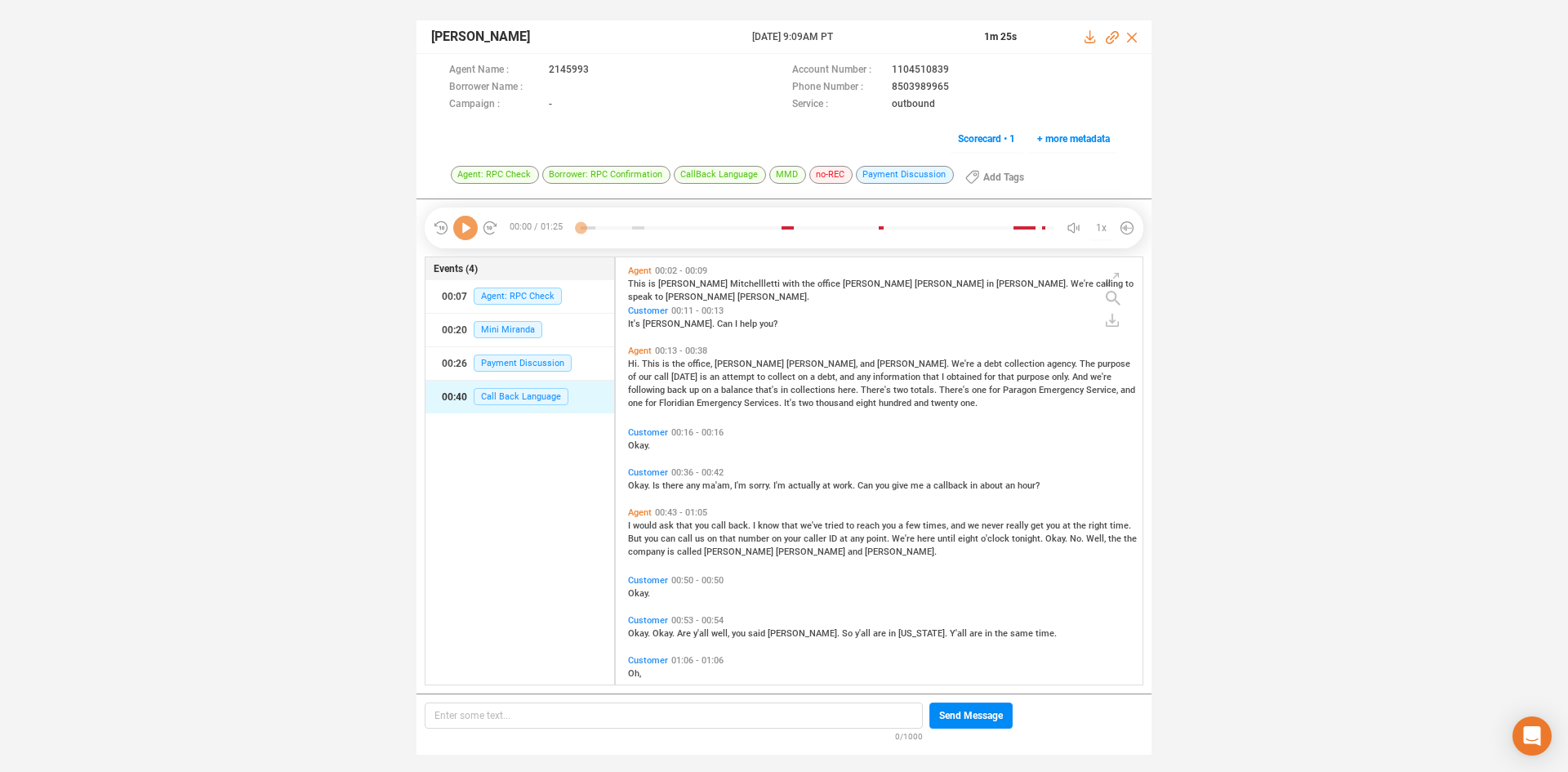
scroll to position [423, 519]
click at [465, 227] on icon at bounding box center [466, 228] width 25 height 25
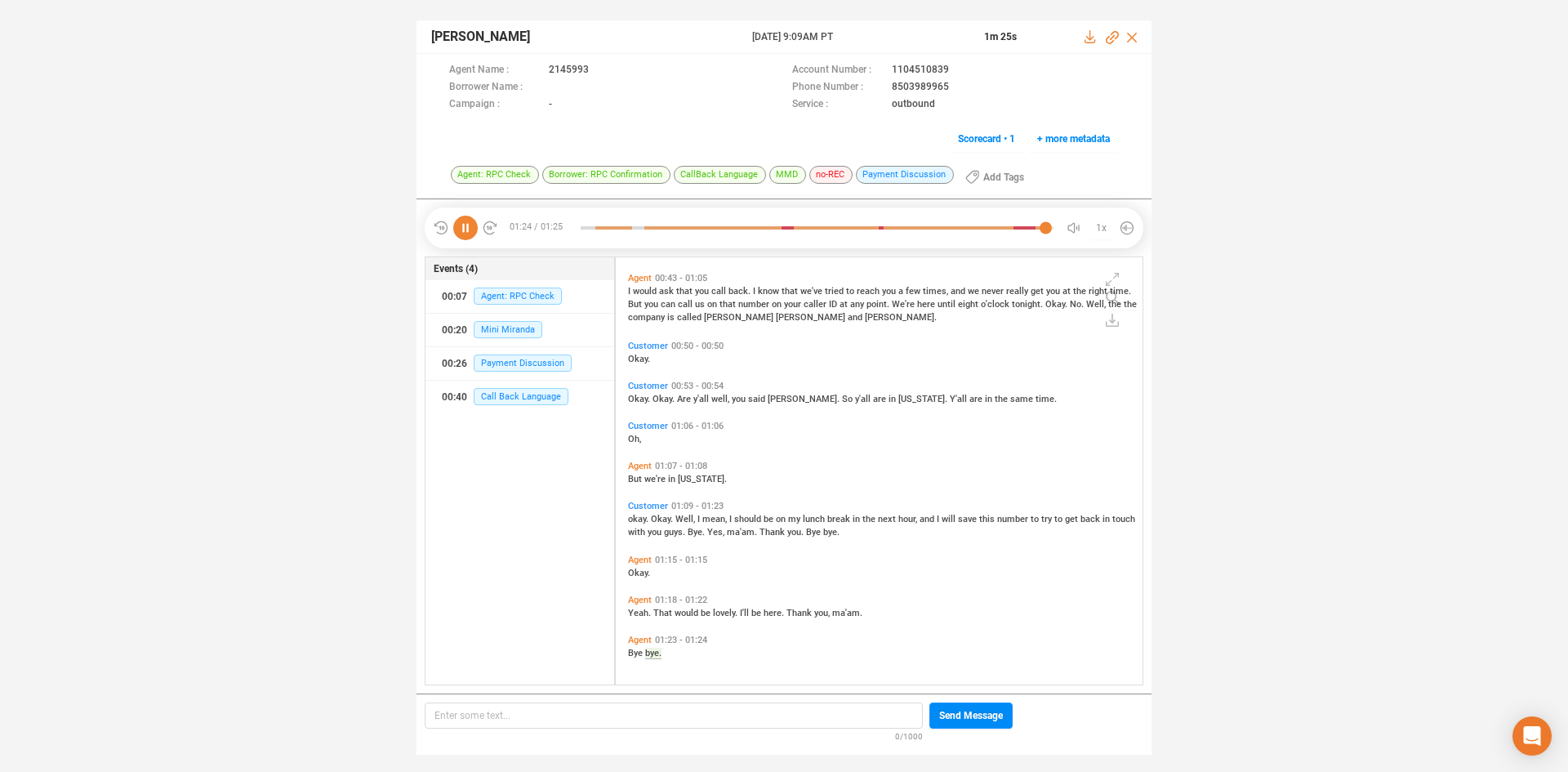
scroll to position [0, 0]
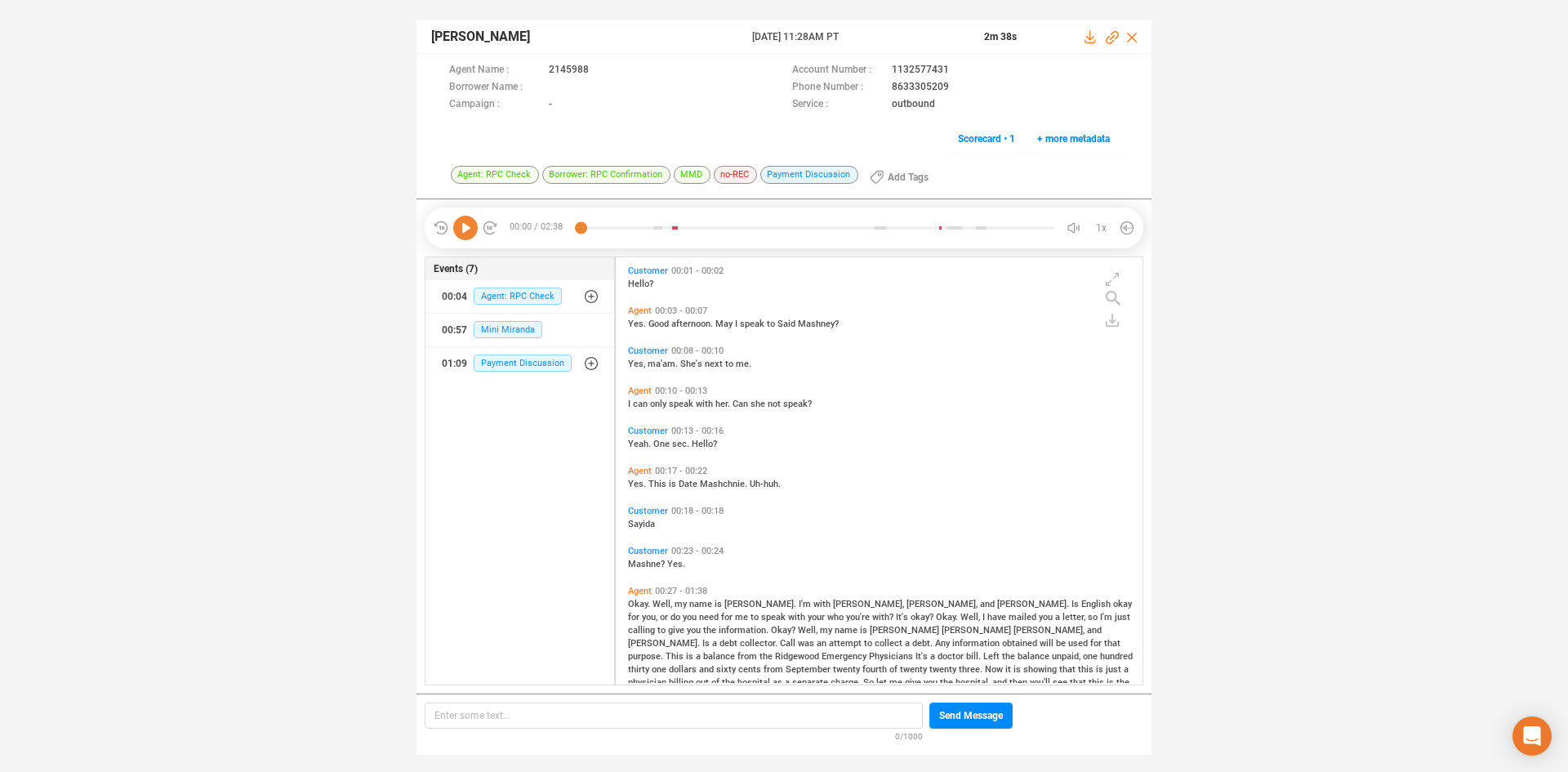
scroll to position [423, 519]
click at [457, 231] on icon at bounding box center [466, 228] width 25 height 25
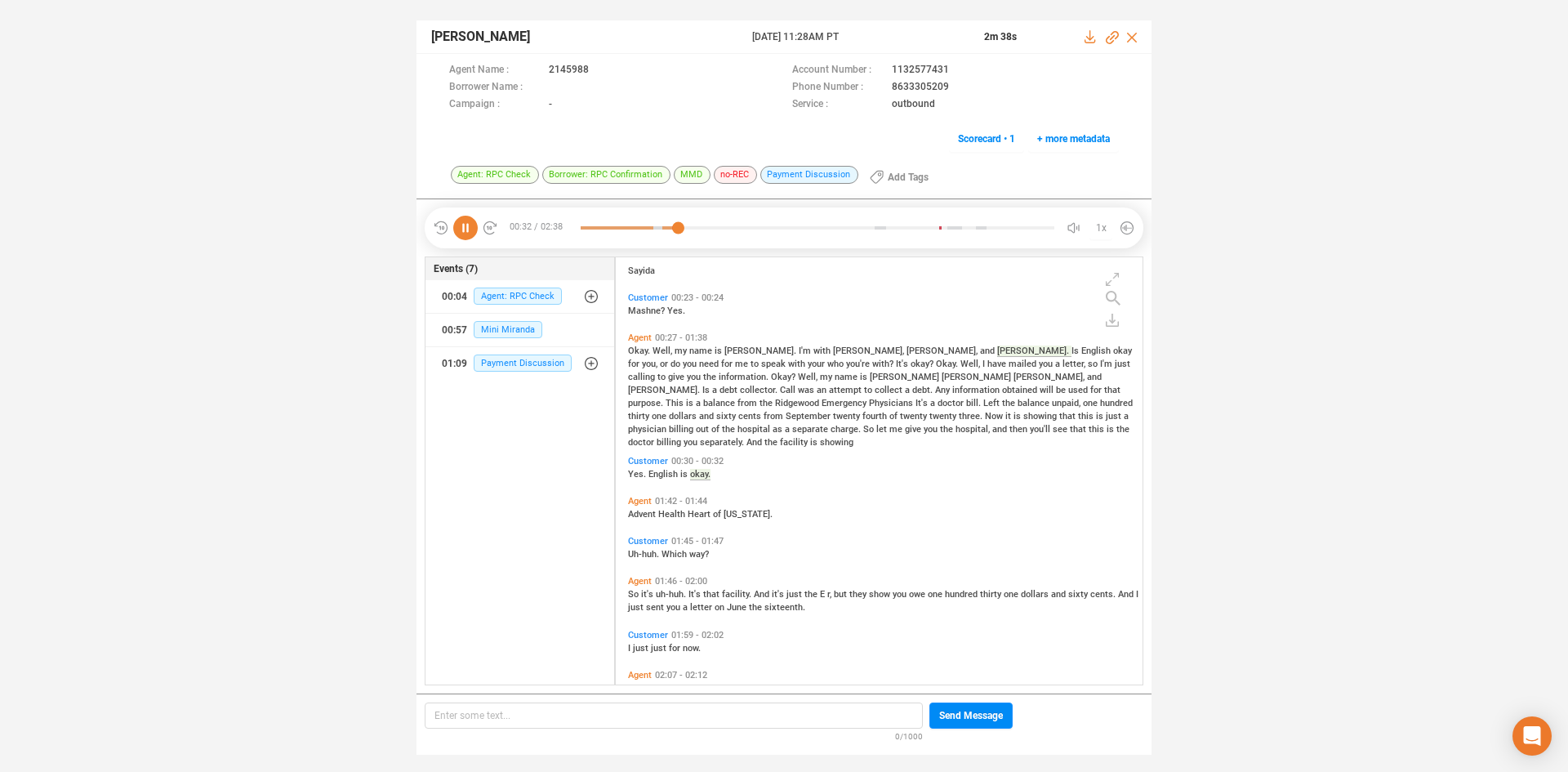
scroll to position [172, 0]
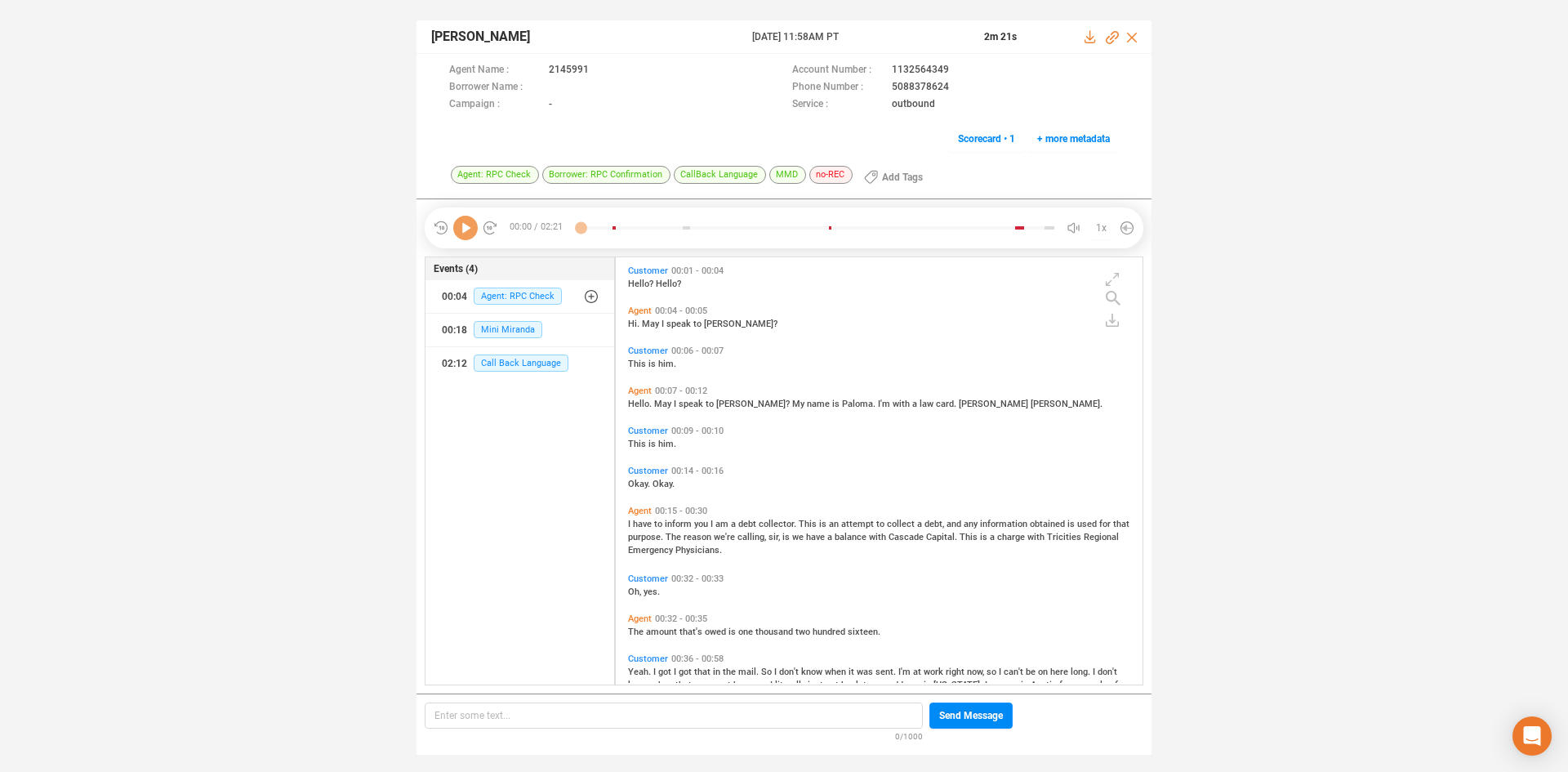
scroll to position [423, 519]
click at [462, 234] on icon at bounding box center [466, 228] width 25 height 25
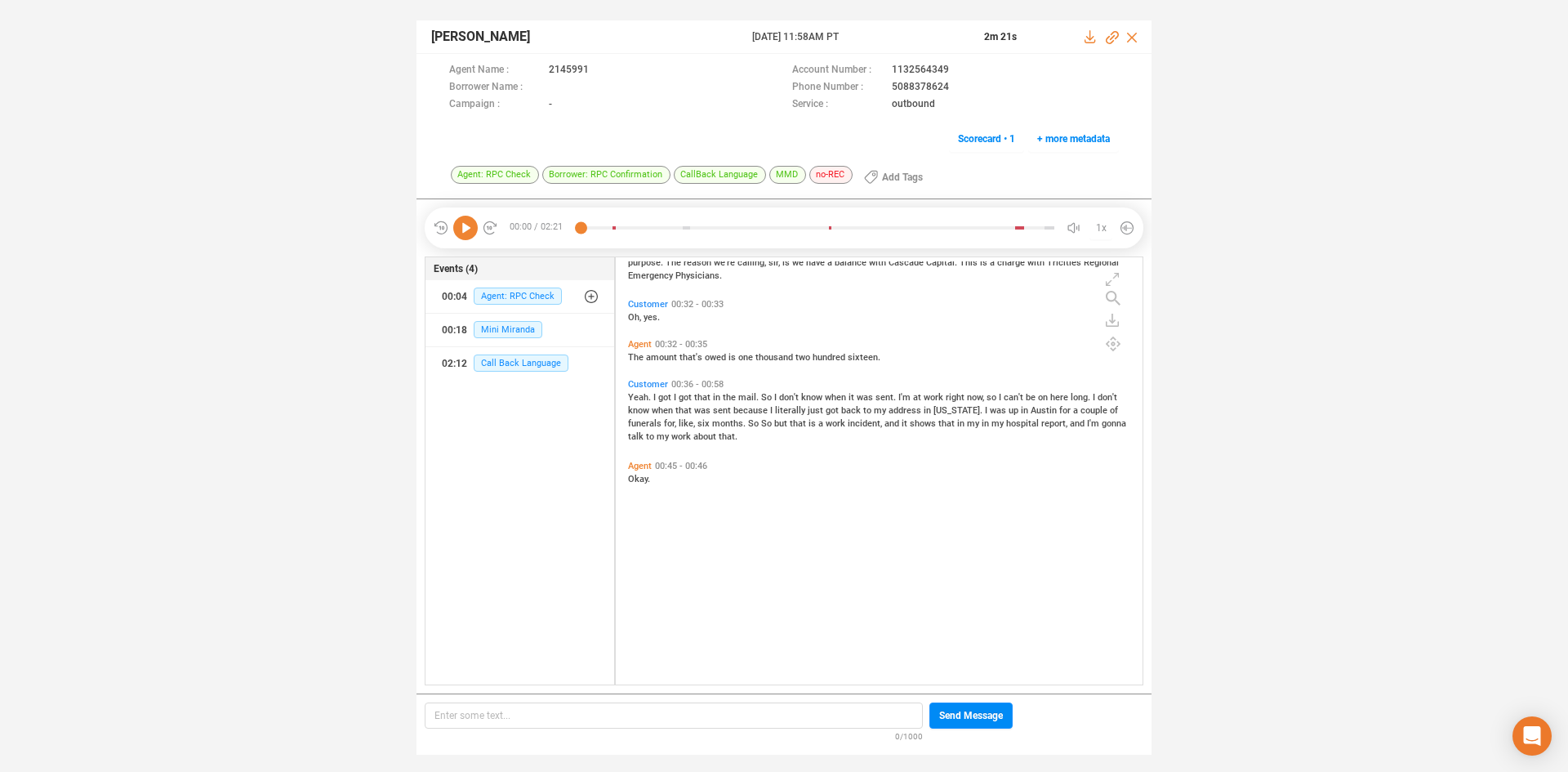
scroll to position [0, 0]
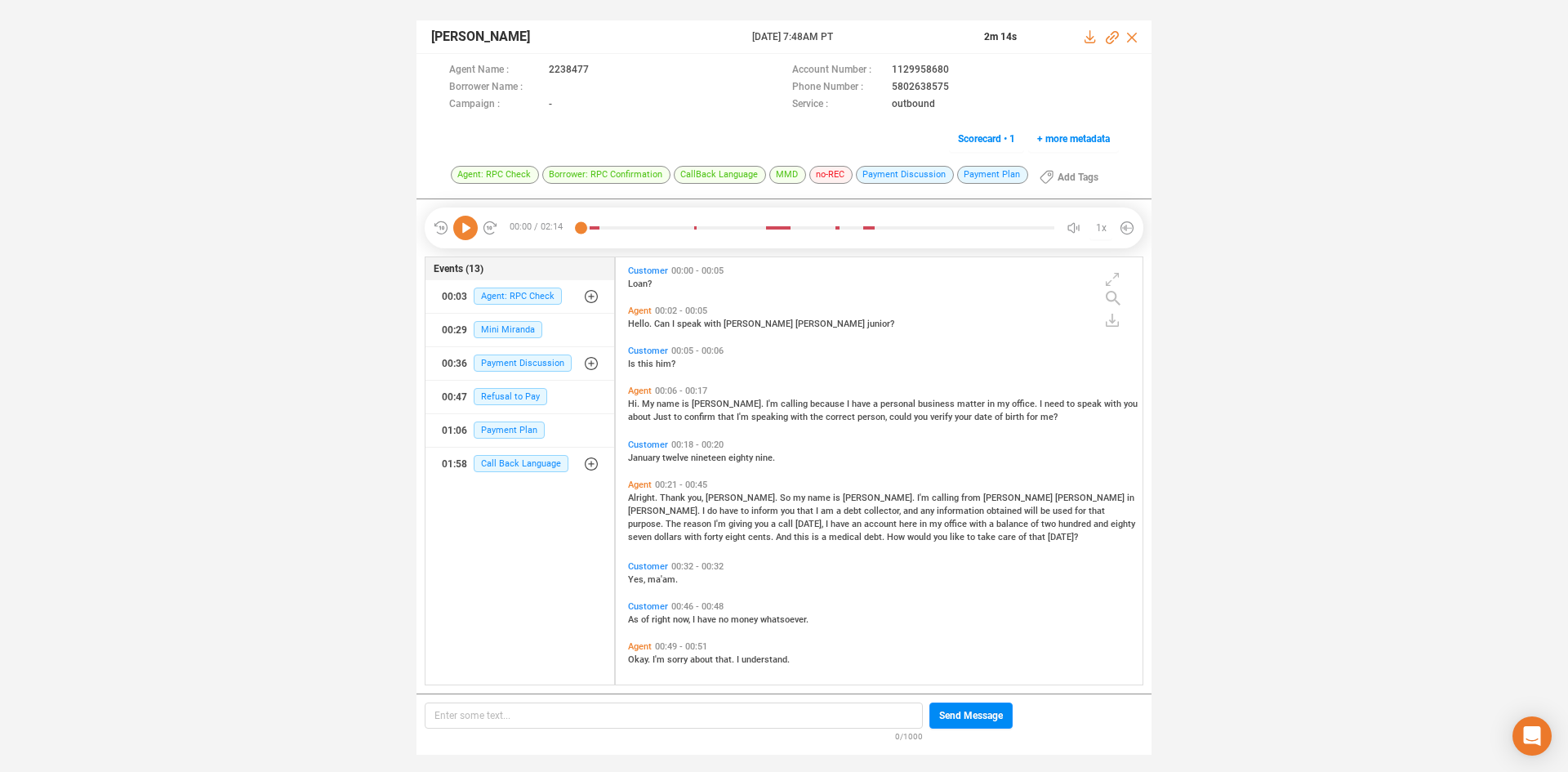
scroll to position [423, 519]
click at [468, 234] on icon at bounding box center [466, 228] width 25 height 25
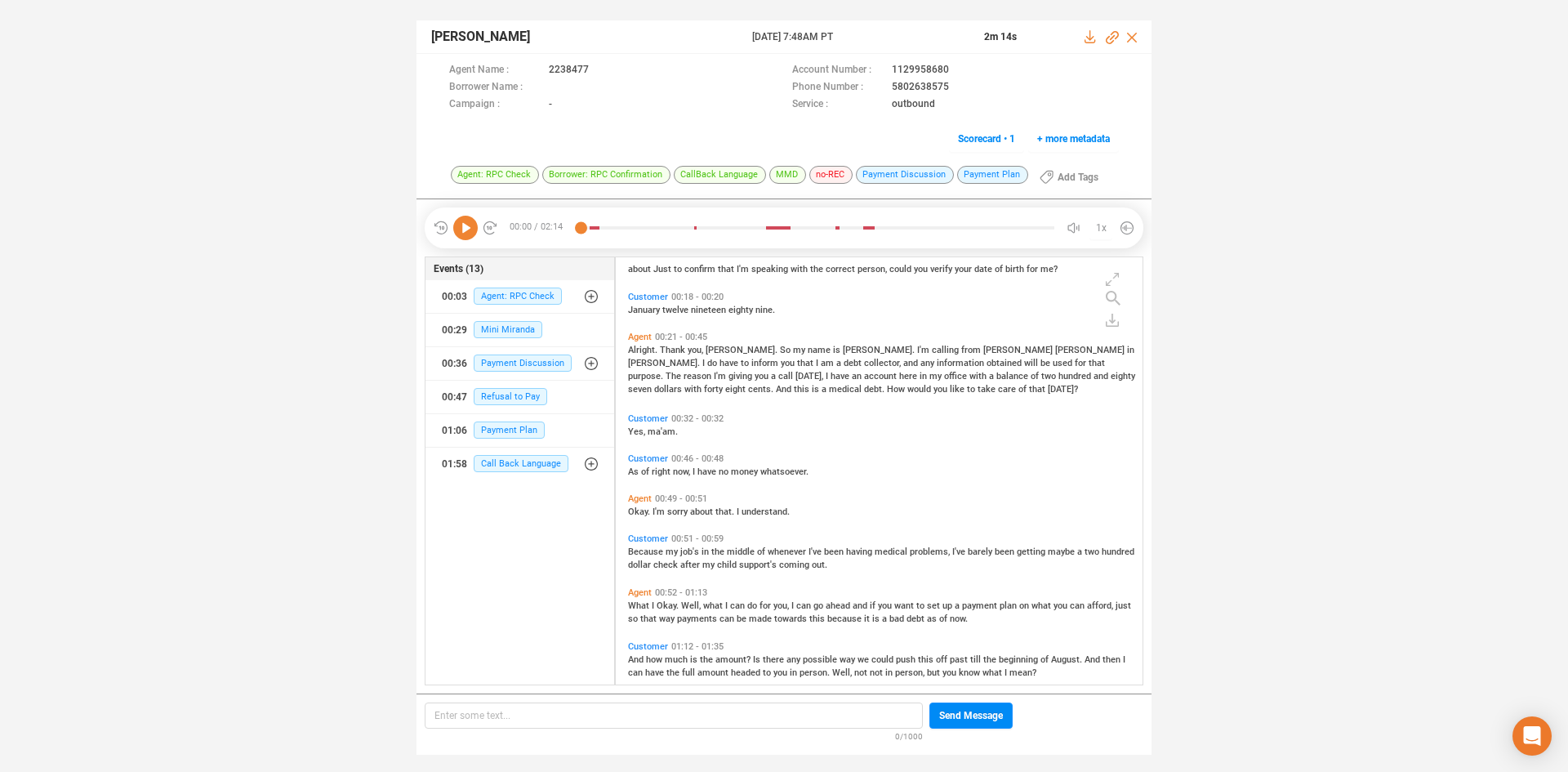
scroll to position [0, 0]
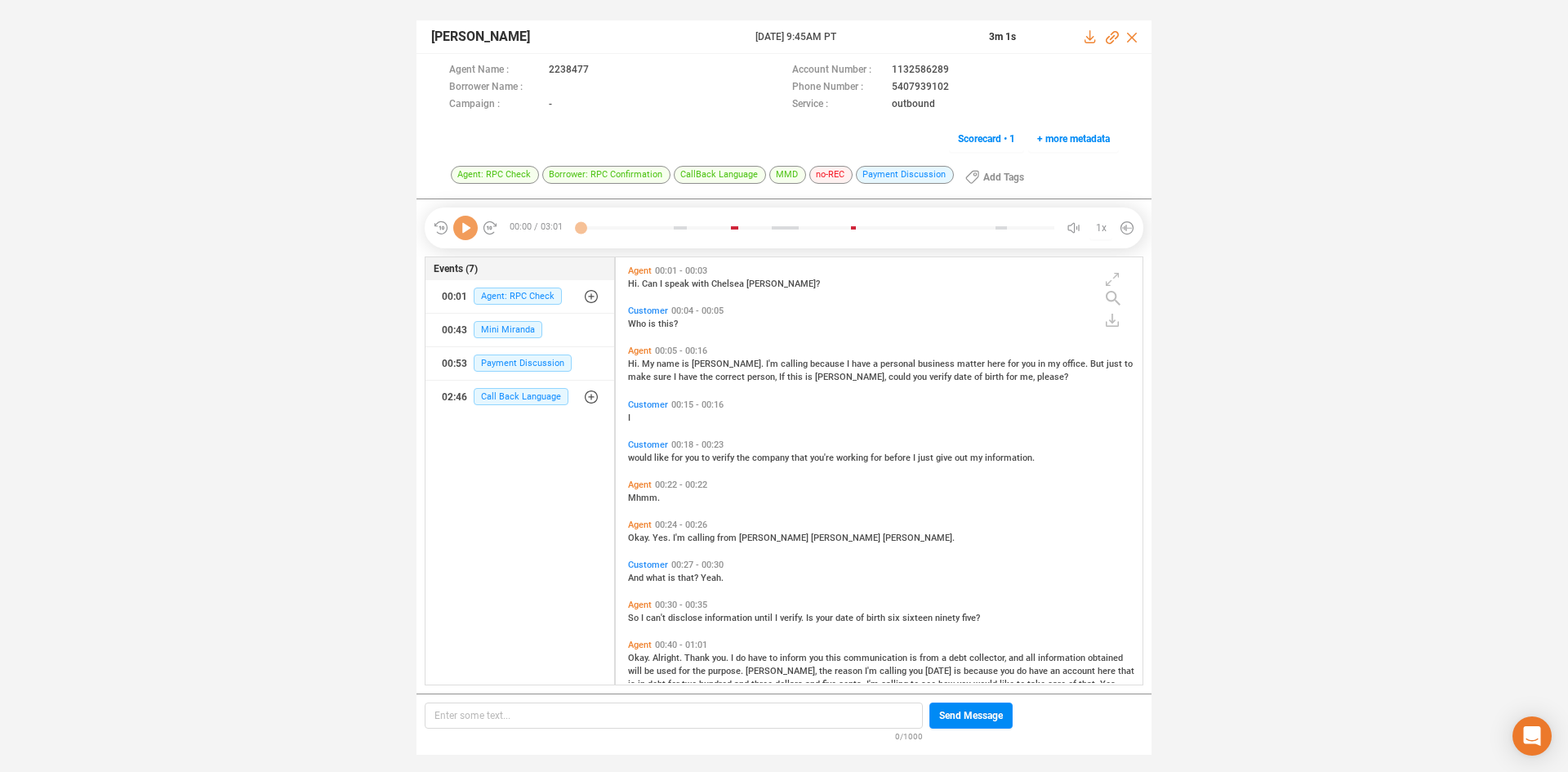
scroll to position [423, 519]
click at [469, 230] on icon at bounding box center [466, 228] width 25 height 25
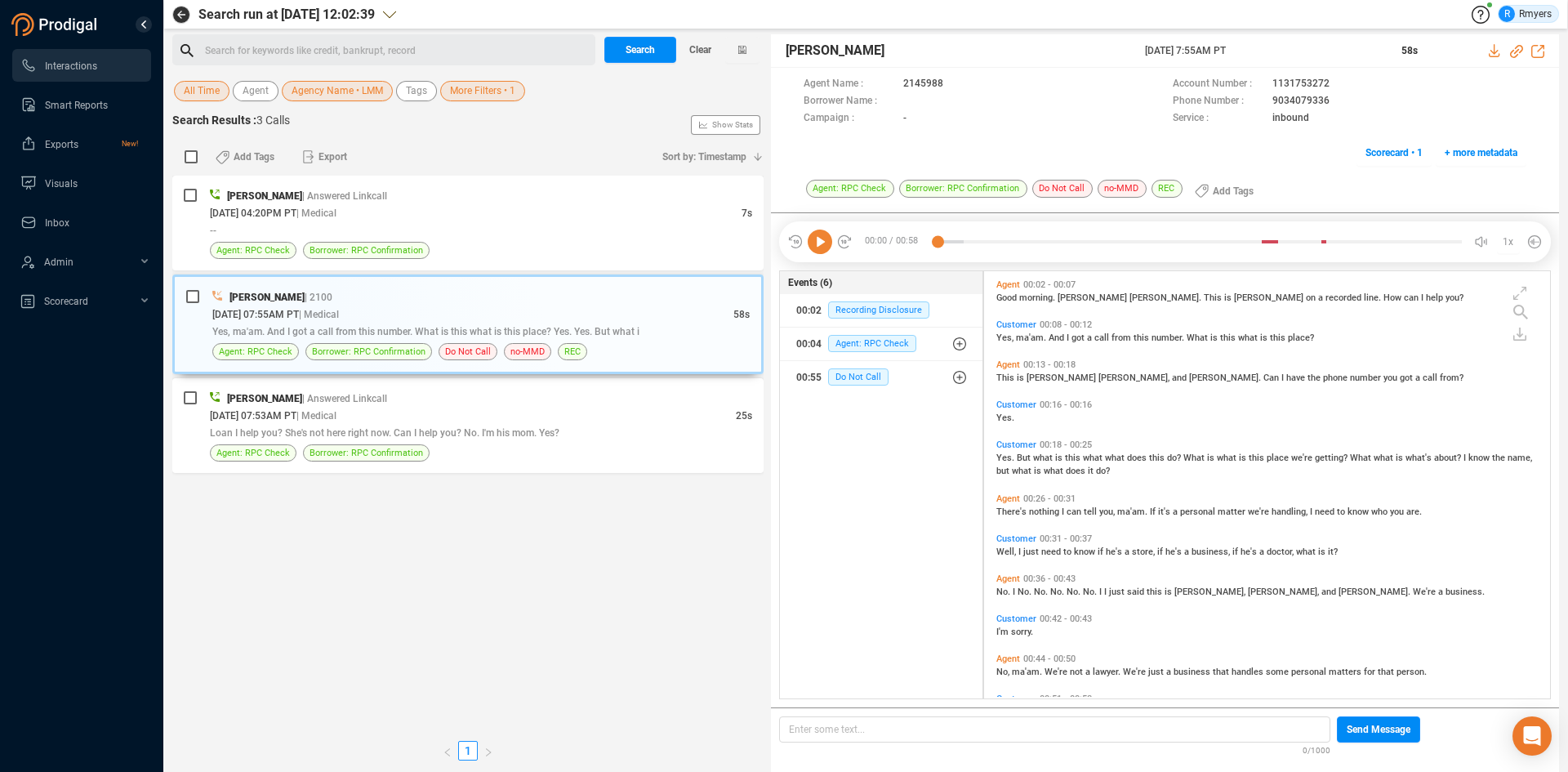
scroll to position [423, 558]
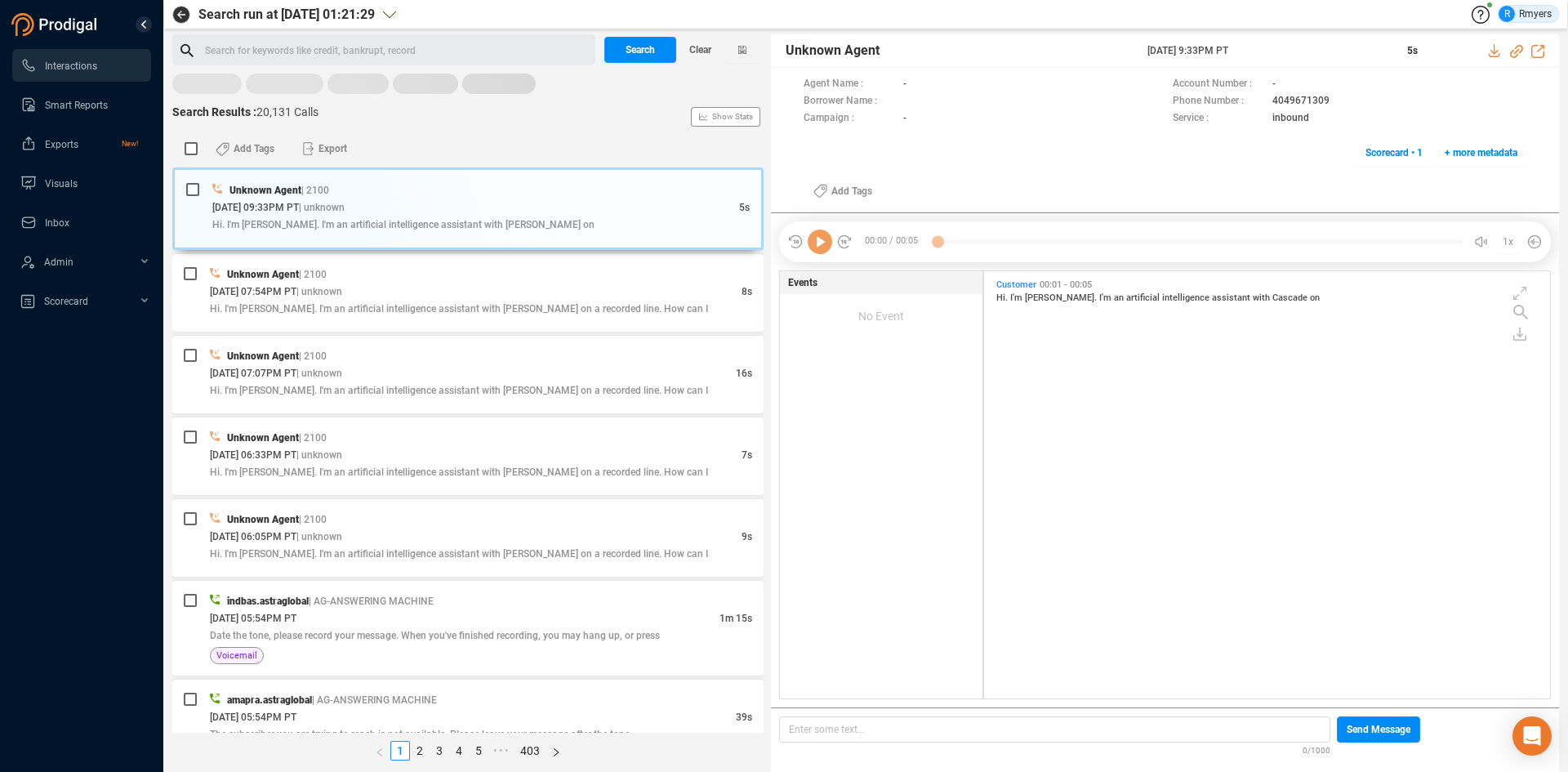
scroll to position [423, 558]
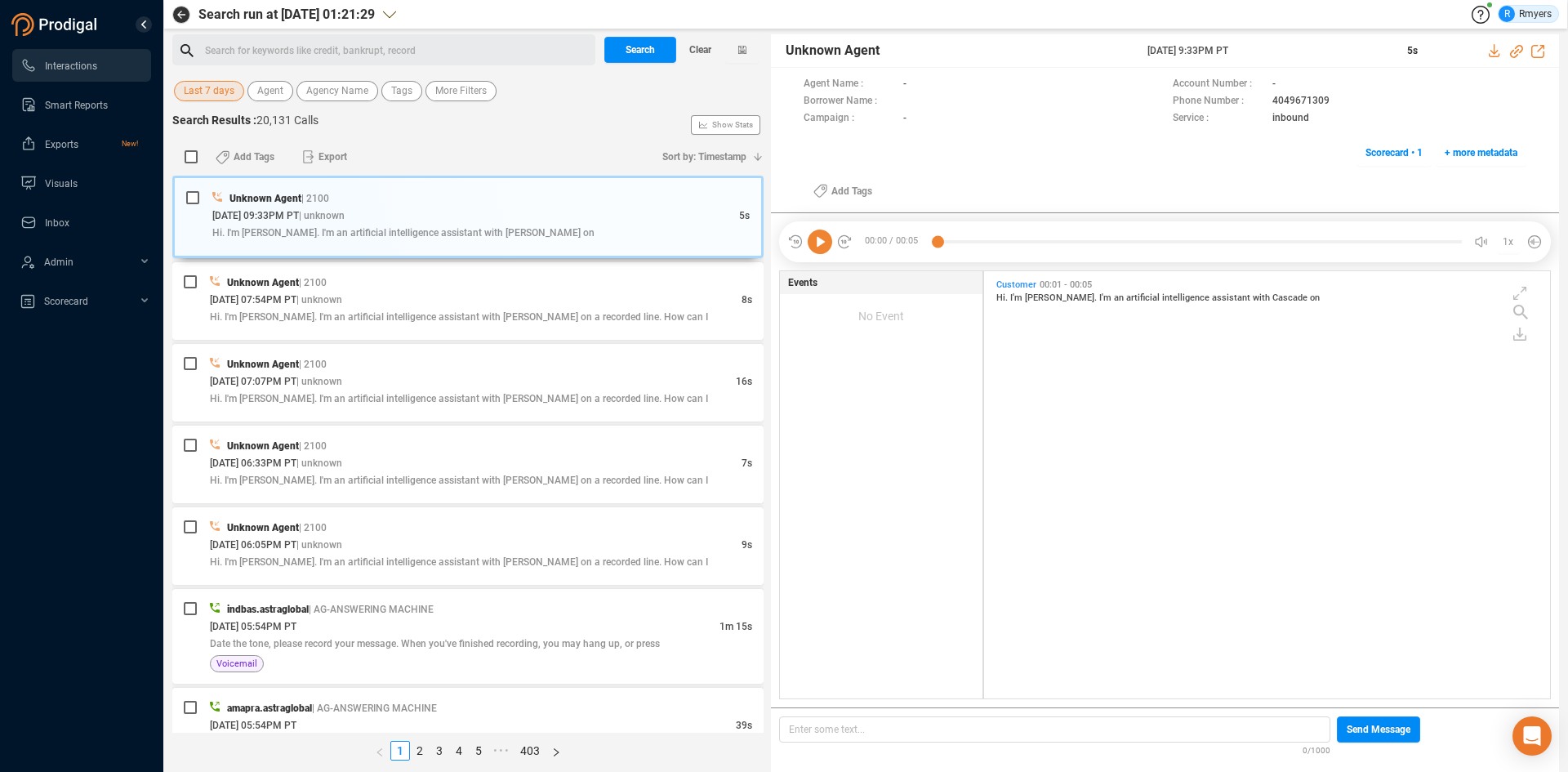
click at [229, 90] on span "Last 7 days" at bounding box center [209, 91] width 50 height 20
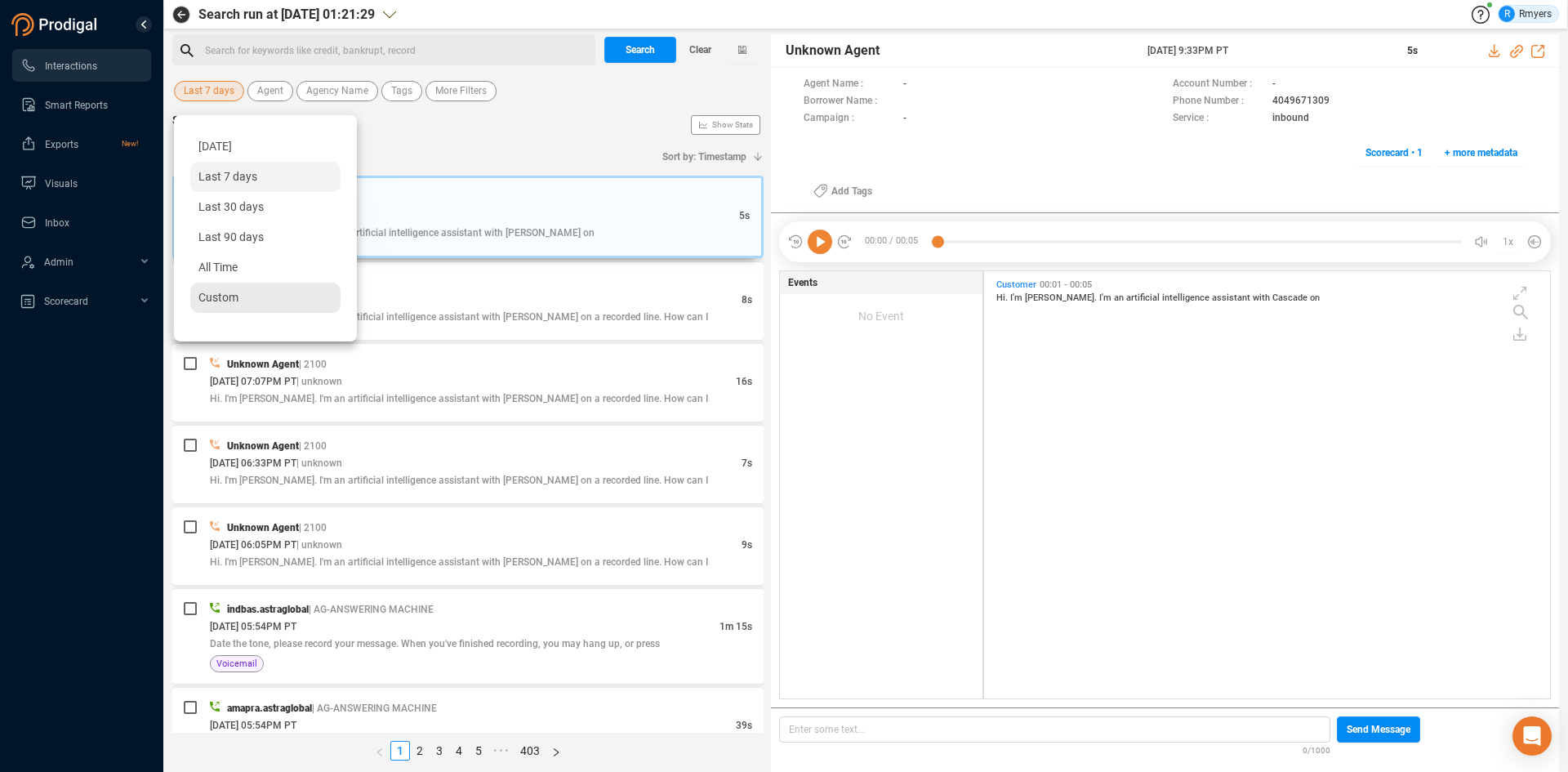
click at [210, 297] on span "Custom" at bounding box center [218, 297] width 40 height 13
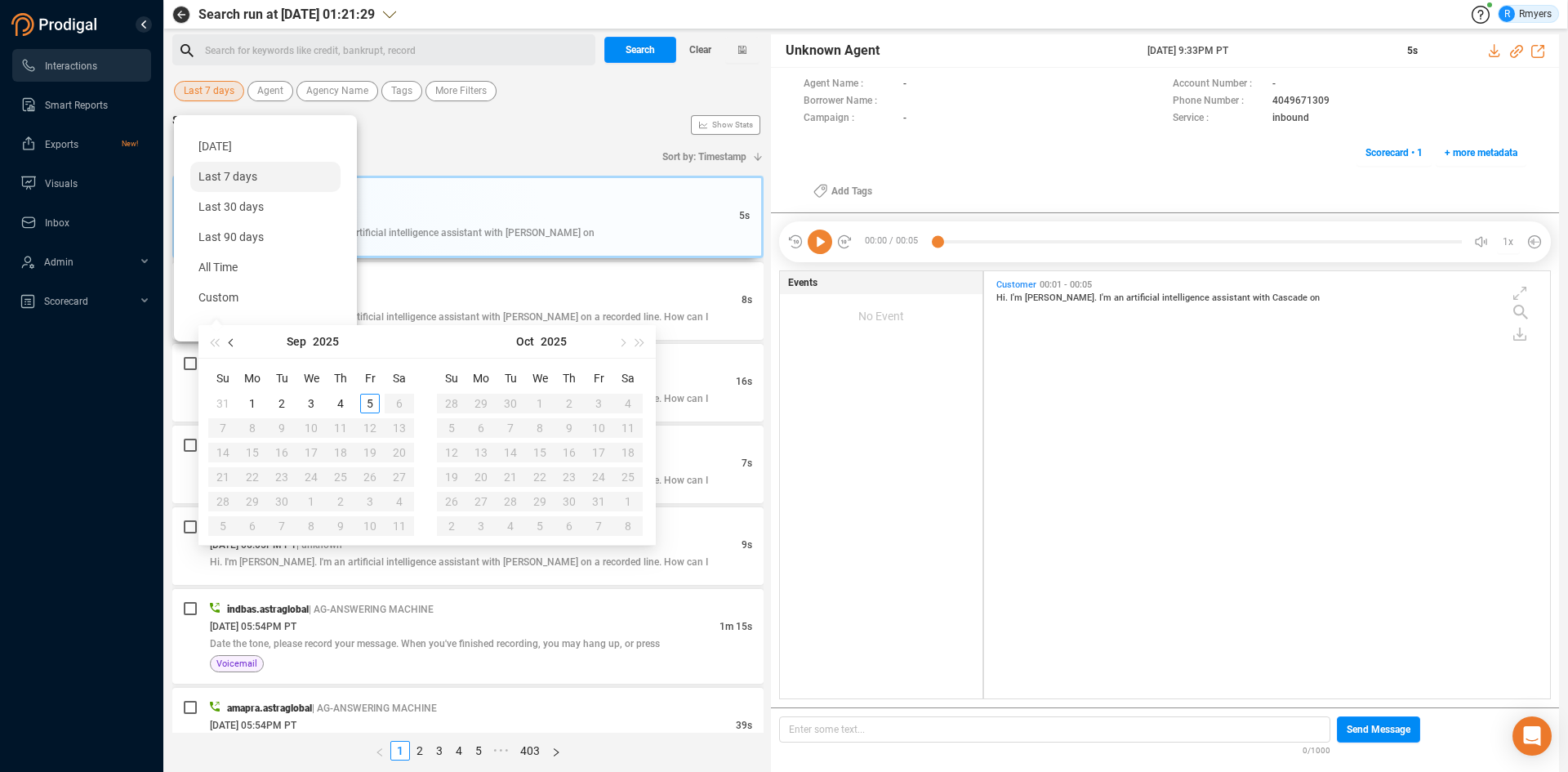
click at [234, 340] on span "button" at bounding box center [233, 342] width 8 height 8
type input "[DATE]"
click at [372, 398] on div "1" at bounding box center [370, 404] width 19 height 19
type input "[DATE]"
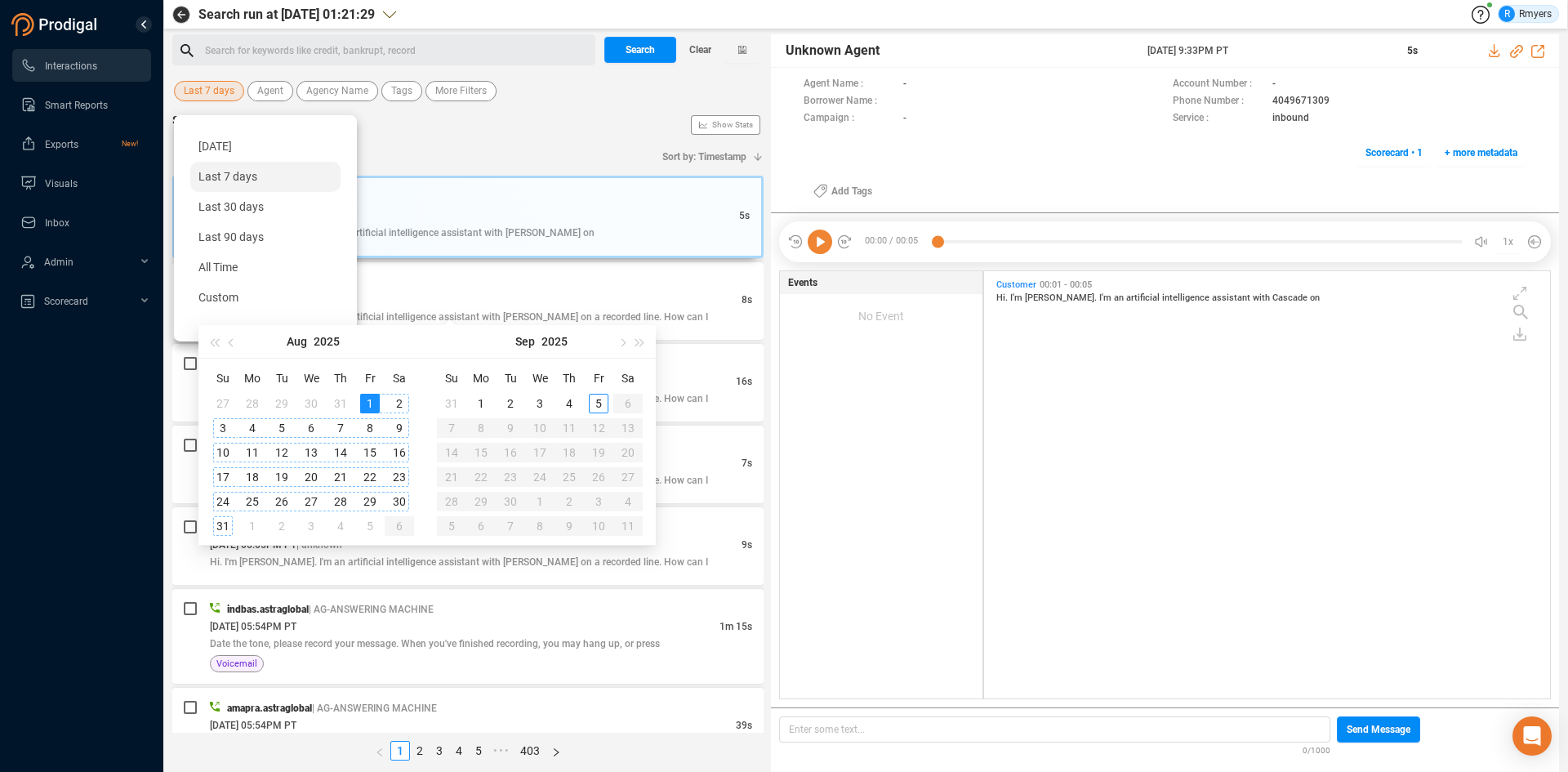
click at [220, 523] on div "31" at bounding box center [223, 526] width 19 height 19
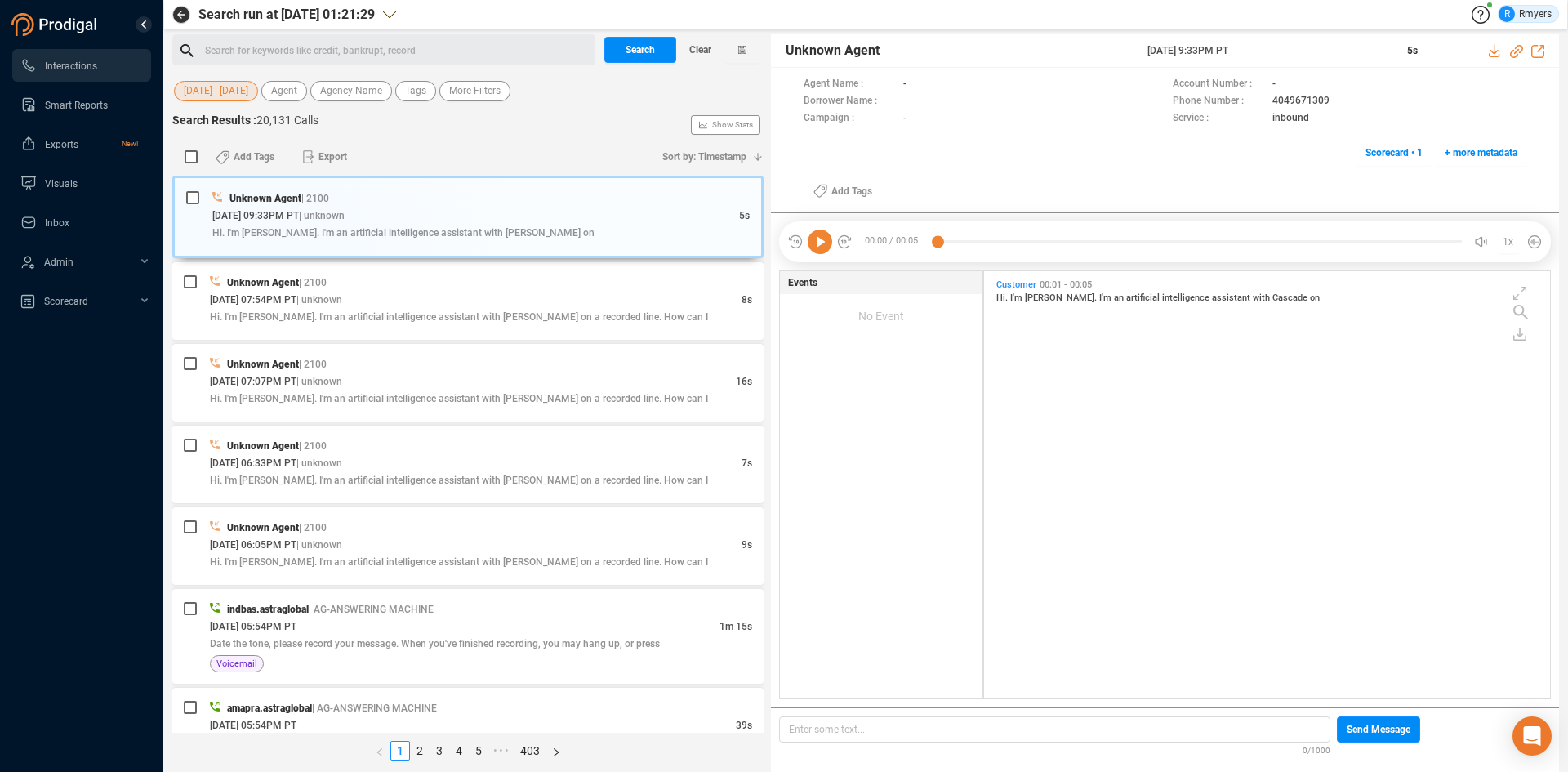
click at [239, 52] on div "Search for keywords like credit, bankrupt, record ﻿" at bounding box center [398, 51] width 386 height 25
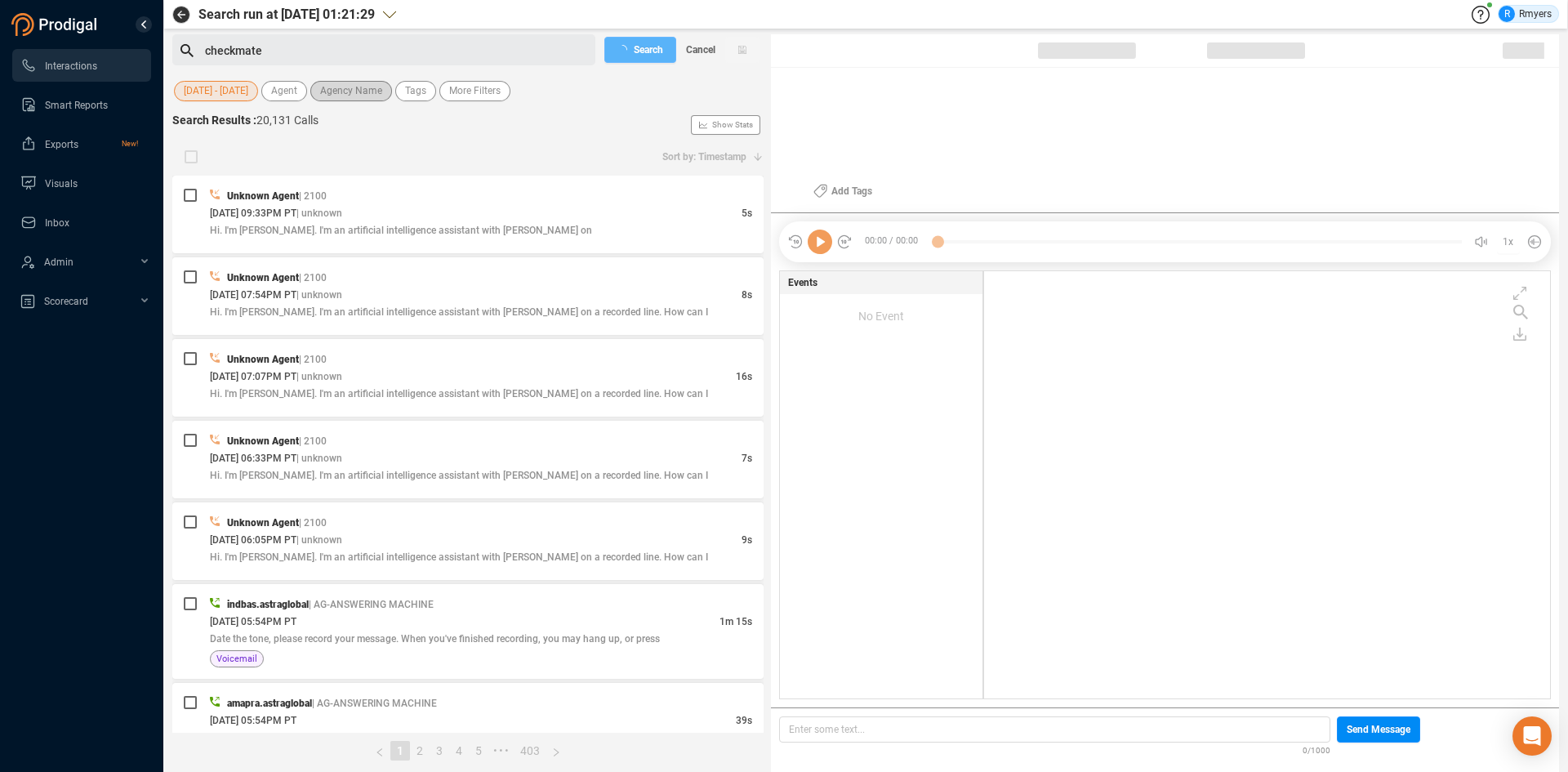
click at [322, 93] on button "Agency Name" at bounding box center [351, 91] width 82 height 20
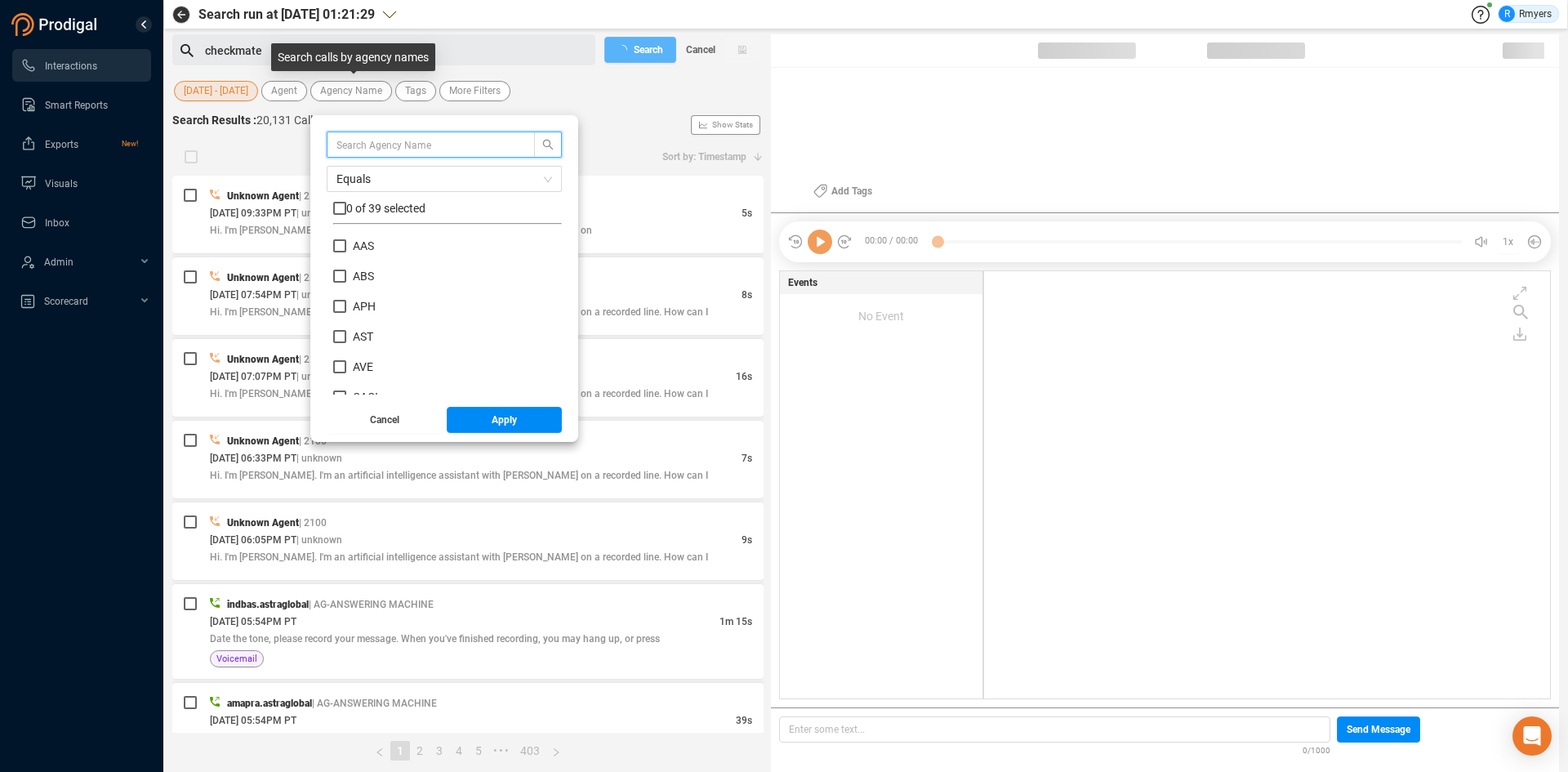
scroll to position [152, 220]
click at [344, 207] on input "checkbox" at bounding box center [339, 208] width 13 height 13
checkbox input "true"
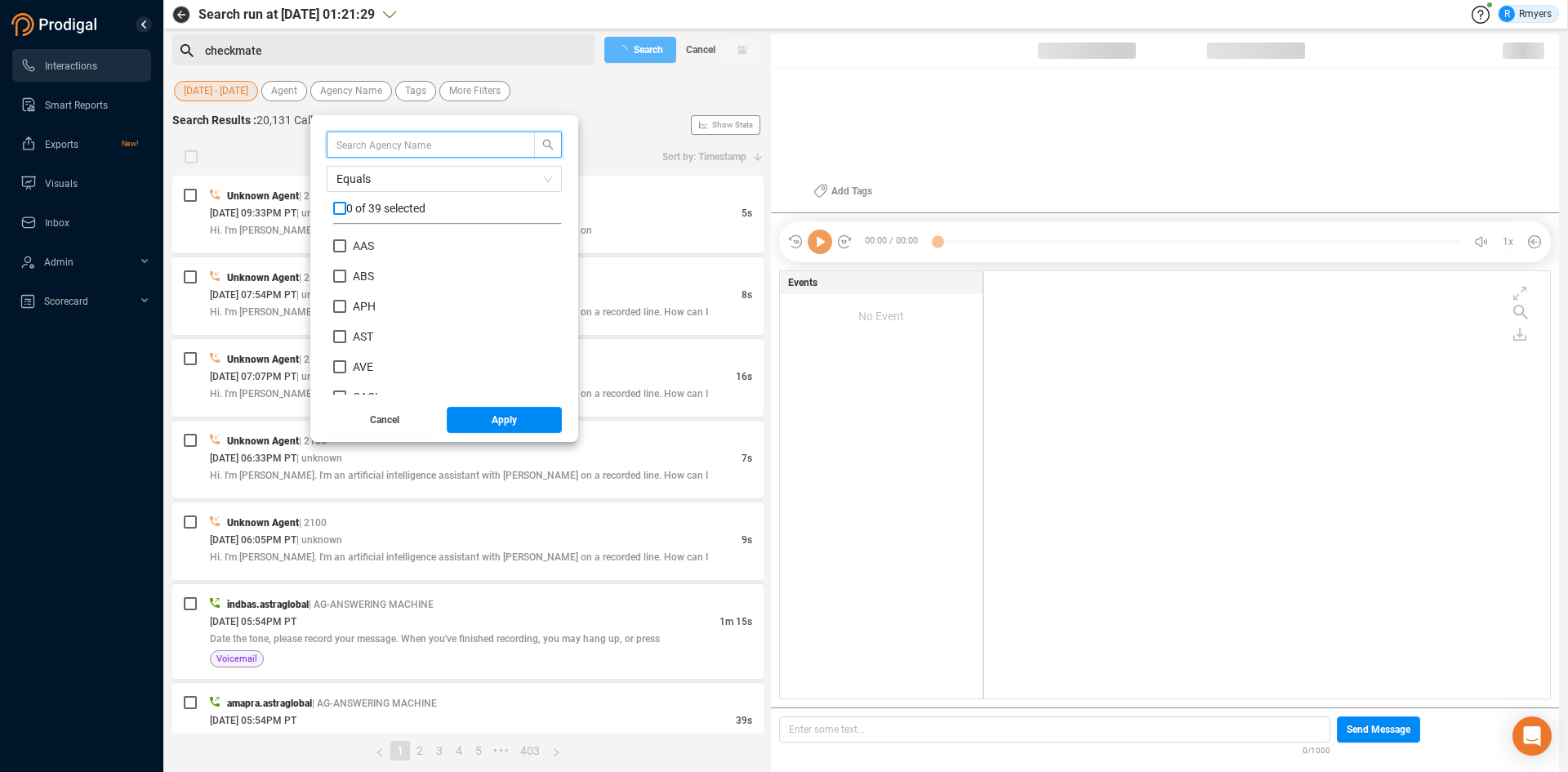
checkbox input "true"
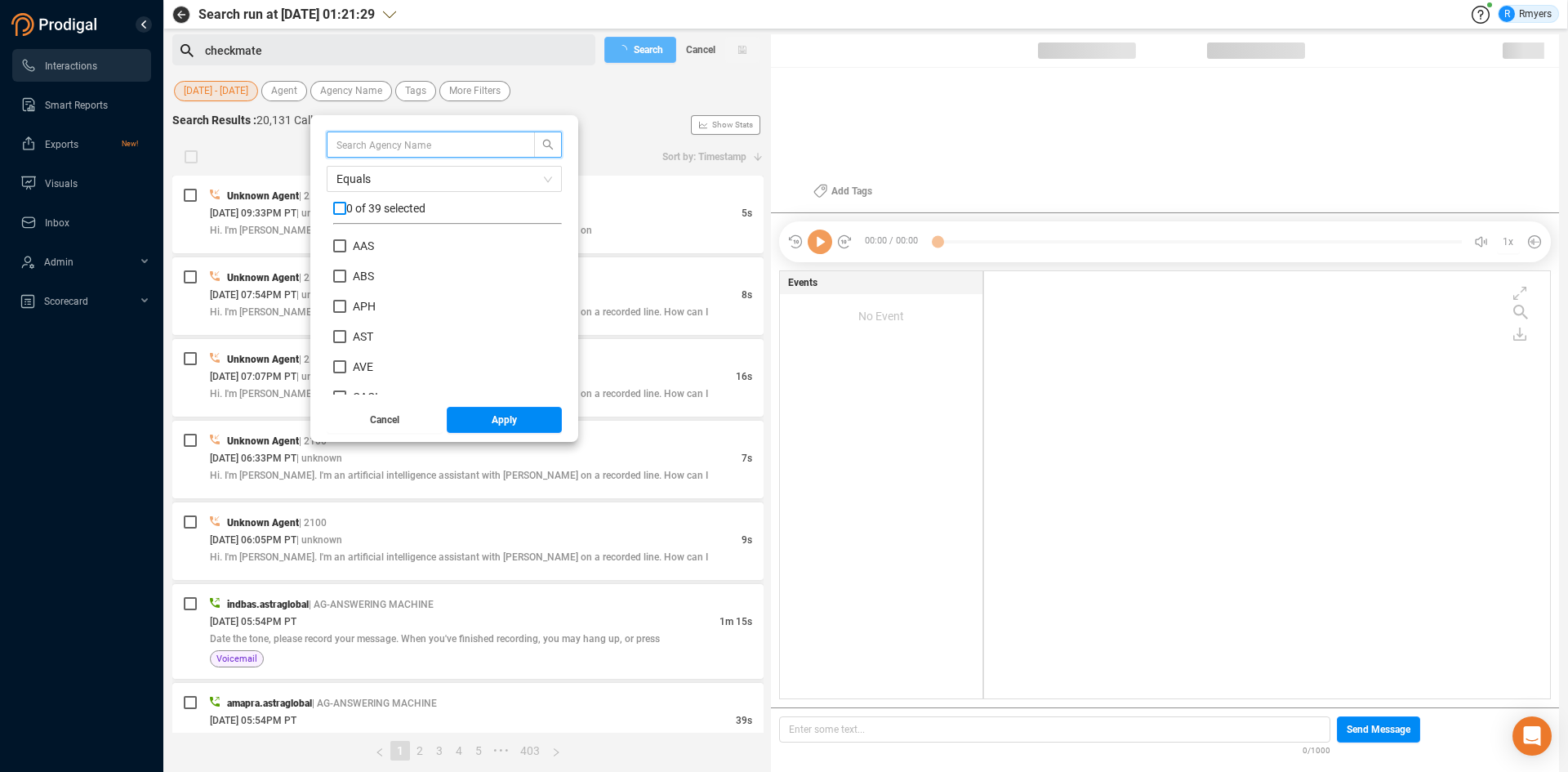
checkbox input "true"
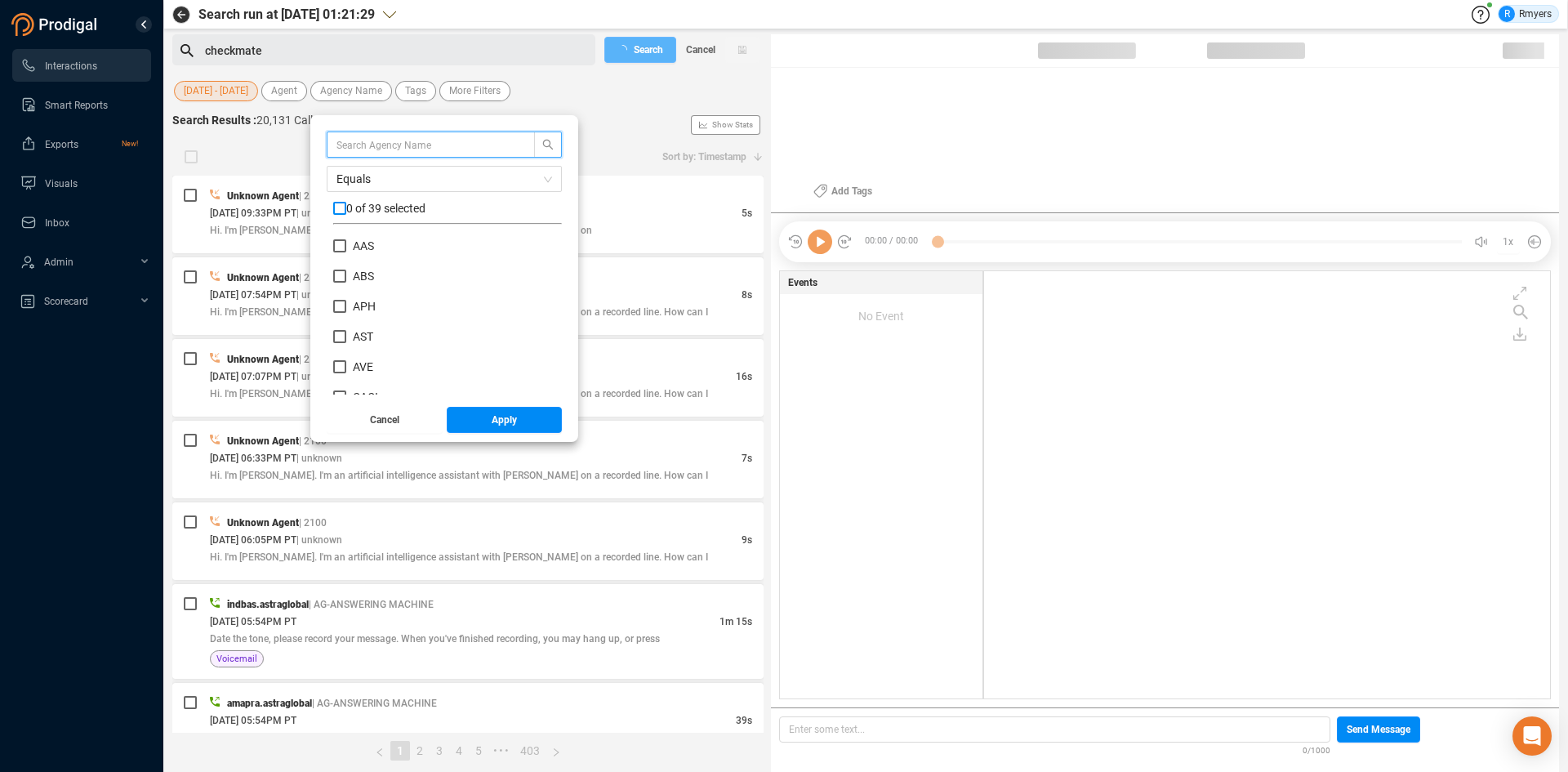
checkbox input "true"
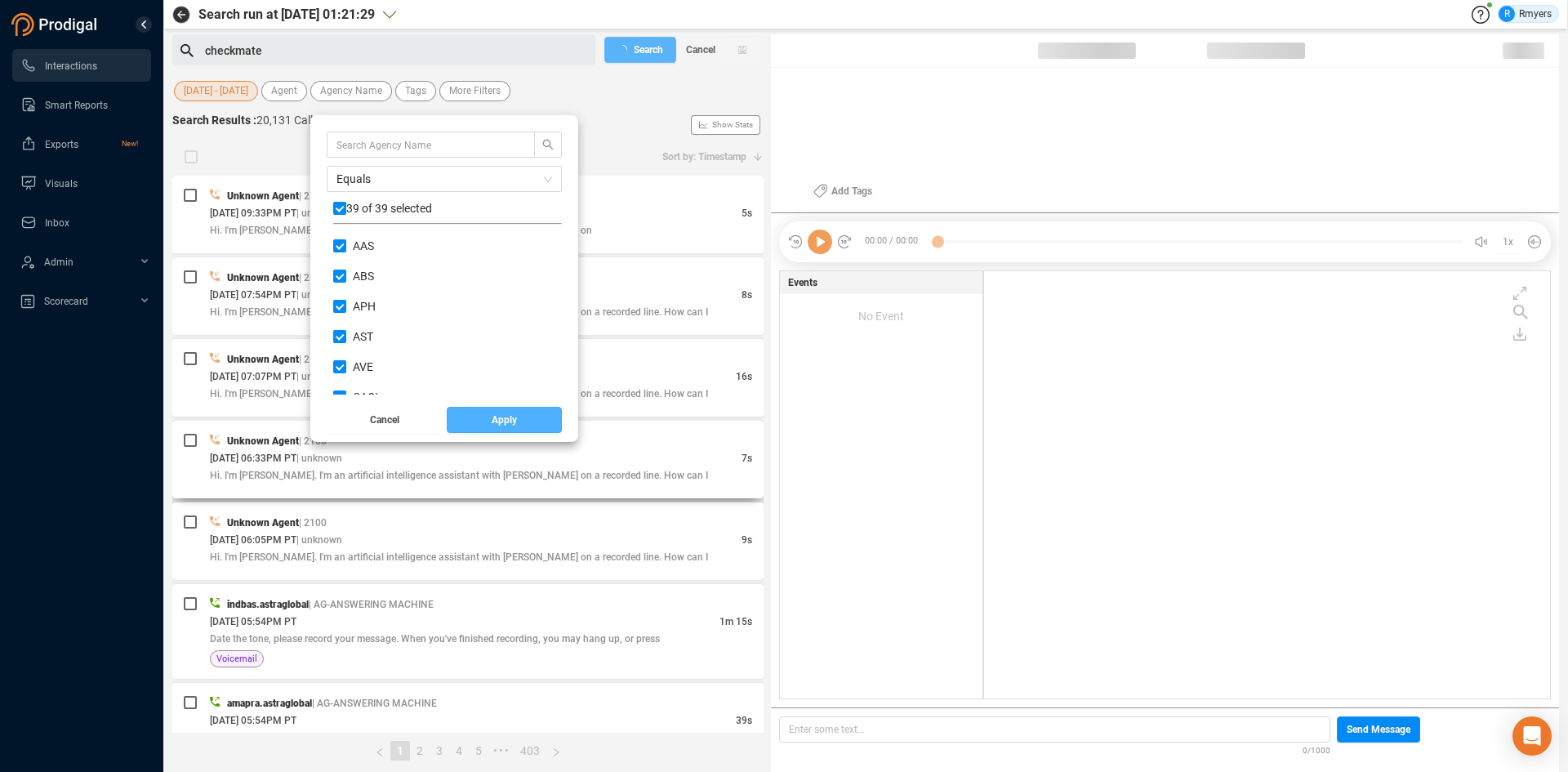
click at [477, 425] on button "Apply" at bounding box center [505, 420] width 116 height 26
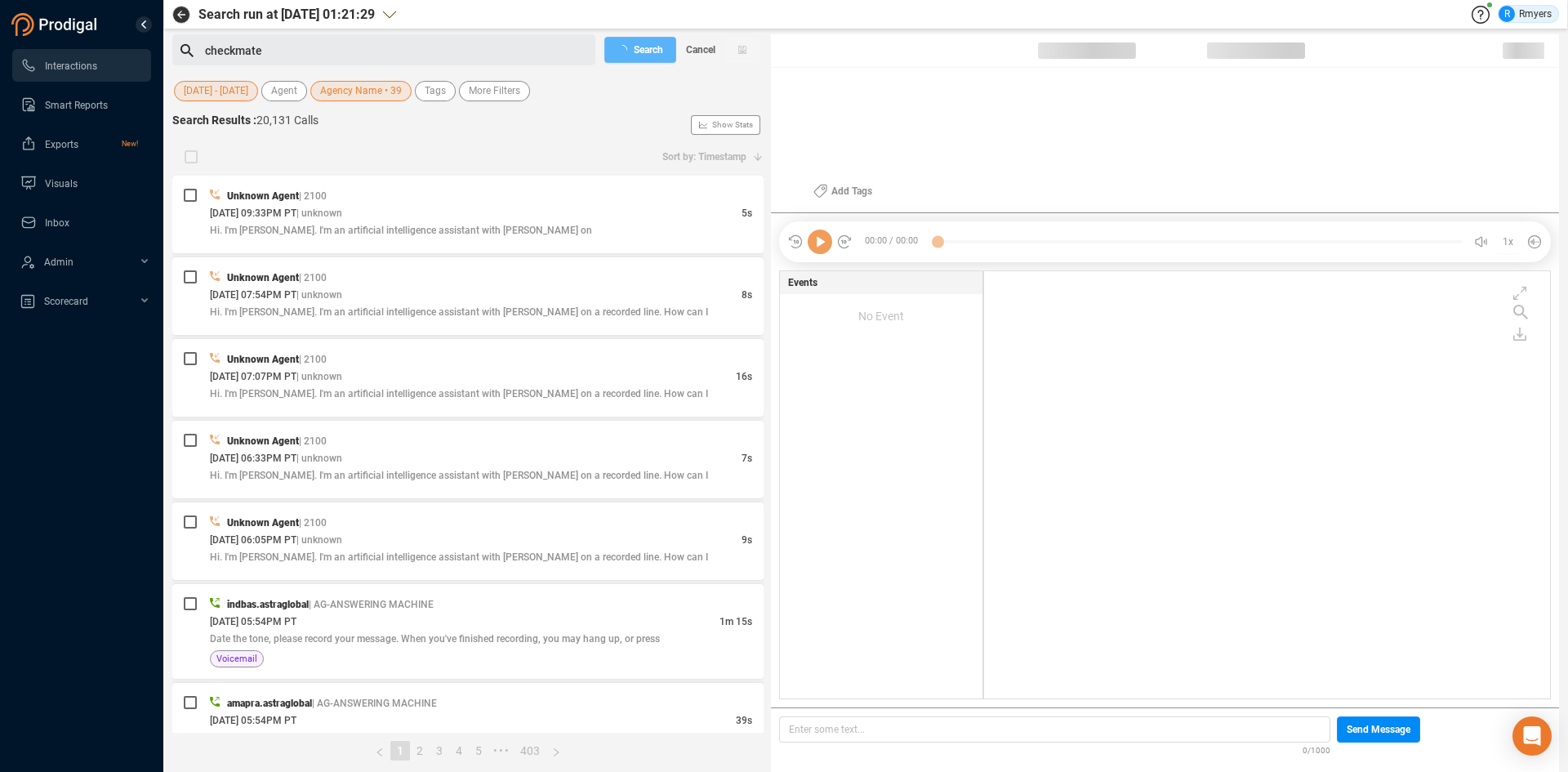
click at [618, 47] on div "Search Cancel" at bounding box center [682, 49] width 163 height 31
click at [706, 56] on span "Cancel" at bounding box center [700, 50] width 29 height 26
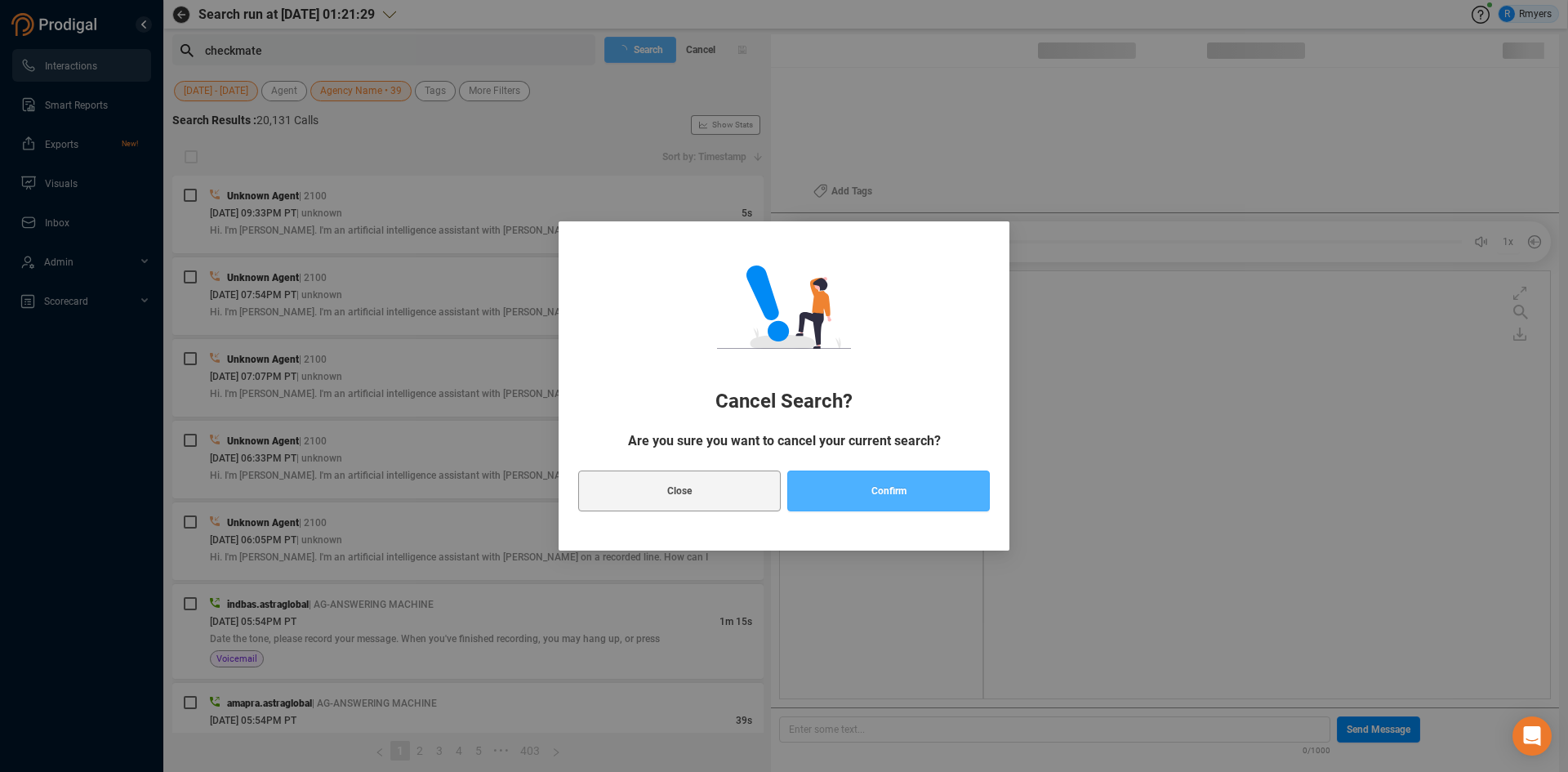
click at [901, 493] on span "Confirm" at bounding box center [889, 491] width 35 height 41
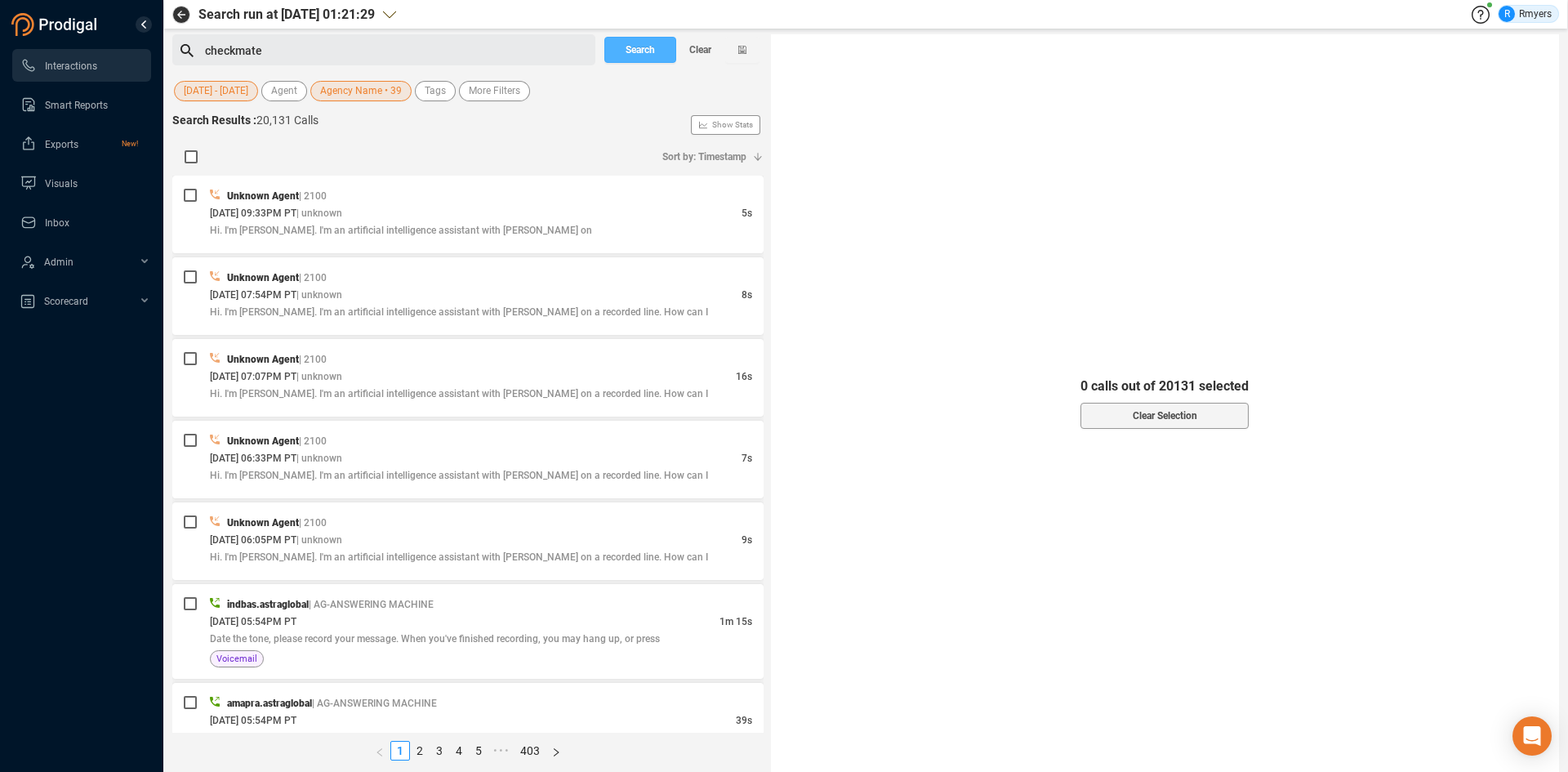
click at [632, 52] on span "Search" at bounding box center [640, 50] width 29 height 26
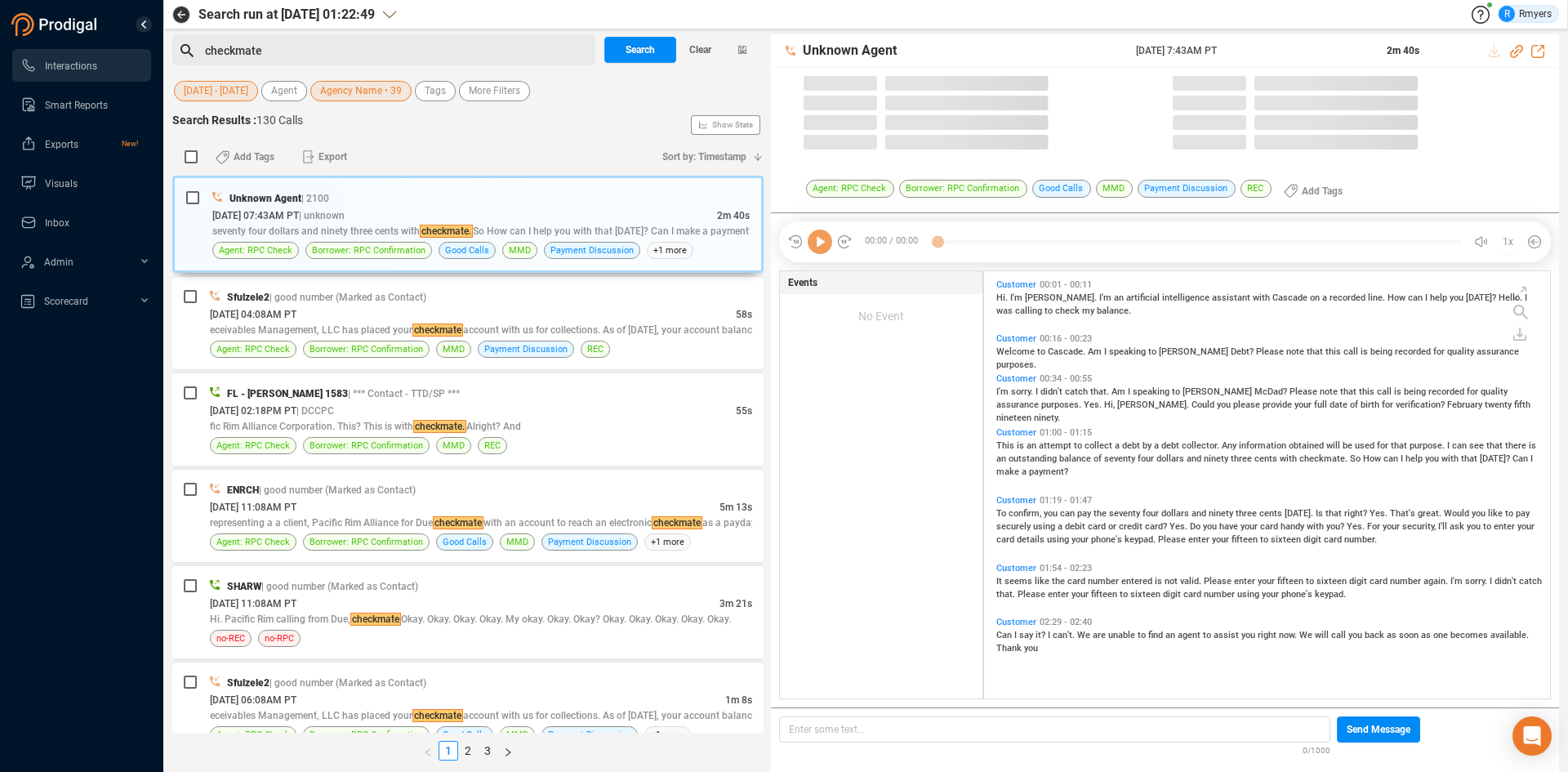
scroll to position [423, 558]
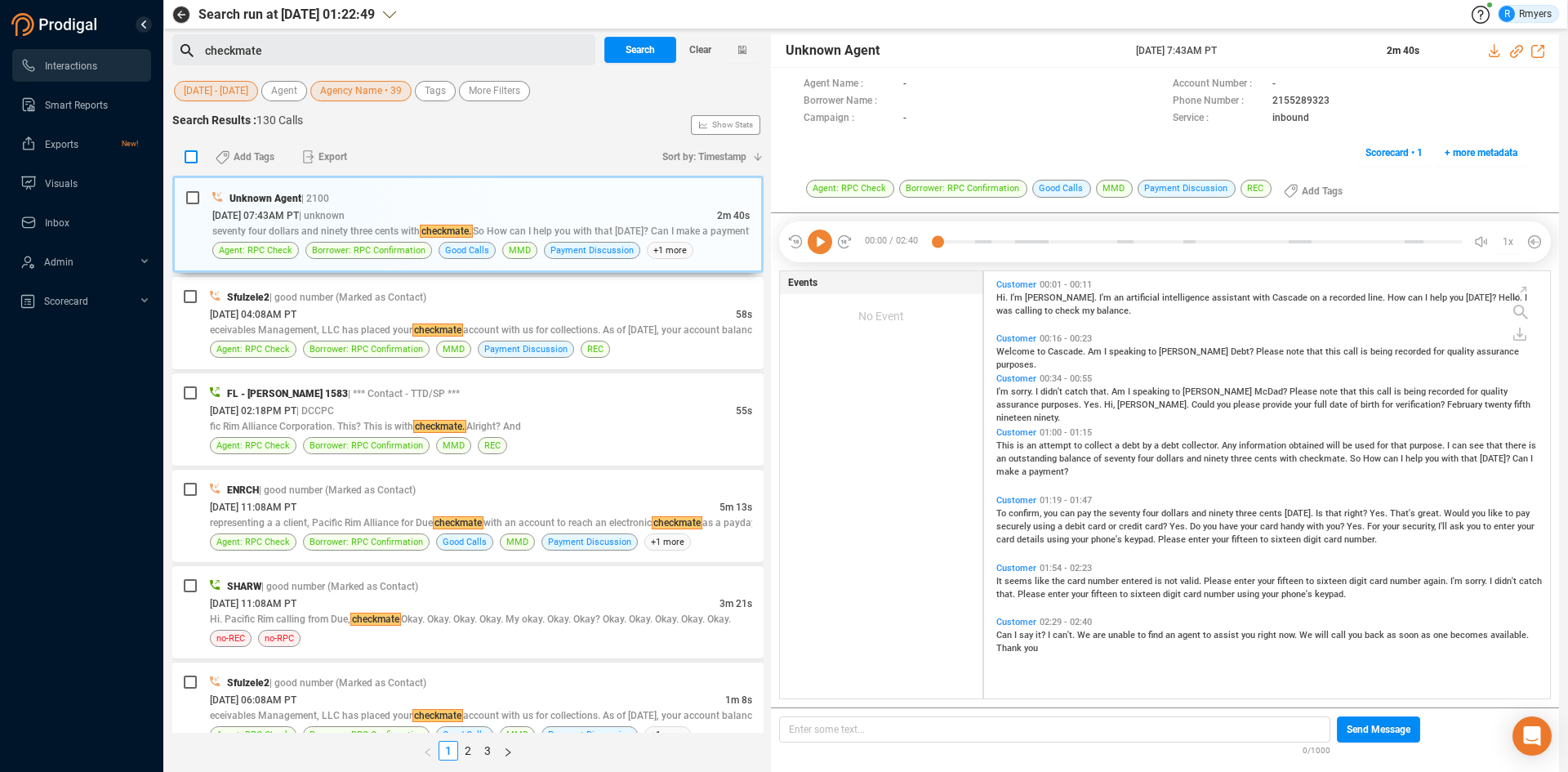
click at [189, 158] on input "checkbox" at bounding box center [191, 157] width 13 height 13
checkbox input "true"
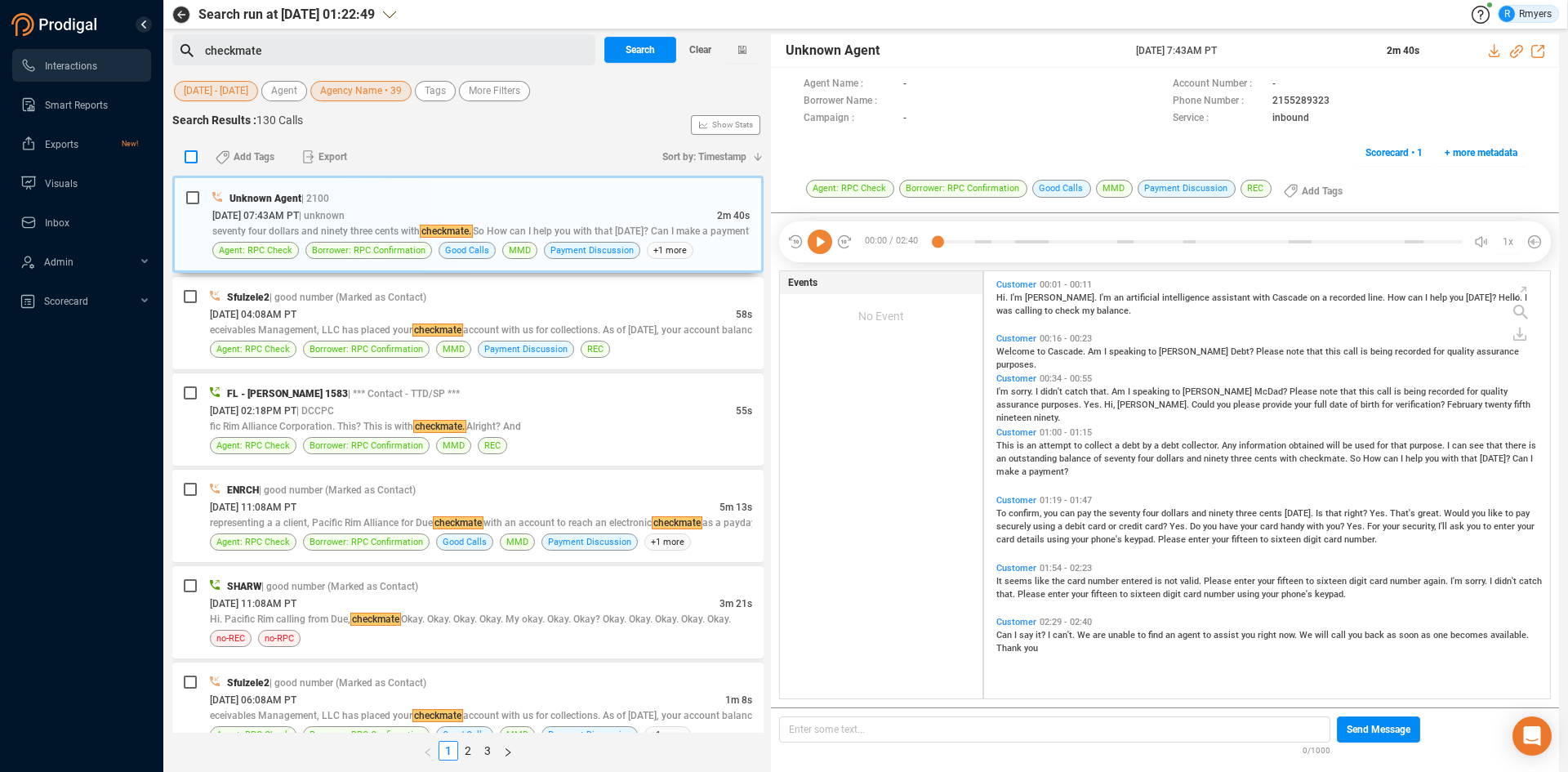
checkbox input "true"
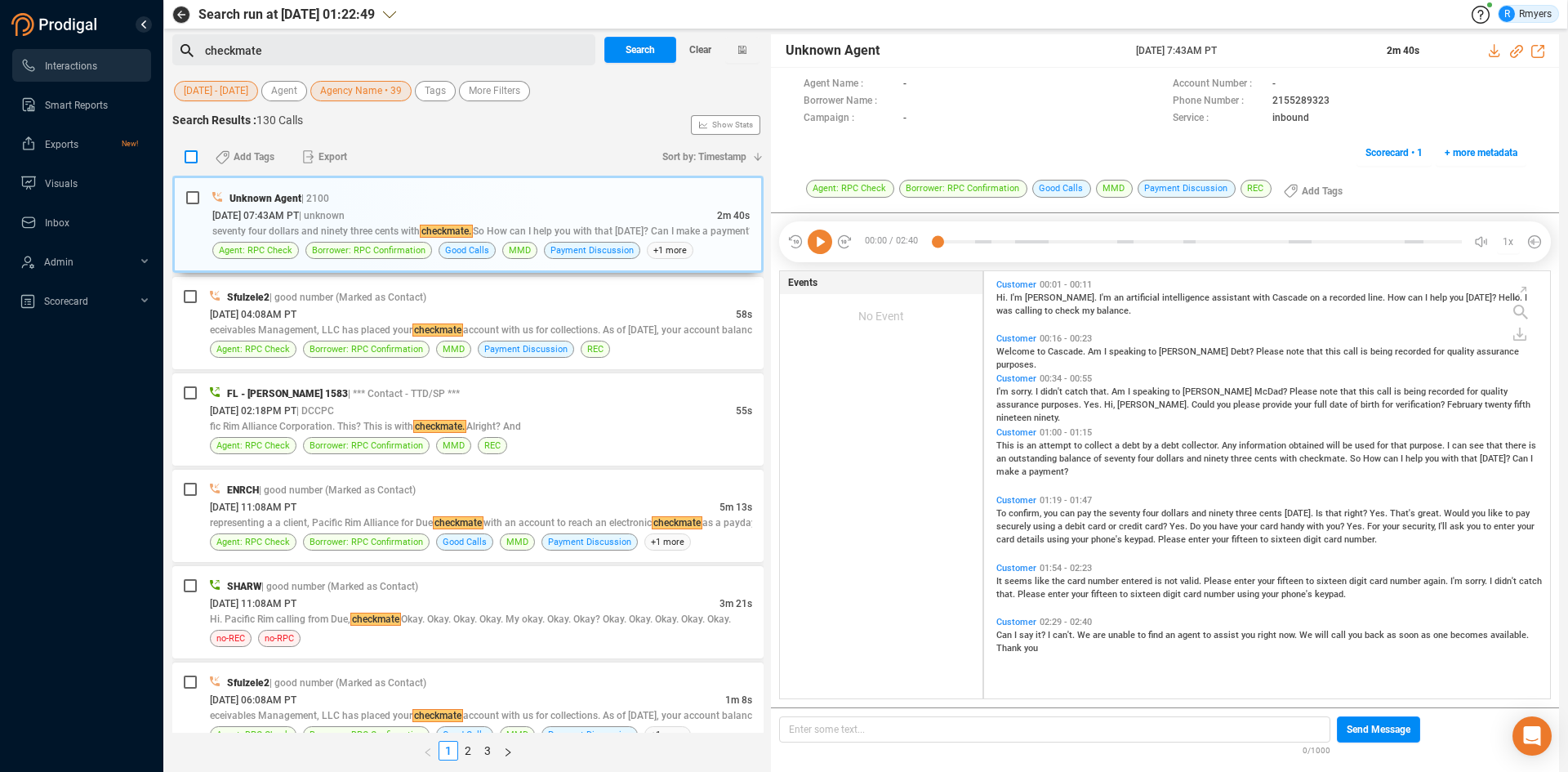
checkbox input "true"
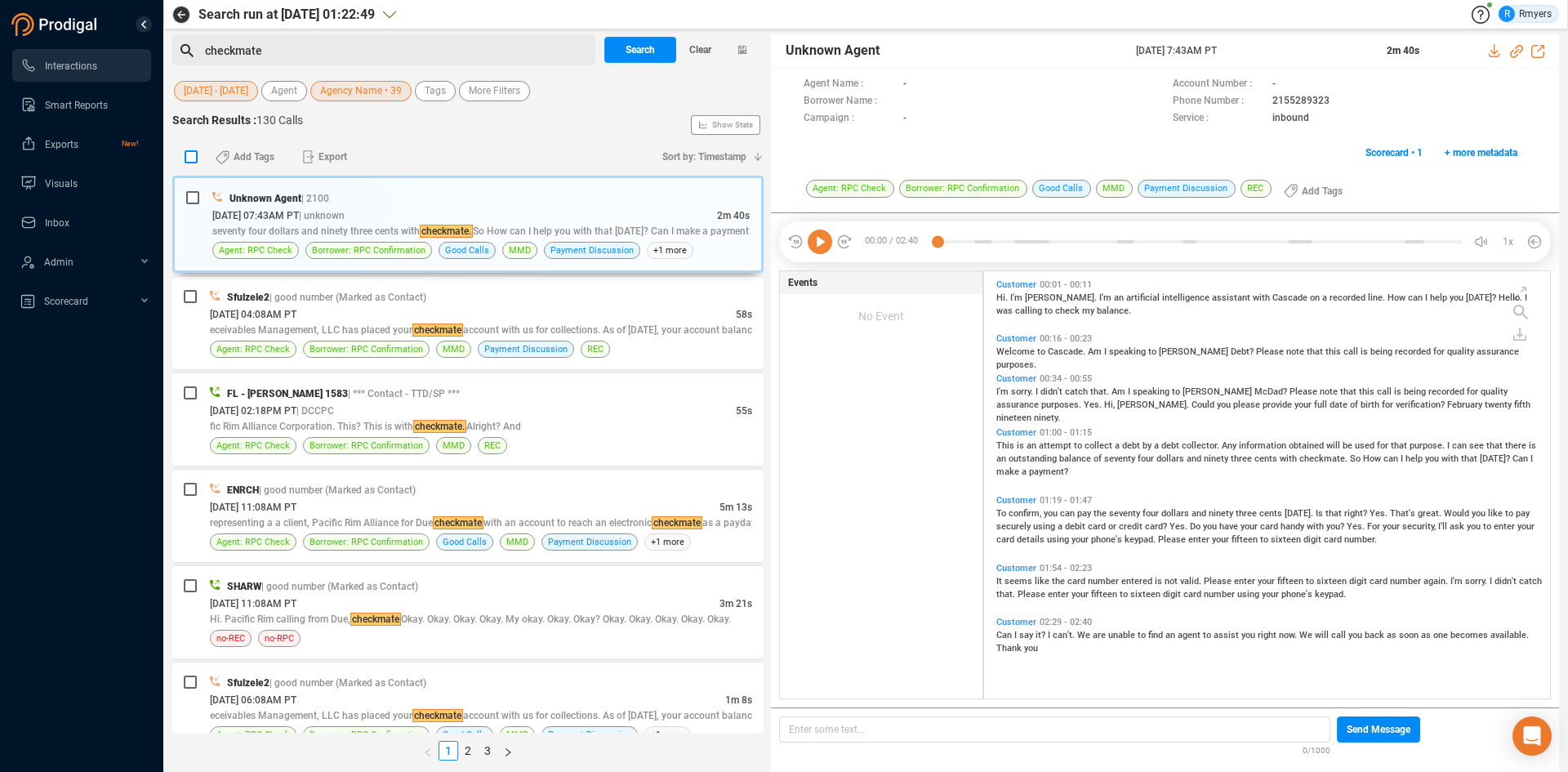
checkbox input "true"
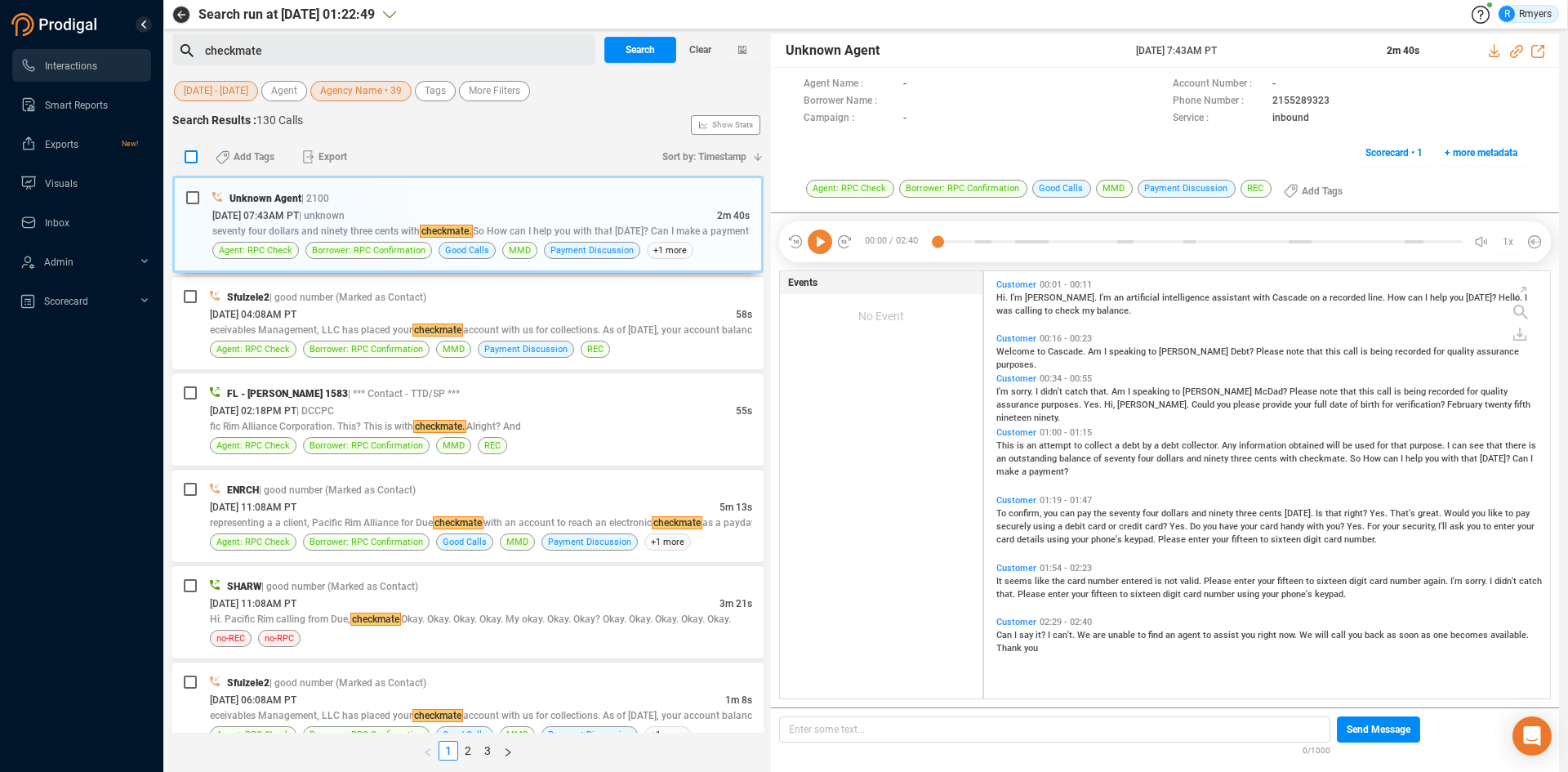
checkbox input "true"
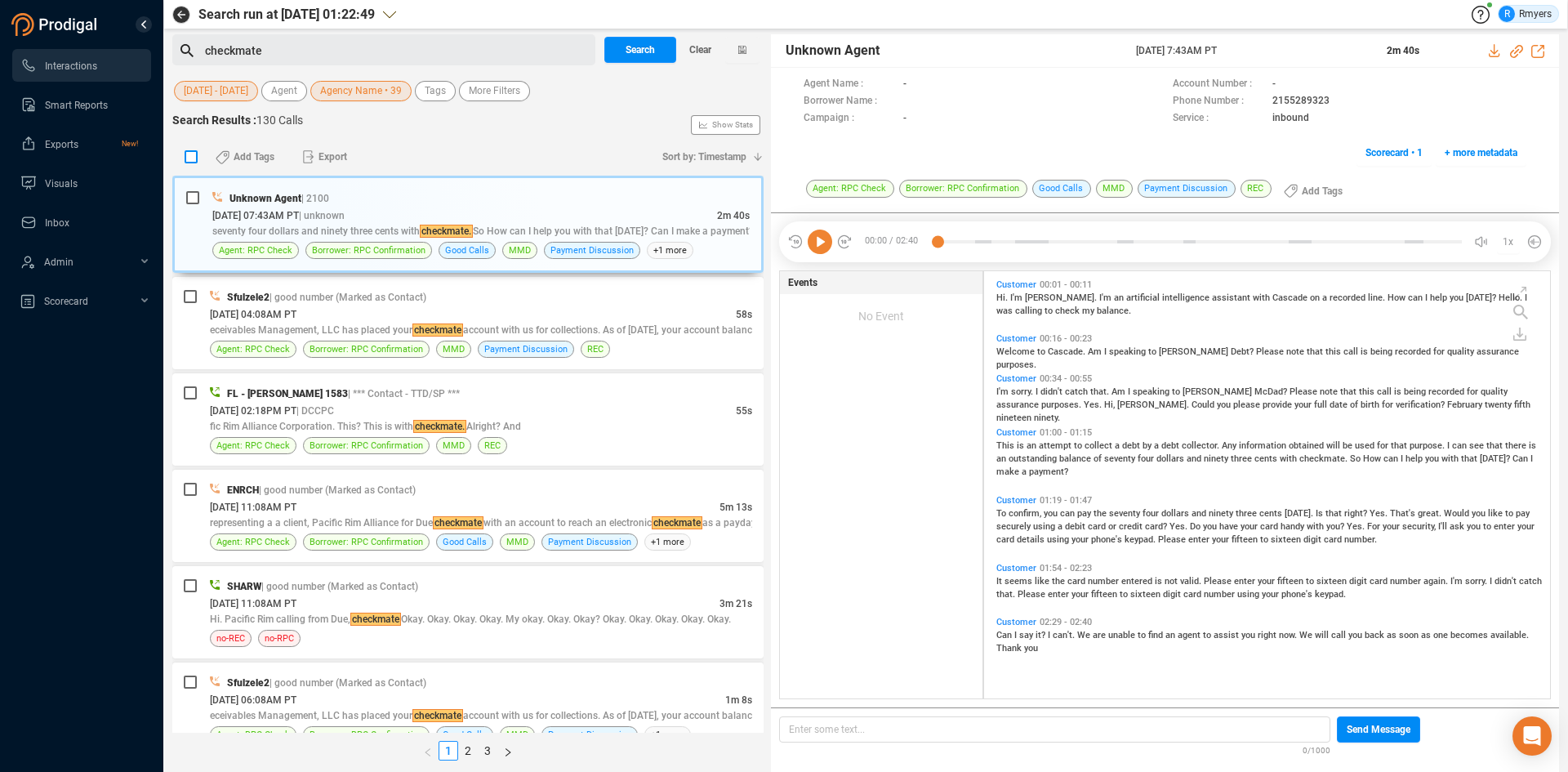
checkbox input "true"
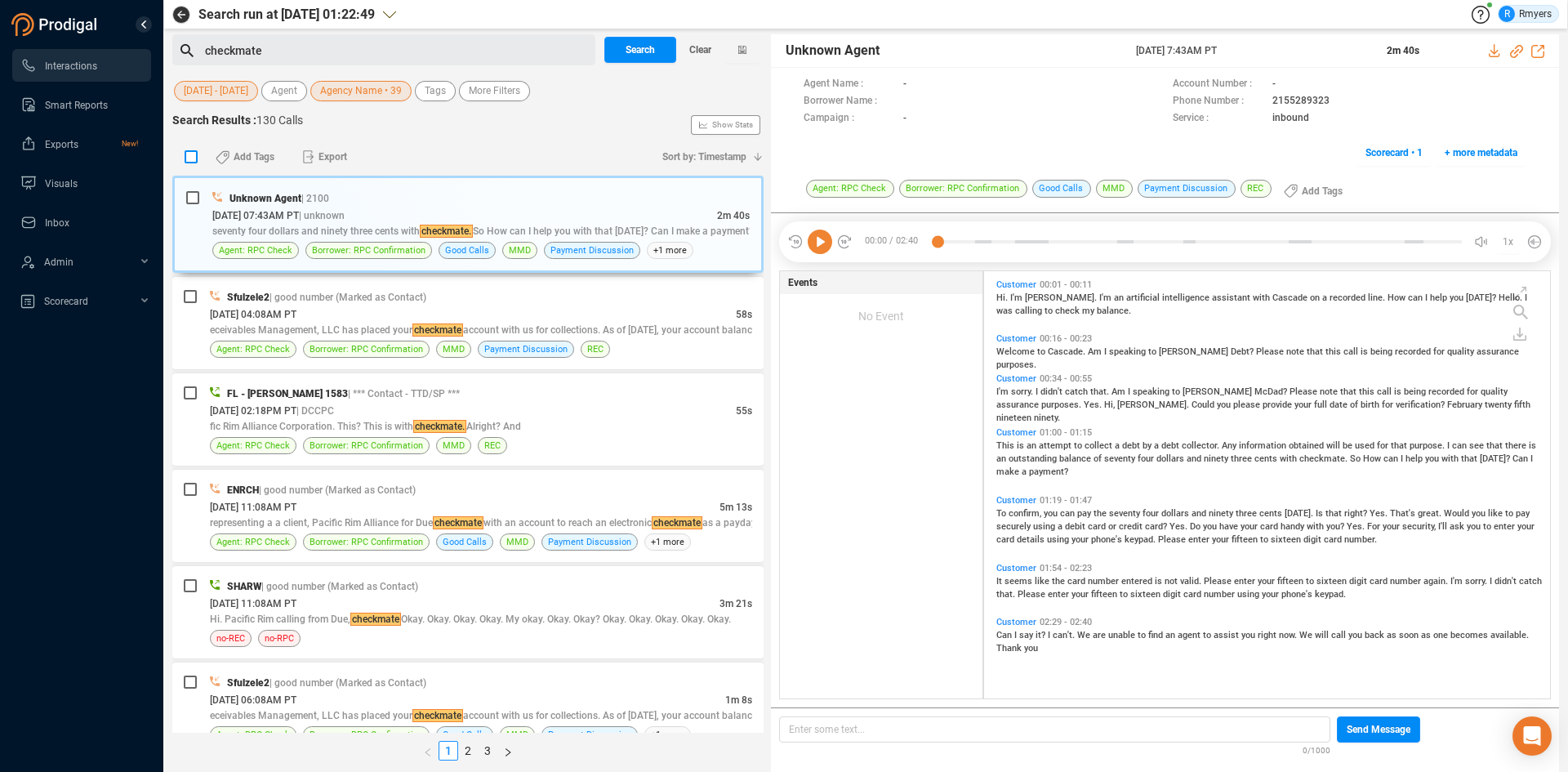
checkbox input "true"
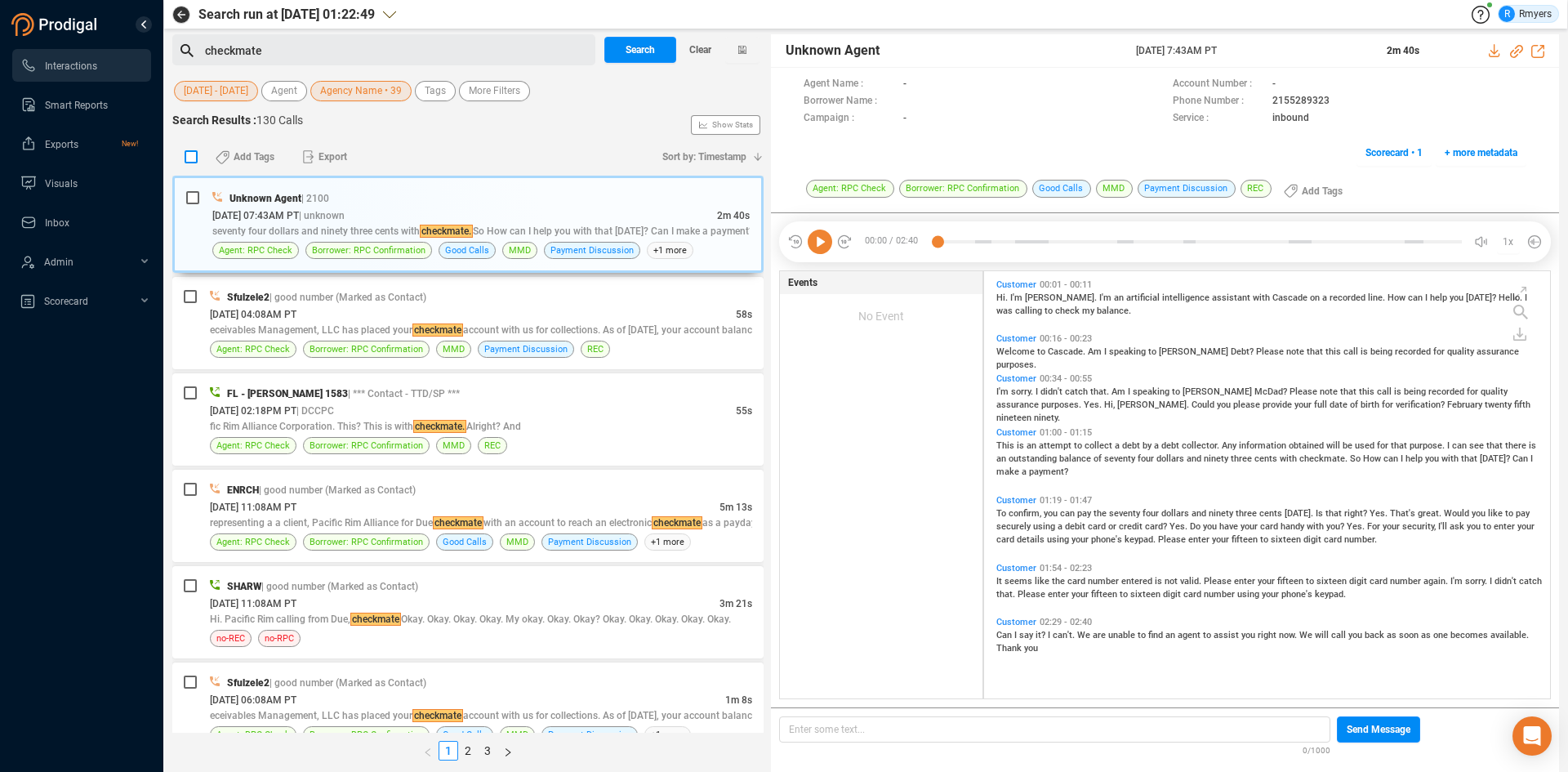
checkbox input "true"
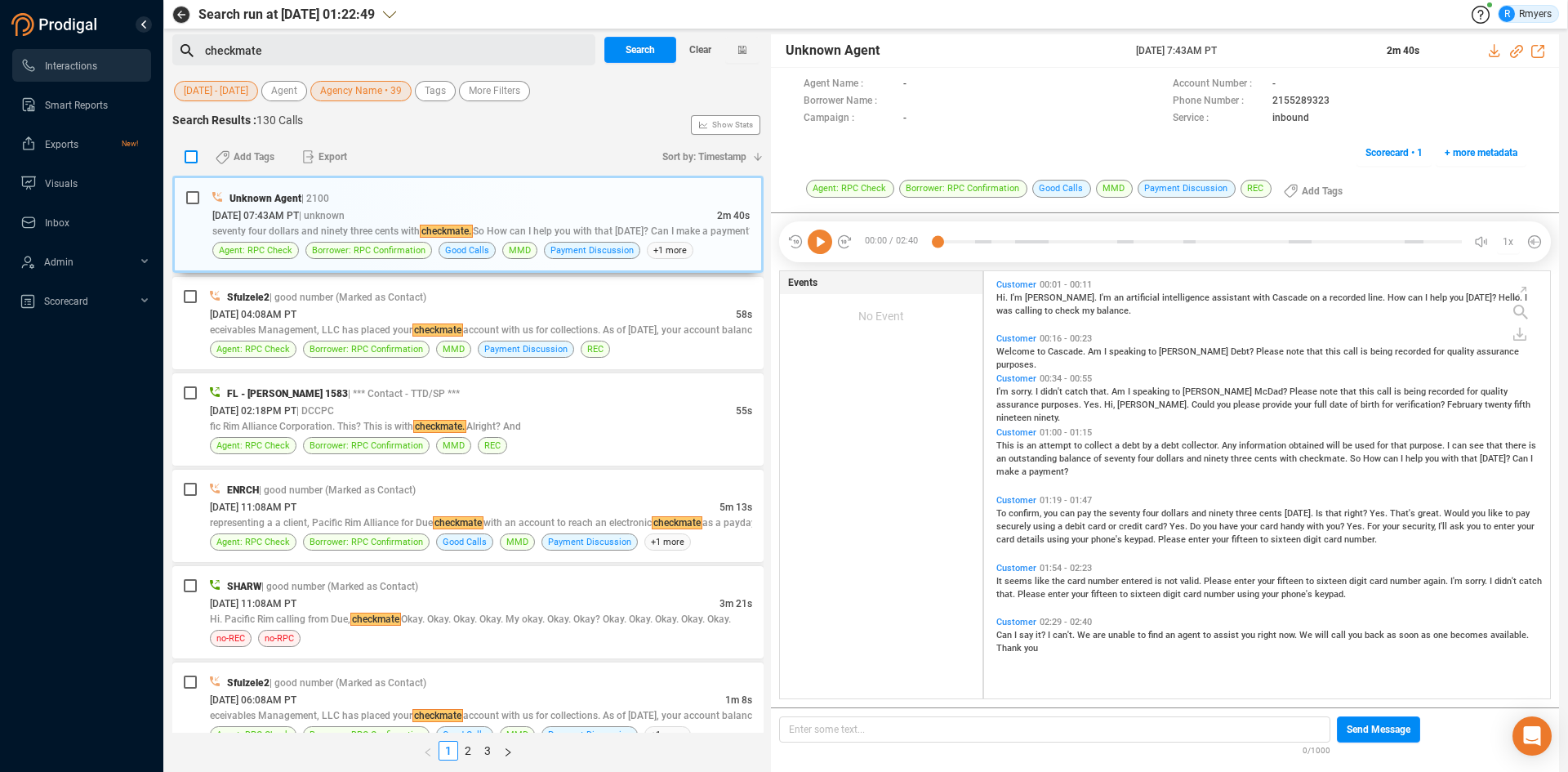
checkbox input "true"
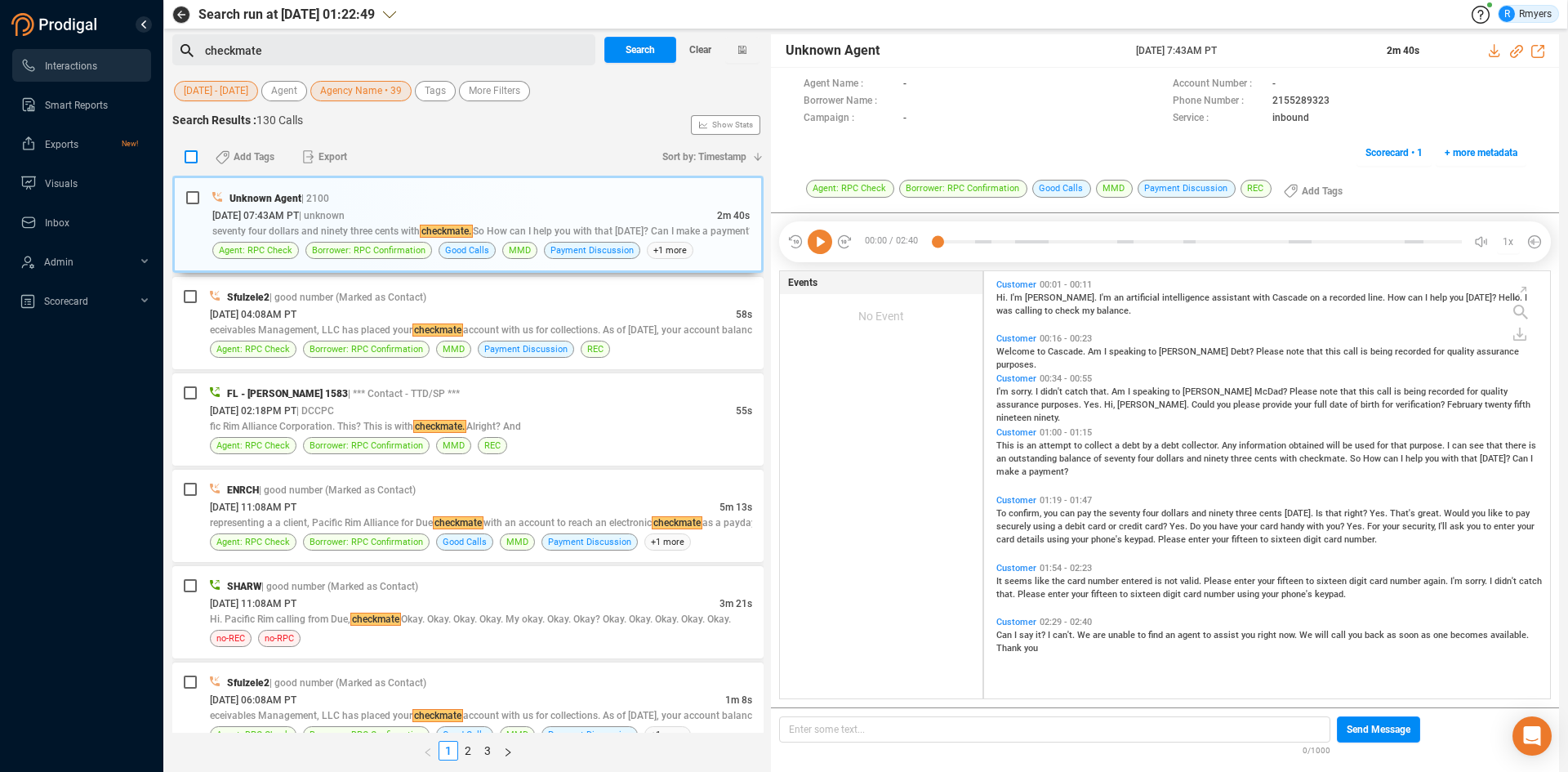
checkbox input "true"
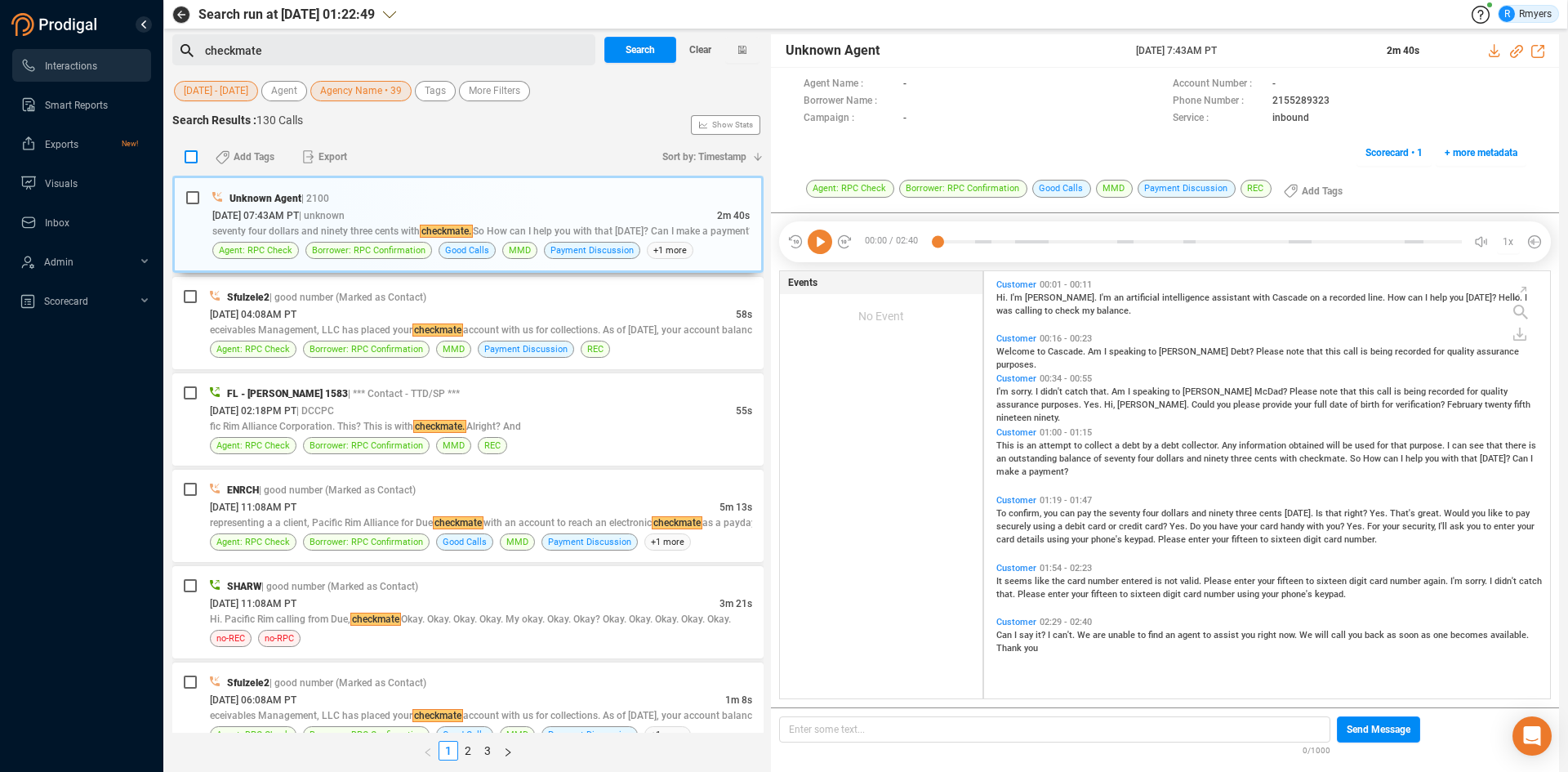
checkbox input "true"
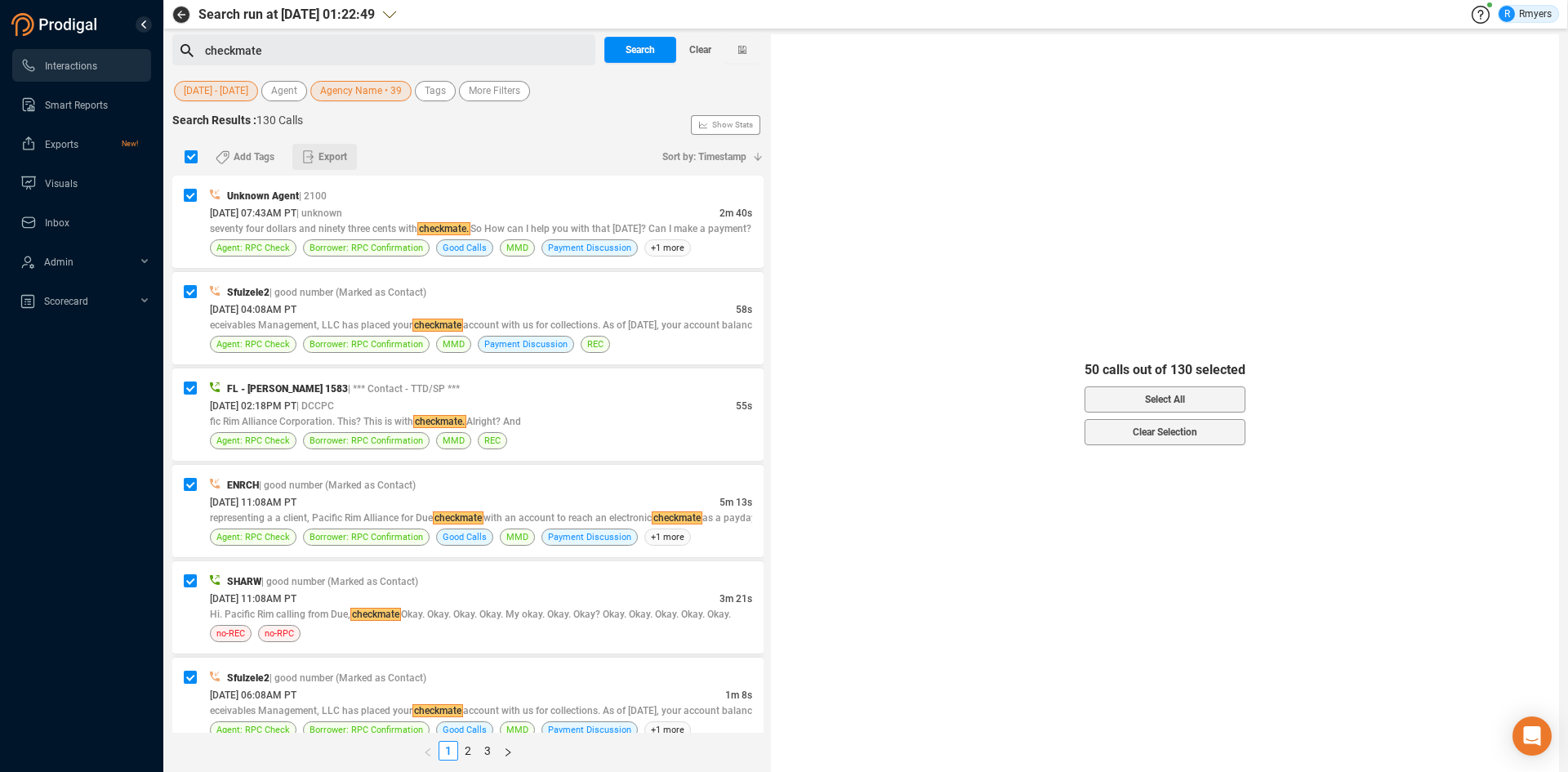
click at [327, 152] on span "Export" at bounding box center [333, 157] width 28 height 26
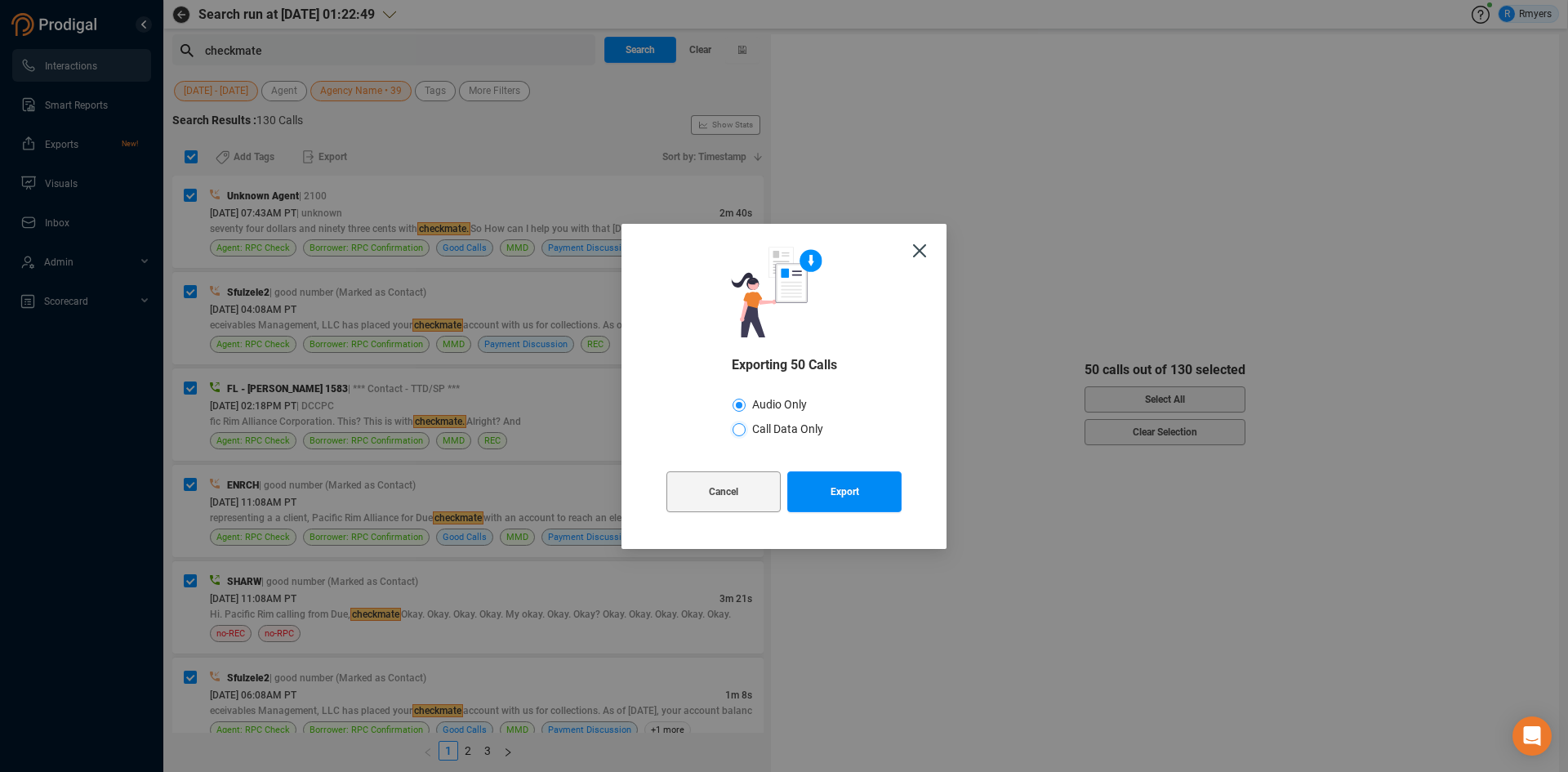
click at [736, 432] on input "Call Data Only" at bounding box center [739, 429] width 13 height 13
radio input "true"
radio input "false"
click at [836, 490] on span "Export" at bounding box center [845, 492] width 28 height 41
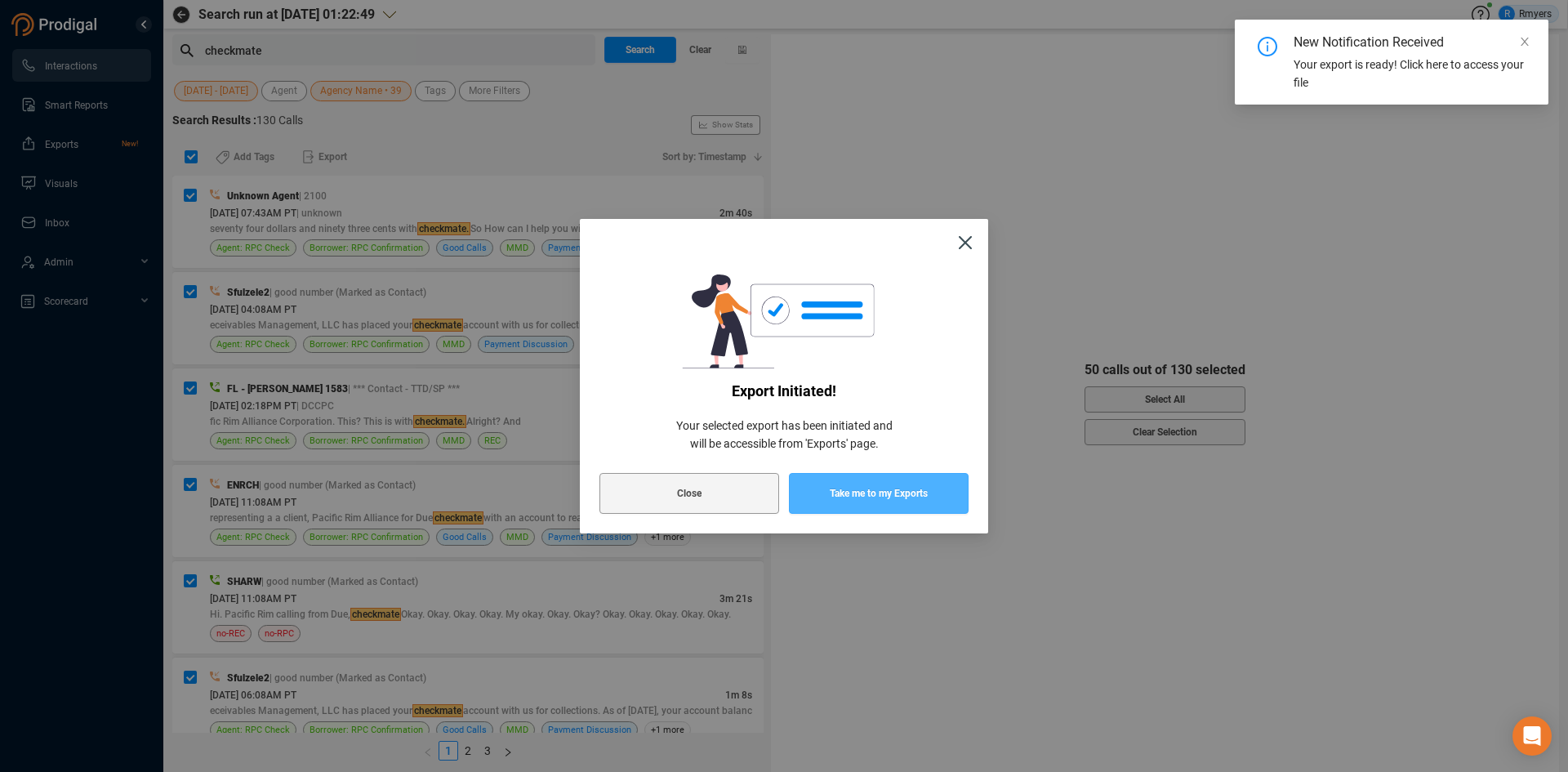
click at [850, 502] on span "Take me to my Exports" at bounding box center [878, 494] width 98 height 41
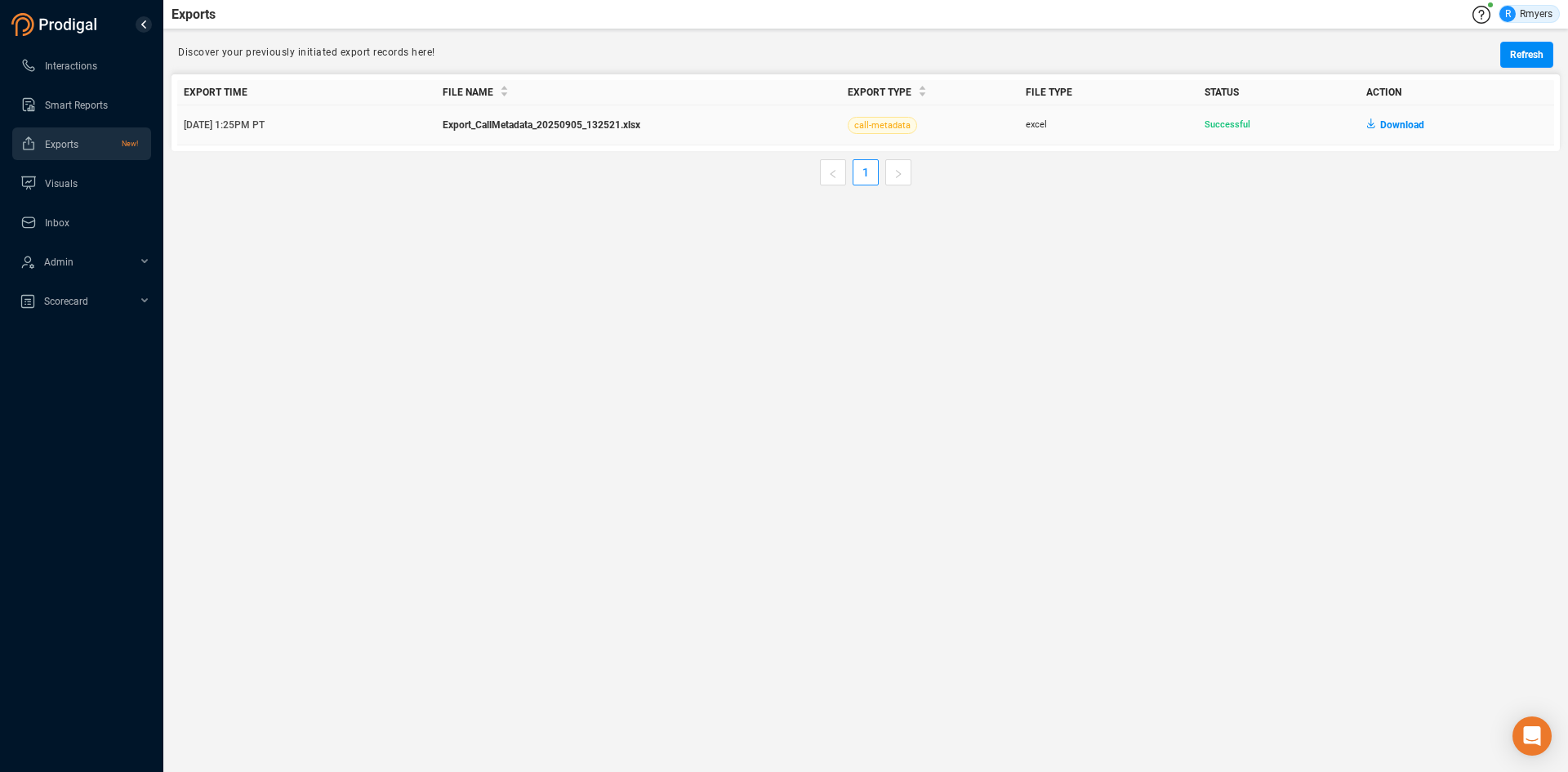
click at [1400, 127] on span "Download" at bounding box center [1402, 125] width 44 height 26
